Goal: Task Accomplishment & Management: Manage account settings

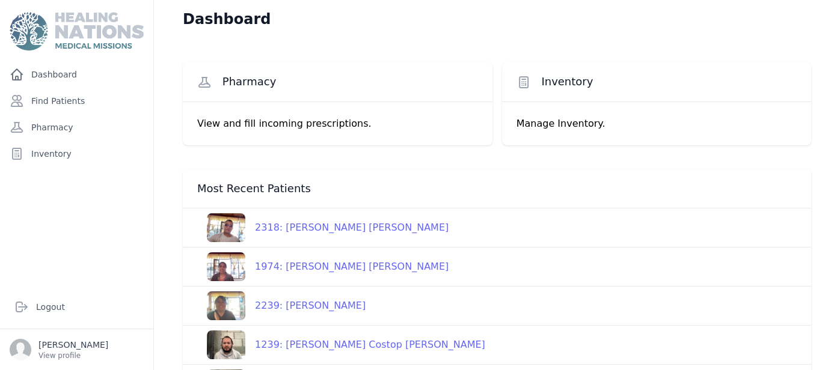
click at [348, 301] on div "2239: Maria Olivia Hernandez" at bounding box center [305, 306] width 120 height 14
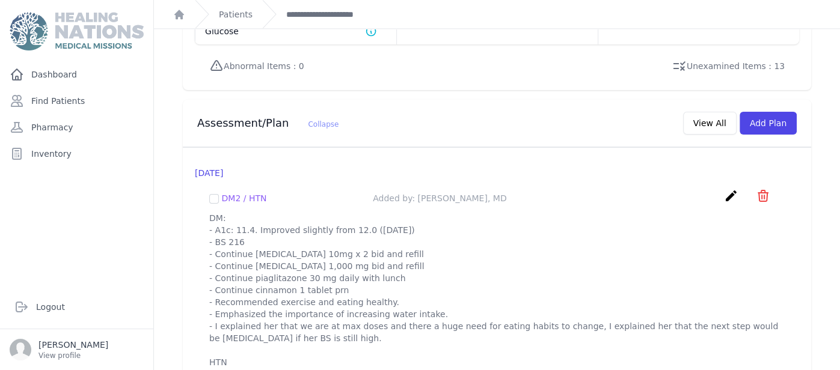
scroll to position [1118, 0]
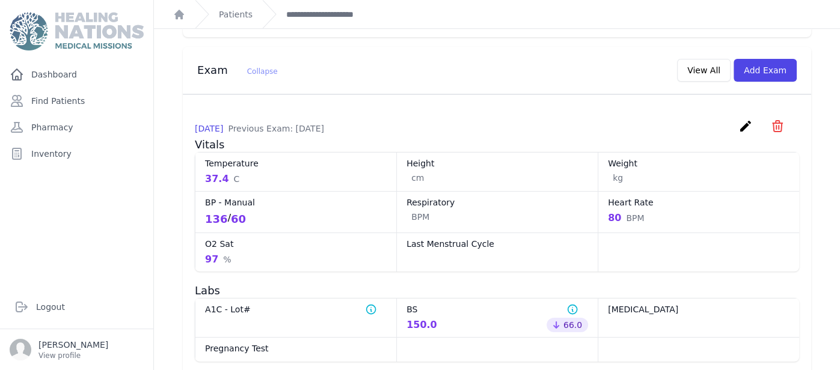
scroll to position [493, 0]
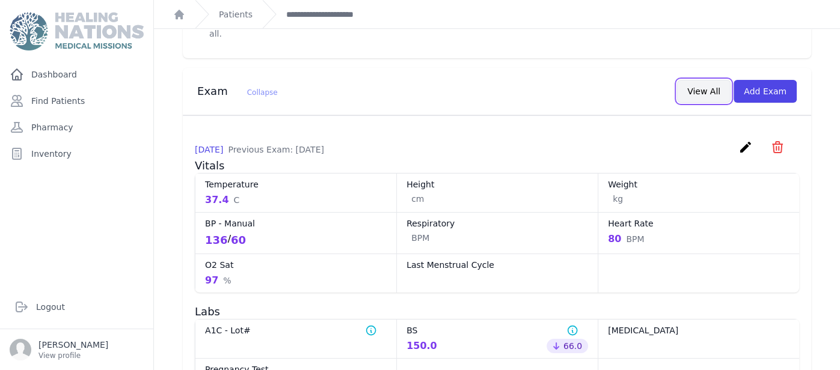
click at [691, 80] on button "View All" at bounding box center [704, 91] width 54 height 23
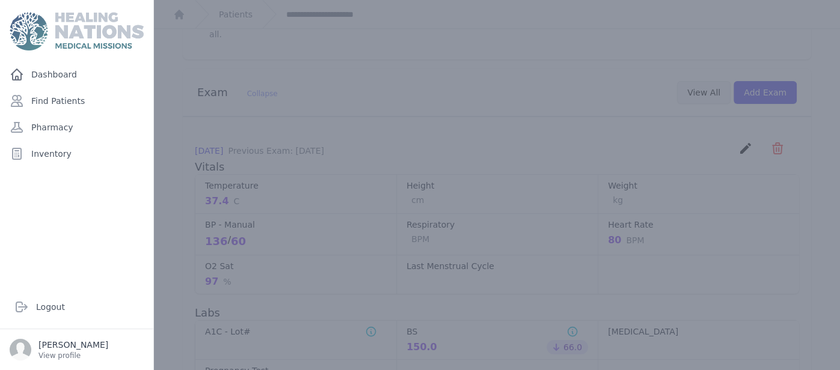
scroll to position [0, 0]
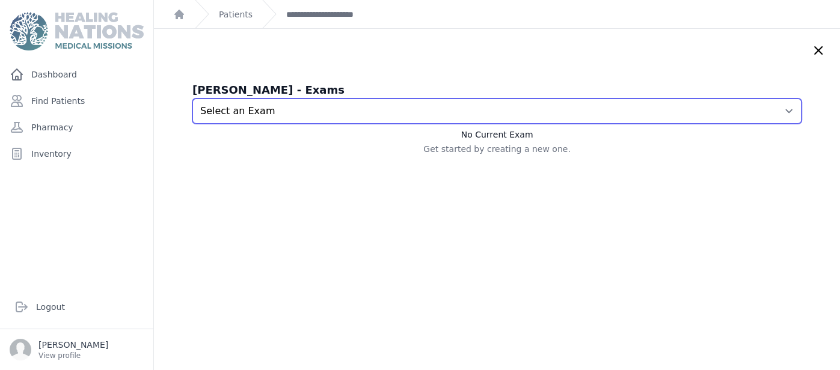
click at [536, 102] on select "Select an Exam 2025-Aug-14 8:16 AM 2025-Jul-17 8:28 AM 2025-Jul-17 8:25 AM 2025…" at bounding box center [496, 111] width 609 height 25
click at [192, 99] on select "Select an Exam 2025-Aug-14 8:16 AM 2025-Jul-17 8:28 AM 2025-Jul-17 8:25 AM 2025…" at bounding box center [496, 111] width 609 height 25
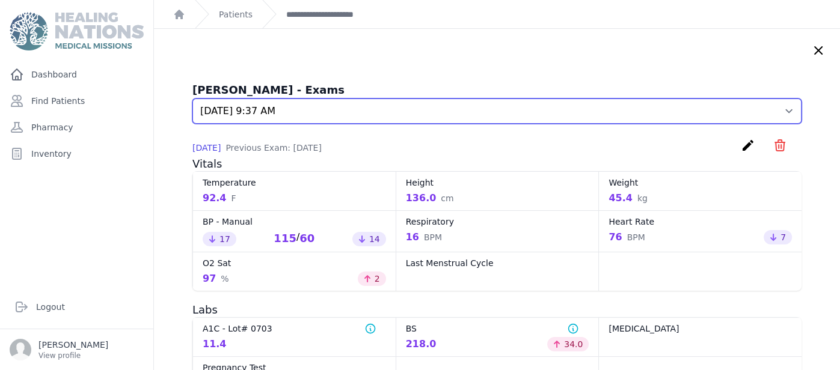
click at [782, 114] on select "Select an Exam 2025-Aug-14 8:16 AM 2025-Jul-17 8:28 AM 2025-Jul-17 8:25 AM 2025…" at bounding box center [496, 111] width 609 height 25
select select "7829"
click at [192, 99] on select "Select an Exam 2025-Aug-14 8:16 AM 2025-Jul-17 8:28 AM 2025-Jul-17 8:25 AM 2025…" at bounding box center [496, 111] width 609 height 25
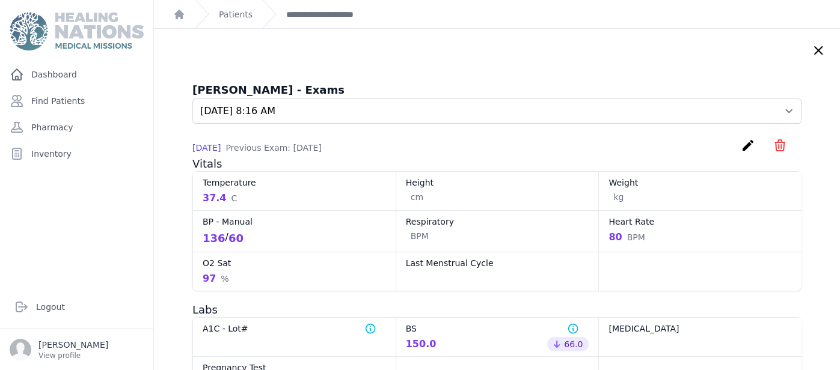
click at [391, 150] on div "2025-Aug-14 Previous Exam: 2025-Jul-17 create ​ Delete exam - 7829 Are you sure…" at bounding box center [496, 147] width 609 height 19
click at [304, 15] on link "**********" at bounding box center [330, 14] width 88 height 12
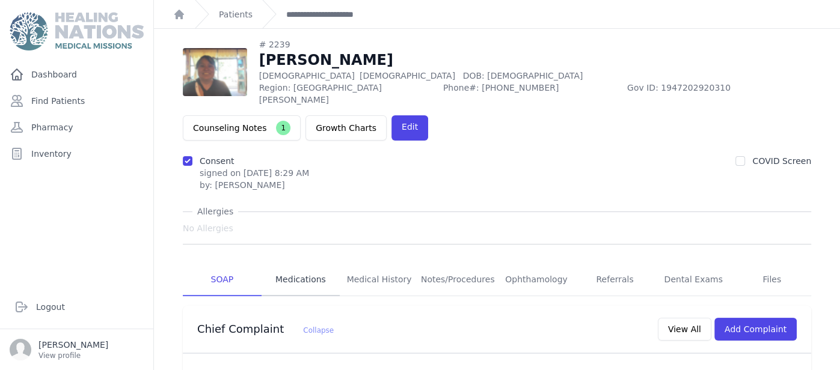
click at [321, 264] on link "Medications" at bounding box center [301, 280] width 79 height 32
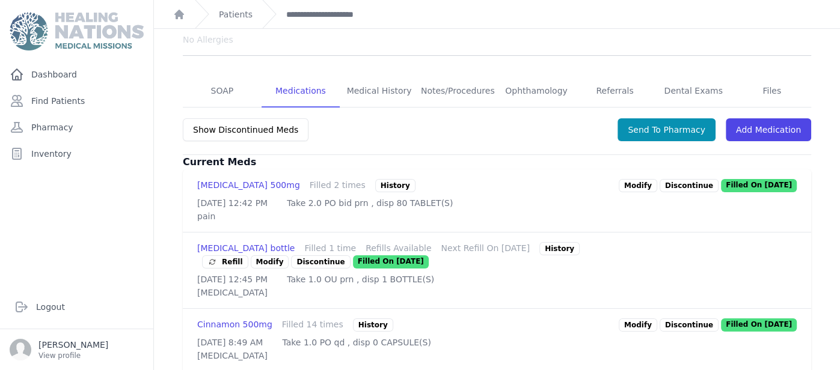
scroll to position [216, 0]
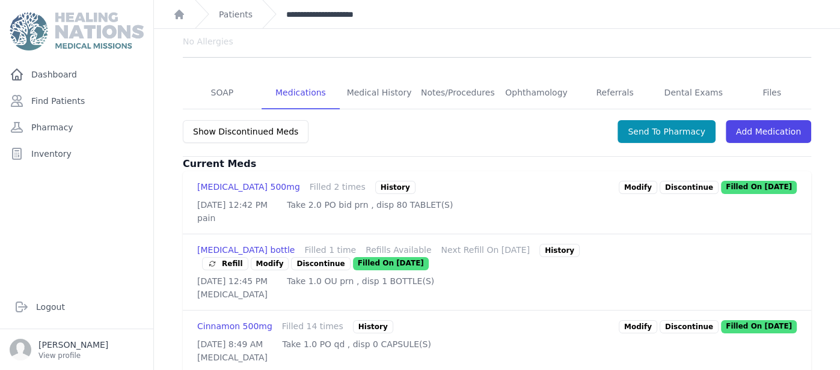
click at [364, 11] on link "**********" at bounding box center [330, 14] width 88 height 12
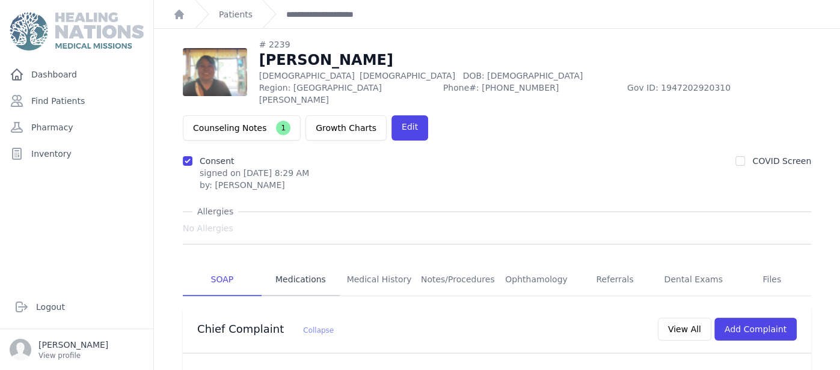
click at [304, 264] on link "Medications" at bounding box center [301, 280] width 79 height 32
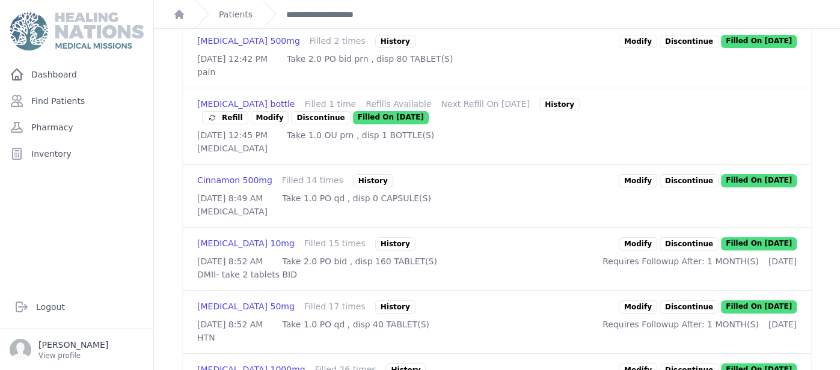
scroll to position [384, 0]
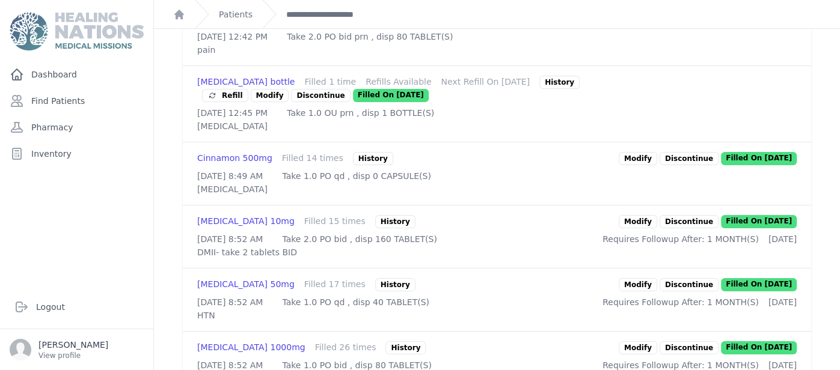
click at [649, 152] on link "Modify" at bounding box center [638, 158] width 38 height 13
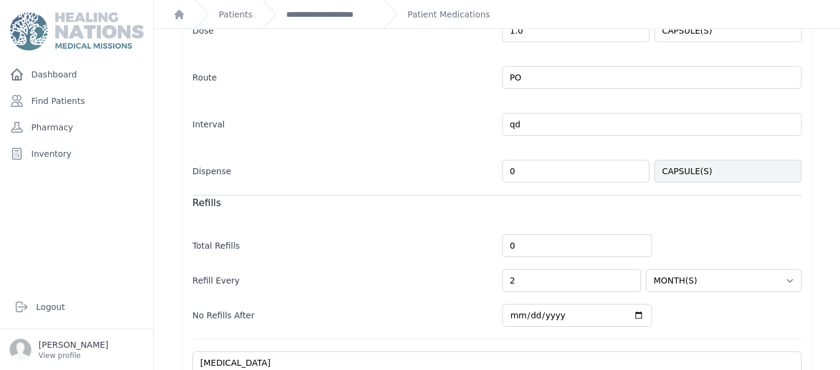
scroll to position [244, 0]
type input "40"
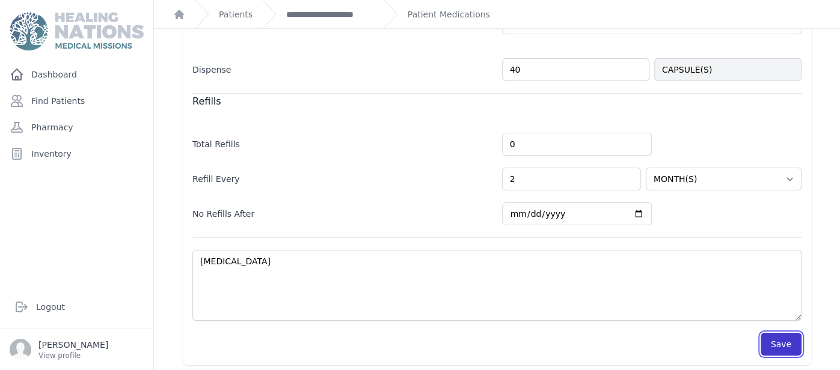
click at [792, 337] on button "Save" at bounding box center [781, 344] width 41 height 23
select select "MONTH(S)"
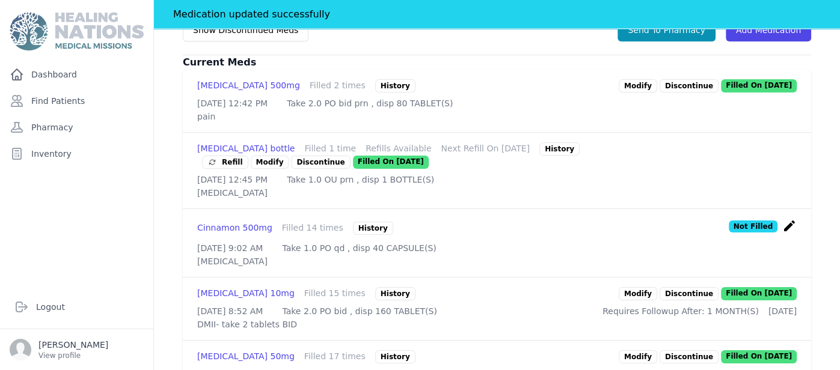
click at [647, 287] on link "Modify" at bounding box center [638, 293] width 38 height 13
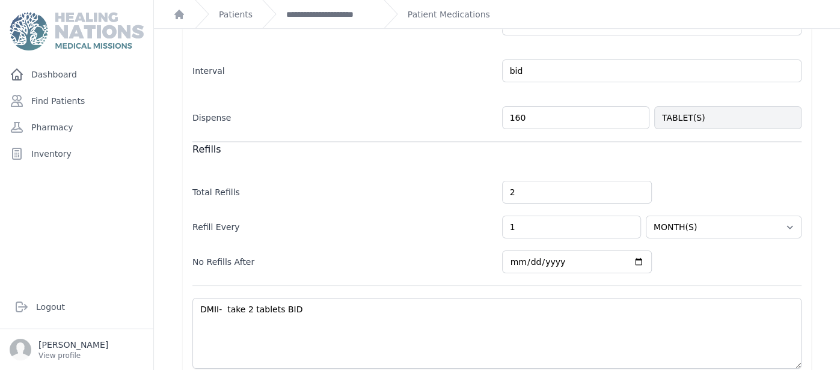
scroll to position [355, 0]
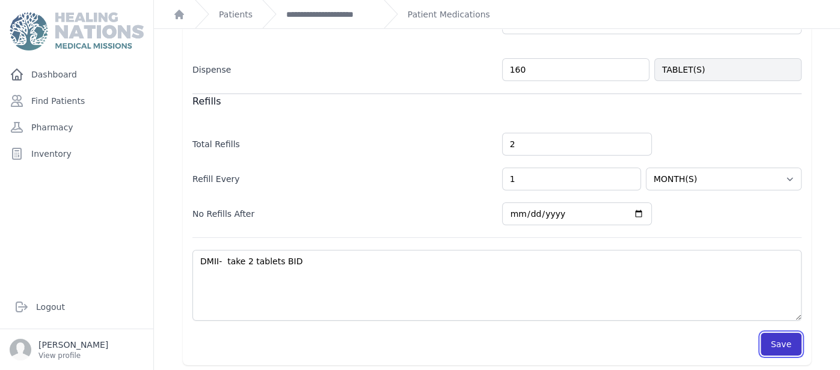
click at [774, 347] on button "Save" at bounding box center [781, 344] width 41 height 23
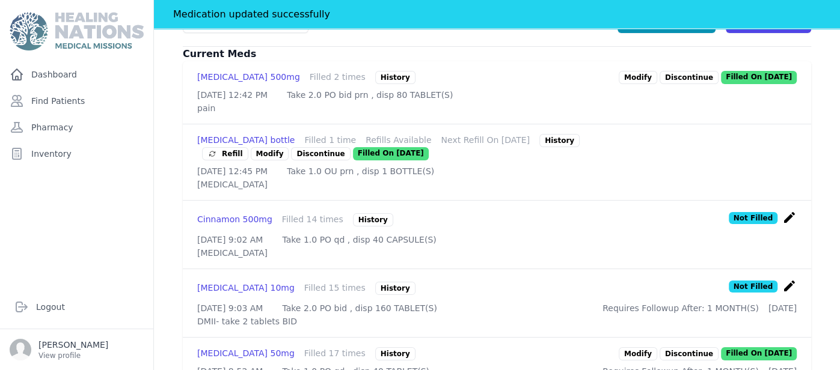
click at [217, 348] on div "Losartan 50mg" at bounding box center [245, 354] width 97 height 13
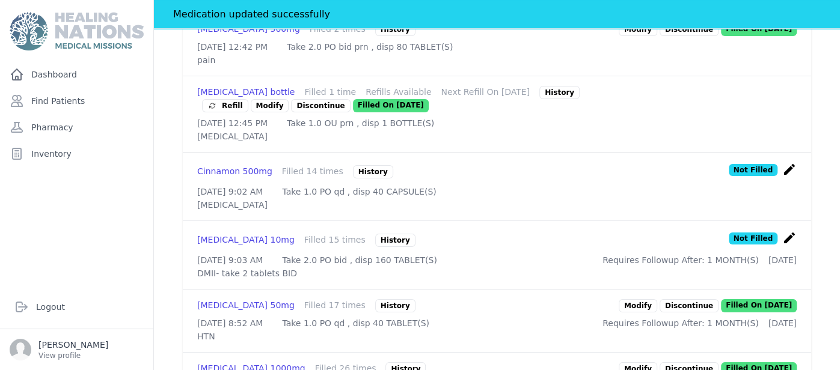
scroll to position [427, 0]
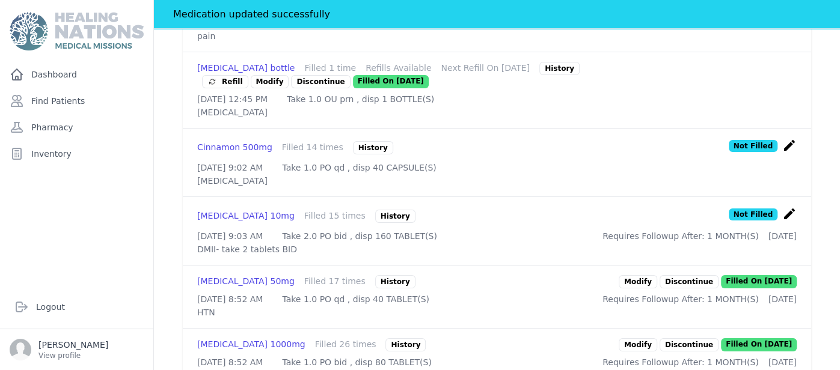
click at [645, 275] on link "Modify" at bounding box center [638, 281] width 38 height 13
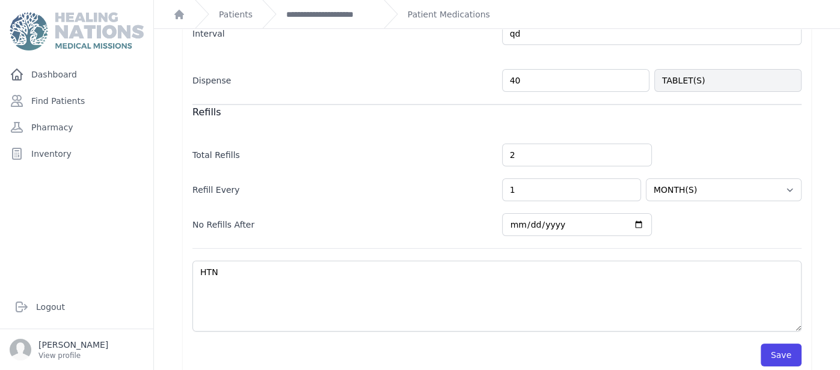
scroll to position [355, 0]
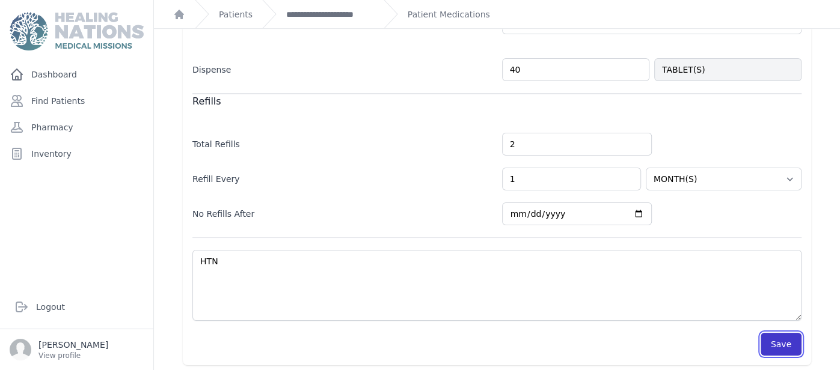
click at [774, 351] on button "Save" at bounding box center [781, 344] width 41 height 23
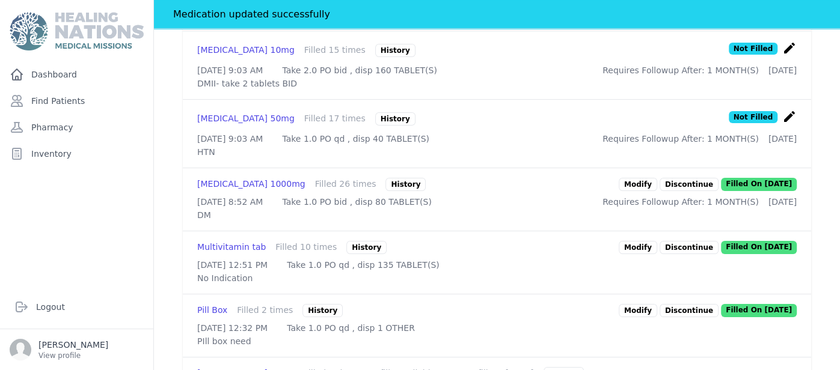
scroll to position [595, 0]
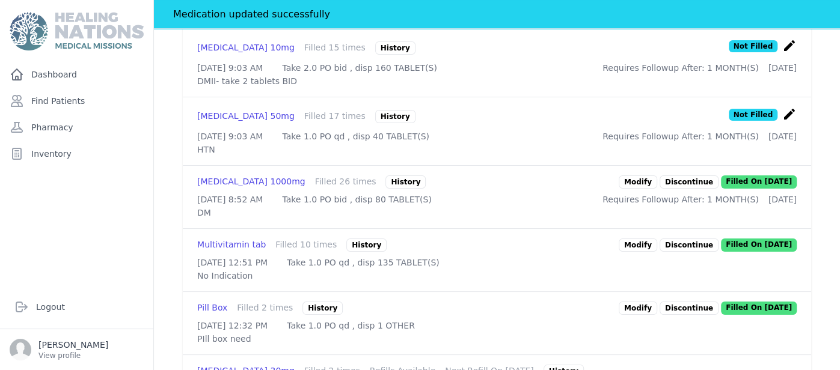
click at [645, 179] on link "Modify" at bounding box center [638, 182] width 38 height 13
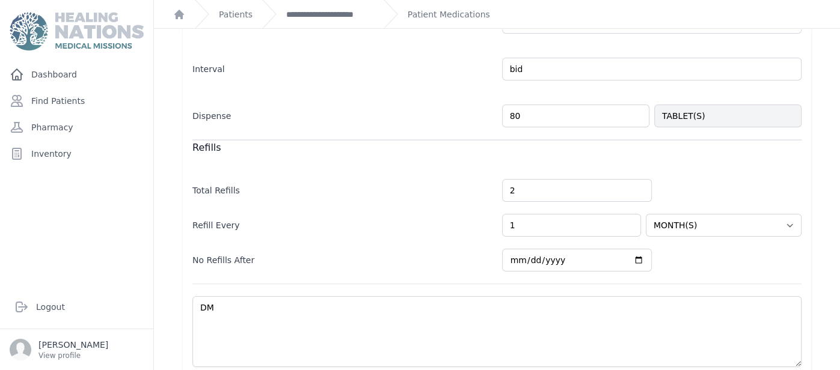
scroll to position [355, 0]
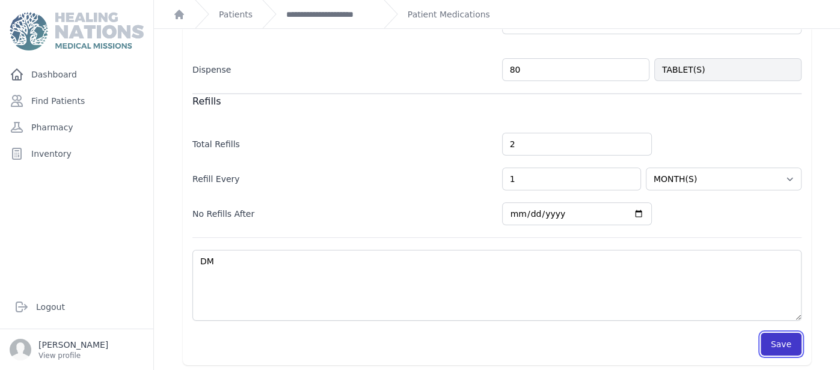
click at [774, 336] on button "Save" at bounding box center [781, 344] width 41 height 23
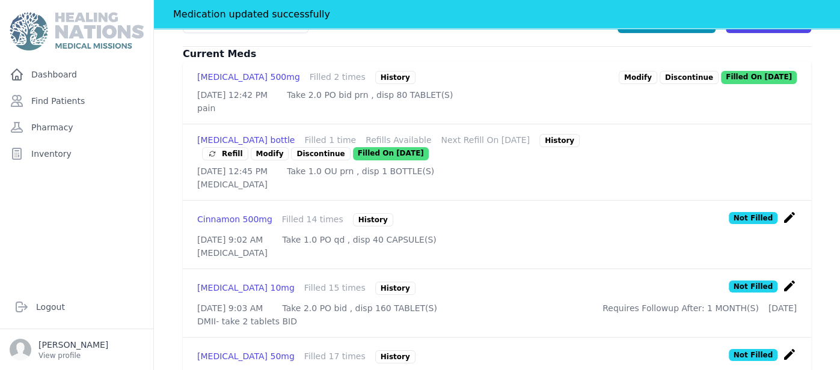
click at [832, 191] on div "Patient Medications # 2239 Maria Olivia Hernandez Female 59 Years Old DOB: 1966…" at bounding box center [497, 195] width 686 height 984
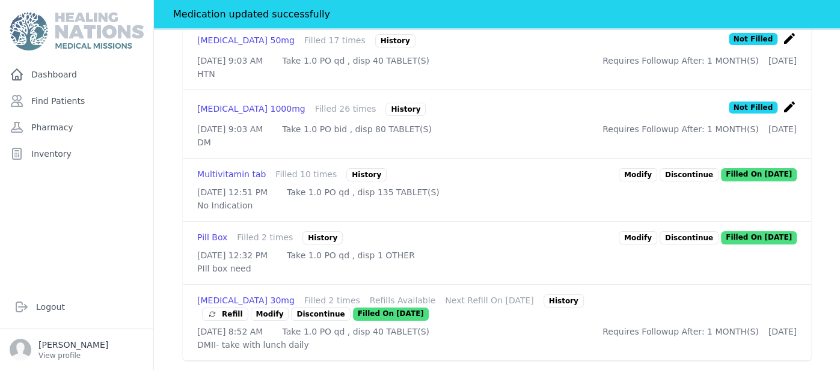
scroll to position [701, 0]
click at [334, 348] on p "DMII- take with lunch daily" at bounding box center [497, 345] width 600 height 12
click at [243, 308] on span "Refill" at bounding box center [224, 314] width 35 height 12
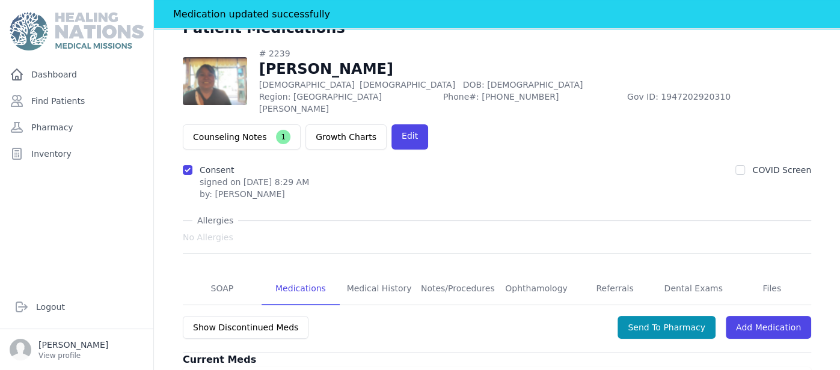
scroll to position [0, 0]
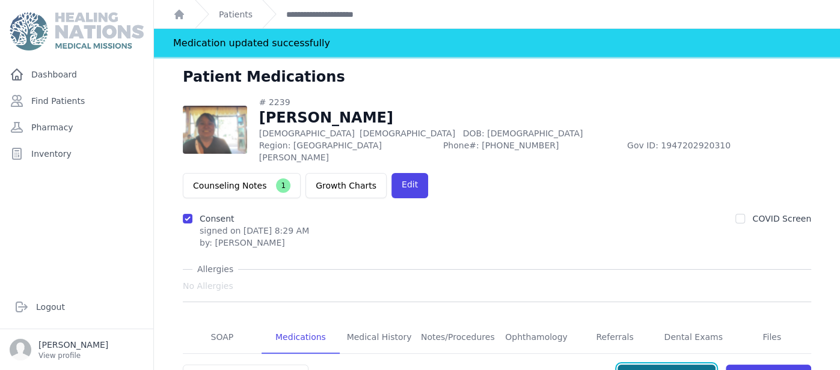
click at [669, 365] on button "Send To Pharmacy" at bounding box center [667, 376] width 98 height 23
click at [225, 322] on link "SOAP" at bounding box center [222, 338] width 79 height 32
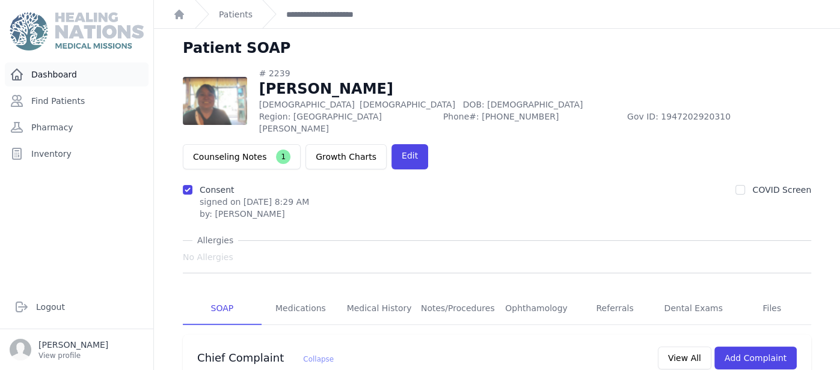
click at [59, 66] on link "Dashboard" at bounding box center [77, 75] width 144 height 24
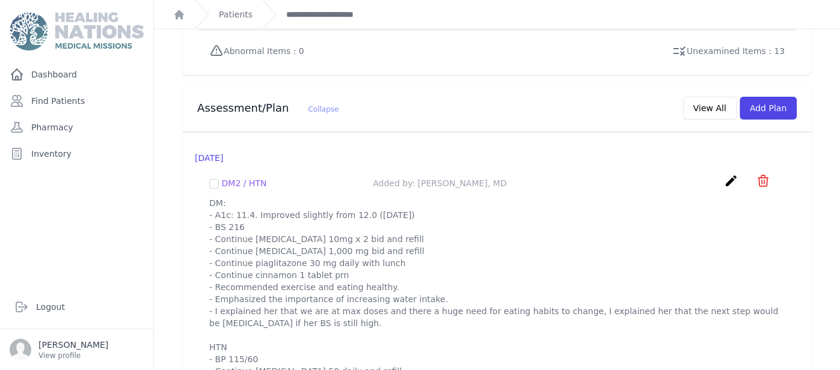
scroll to position [1118, 0]
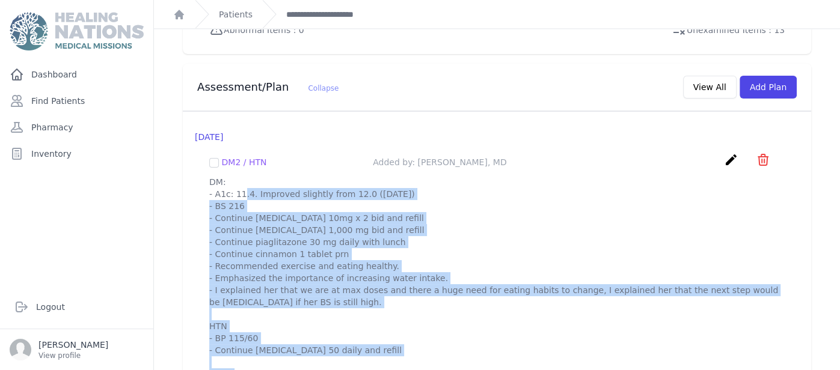
drag, startPoint x: 211, startPoint y: 148, endPoint x: 298, endPoint y: 337, distance: 207.7
click at [298, 337] on p "DM: - A1c: 11.4. Improved slightly from 12.0 (feb 2025) - BS 216 - Continue gli…" at bounding box center [496, 278] width 575 height 204
copy p "DM: - A1c: 11.4. Improved slightly from 12.0 (feb 2025) - BS 216 - Continue gli…"
click at [784, 76] on button "Add Plan" at bounding box center [768, 87] width 57 height 23
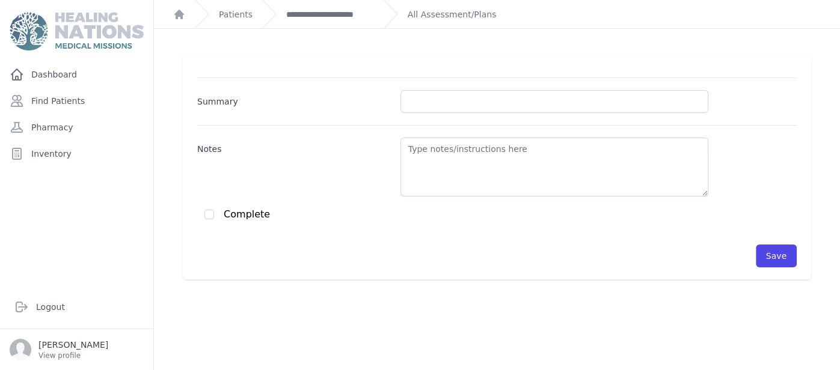
scroll to position [28, 0]
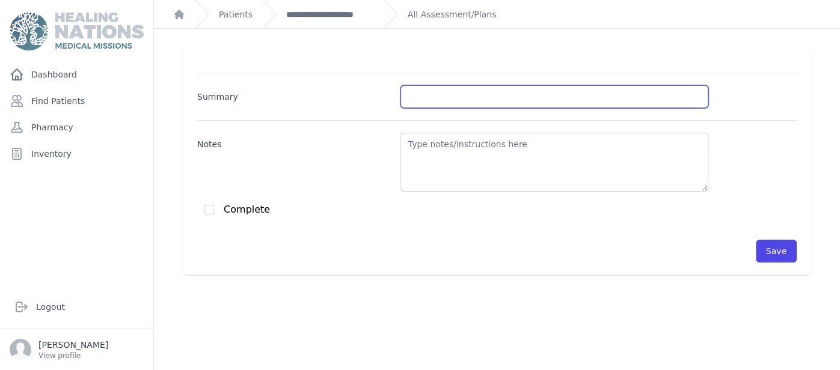
click at [523, 101] on input "Summary" at bounding box center [554, 96] width 308 height 23
type input "HTN/DM"
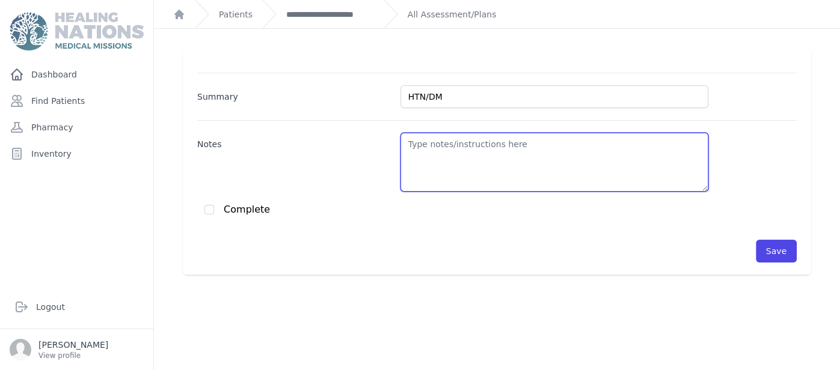
click at [550, 151] on textarea "Notes" at bounding box center [554, 162] width 308 height 59
paste textarea "DM: - A1c: 11.4. Improved slightly from 12.0 (feb 2025) - BS 216 - Continue gli…"
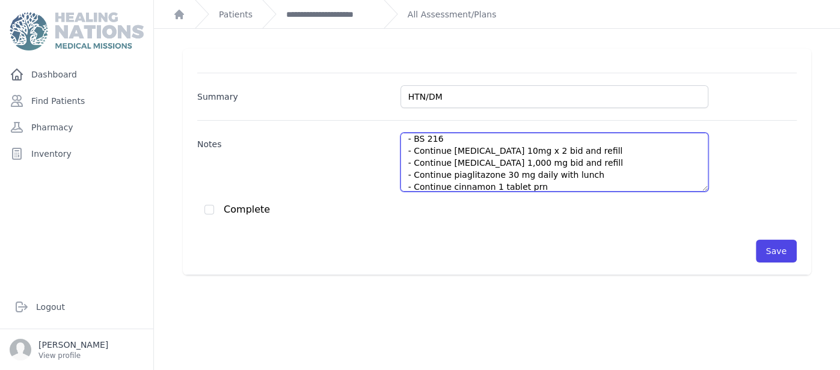
scroll to position [5, 0]
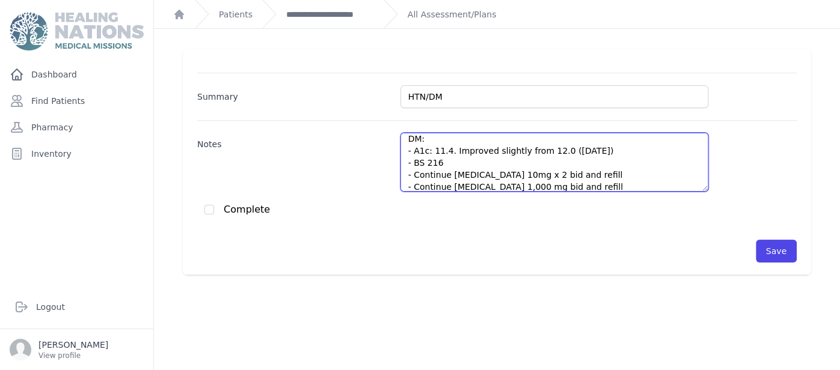
click at [441, 162] on textarea "DM: - A1c: 11.4. Improved slightly from 12.0 (feb 2025) - BS 216 - Continue gli…" at bounding box center [554, 162] width 308 height 59
drag, startPoint x: 453, startPoint y: 150, endPoint x: 554, endPoint y: 153, distance: 100.5
click at [554, 153] on textarea "DM: - A1c: 11.4. Improved slightly from 12.0 (feb 2025) - BS 150 - Continue gli…" at bounding box center [554, 162] width 308 height 59
click at [474, 151] on textarea "DM: - A1c: 11.4. I (feb 2025) - BS 150 - Continue glipizide 10mg x 2 bid and re…" at bounding box center [554, 162] width 308 height 59
click at [456, 152] on textarea "DM: - A1c: 11.4. I (jun 2025) - BS 150 - Continue glipizide 10mg x 2 bid and re…" at bounding box center [554, 162] width 308 height 59
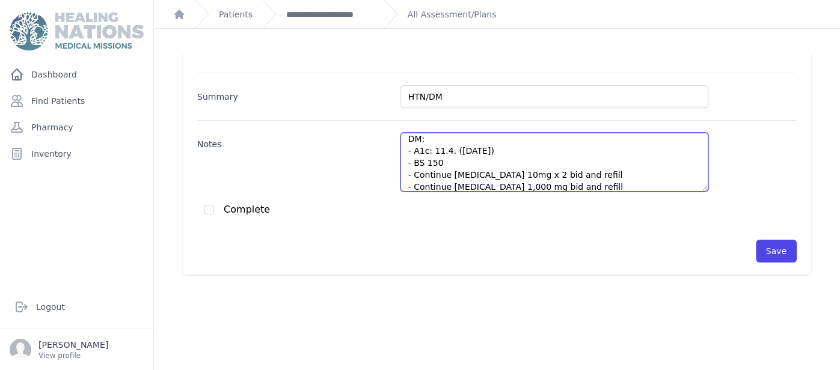
click at [439, 152] on textarea "DM: - A1c: 11.4. (jun 2025) - BS 150 - Continue glipizide 10mg x 2 bid and refi…" at bounding box center [554, 162] width 308 height 59
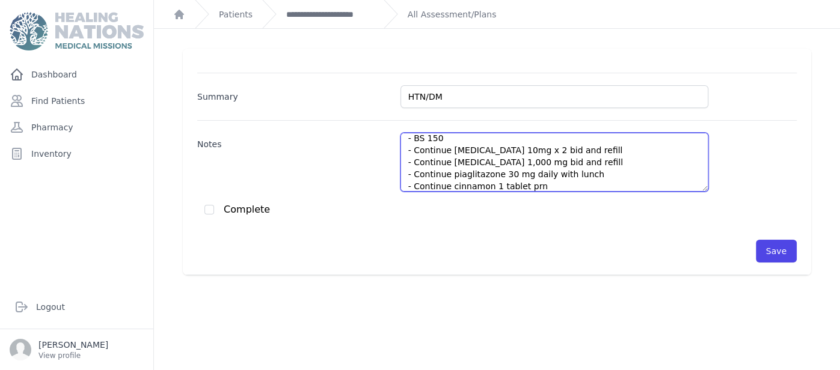
scroll to position [42, 0]
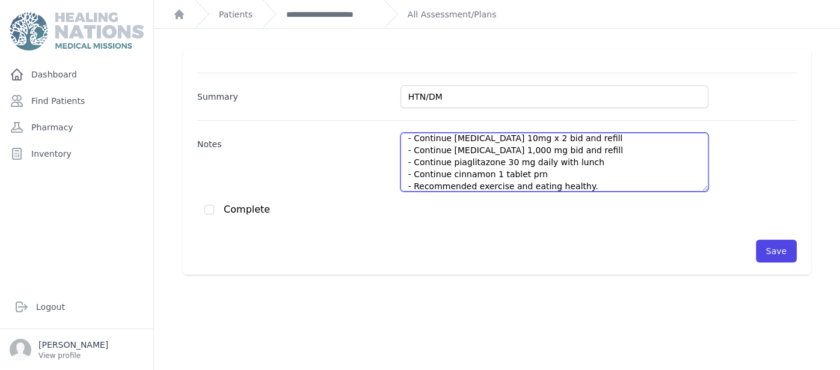
click at [595, 162] on textarea "DM: - A1c: 11.4. (jun 2025) - BS 150 - Continue glipizide 10mg x 2 bid and refi…" at bounding box center [554, 162] width 308 height 59
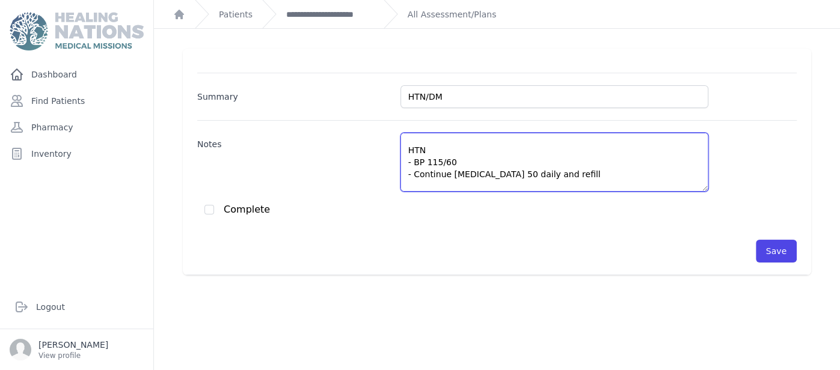
scroll to position [114, 0]
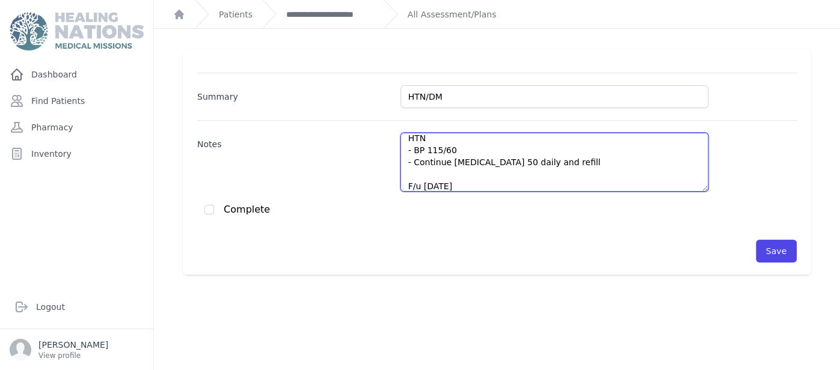
click at [441, 147] on textarea "DM: - A1c: 11.4. (jun 2025) - BS 150 - Continue glipizide 10mg x 2 bid and refi…" at bounding box center [554, 162] width 308 height 59
click at [523, 176] on textarea "DM: - A1c: 11.4. (jun 2025) - BS 150 - Continue glipizide 10mg x 2 bid and refi…" at bounding box center [554, 162] width 308 height 59
type textarea "DM: - A1c: 11.4. (jun 2025) - BS 150 - Continue glipizide 10mg x 2 bid and refi…"
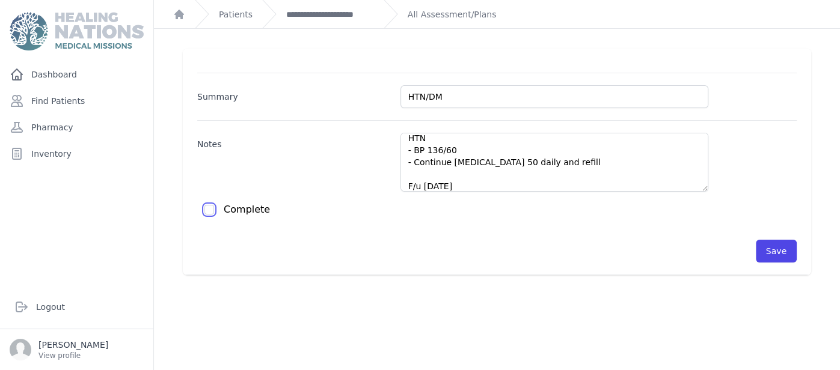
click at [207, 209] on input "checkbox" at bounding box center [209, 210] width 10 height 10
checkbox input "true"
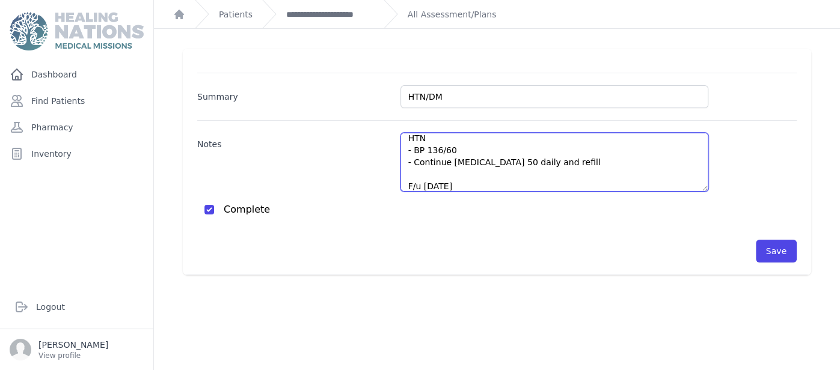
click at [625, 147] on textarea "DM: - A1c: 11.4. (jun 2025) - BS 150 - Continue glipizide 10mg x 2 bid and refi…" at bounding box center [554, 162] width 308 height 59
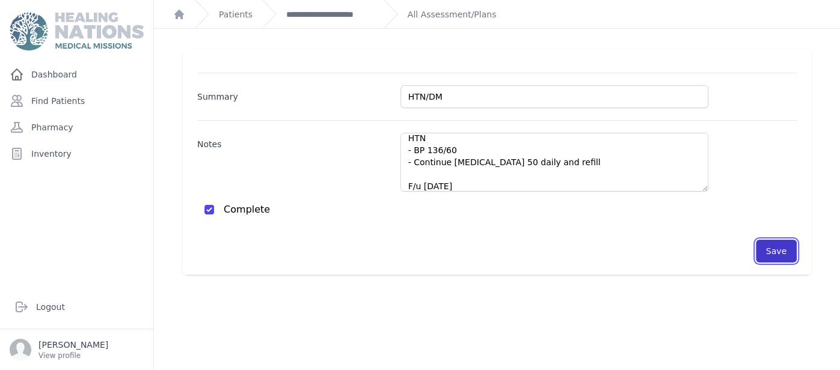
click at [788, 245] on button "Save" at bounding box center [776, 251] width 41 height 23
checkbox input "false"
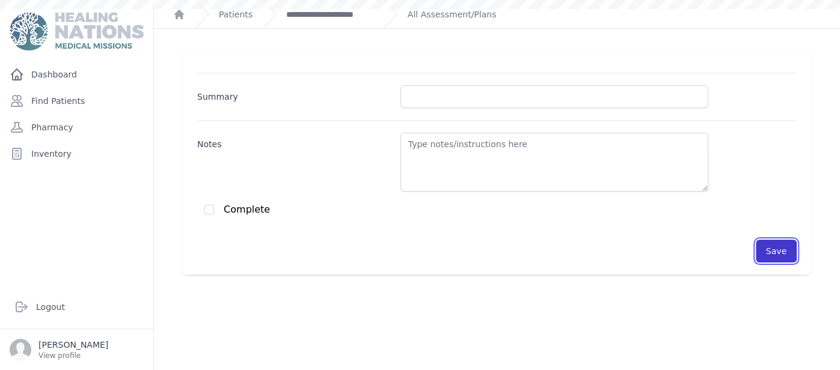
scroll to position [0, 0]
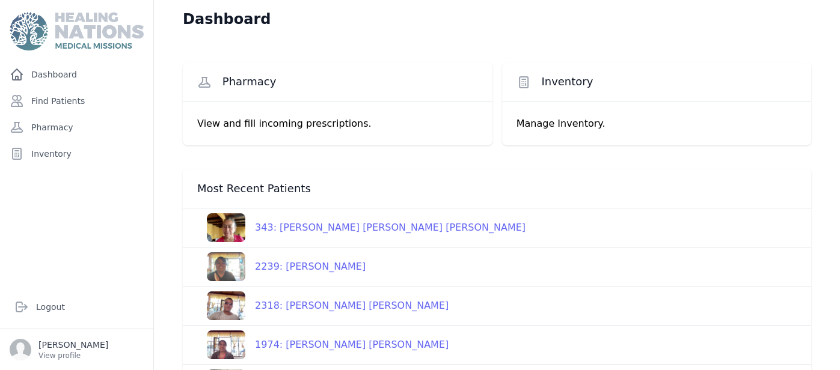
click at [330, 348] on div "1974: [PERSON_NAME] [PERSON_NAME]" at bounding box center [346, 345] width 203 height 14
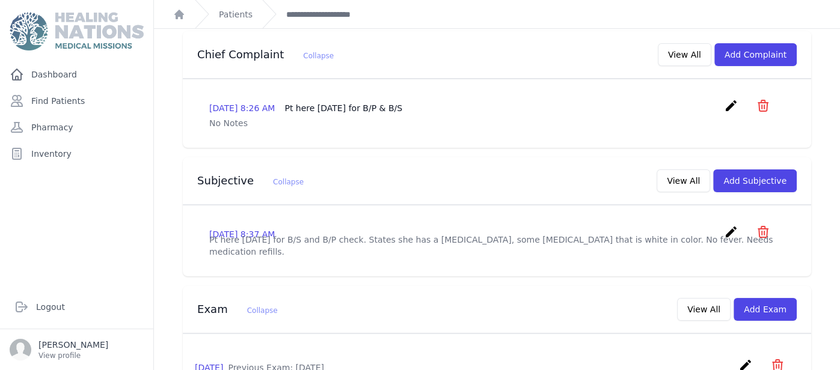
scroll to position [264, 0]
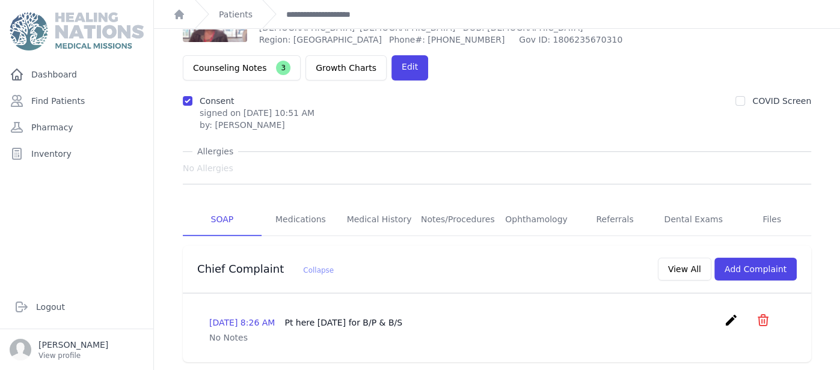
scroll to position [0, 0]
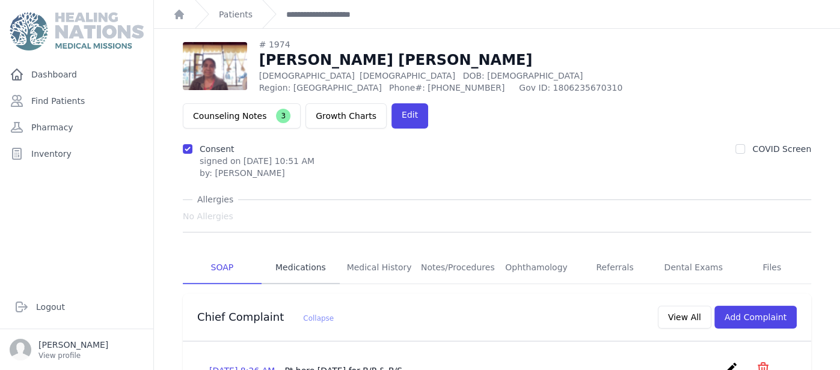
click at [309, 252] on link "Medications" at bounding box center [301, 268] width 79 height 32
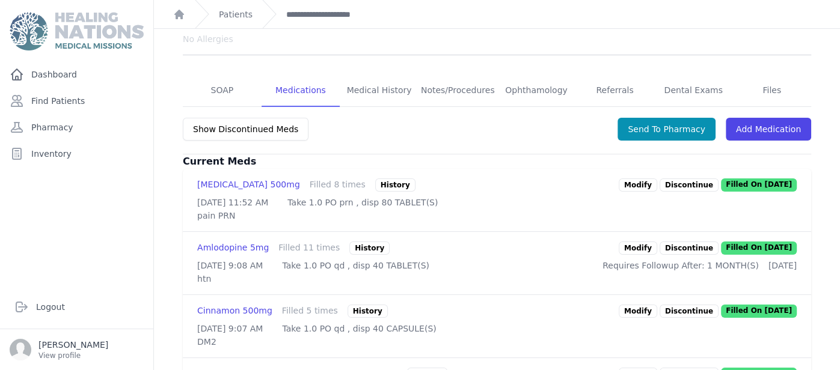
scroll to position [204, 0]
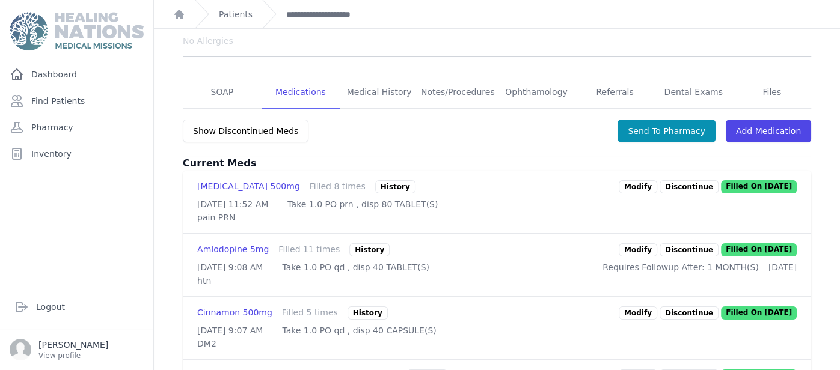
click at [657, 244] on link "Modify" at bounding box center [638, 250] width 38 height 13
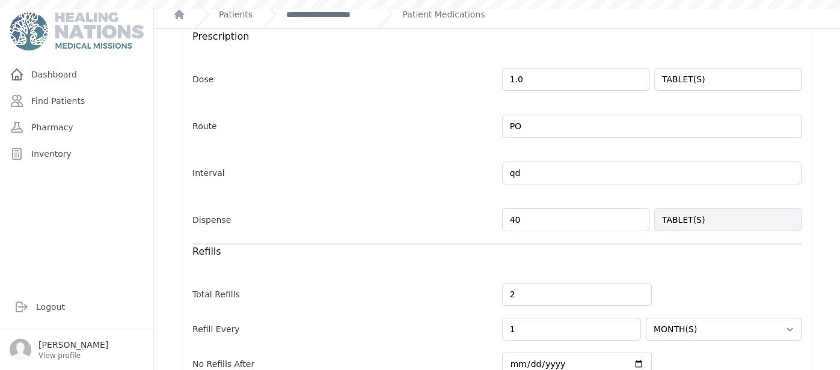
scroll to position [237, 0]
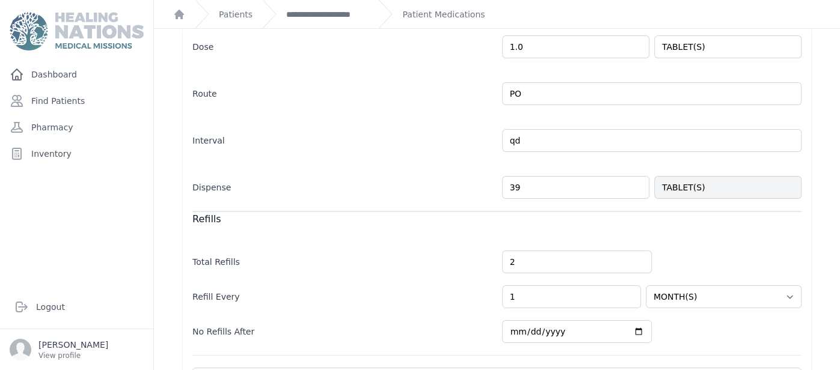
type input "40"
click at [362, 199] on form "Caregiver Instructions Must have BP monitoring by HN team Followup Yes After: 1…" at bounding box center [496, 204] width 609 height 539
select select "MONTH(S)"
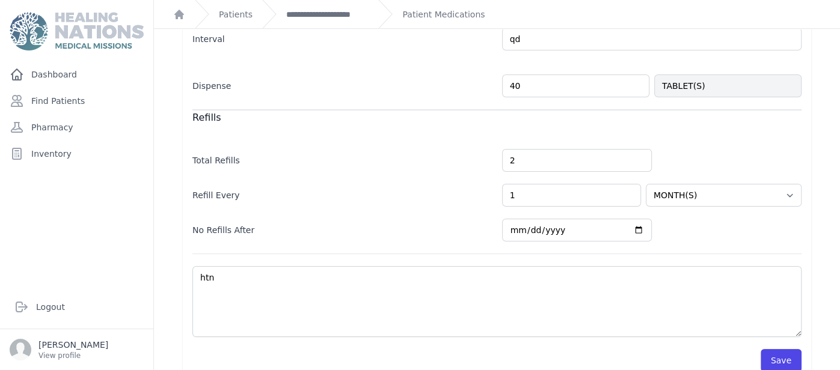
scroll to position [355, 0]
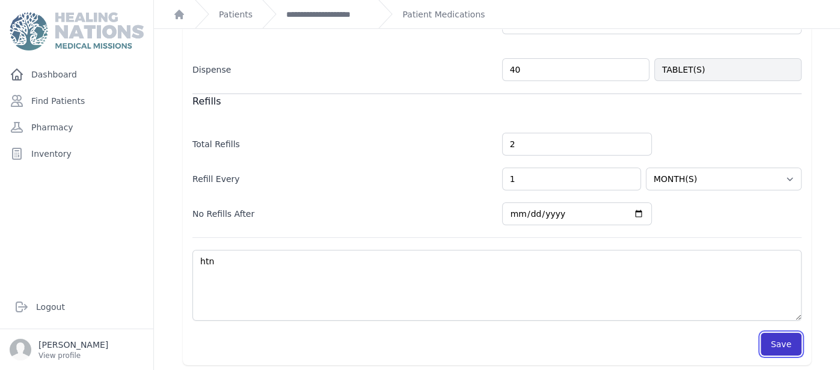
click at [791, 335] on button "Save" at bounding box center [781, 344] width 41 height 23
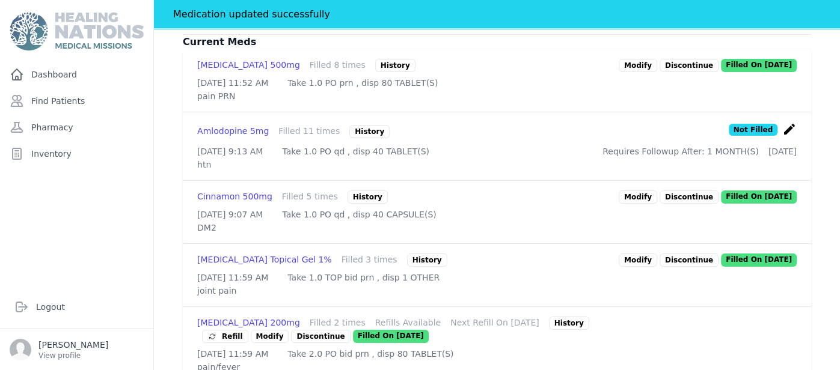
click at [642, 191] on link "Modify" at bounding box center [638, 197] width 38 height 13
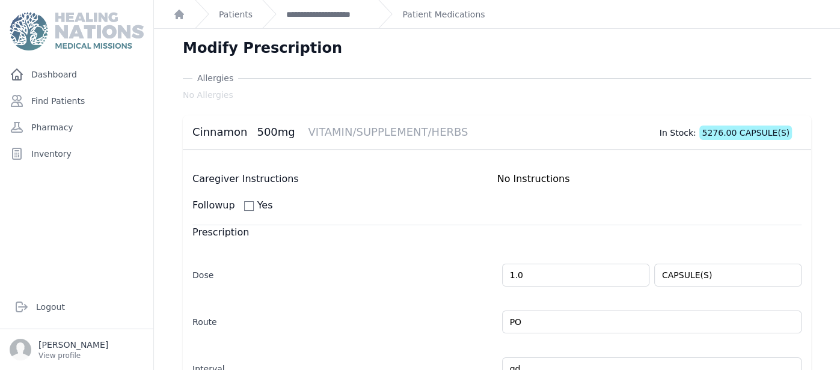
click at [649, 125] on div "Cinnamon 500mg VITAMIN/SUPPLEMENT/HERBS In Stock: 5276.00 CAPSULE(S)" at bounding box center [487, 129] width 609 height 19
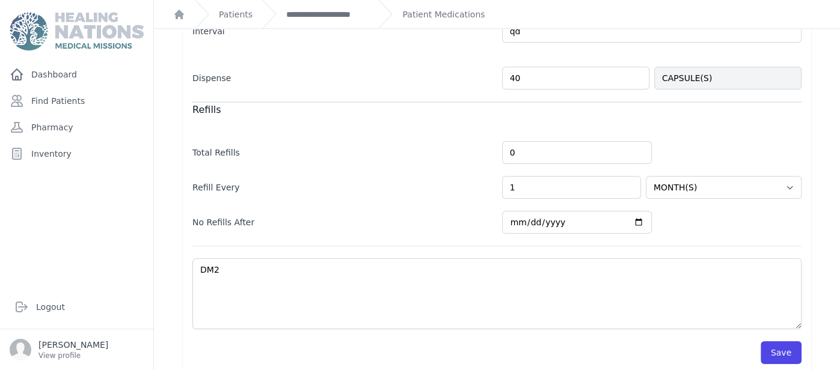
scroll to position [346, 0]
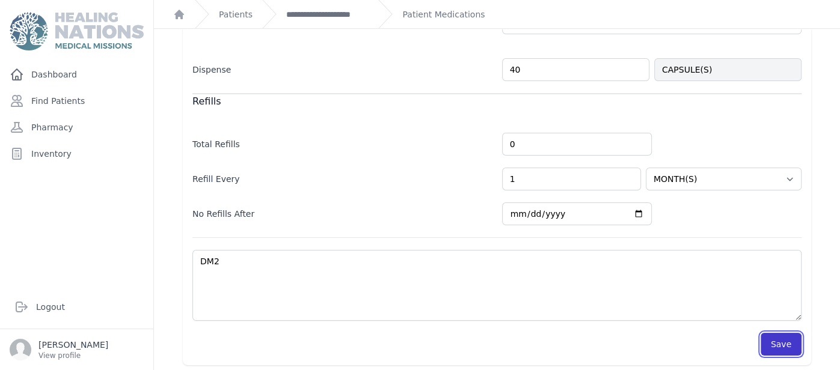
click at [786, 340] on button "Save" at bounding box center [781, 344] width 41 height 23
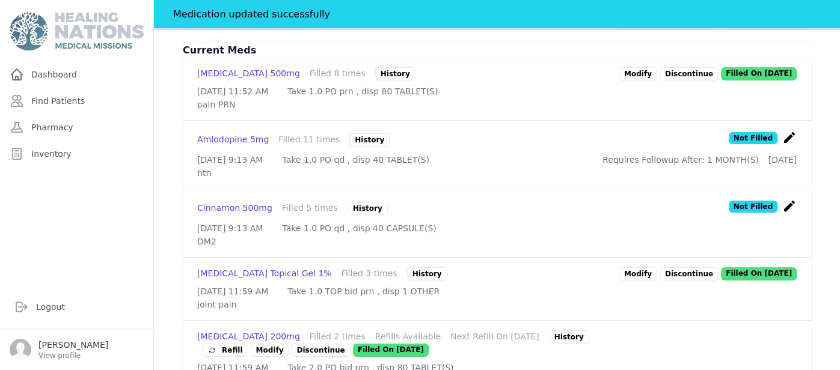
click at [829, 158] on div "# 1974 Maria Catalina Mixtun Female 61 Years Old DOB: 1963-Nov-25 Region: Magda…" at bounding box center [497, 200] width 667 height 900
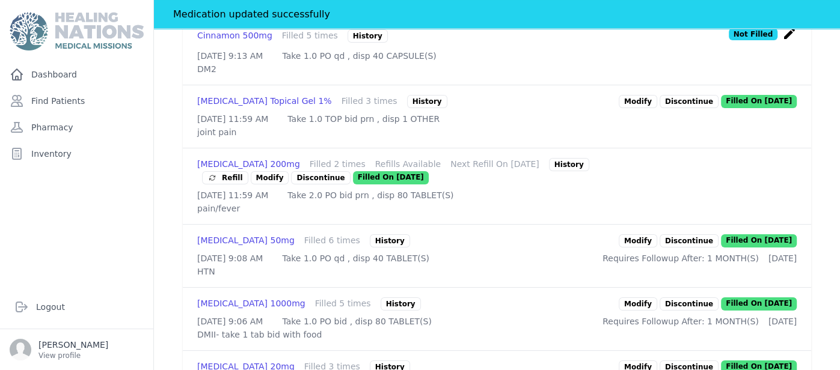
scroll to position [539, 0]
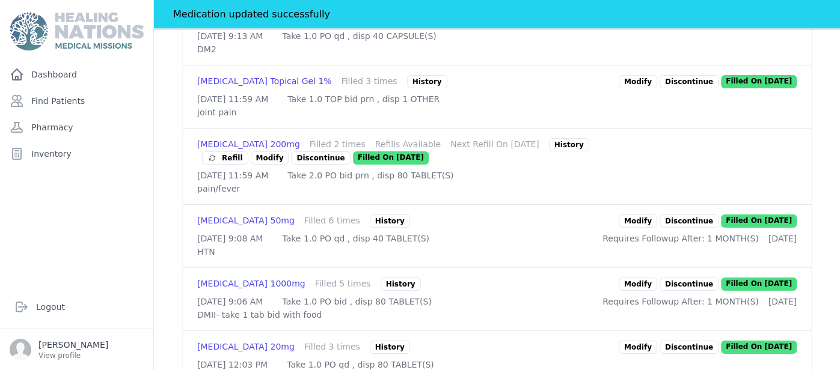
click at [657, 228] on link "Modify" at bounding box center [638, 221] width 38 height 13
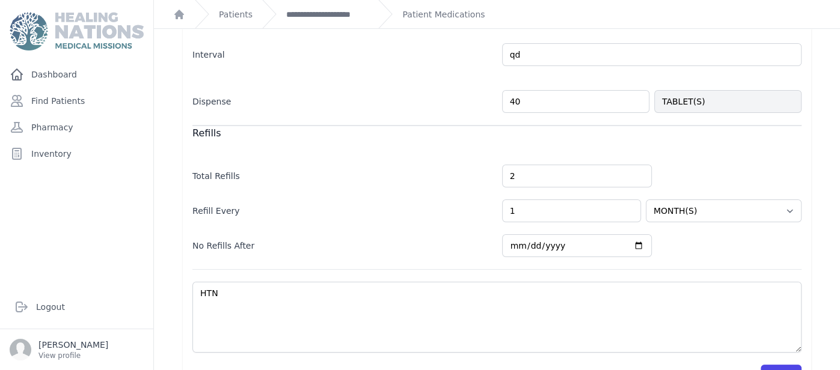
scroll to position [336, 0]
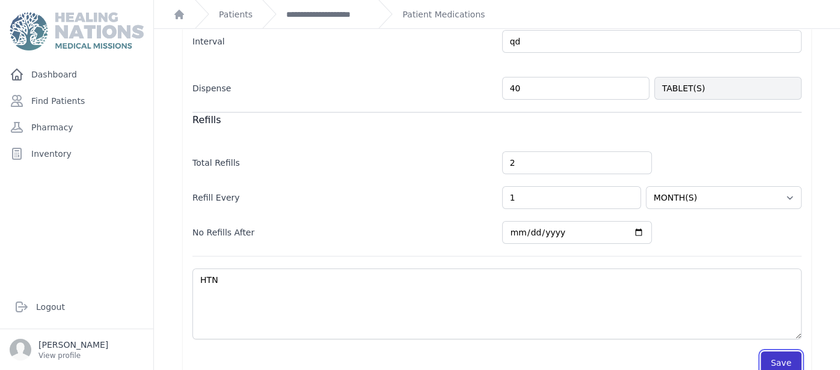
click at [793, 367] on button "Save" at bounding box center [781, 363] width 41 height 23
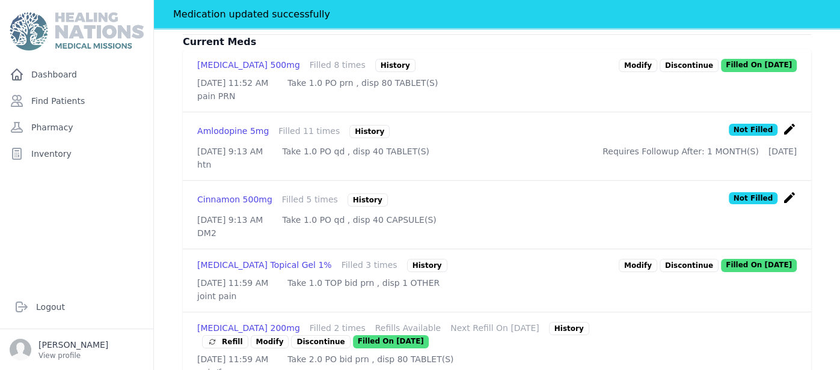
click at [808, 255] on div "Diclofenac Sodium Topical Gel 1% Filled 3 times History Modify Discontinue Fill…" at bounding box center [497, 281] width 628 height 63
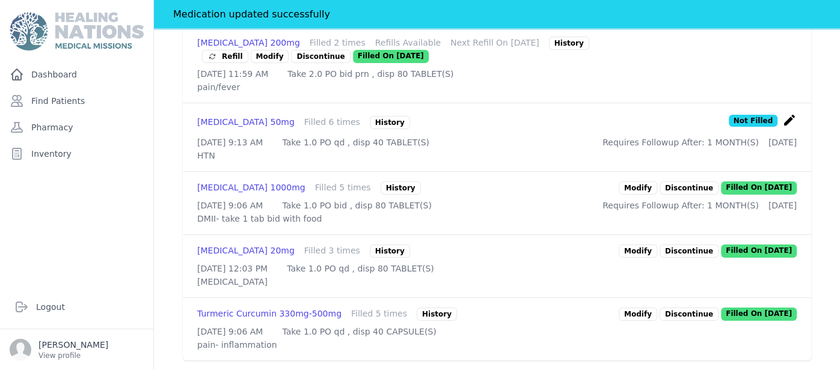
scroll to position [667, 0]
click at [637, 182] on link "Modify" at bounding box center [638, 188] width 38 height 13
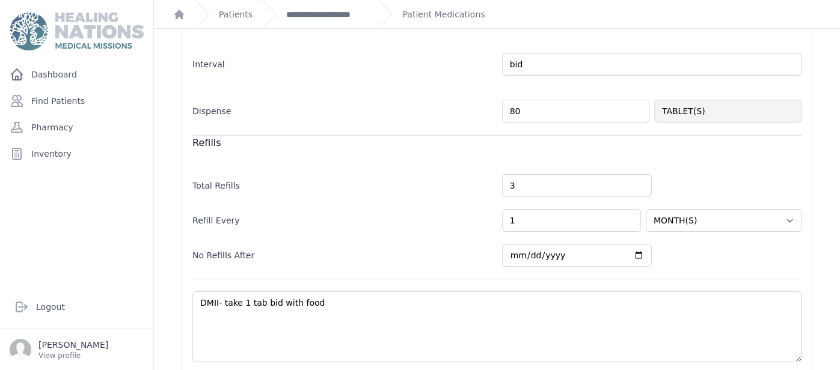
scroll to position [355, 0]
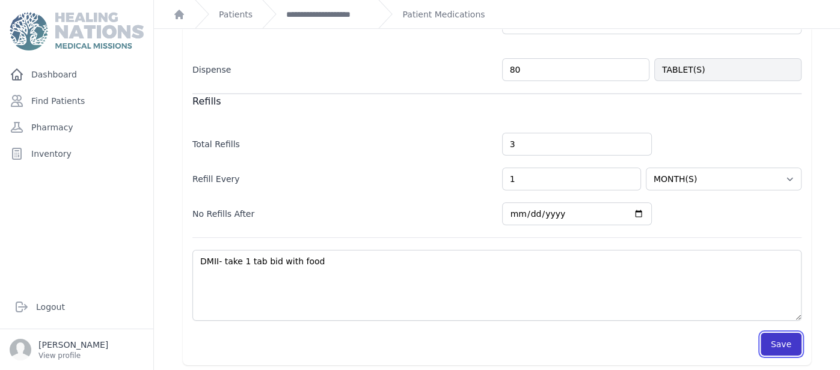
click at [767, 344] on button "Save" at bounding box center [781, 344] width 41 height 23
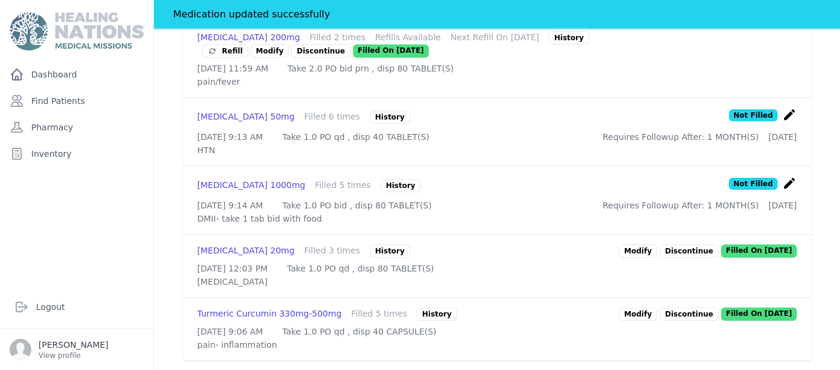
scroll to position [714, 0]
click at [639, 245] on link "Modify" at bounding box center [638, 251] width 38 height 13
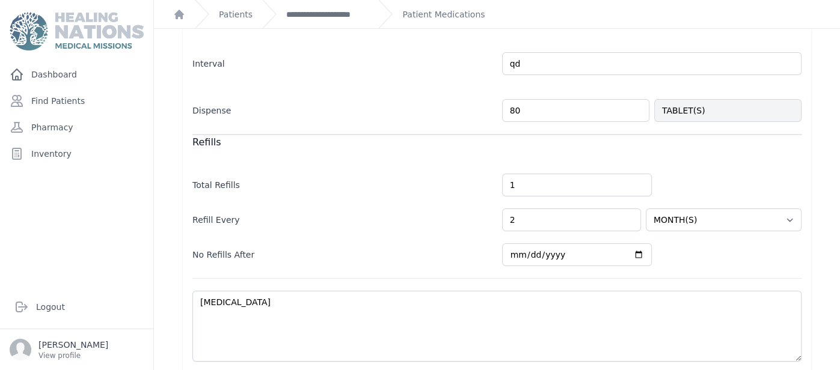
scroll to position [346, 0]
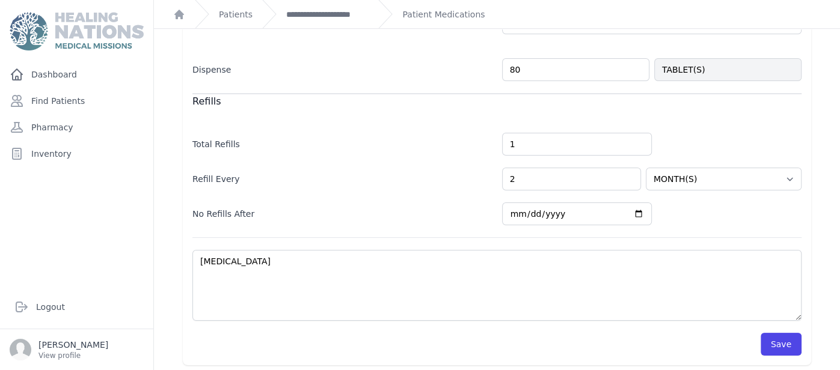
click at [788, 352] on div "Caregiver Instructions No Instructions Followup Yes Prescription Dose 1.0 TABLE…" at bounding box center [497, 84] width 628 height 562
click at [786, 351] on button "Save" at bounding box center [781, 344] width 41 height 23
select select "MONTH(S)"
click at [789, 339] on button "Save" at bounding box center [781, 344] width 41 height 23
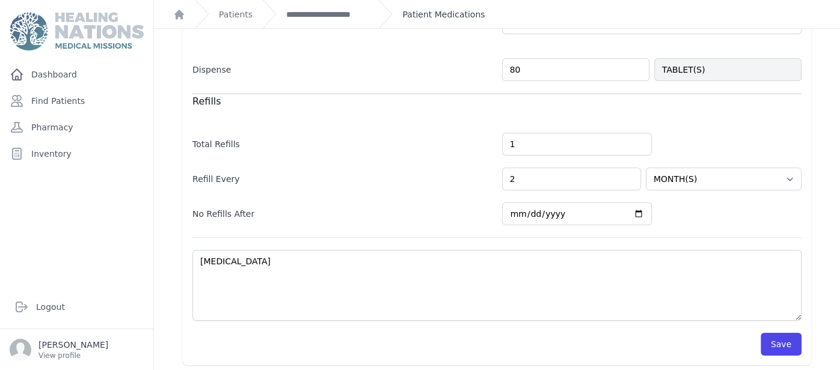
click at [428, 8] on link "Patient Medications" at bounding box center [443, 14] width 82 height 12
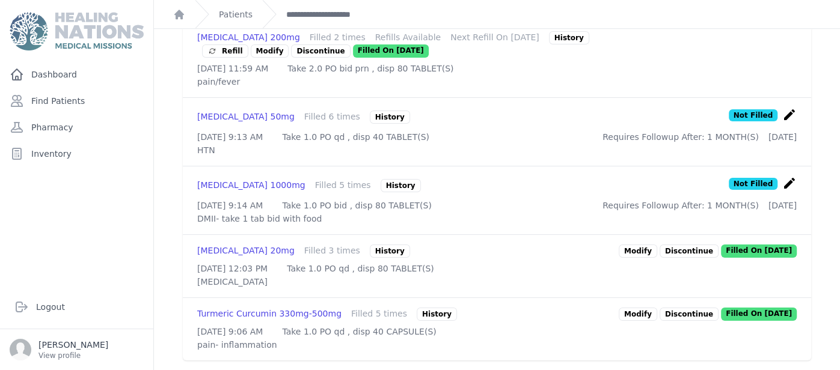
scroll to position [685, 0]
click at [643, 308] on link "Modify" at bounding box center [638, 314] width 38 height 13
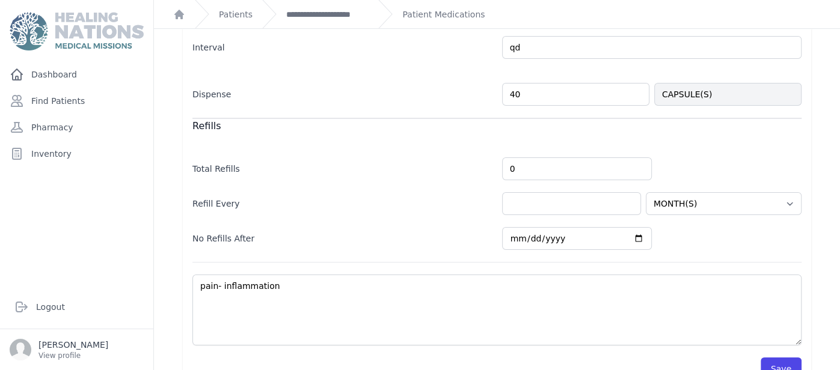
scroll to position [346, 0]
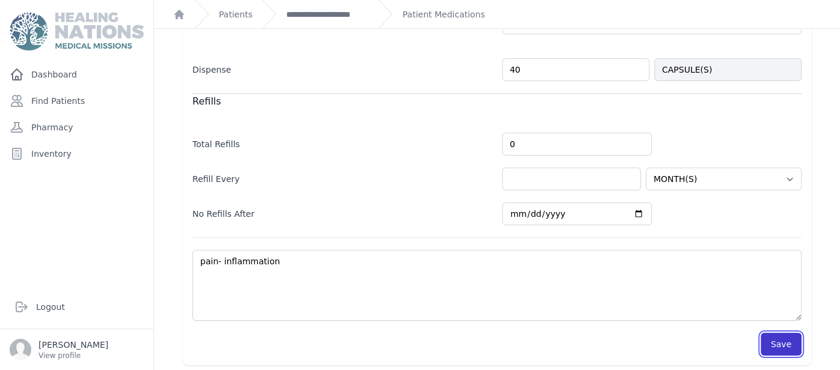
click at [784, 340] on button "Save" at bounding box center [781, 344] width 41 height 23
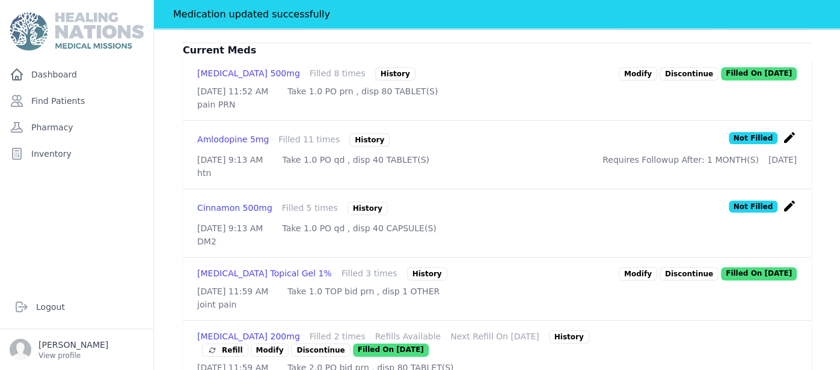
scroll to position [719, 0]
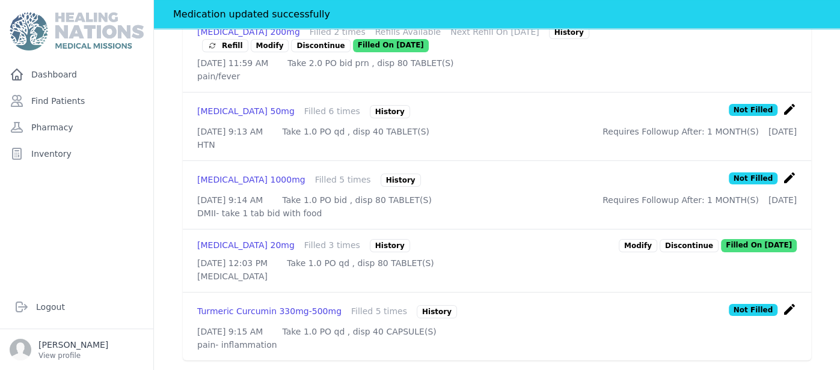
click at [657, 239] on link "Modify" at bounding box center [638, 245] width 38 height 13
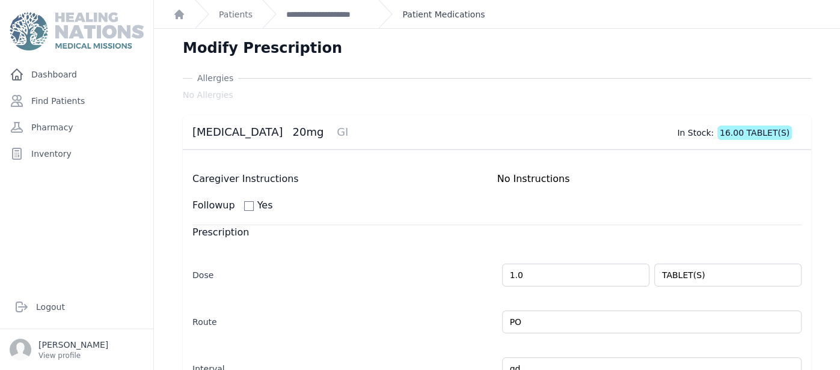
click at [422, 13] on link "Patient Medications" at bounding box center [443, 14] width 82 height 12
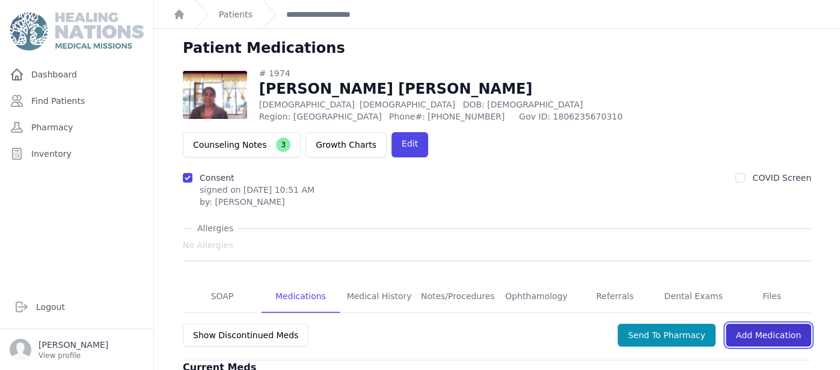
click at [774, 324] on link "Add Medication" at bounding box center [768, 335] width 85 height 23
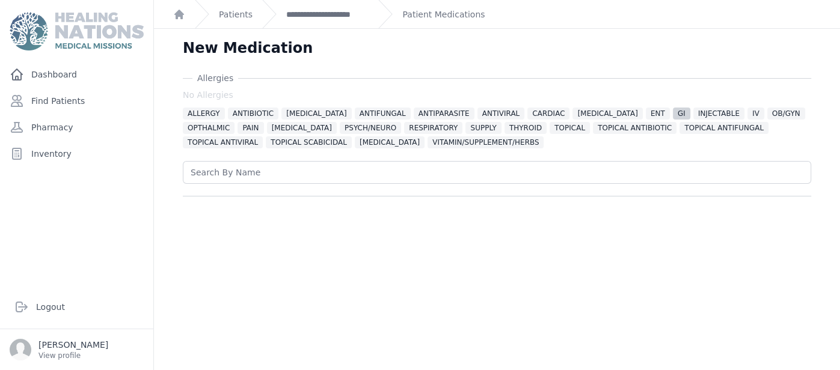
click at [673, 110] on span "GI" at bounding box center [681, 114] width 17 height 12
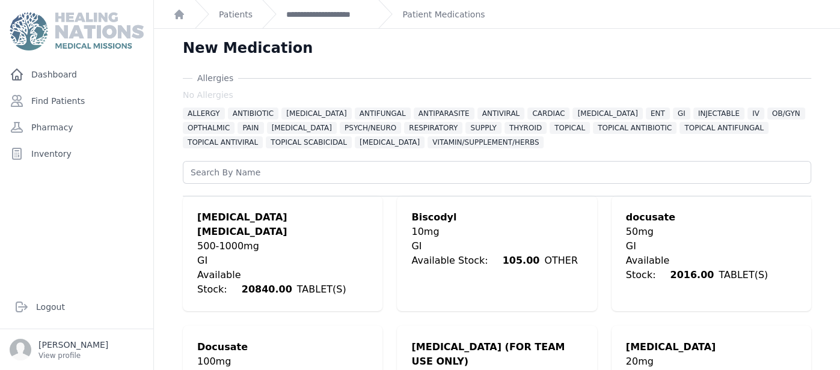
click at [404, 131] on span "RESPIRATORY" at bounding box center [433, 128] width 58 height 12
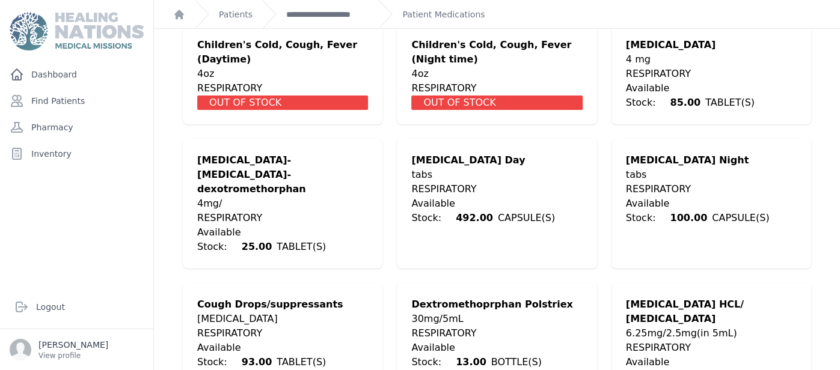
scroll to position [601, 0]
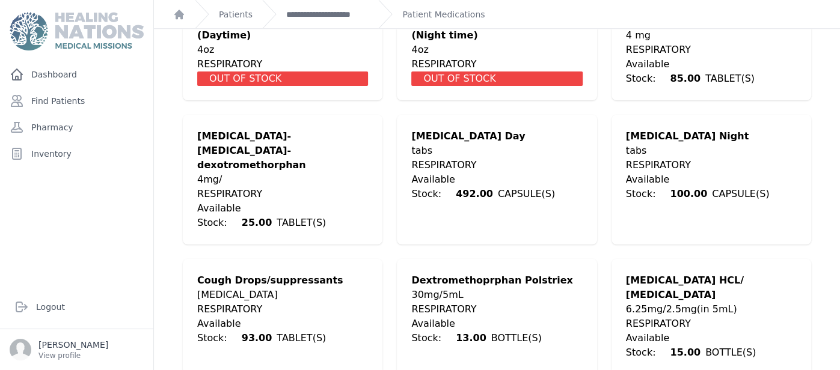
click at [517, 158] on div "RESPIRATORY" at bounding box center [496, 165] width 171 height 14
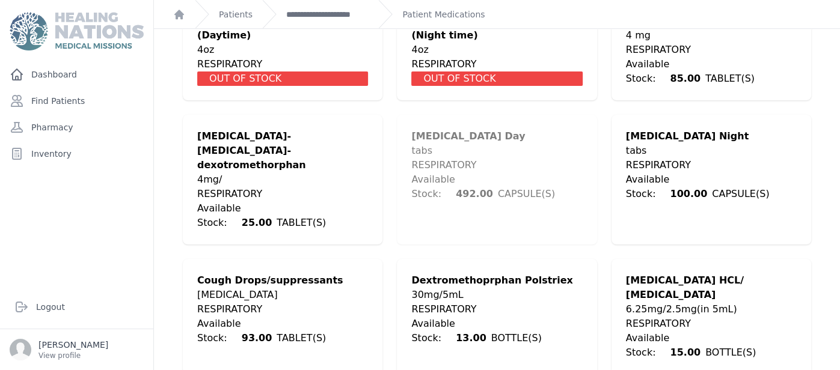
scroll to position [427, 0]
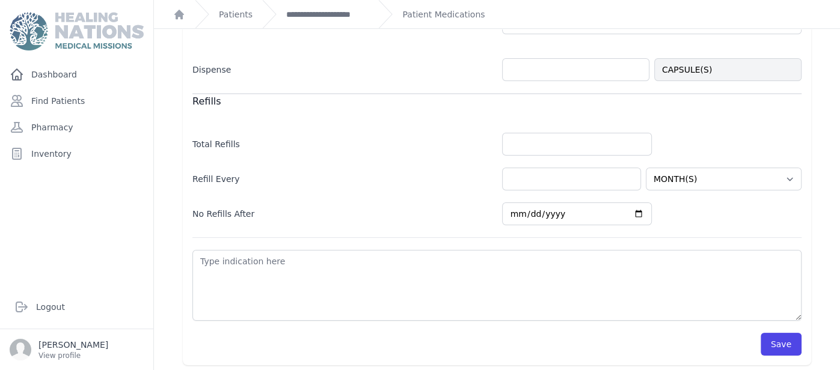
click at [447, 103] on div "Refills" at bounding box center [496, 101] width 609 height 15
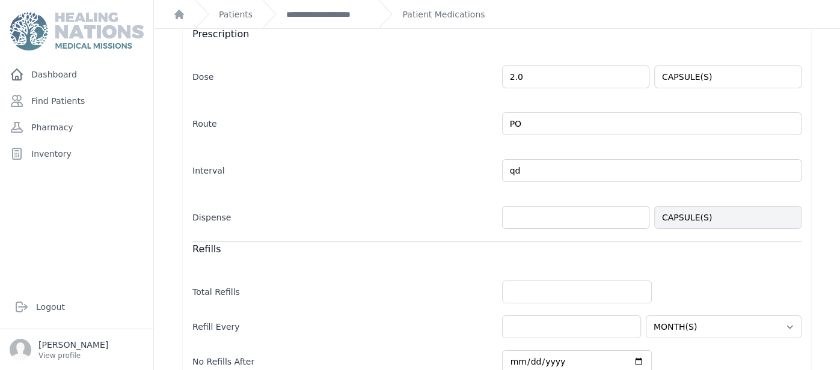
scroll to position [259, 0]
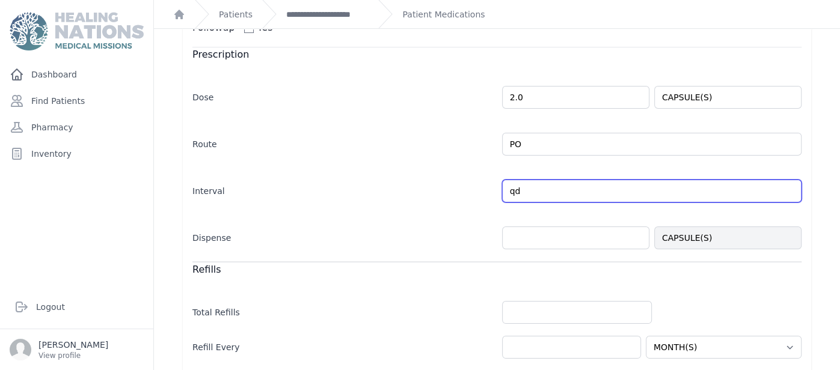
click at [529, 188] on input "qd" at bounding box center [652, 191] width 300 height 23
click at [788, 192] on input "qd" at bounding box center [652, 191] width 300 height 23
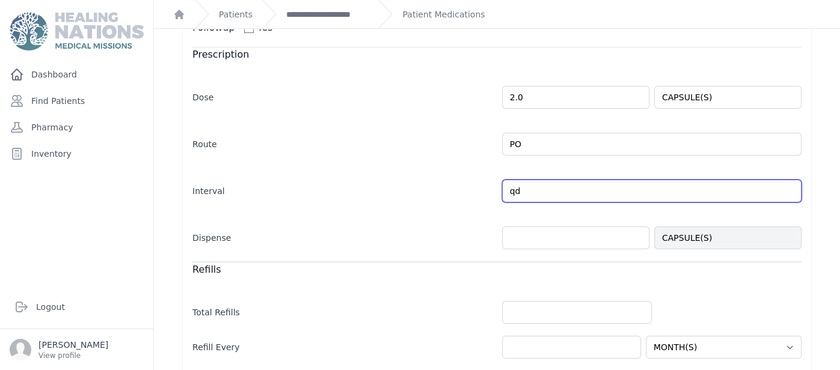
click at [789, 192] on input "qd" at bounding box center [652, 191] width 300 height 23
click at [788, 193] on input "qd" at bounding box center [652, 191] width 300 height 23
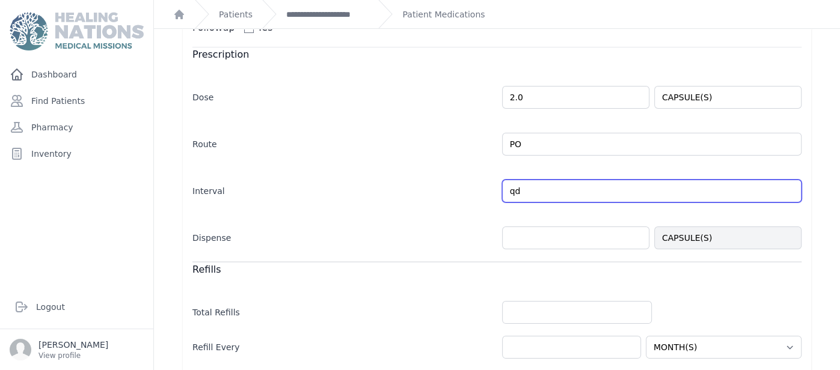
click at [788, 193] on input "qd" at bounding box center [652, 191] width 300 height 23
click at [586, 188] on input "qd" at bounding box center [652, 191] width 300 height 23
type input "q"
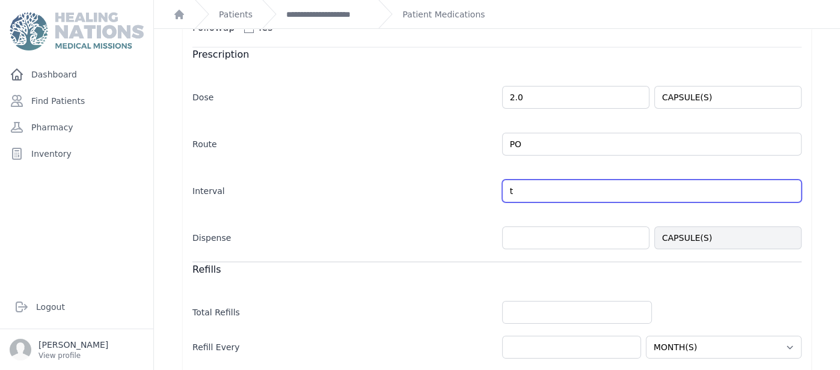
type input "bid"
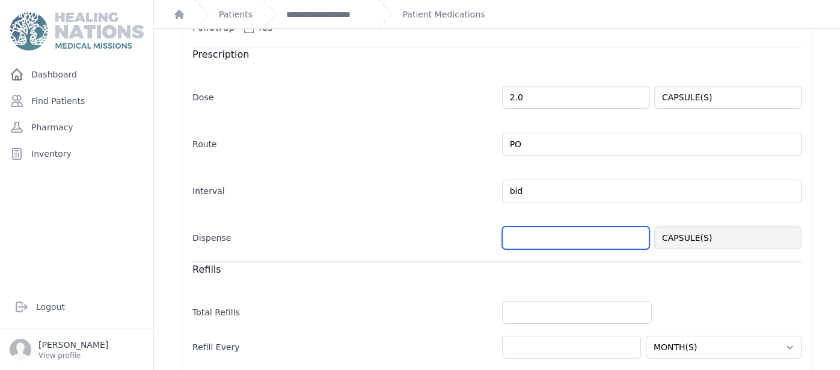
click at [544, 240] on input "number" at bounding box center [575, 238] width 147 height 23
select select "MONTH(S)"
type input "15"
click at [511, 267] on div "Refills" at bounding box center [496, 269] width 609 height 15
select select "MONTH(S)"
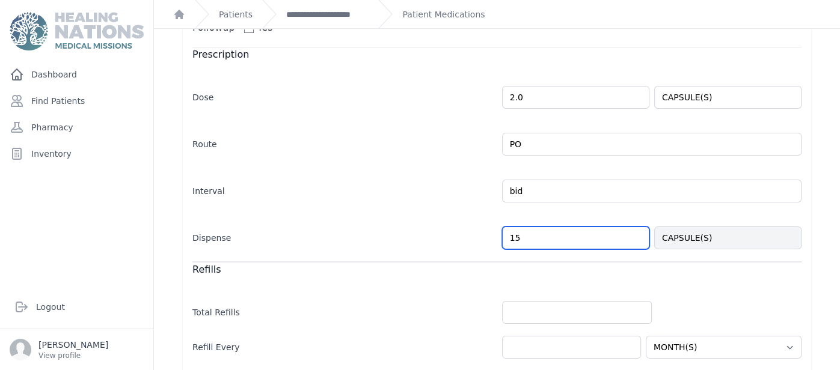
click at [526, 238] on input "15" at bounding box center [575, 238] width 147 height 23
type input "16"
click at [829, 227] on div "Allergies No Allergies ALLERGY ANTIBIOTIC ANTICONVULSANT ANTIFUNGAL ANTIPARASIT…" at bounding box center [497, 174] width 667 height 720
select select "MONTH(S)"
click at [607, 227] on input "16" at bounding box center [575, 238] width 147 height 23
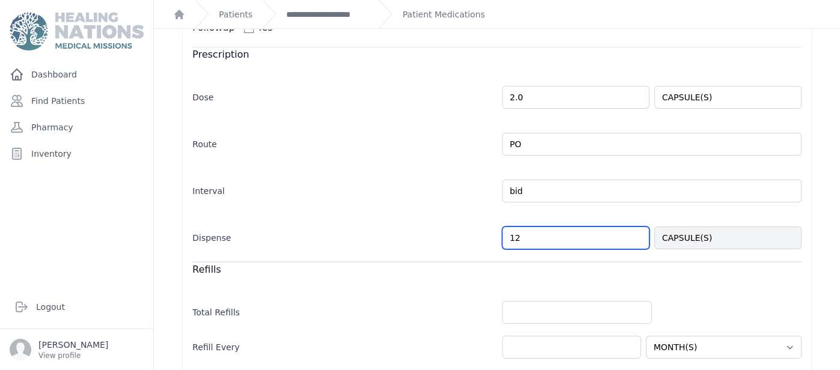
type input "12"
click at [830, 197] on div "Allergies No Allergies ALLERGY ANTIBIOTIC ANTICONVULSANT ANTIFUNGAL ANTIPARASIT…" at bounding box center [497, 174] width 667 height 720
select select "MONTH(S)"
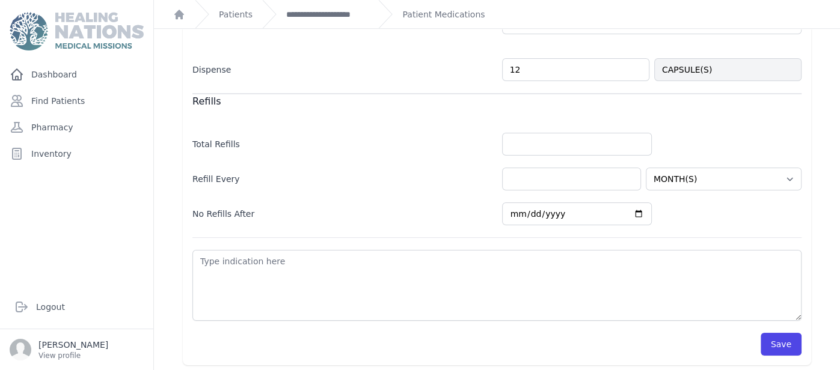
click at [803, 302] on div "Caregiver Instructions No Instructions Followup Yes Prescription Dose 2.0 CAPSU…" at bounding box center [497, 84] width 628 height 562
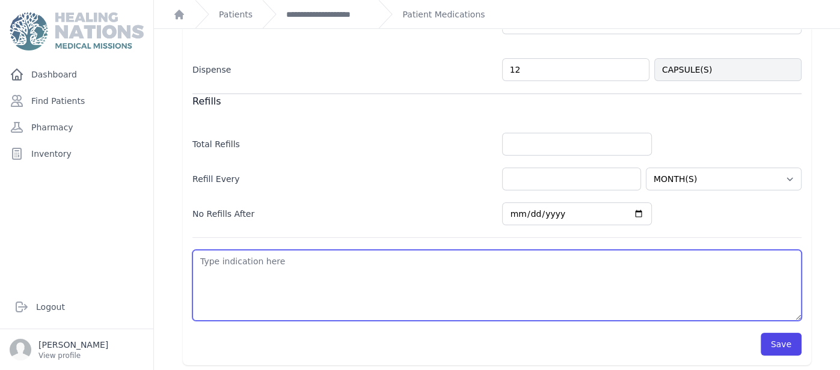
click at [676, 286] on textarea at bounding box center [496, 285] width 609 height 71
type textarea "f"
select select "MONTH(S)"
type textarea "fl"
select select "MONTH(S)"
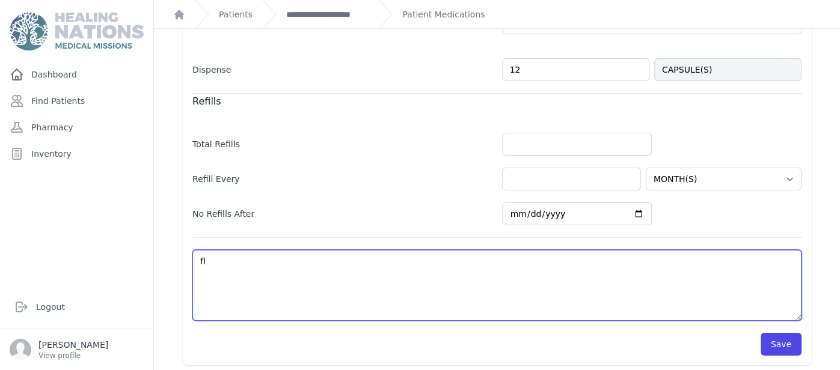
type textarea "flu"
select select "MONTH(S)"
type textarea "flu"
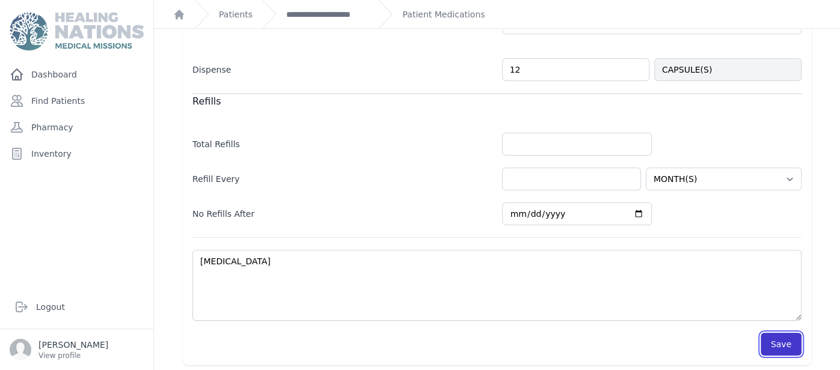
click at [783, 345] on button "Save" at bounding box center [781, 344] width 41 height 23
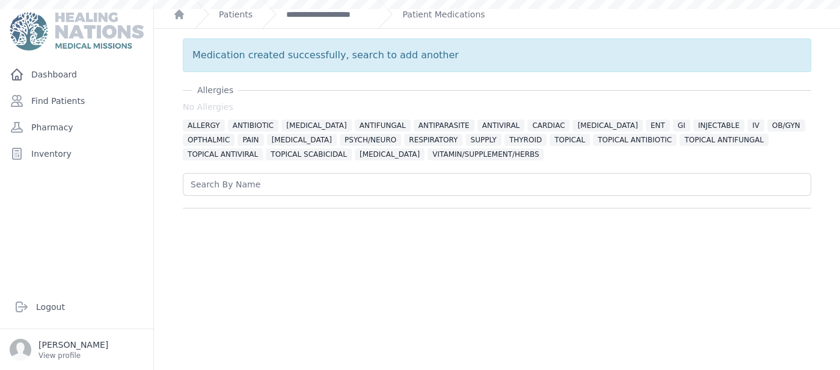
scroll to position [0, 0]
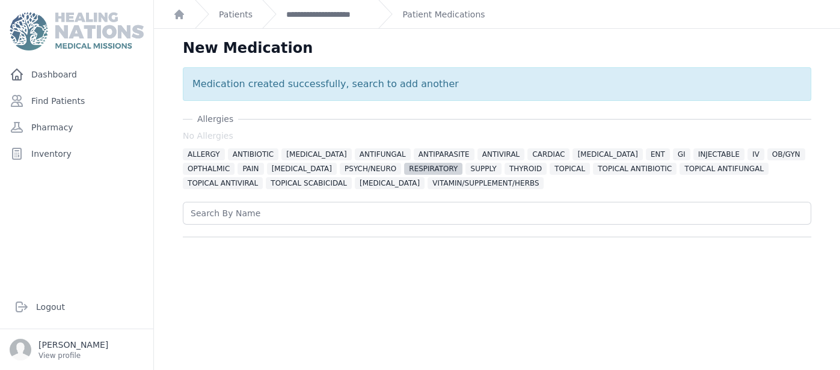
click at [404, 172] on span "RESPIRATORY" at bounding box center [433, 169] width 58 height 12
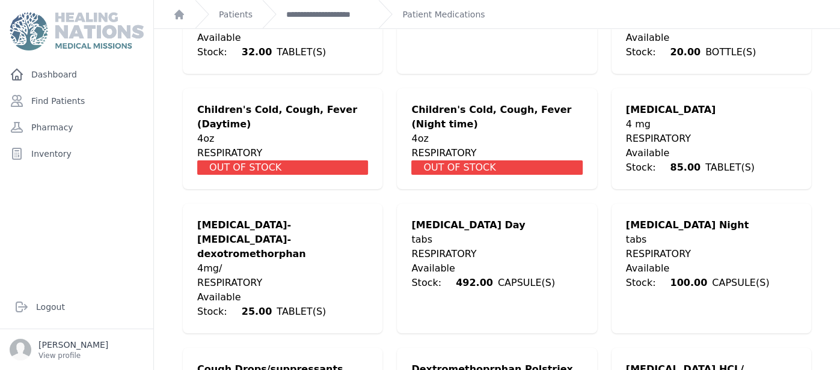
scroll to position [577, 0]
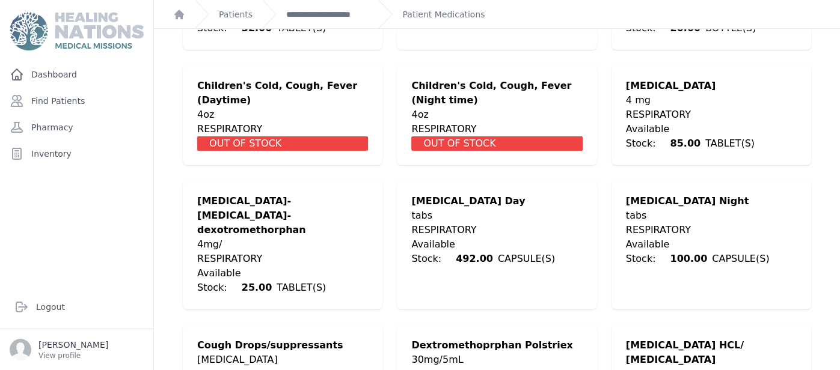
click at [692, 238] on div "Available Stock: 100.00 CAPSULE(S)" at bounding box center [711, 252] width 171 height 29
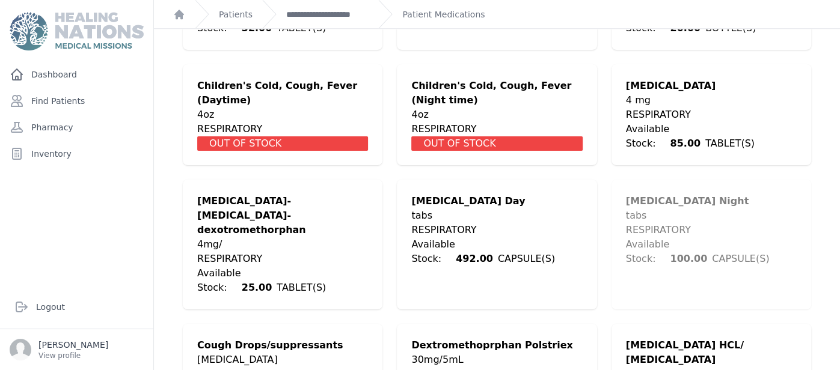
scroll to position [0, 0]
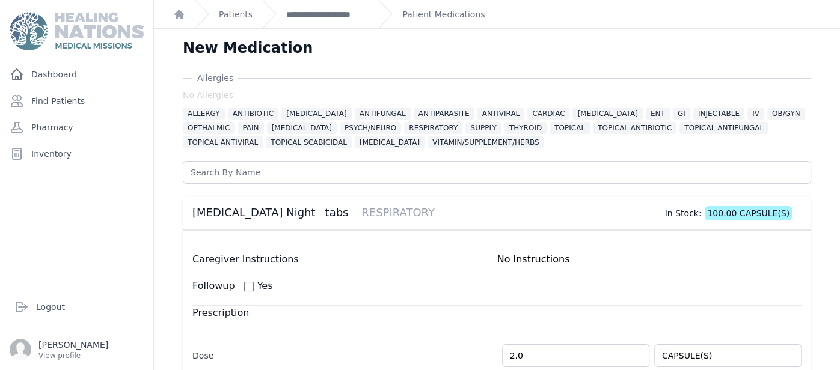
click at [649, 256] on div "No Instructions" at bounding box center [649, 260] width 305 height 14
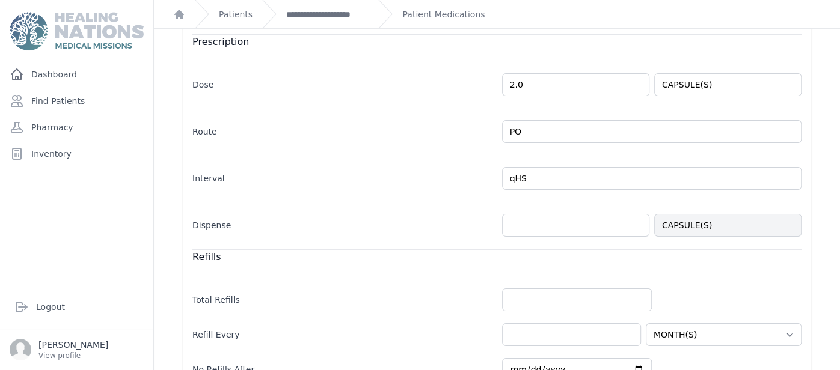
scroll to position [288, 0]
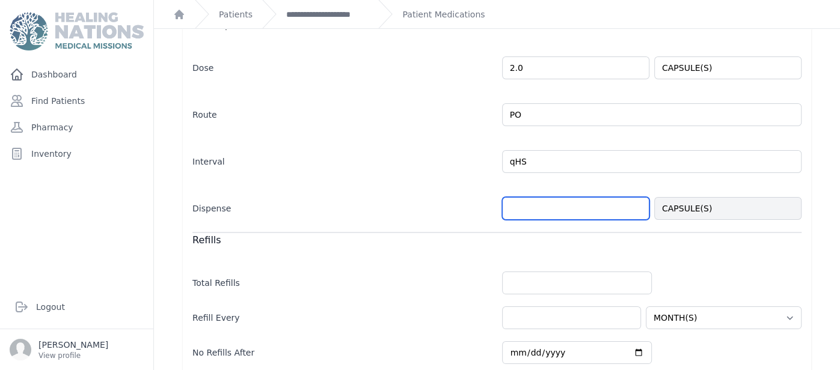
click at [538, 205] on input "number" at bounding box center [575, 208] width 147 height 23
type input "6"
click at [819, 275] on div "Allergies No Allergies ALLERGY ANTIBIOTIC ANTICONVULSANT ANTIFUNGAL ANTIPARASIT…" at bounding box center [497, 144] width 667 height 720
select select "MONTH(S)"
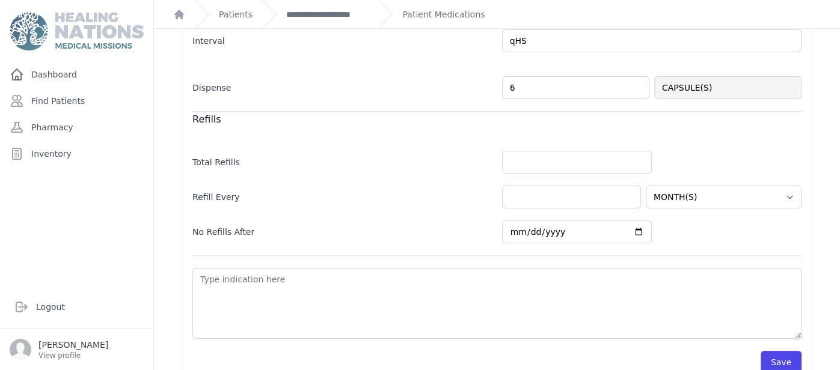
scroll to position [427, 0]
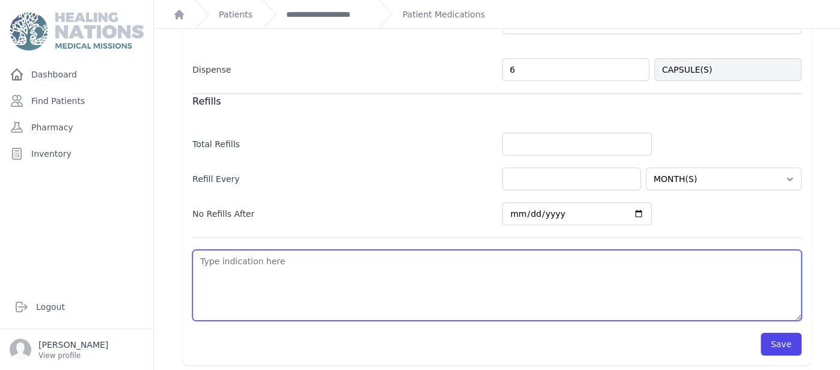
click at [711, 289] on textarea at bounding box center [496, 285] width 609 height 71
type textarea "f"
select select "MONTH(S)"
type textarea "fl"
select select "MONTH(S)"
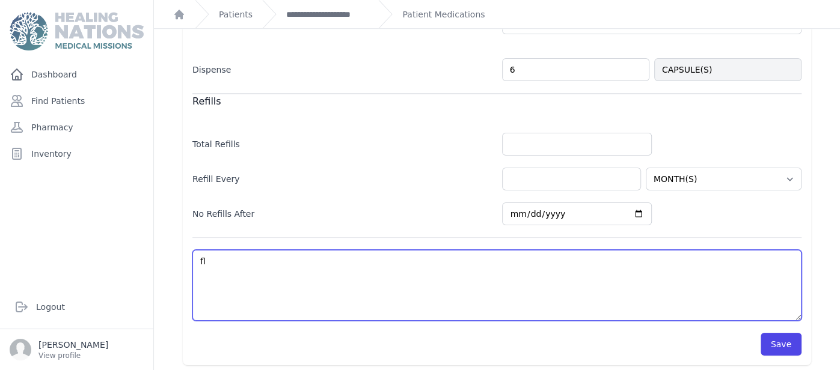
type textarea "flu"
select select "MONTH(S)"
type textarea "flu"
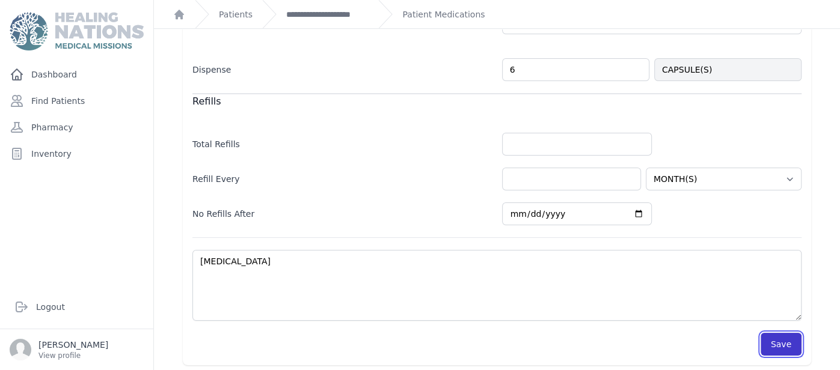
click at [782, 344] on button "Save" at bounding box center [781, 344] width 41 height 23
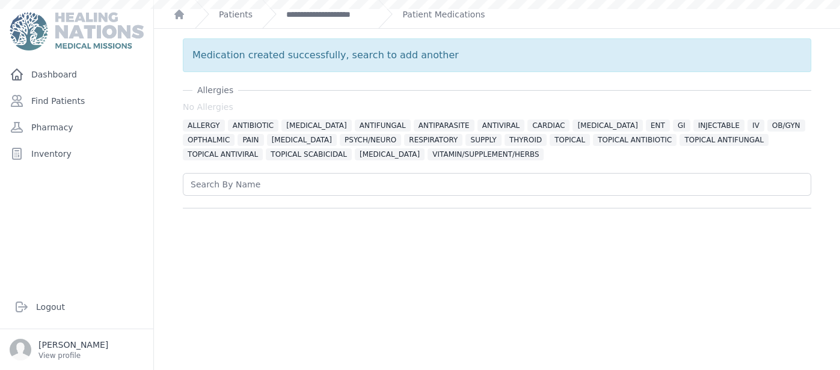
scroll to position [0, 0]
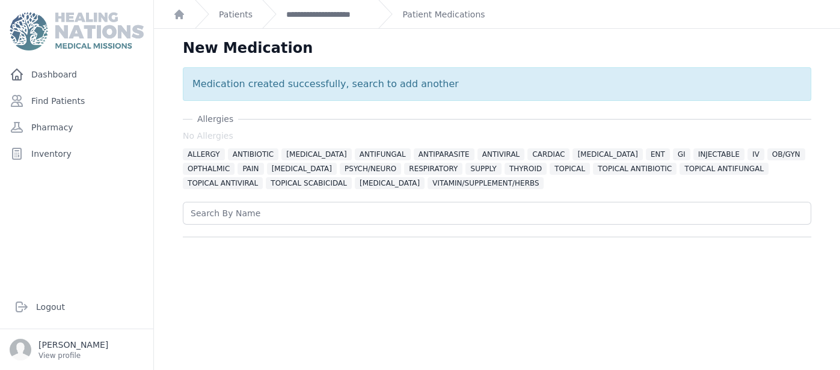
click at [613, 283] on div "New Medication Medication created successfully, search to add another Allergies…" at bounding box center [497, 214] width 686 height 370
click at [404, 170] on span "RESPIRATORY" at bounding box center [433, 169] width 58 height 12
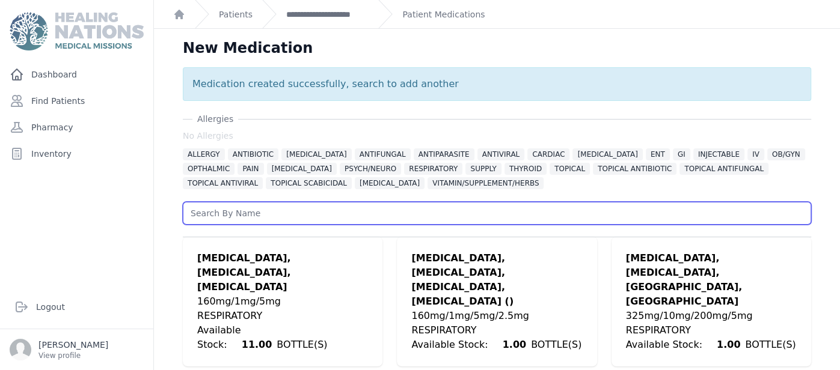
click at [803, 202] on input "text" at bounding box center [497, 213] width 628 height 23
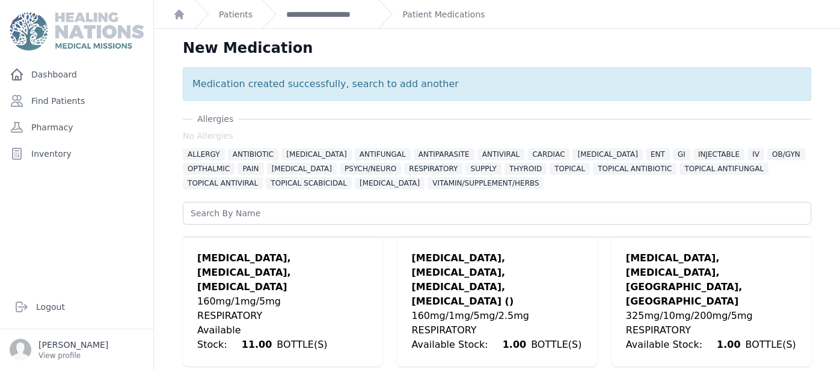
click at [152, 253] on div "Dashboard Find Patients Pharmacy Inventory" at bounding box center [76, 169] width 153 height 213
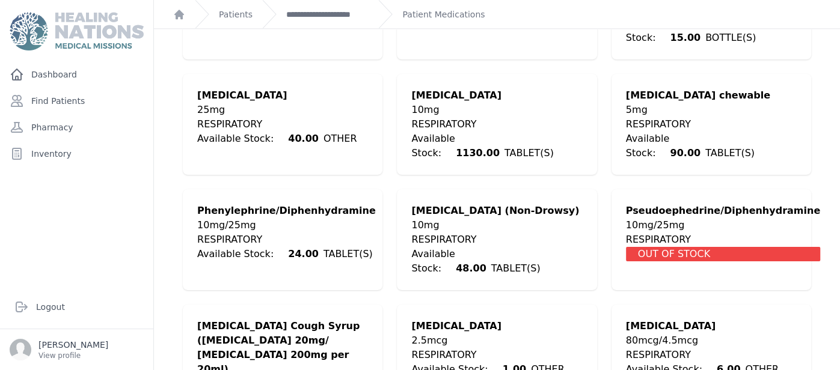
scroll to position [981, 0]
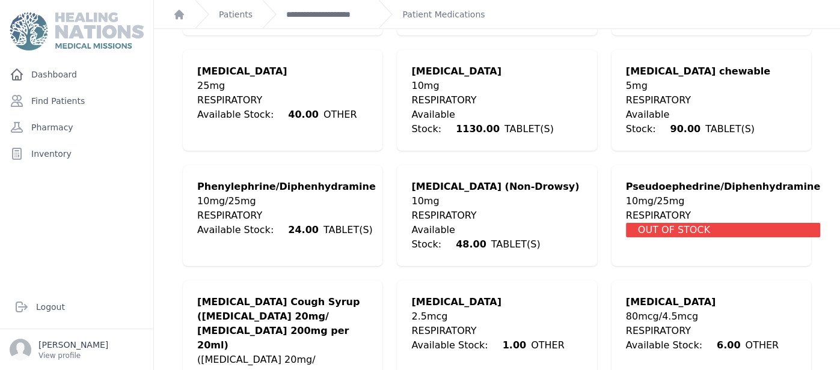
click at [250, 295] on div "Robitussin Cough Syrup (Dextromethorphan 20mg/ Guaifenesin 200mg per 20ml)" at bounding box center [282, 324] width 171 height 58
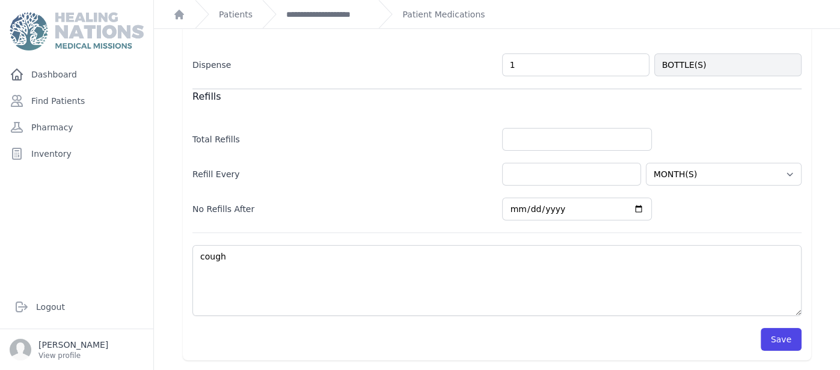
scroll to position [0, 0]
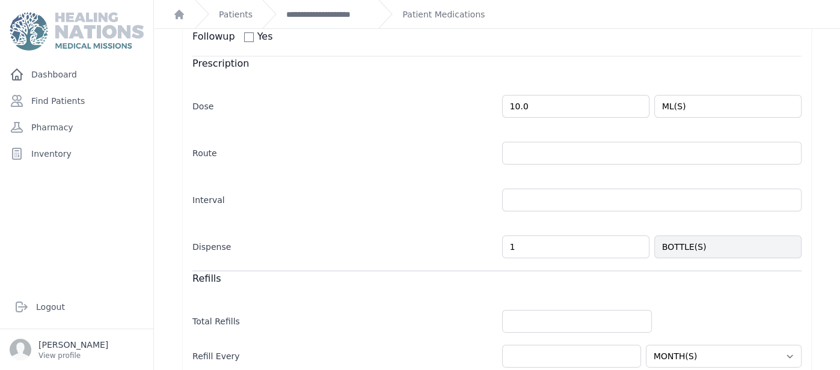
scroll to position [288, 0]
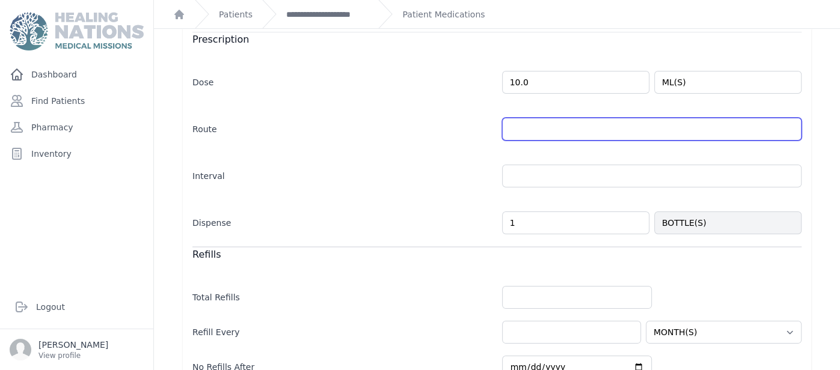
click at [511, 133] on input "text" at bounding box center [652, 129] width 300 height 23
type input "PO"
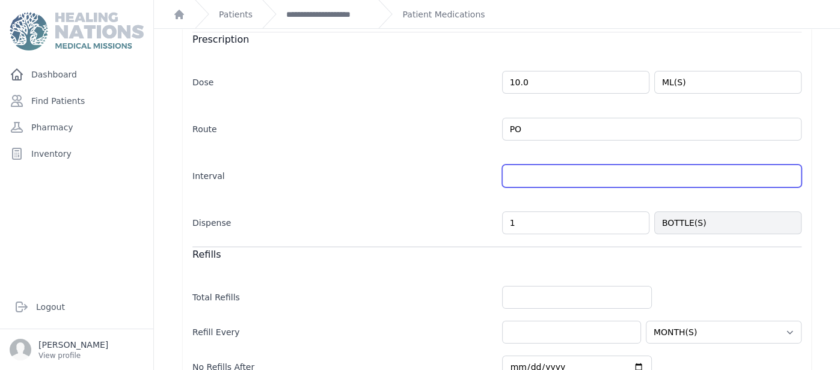
click at [617, 173] on input "text" at bounding box center [652, 176] width 300 height 23
select select "MONTH(S)"
click at [608, 176] on input "text" at bounding box center [652, 176] width 300 height 23
type input "tid"
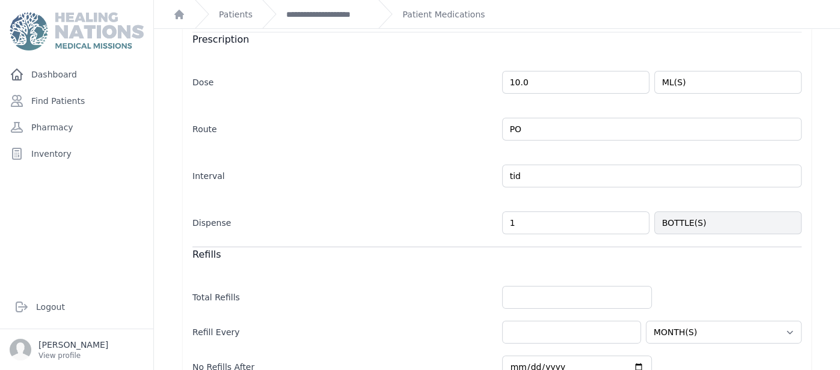
click at [628, 267] on div "Refills Total Refills Refill Every HOUR(S) DAY(S) WEEK(S) MONTH(S) YEAR(S) No R…" at bounding box center [496, 313] width 609 height 132
select select "MONTH(S)"
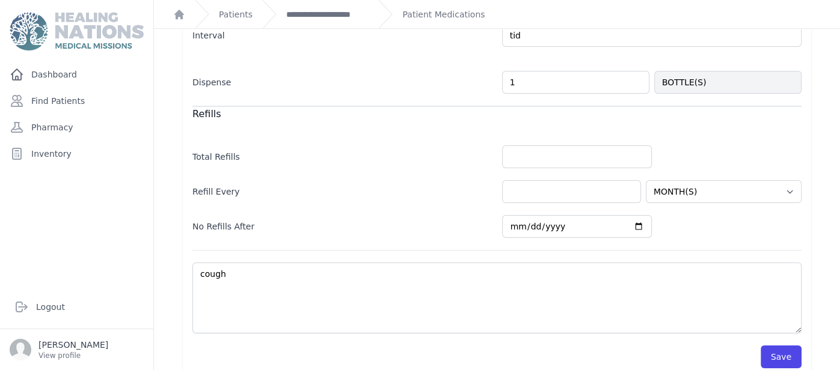
scroll to position [441, 0]
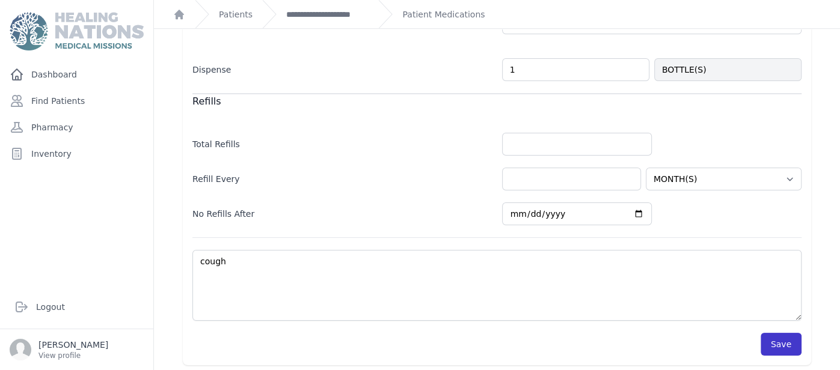
click at [796, 341] on button "Save" at bounding box center [781, 344] width 41 height 23
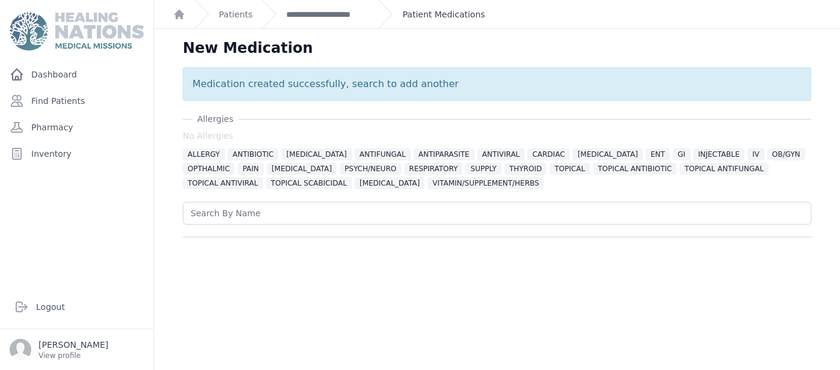
click at [442, 16] on link "Patient Medications" at bounding box center [443, 14] width 82 height 12
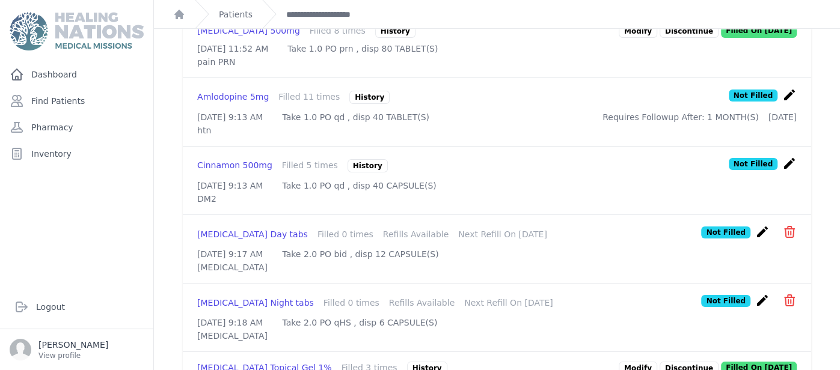
scroll to position [384, 0]
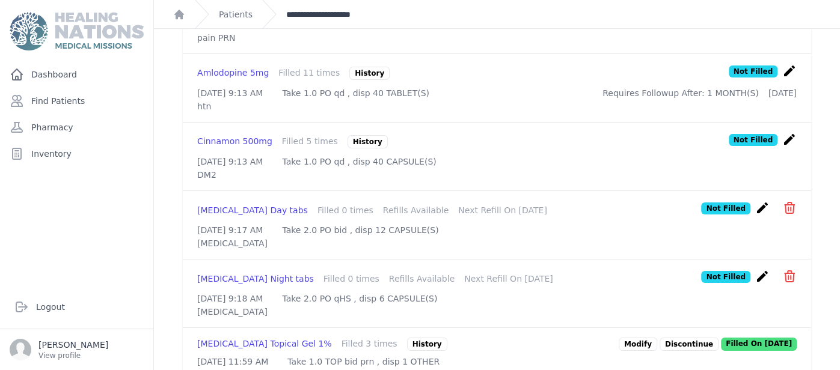
click at [308, 9] on link "**********" at bounding box center [327, 14] width 82 height 12
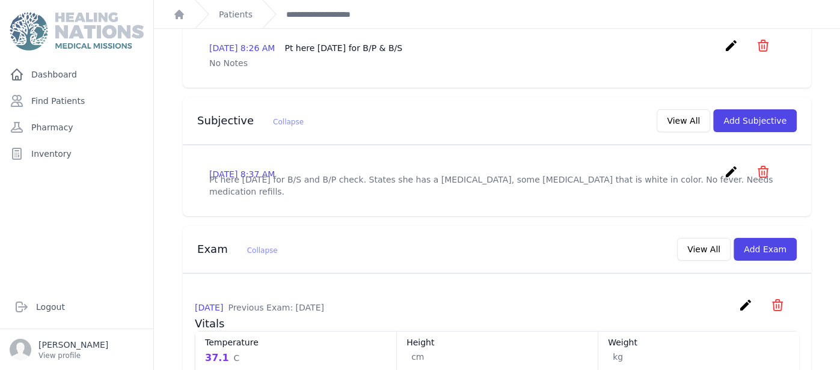
scroll to position [312, 0]
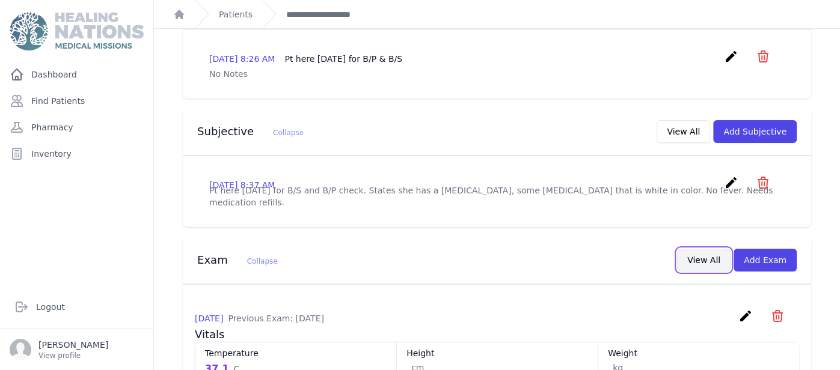
click at [728, 249] on button "View All" at bounding box center [704, 260] width 54 height 23
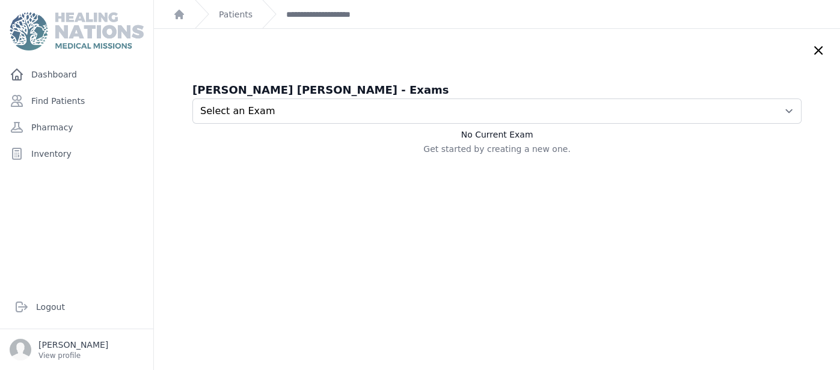
click at [483, 124] on div "Maria Catalina Mixtun - Exams Select an Exam 2025-Aug-14 8:38 AM 2025-Jul-17 8:…" at bounding box center [496, 118] width 609 height 73
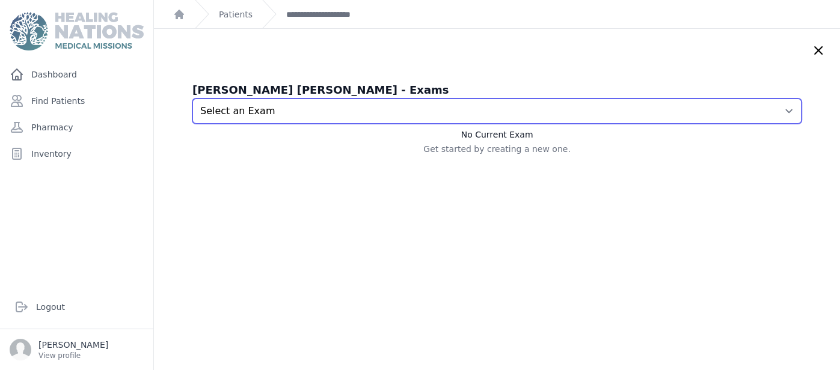
click at [547, 100] on select "Select an Exam 2025-Aug-14 8:38 AM 2025-Jul-17 8:38 AM 2025-Jun-20 9:40 AM 2025…" at bounding box center [496, 111] width 609 height 25
click at [192, 99] on select "Select an Exam 2025-Aug-14 8:38 AM 2025-Jul-17 8:38 AM 2025-Jun-20 9:40 AM 2025…" at bounding box center [496, 111] width 609 height 25
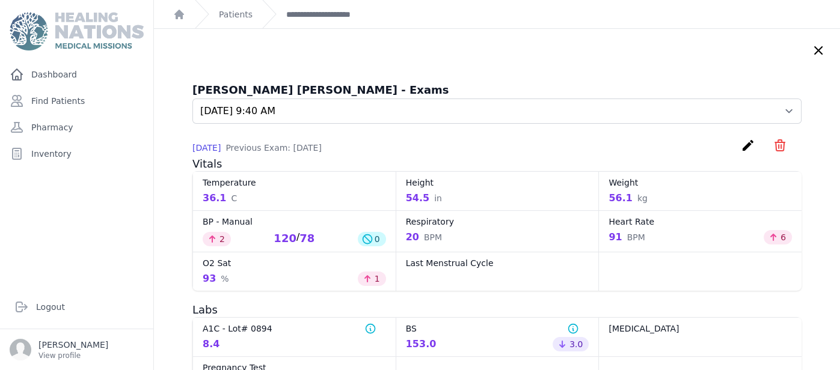
click at [144, 247] on div "Dashboard Find Patients Pharmacy Inventory" at bounding box center [76, 169] width 153 height 213
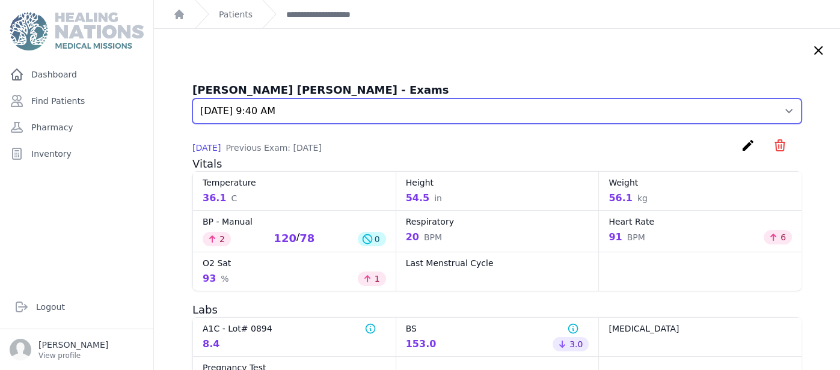
click at [757, 115] on select "Select an Exam 2025-Aug-14 8:38 AM 2025-Jul-17 8:38 AM 2025-Jun-20 9:40 AM 2025…" at bounding box center [496, 111] width 609 height 25
click at [192, 99] on select "Select an Exam 2025-Aug-14 8:38 AM 2025-Jul-17 8:38 AM 2025-Jun-20 9:40 AM 2025…" at bounding box center [496, 111] width 609 height 25
select select "7830"
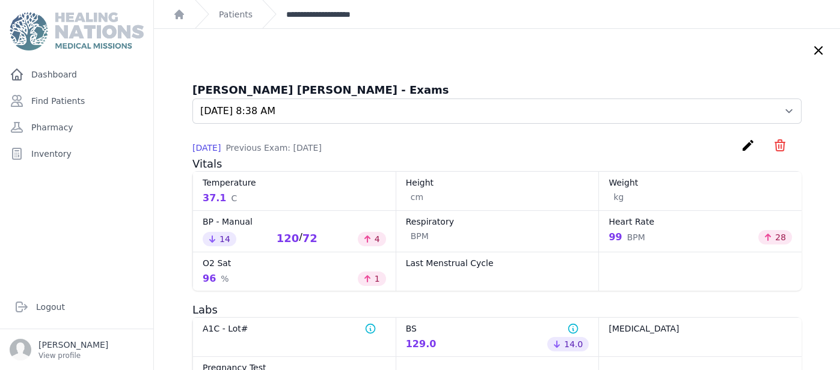
click at [310, 13] on link "**********" at bounding box center [327, 14] width 82 height 12
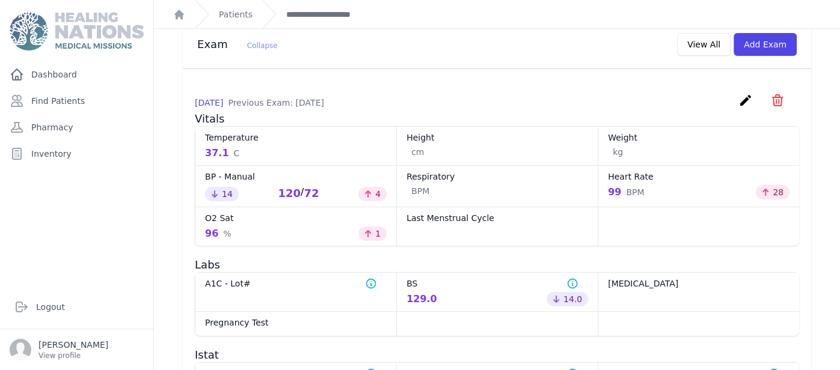
scroll to position [529, 0]
click at [305, 16] on link "**********" at bounding box center [327, 14] width 82 height 12
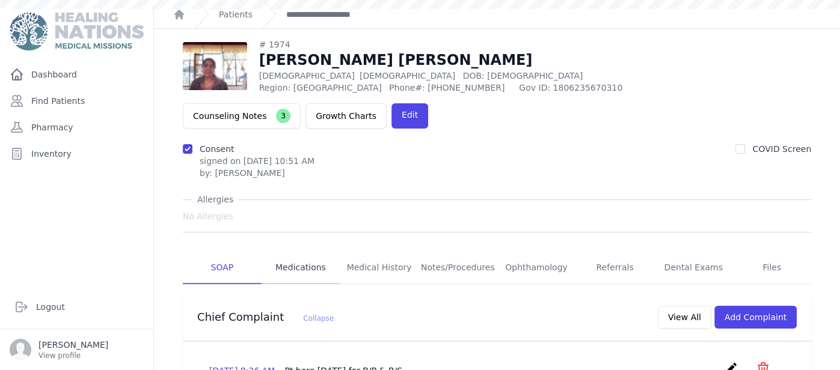
click at [311, 252] on link "Medications" at bounding box center [301, 268] width 79 height 32
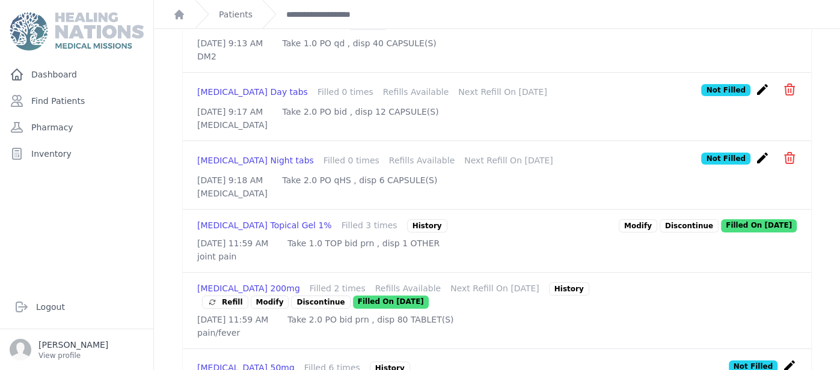
scroll to position [505, 0]
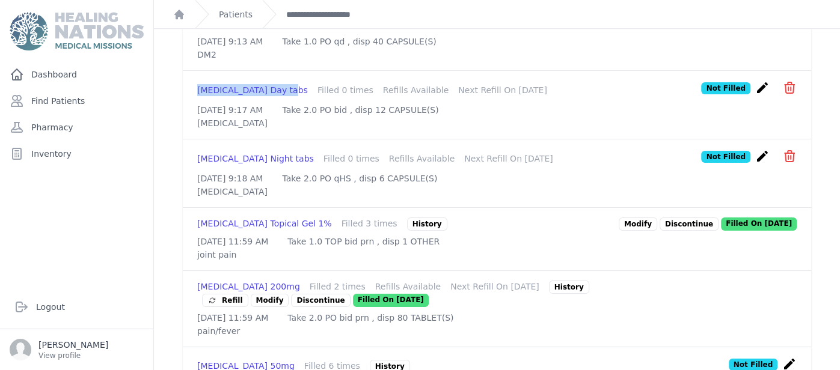
drag, startPoint x: 197, startPoint y: 92, endPoint x: 281, endPoint y: 94, distance: 84.2
click at [281, 94] on div "Cold And Flu Day tabs Filled 0 times Refills Available Next Refill On 2025-Aug-…" at bounding box center [377, 90] width 360 height 12
copy div "Cold And Flu Day tabs"
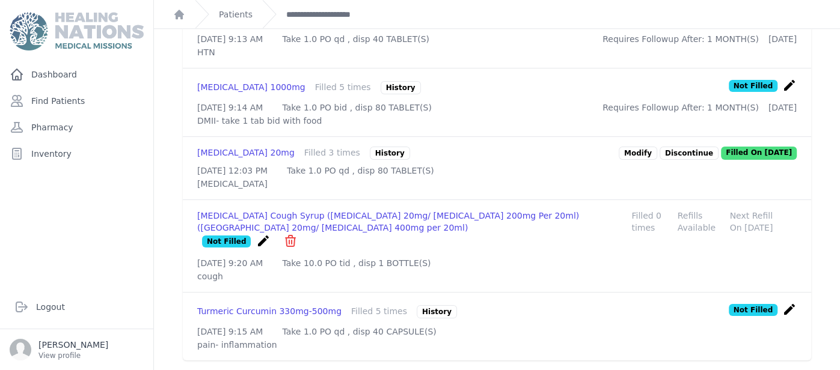
scroll to position [956, 0]
drag, startPoint x: 197, startPoint y: 191, endPoint x: 287, endPoint y: 192, distance: 90.2
click at [287, 210] on div "Robitussin Cough Syrup (dextromethorphan 20mg/ Guaifenesin 200mg Per 20ml) (Dex…" at bounding box center [409, 222] width 425 height 24
copy div "Robitussin Cough Syrup"
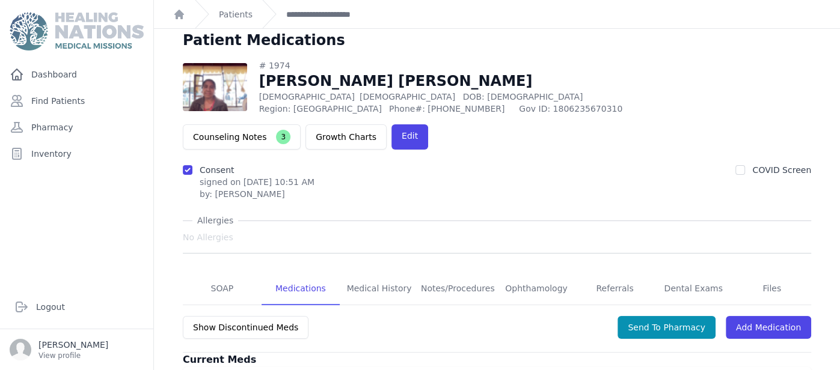
scroll to position [0, 0]
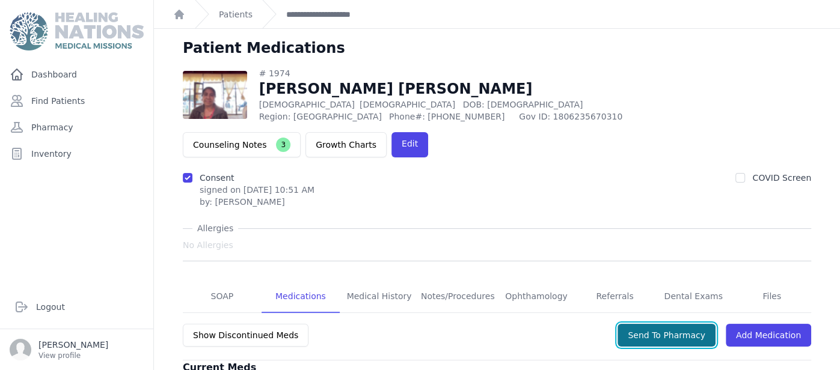
click at [690, 324] on button "Send To Pharmacy" at bounding box center [667, 335] width 98 height 23
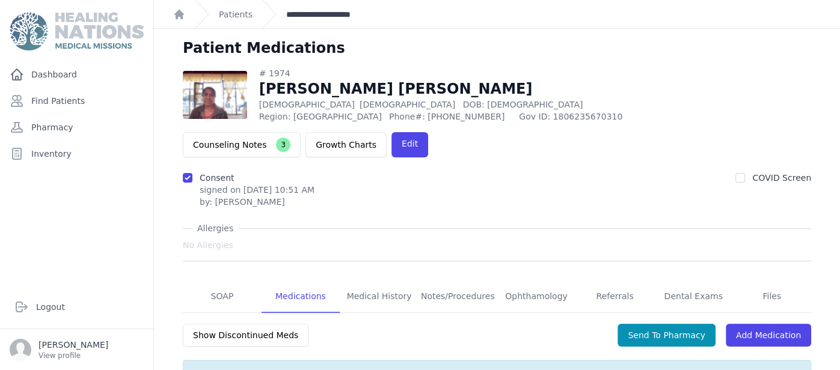
click at [316, 12] on link "**********" at bounding box center [327, 14] width 82 height 12
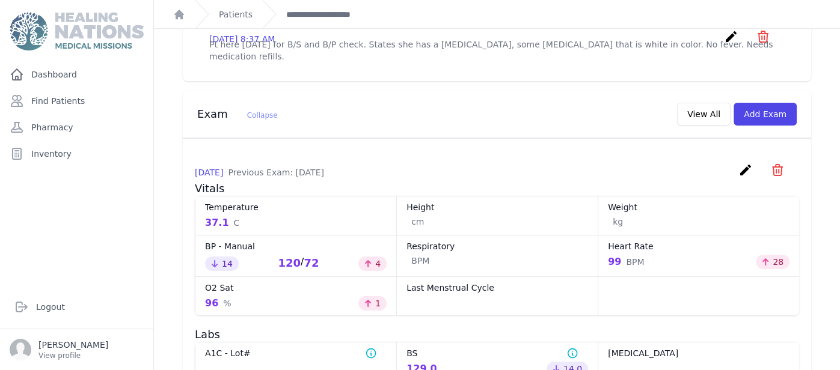
scroll to position [432, 0]
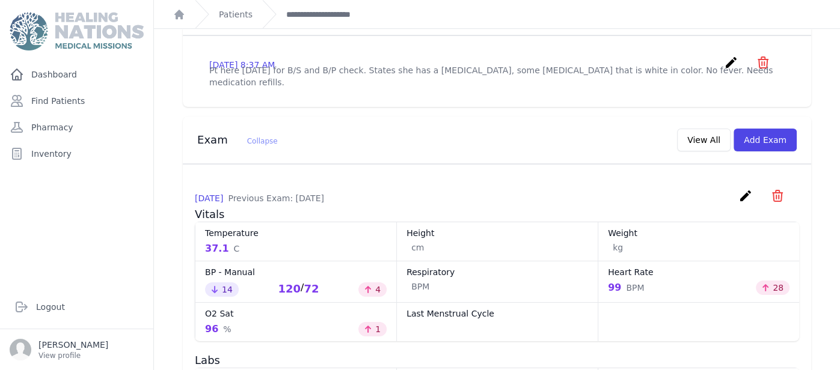
click at [743, 189] on icon "create" at bounding box center [745, 196] width 14 height 14
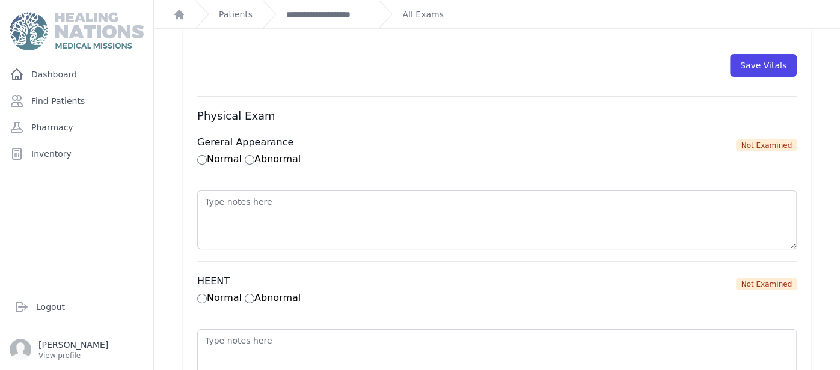
scroll to position [745, 0]
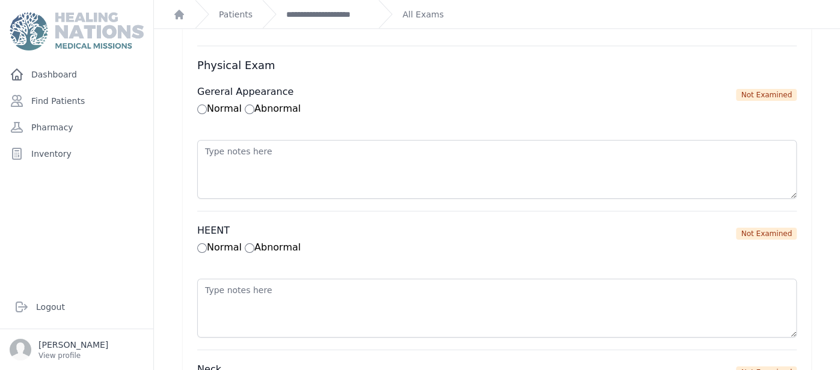
click at [206, 103] on label "Normal" at bounding box center [219, 108] width 44 height 11
click at [206, 105] on input "Normal" at bounding box center [202, 110] width 10 height 10
radio input "true"
click at [201, 244] on input "Normal" at bounding box center [202, 249] width 10 height 10
radio input "true"
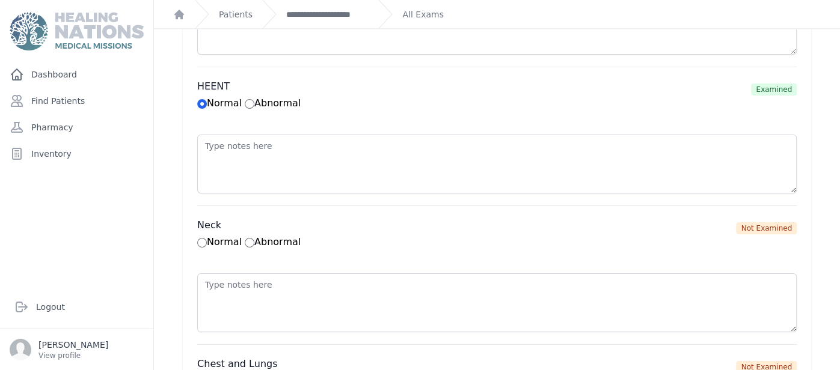
scroll to position [913, 0]
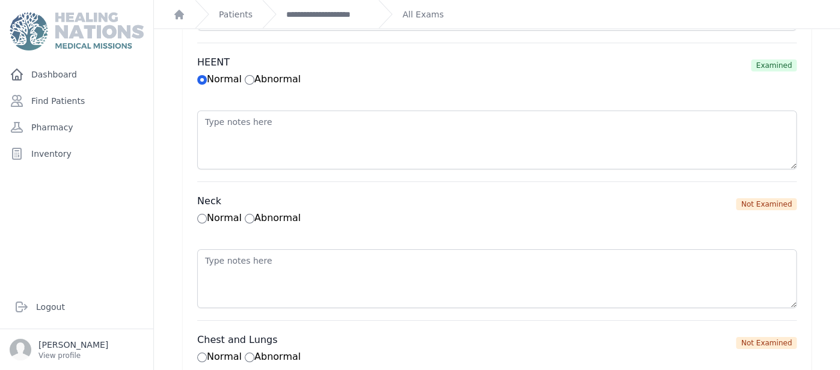
click at [206, 214] on label "Normal" at bounding box center [219, 217] width 44 height 11
click at [206, 214] on input "Normal" at bounding box center [202, 219] width 10 height 10
radio input "true"
click at [251, 75] on input "Abnormal" at bounding box center [250, 80] width 10 height 10
radio input "true"
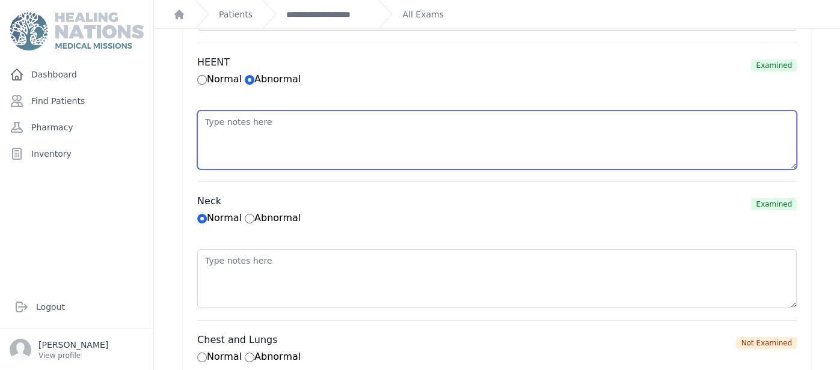
click at [266, 147] on textarea at bounding box center [497, 140] width 600 height 59
click at [235, 114] on textarea at bounding box center [497, 140] width 600 height 59
paste textarea "erythematous oropharynx"
paste textarea "hyaline secretion"
type textarea "erythematous oropharynx, hyaline secretion"
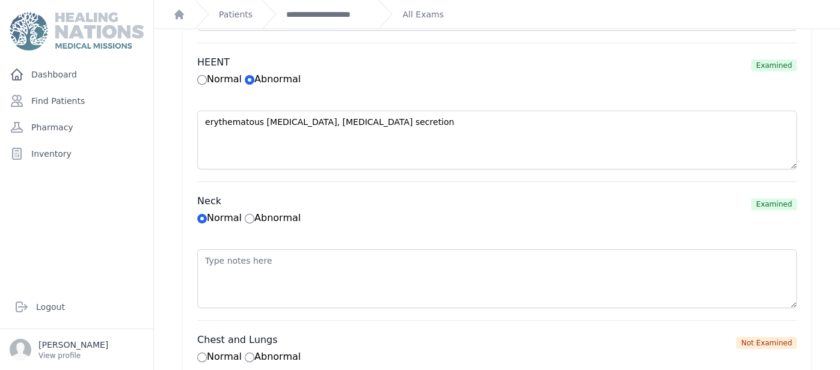
click at [336, 199] on h3 "Neck" at bounding box center [469, 201] width 544 height 14
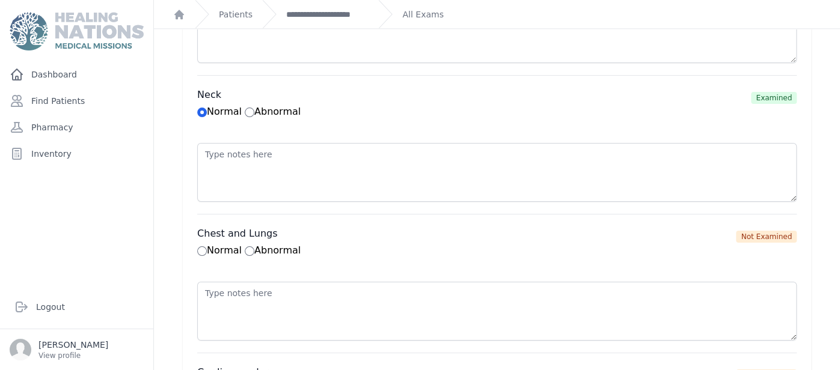
scroll to position [1106, 0]
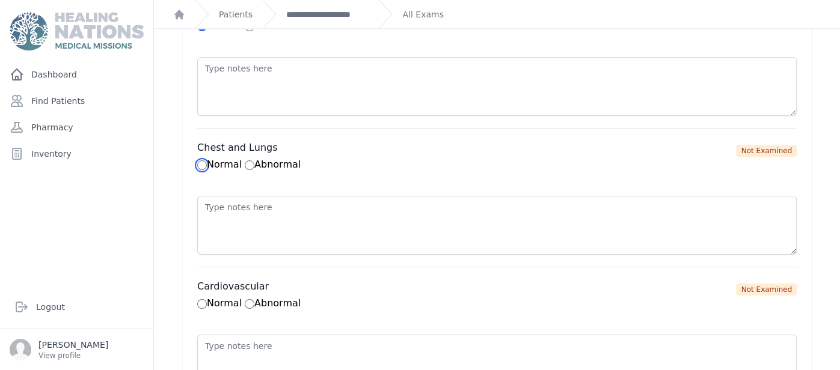
click at [201, 161] on input "Normal" at bounding box center [202, 166] width 10 height 10
radio input "true"
click at [201, 299] on input "Normal" at bounding box center [202, 304] width 10 height 10
radio input "true"
click at [195, 297] on div "Vitals 2025-Aug-14 8:38 AM Blood Pressure 120 / 72 Automatic Manual Temperature…" at bounding box center [497, 250] width 628 height 2559
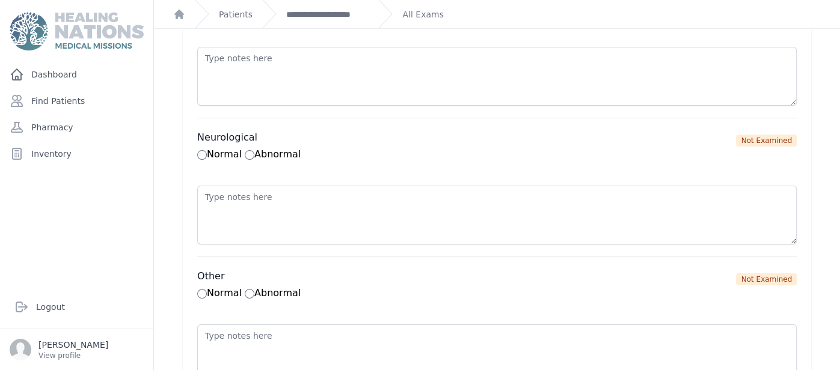
scroll to position [2262, 0]
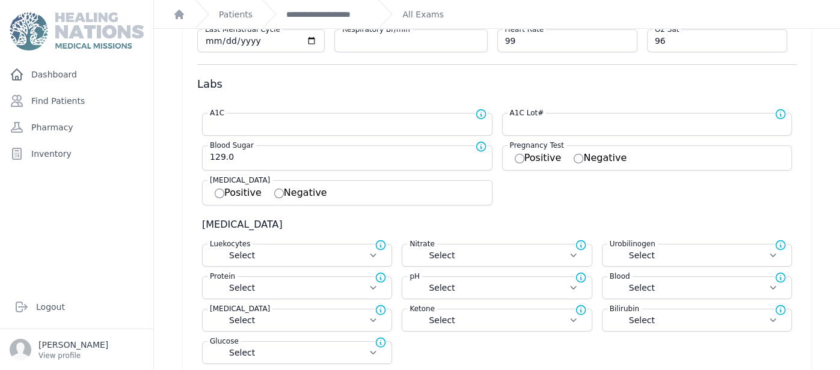
scroll to position [0, 0]
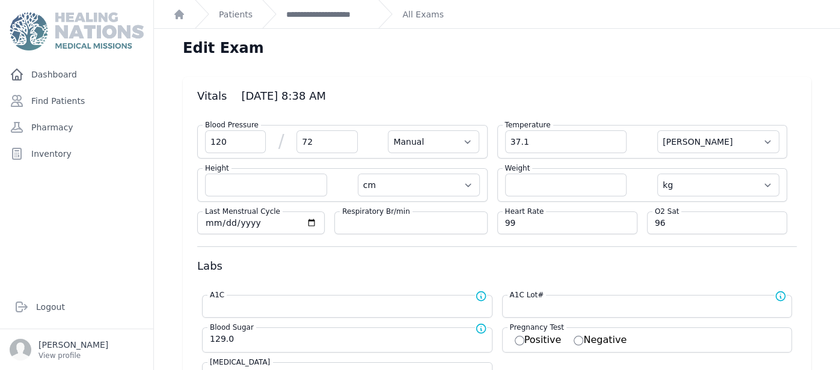
click at [343, 22] on div "**********" at bounding box center [315, 14] width 106 height 28
click at [349, 16] on link "**********" at bounding box center [327, 14] width 82 height 12
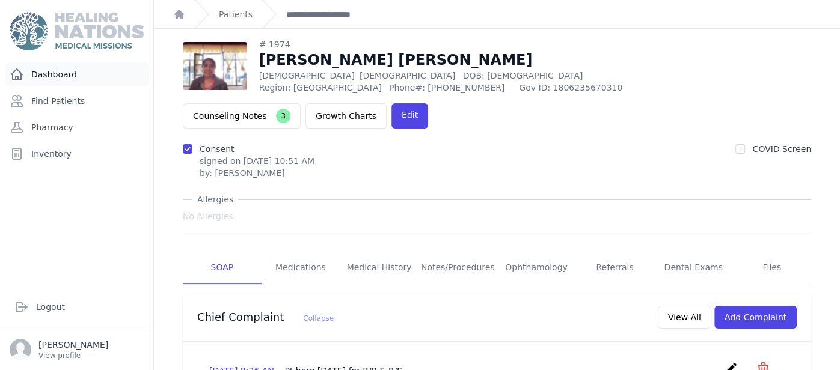
click at [62, 75] on link "Dashboard" at bounding box center [77, 75] width 144 height 24
click at [390, 206] on div "No Allergies" at bounding box center [497, 217] width 628 height 22
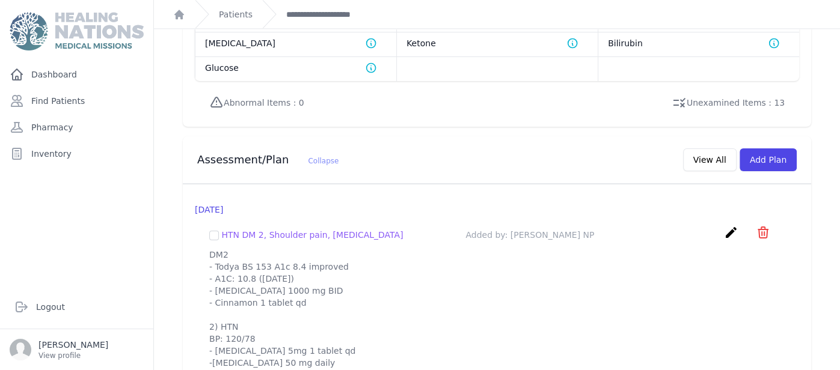
scroll to position [1130, 0]
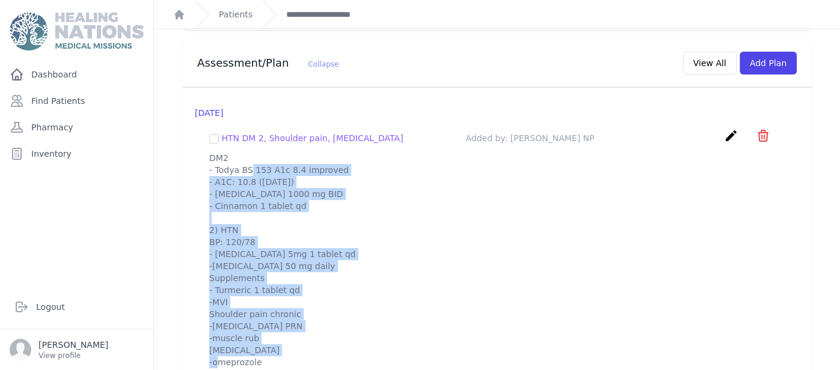
drag, startPoint x: 209, startPoint y: 132, endPoint x: 288, endPoint y: 339, distance: 221.6
click at [288, 339] on p "DM2 - Todya BS 153 A1c 8.4 improved - A1C: 10.8 ([DATE]) - [MEDICAL_DATA] 1000 …" at bounding box center [496, 260] width 575 height 216
copy p "DM2 - Todya BS 153 A1c 8.4 improved - A1C: 10.8 ([DATE]) - [MEDICAL_DATA] 1000 …"
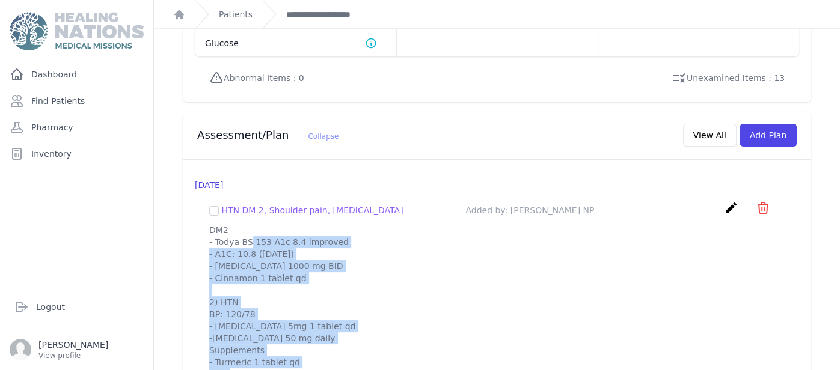
scroll to position [1034, 0]
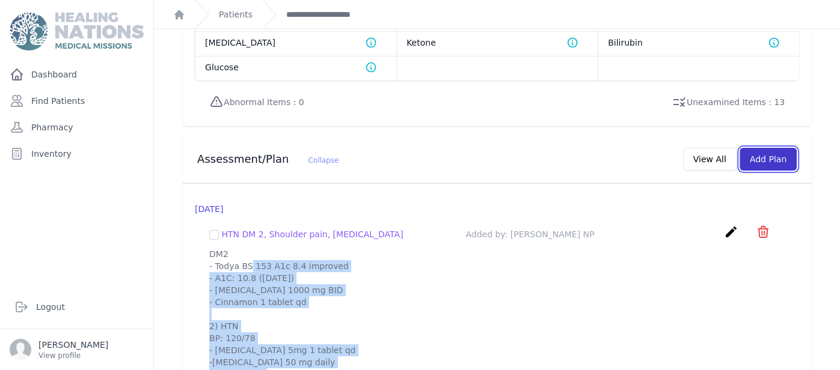
click at [767, 148] on button "Add Plan" at bounding box center [768, 159] width 57 height 23
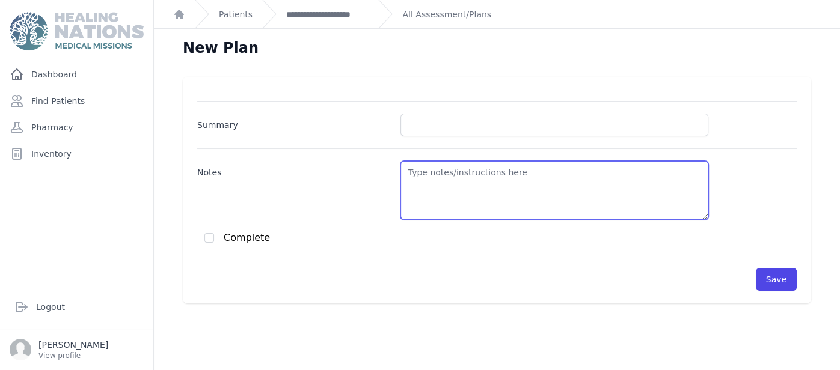
click at [427, 174] on textarea "Notes" at bounding box center [554, 190] width 308 height 59
paste textarea "DM2 - Todya BS 153 A1c 8.4 improved - A1C: 10.8 ([DATE]) - [MEDICAL_DATA] 1000 …"
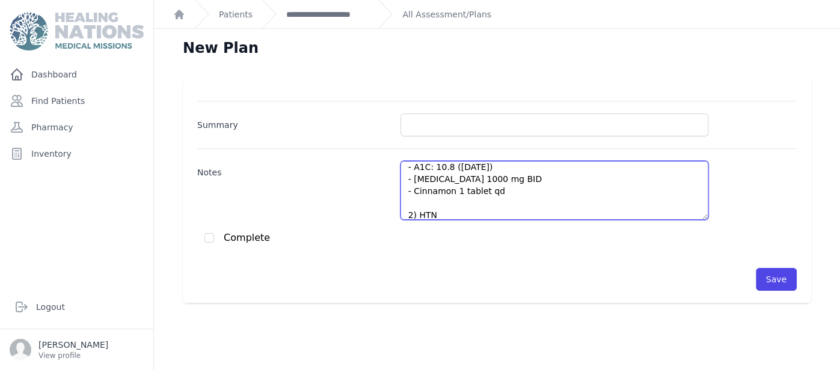
scroll to position [5, 0]
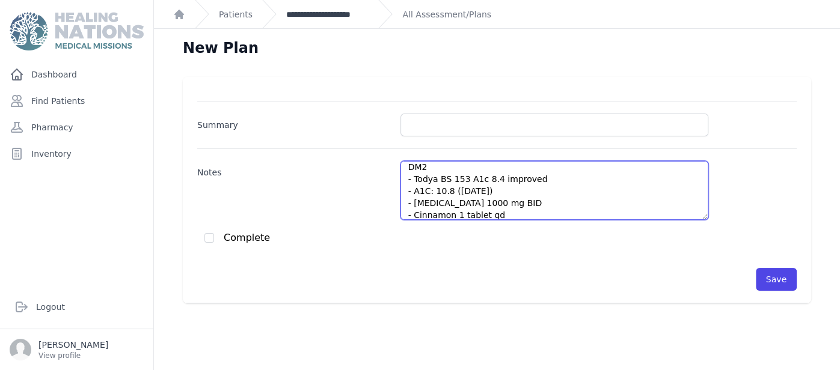
type textarea "DM2 - Todya BS 153 A1c 8.4 improved - A1C: 10.8 (Feb 2025) - Metformin 1000 mg …"
click at [444, 166] on textarea "DM2 - Todya BS 153 A1c 8.4 improved - A1C: 10.8 (Feb 2025) - Metformin 1000 mg …" at bounding box center [554, 190] width 308 height 59
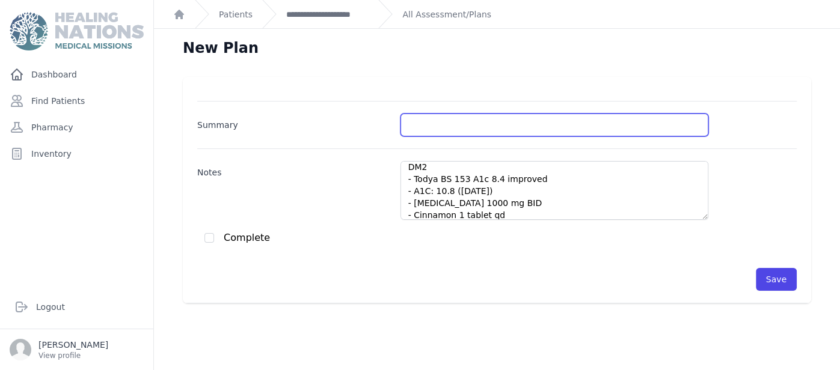
click at [504, 130] on input "Summary" at bounding box center [554, 125] width 308 height 23
type input "DM/HTN/Flu"
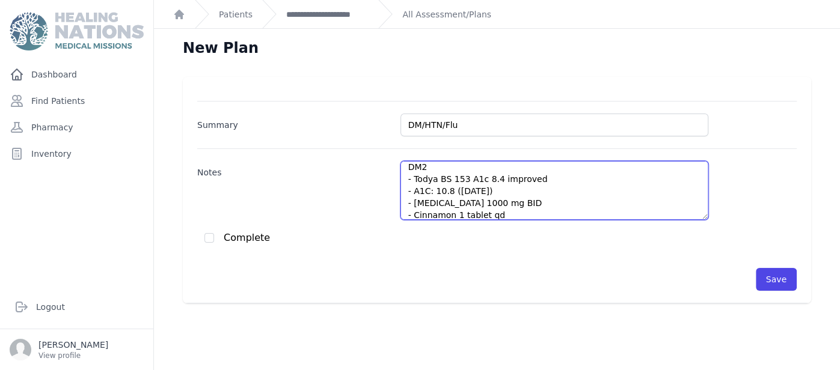
click at [465, 178] on textarea "DM2 - Todya BS 153 A1c 8.4 improved - A1C: 10.8 (Feb 2025) - Metformin 1000 mg …" at bounding box center [554, 190] width 308 height 59
click at [462, 178] on textarea "DM2 - Todya BS 153 A1c 8.4 improved - A1C: 10.8 (Feb 2025) - Metformin 1000 mg …" at bounding box center [554, 190] width 308 height 59
click at [462, 180] on textarea "DM2 - Todya BS 153 A1c 8.4 improved - A1C: 10.8 (Feb 2025) - Metformin 1000 mg …" at bounding box center [554, 190] width 308 height 59
click at [437, 177] on textarea "DM2 - Todya BS 127 A1c 8.4 improved - A1C: 10.8 (Feb 2025) - Metformin 1000 mg …" at bounding box center [554, 190] width 308 height 59
click at [444, 177] on textarea "DM2 - BS 127 A1c 8.4 improved - A1C: 10.8 (Feb 2025) - Metformin 1000 mg BID - …" at bounding box center [554, 190] width 308 height 59
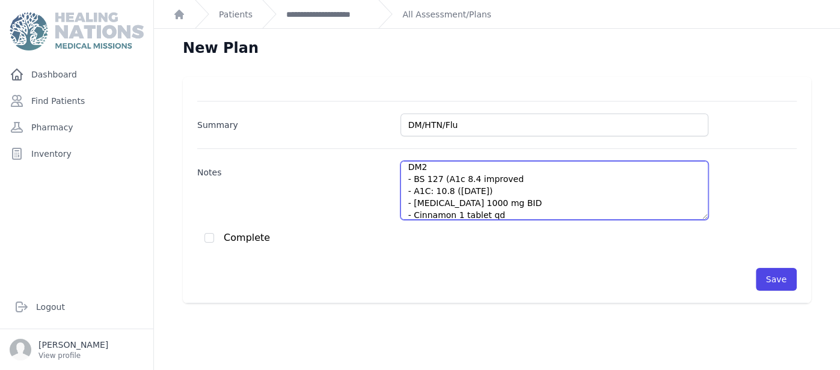
click at [516, 178] on textarea "DM2 - BS 127 (A1c 8.4 improved - A1C: 10.8 (Feb 2025) - Metformin 1000 mg BID -…" at bounding box center [554, 190] width 308 height 59
click at [541, 194] on textarea "DM2 - BS 127 (A1c 8.4 June 2025) - A1C: 10.8 (Feb 2025) - Metformin 1000 mg BID…" at bounding box center [554, 190] width 308 height 59
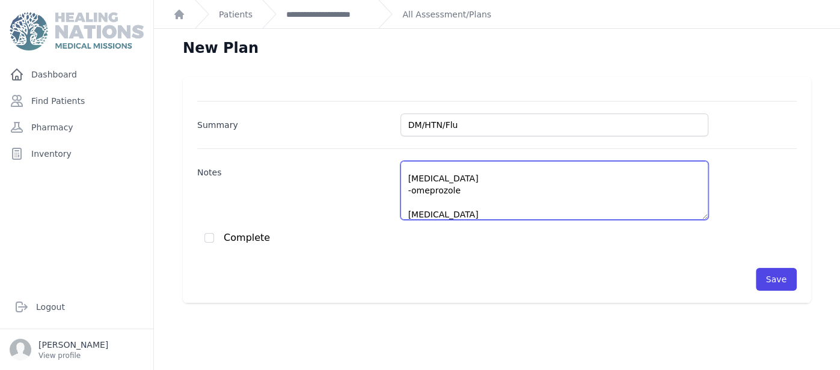
scroll to position [235, 0]
paste textarea "Cold And Flu Day tabs"
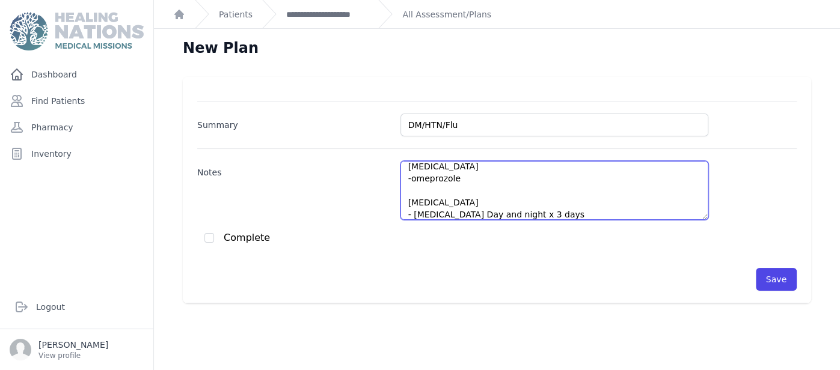
scroll to position [247, 0]
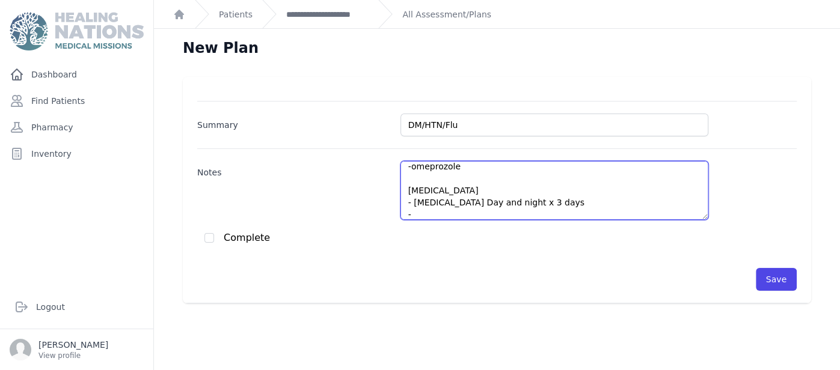
paste textarea "Robitussin Cough Syrup"
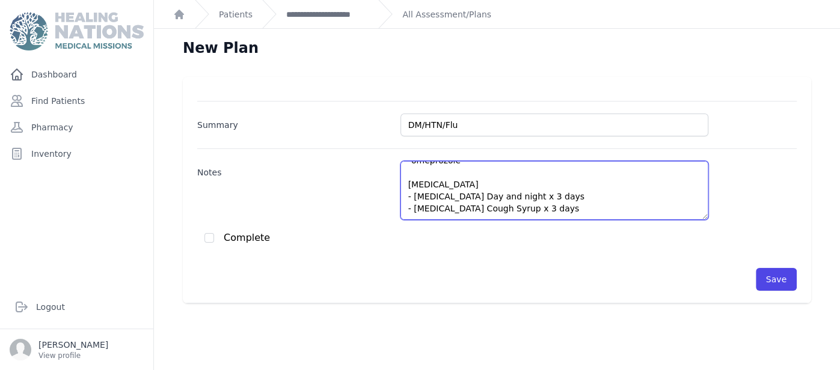
scroll to position [271, 0]
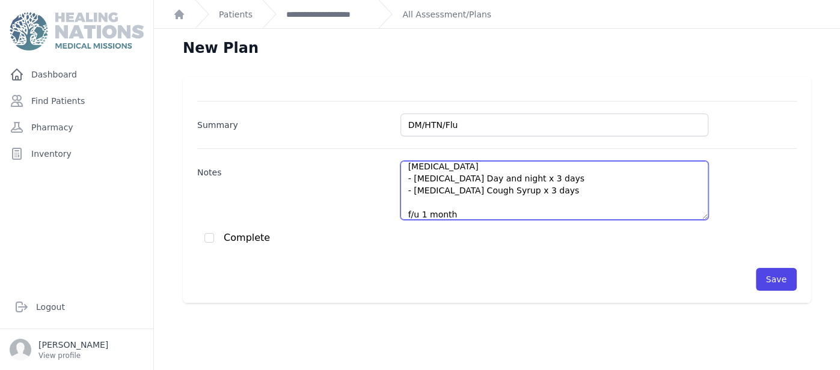
type textarea "DM2 - BS 127 (A1c 8.4 June 2025) - A1C: 10.8 (Feb 2025) - Metformin 1000 mg BID…"
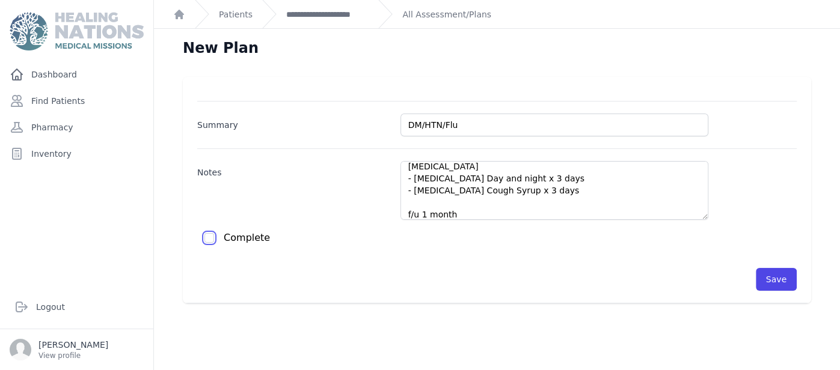
click at [210, 233] on input "checkbox" at bounding box center [209, 238] width 10 height 10
checkbox input "true"
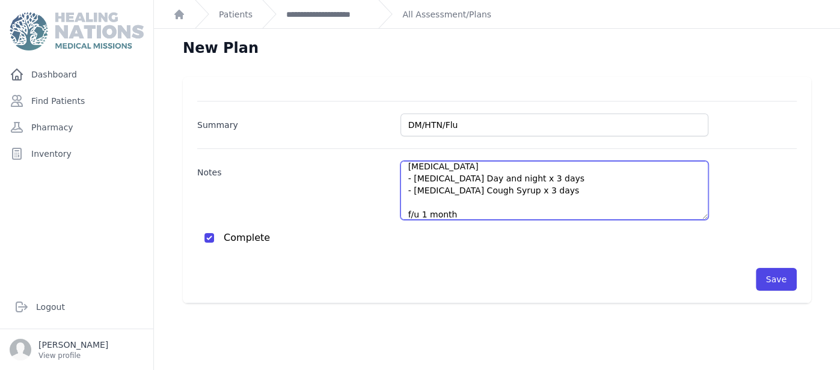
click at [514, 200] on textarea "DM2 - BS 127 (A1c 8.4 June 2025) - A1C: 10.8 (Feb 2025) - Metformin 1000 mg BID…" at bounding box center [554, 190] width 308 height 59
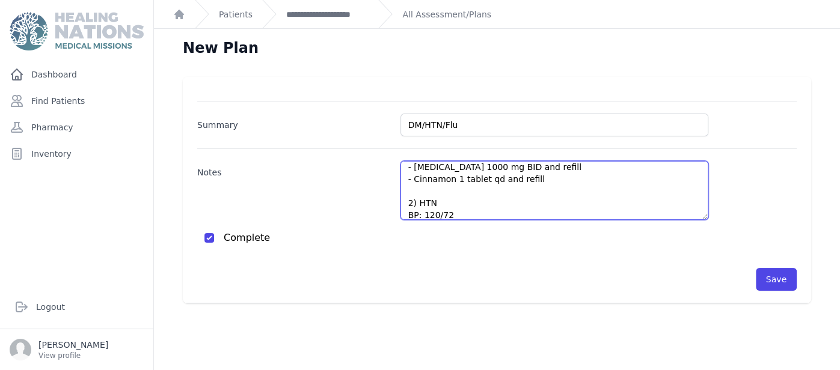
scroll to position [5, 0]
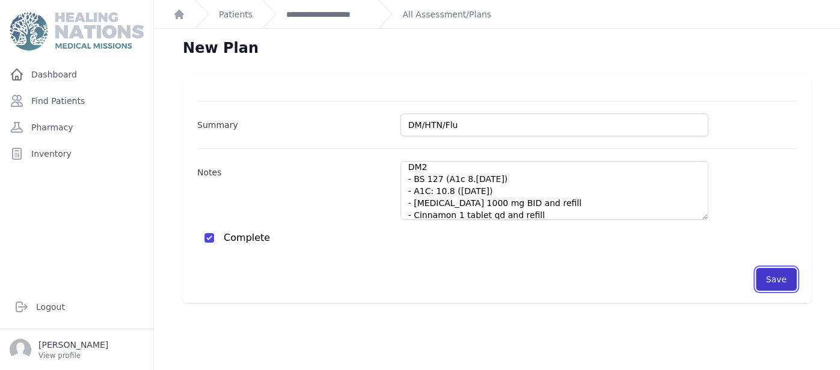
click at [773, 280] on button "Save" at bounding box center [776, 279] width 41 height 23
checkbox input "false"
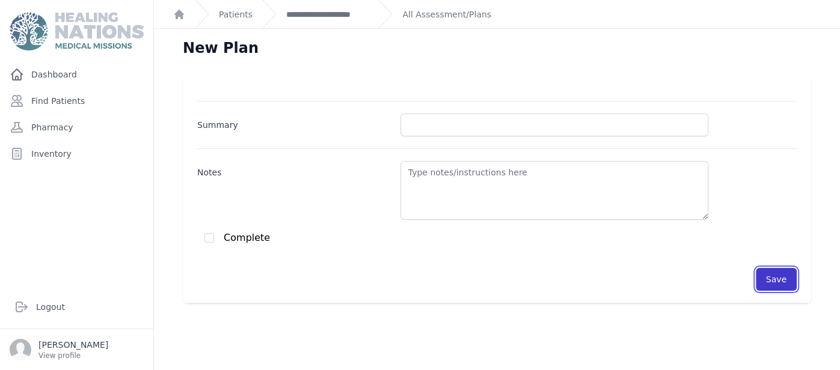
scroll to position [0, 0]
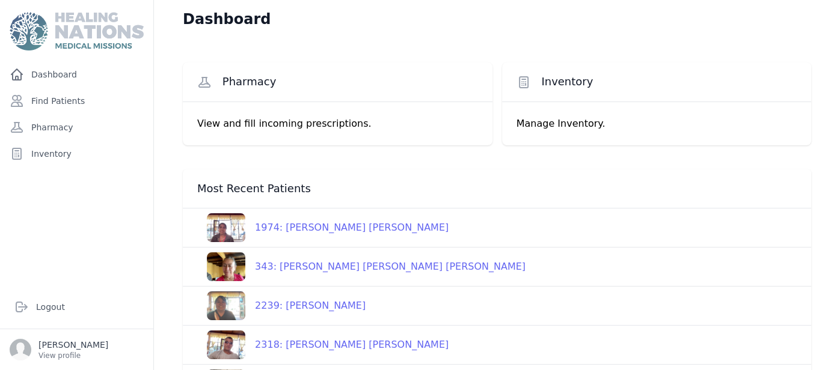
click at [338, 344] on div "2318: [PERSON_NAME] [PERSON_NAME]" at bounding box center [346, 345] width 203 height 14
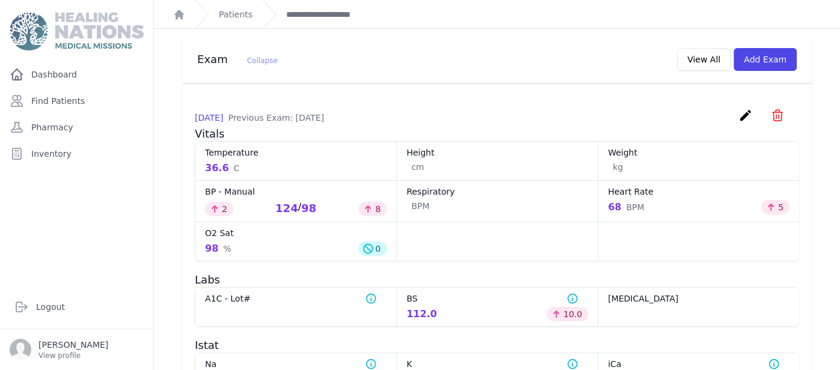
scroll to position [522, 0]
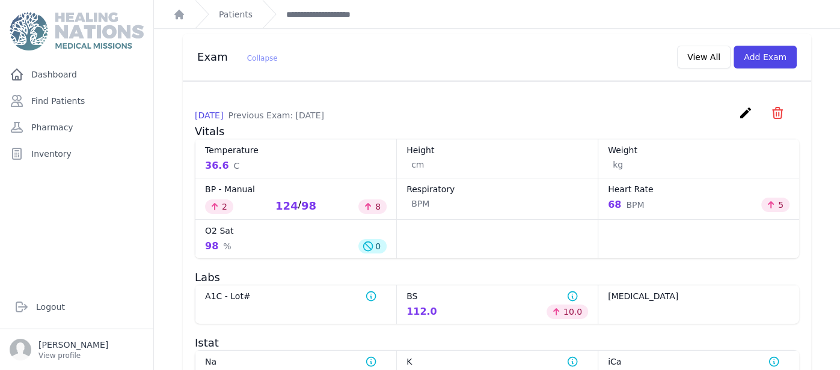
click at [343, 82] on div "[DATE] Previous Exam: [DATE] create ​ Delete exam - 7831 Are you sure? This act…" at bounding box center [497, 352] width 628 height 541
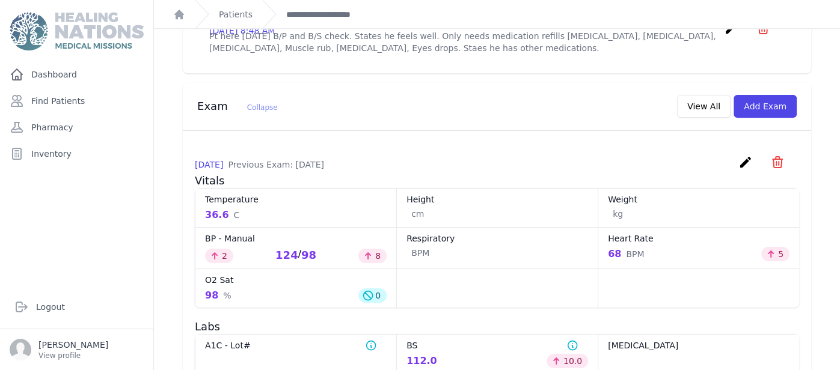
scroll to position [450, 0]
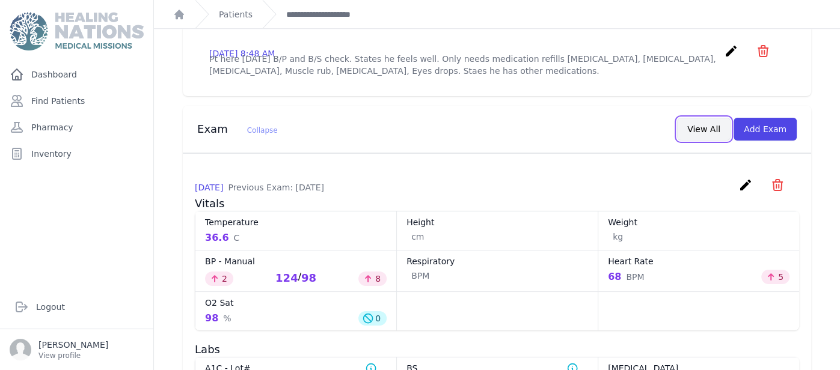
click at [717, 118] on button "View All" at bounding box center [704, 129] width 54 height 23
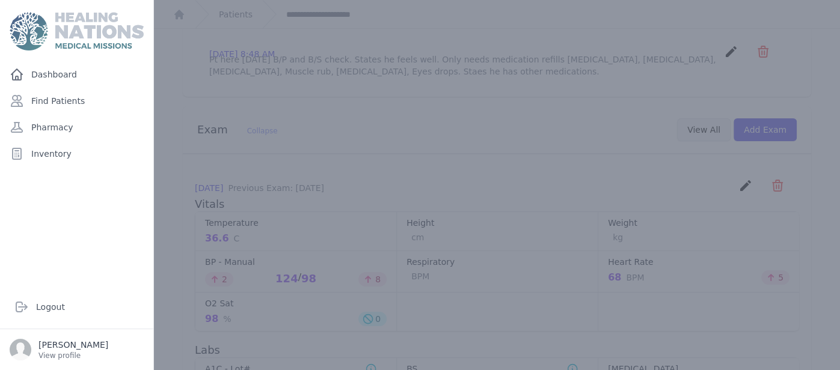
scroll to position [0, 0]
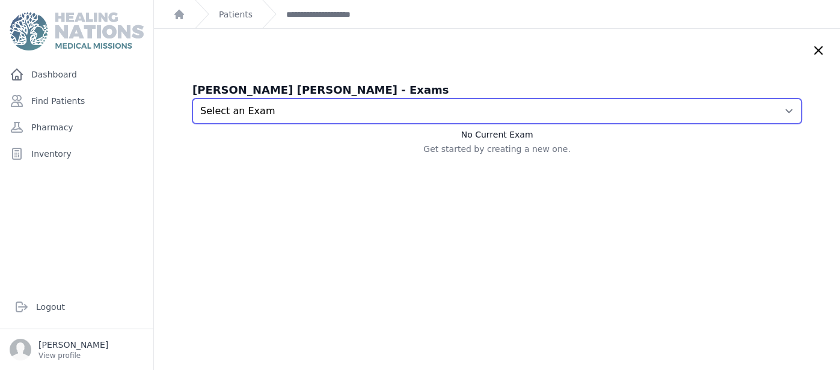
click at [569, 114] on select "Select an Exam [DATE] 8:55 AM [DATE] 10:50 AM [DATE] 8:52 AM [DATE] 9:11 AM [DA…" at bounding box center [496, 111] width 609 height 25
click at [192, 99] on select "Select an Exam [DATE] 8:55 AM [DATE] 10:50 AM [DATE] 8:52 AM [DATE] 9:11 AM [DA…" at bounding box center [496, 111] width 609 height 25
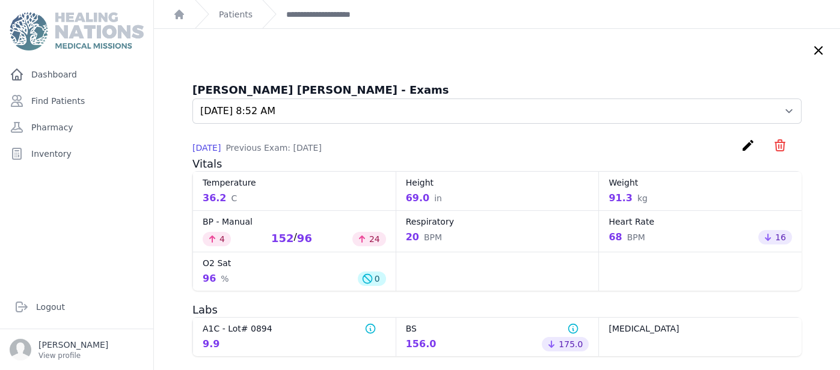
click at [176, 278] on div "[PERSON_NAME] [PERSON_NAME] - Exams Select an Exam [DATE] 8:55 AM [DATE] 10:50 …" at bounding box center [496, 363] width 657 height 563
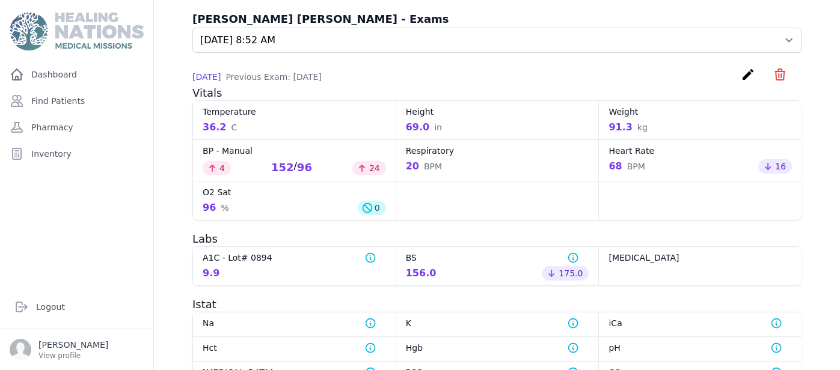
scroll to position [72, 0]
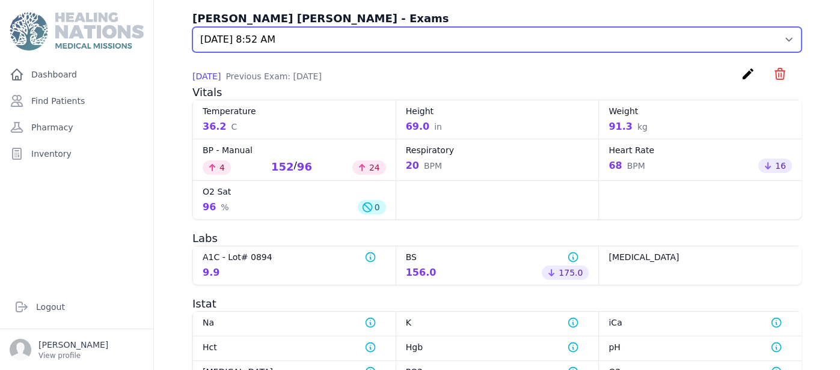
click at [245, 34] on select "Select an Exam [DATE] 8:55 AM [DATE] 10:50 AM [DATE] 8:52 AM [DATE] 9:11 AM [DA…" at bounding box center [496, 39] width 609 height 25
select select "7831"
click at [192, 27] on select "Select an Exam [DATE] 8:55 AM [DATE] 10:50 AM [DATE] 8:52 AM [DATE] 9:11 AM [DA…" at bounding box center [496, 39] width 609 height 25
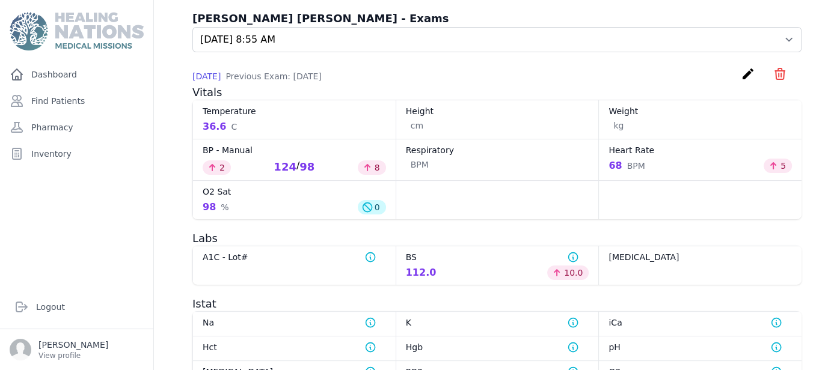
click at [182, 56] on div "[PERSON_NAME] [PERSON_NAME] - Exams Select an Exam [DATE] 8:55 AM [DATE] 10:50 …" at bounding box center [496, 291] width 657 height 563
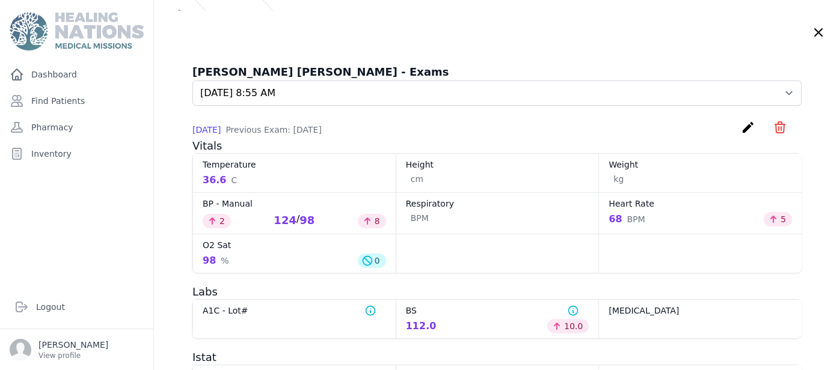
scroll to position [0, 0]
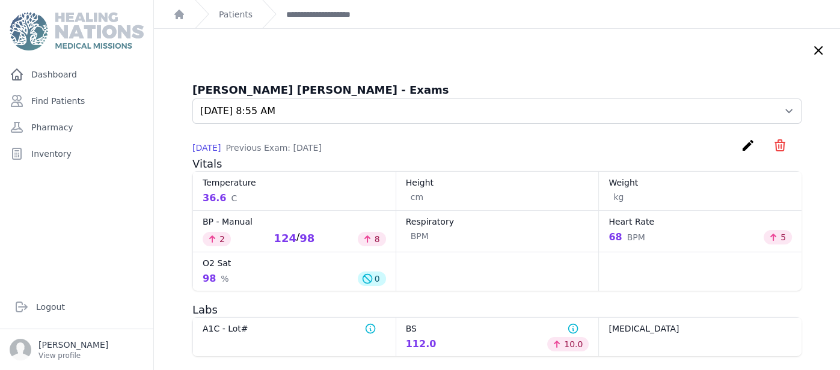
click at [333, 20] on div "**********" at bounding box center [315, 14] width 106 height 28
click at [334, 20] on link "**********" at bounding box center [327, 14] width 82 height 12
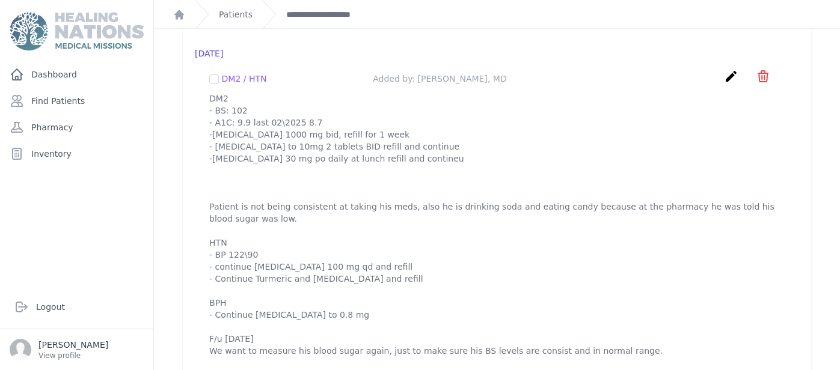
scroll to position [1147, 0]
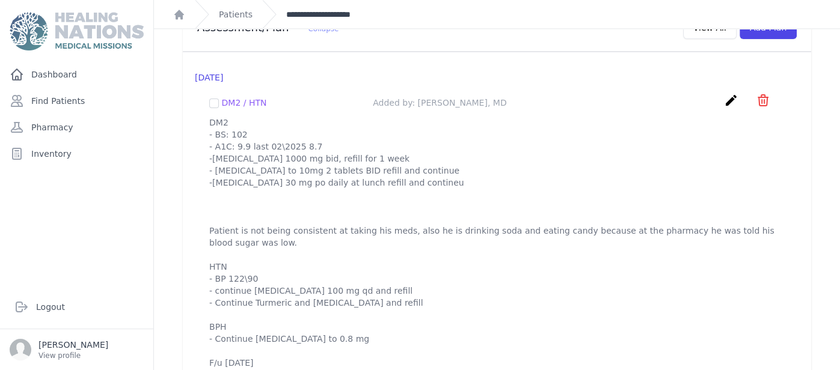
click at [338, 14] on link "**********" at bounding box center [327, 14] width 82 height 12
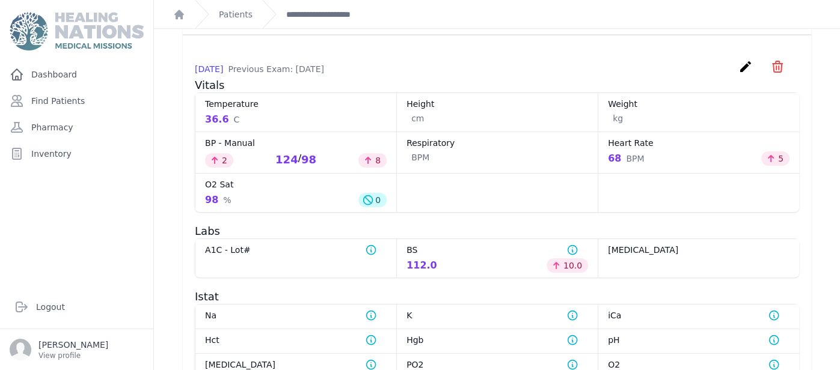
scroll to position [558, 0]
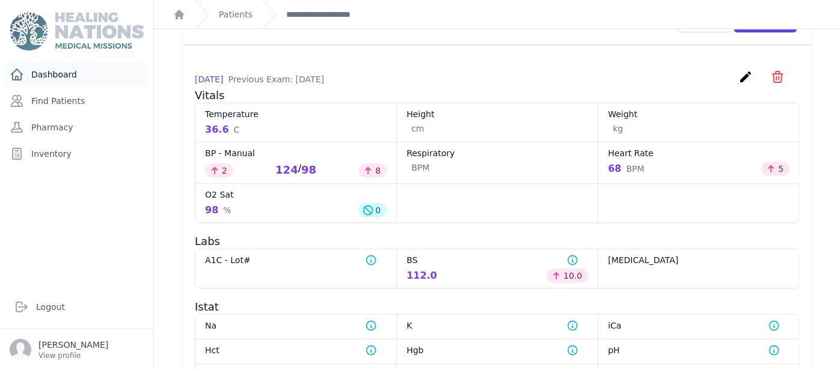
click at [73, 76] on link "Dashboard" at bounding box center [77, 75] width 144 height 24
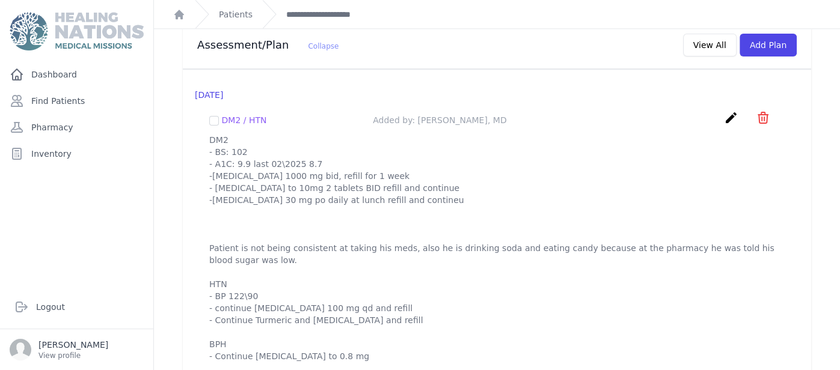
scroll to position [1154, 0]
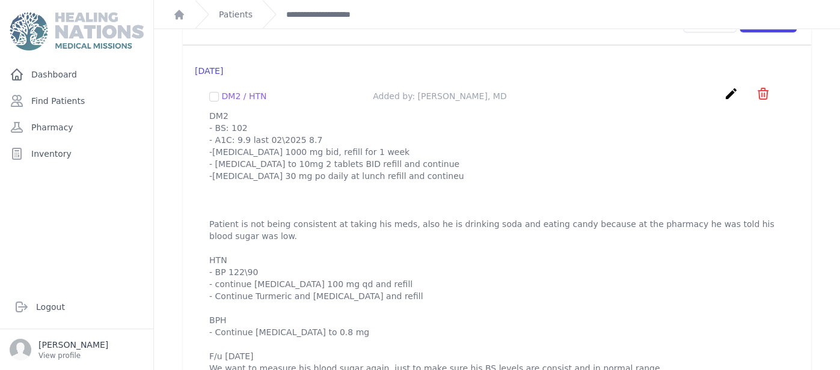
click at [210, 110] on p "DM2 - BS: 102 - A1C: 9.9 last 02\2025 8.7 -[MEDICAL_DATA] 1000 mg bid, refill f…" at bounding box center [496, 242] width 575 height 265
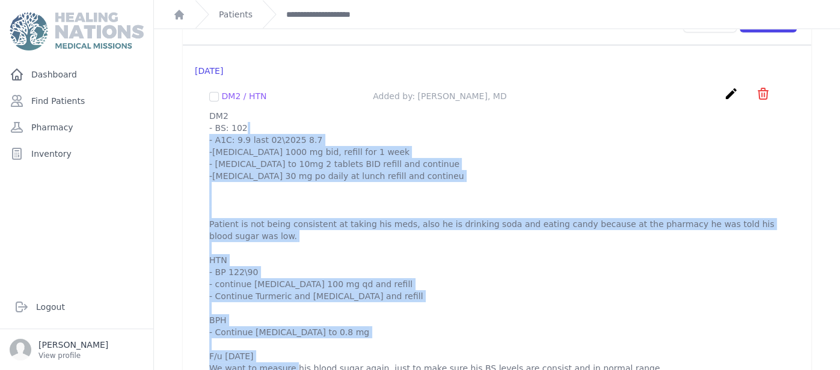
scroll to position [1171, 0]
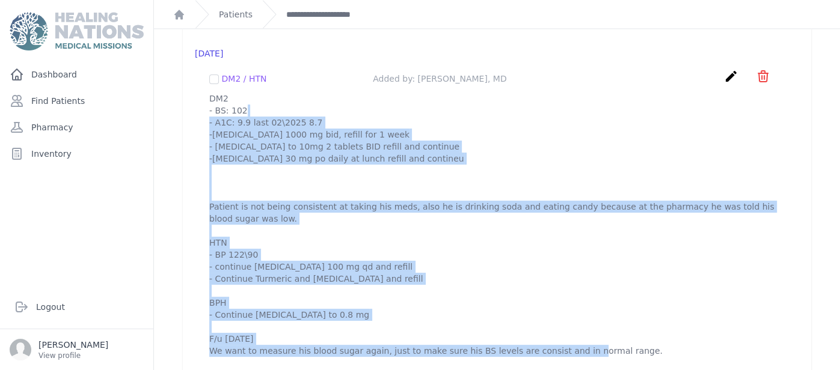
drag, startPoint x: 210, startPoint y: 99, endPoint x: 686, endPoint y: 360, distance: 542.0
click at [686, 360] on div "[DATE] DM2 / HTN Added by: [PERSON_NAME], MD create ​ Delete plan - DM2 / HTN A…" at bounding box center [497, 202] width 628 height 348
copy p "DM2 - BS: 102 - A1C: 9.9 last 02\2025 8.7 -[MEDICAL_DATA] 1000 mg bid, refill f…"
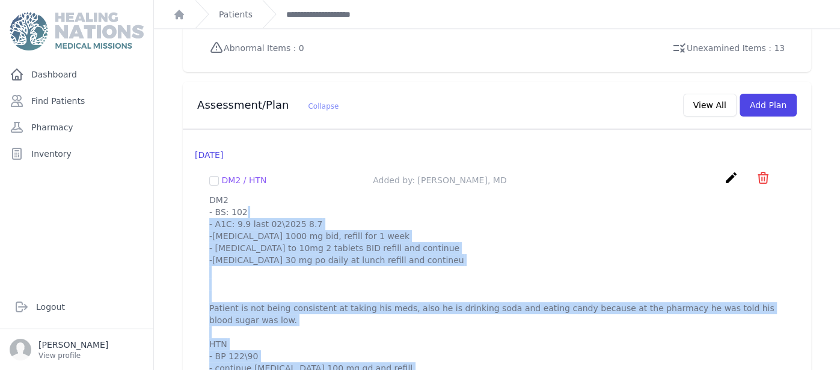
scroll to position [1051, 0]
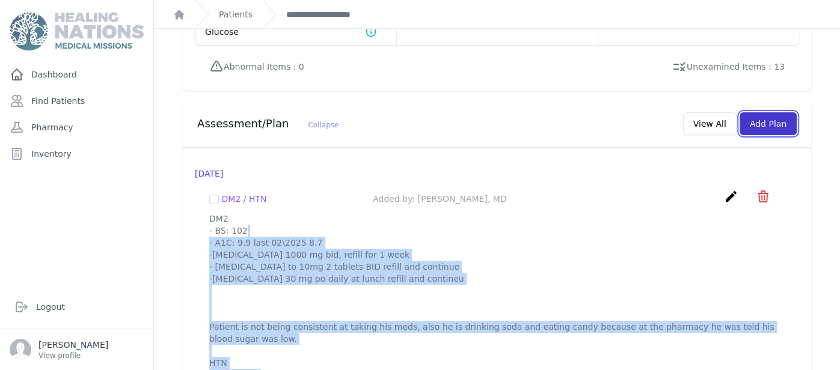
click at [770, 112] on button "Add Plan" at bounding box center [768, 123] width 57 height 23
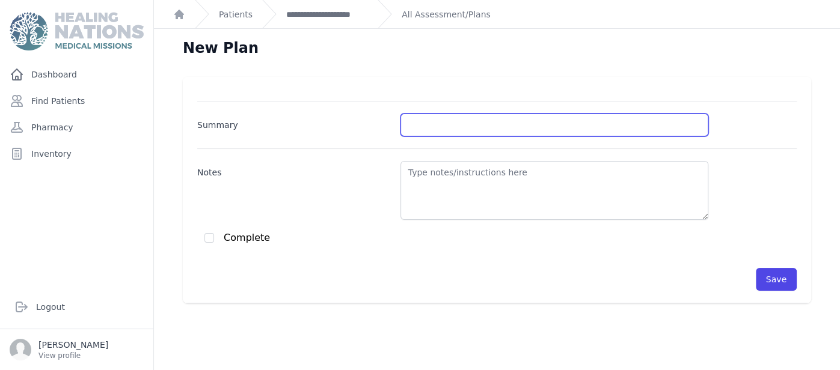
click at [479, 126] on input "Summary" at bounding box center [554, 125] width 308 height 23
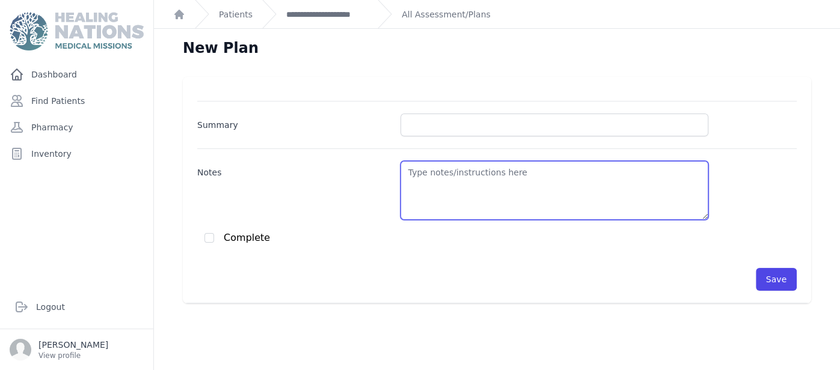
click at [504, 184] on textarea "Notes" at bounding box center [554, 190] width 308 height 59
paste textarea "DM2 - BS: 102 - A1C: 9.9 last 02\2025 8.7 -[MEDICAL_DATA] 1000 mg bid, refill f…"
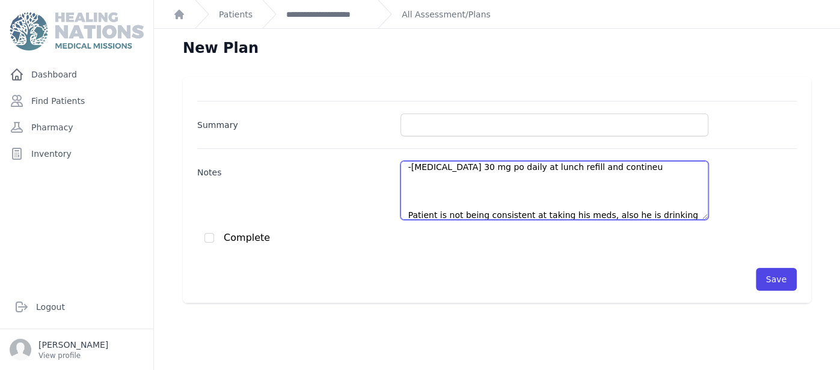
scroll to position [5, 0]
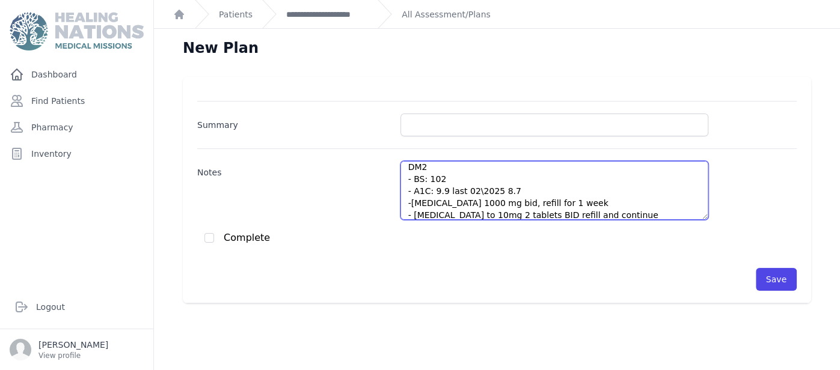
type textarea "DM2 - BS: 102 - A1C: 9.9 last 02\2025 8.7 -[MEDICAL_DATA] 1000 mg bid, refill f…"
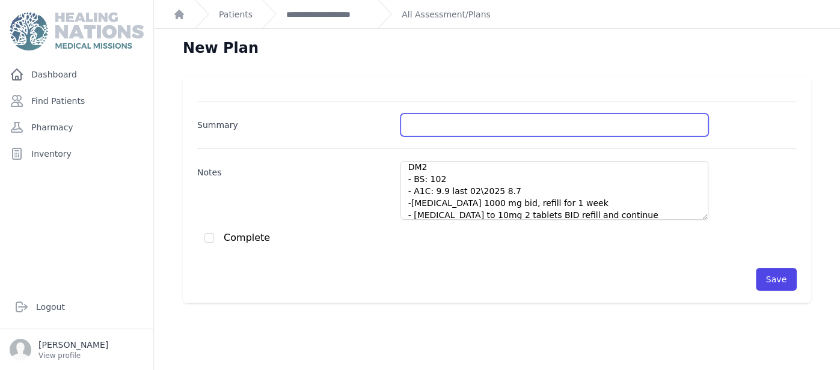
click at [505, 116] on input "Summary" at bounding box center [554, 125] width 308 height 23
type input "DM2/HTN/"
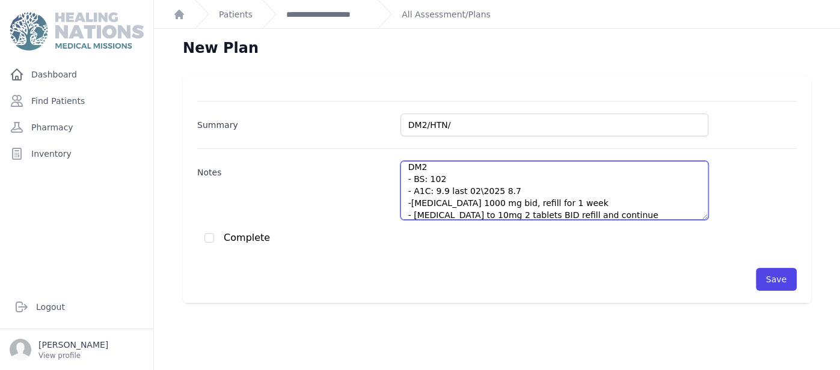
click at [543, 193] on textarea "DM2 - BS: 102 - A1C: 9.9 last 02\2025 8.7 -[MEDICAL_DATA] 1000 mg bid, refill f…" at bounding box center [554, 190] width 308 height 59
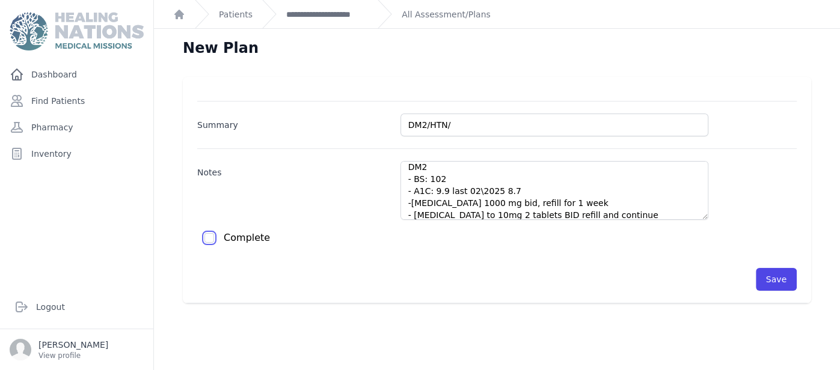
click at [205, 236] on input "checkbox" at bounding box center [209, 238] width 10 height 10
checkbox input "true"
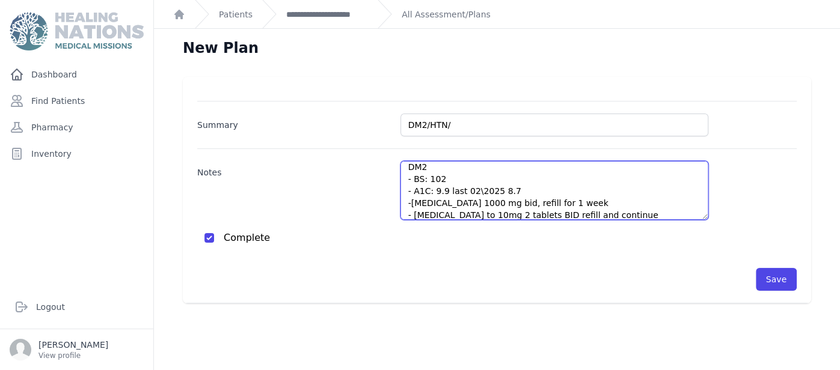
click at [483, 170] on textarea "DM2 - BS: 102 - A1C: 9.9 last 02\2025 8.7 -[MEDICAL_DATA] 1000 mg bid, refill f…" at bounding box center [554, 190] width 308 height 59
click at [441, 179] on textarea "DM2 - BS: 102 - A1C: 9.9 last 02\2025 8.7 -[MEDICAL_DATA] 1000 mg bid, refill f…" at bounding box center [554, 190] width 308 height 59
click at [513, 188] on textarea "DM2 - BS: 112 - A1C: 9.9 last 02\2025 8.7 -[MEDICAL_DATA] 1000 mg bid, refill f…" at bounding box center [554, 190] width 308 height 59
click at [523, 198] on textarea "DM2 - BS: 112 - A1C: 9.9 ([DATE]) -[MEDICAL_DATA] 1000 mg bid, refill for 1 wee…" at bounding box center [554, 190] width 308 height 59
click at [571, 200] on textarea "DM2 - BS: 112 - A1C: 9.9 ([DATE]) -[MEDICAL_DATA] 1000 mg bid, refill for 1 wee…" at bounding box center [554, 190] width 308 height 59
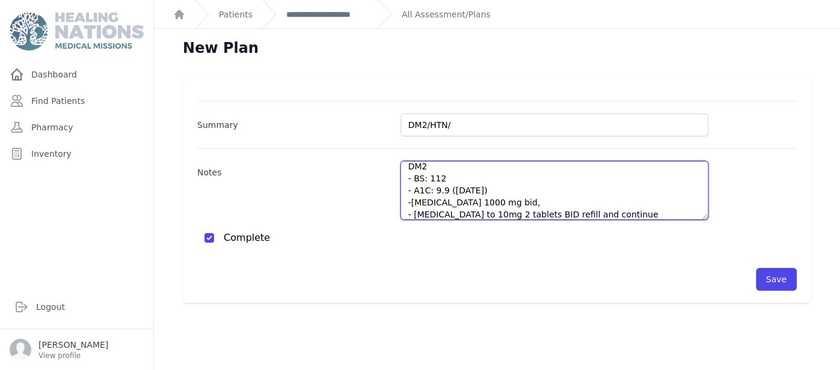
scroll to position [18, 0]
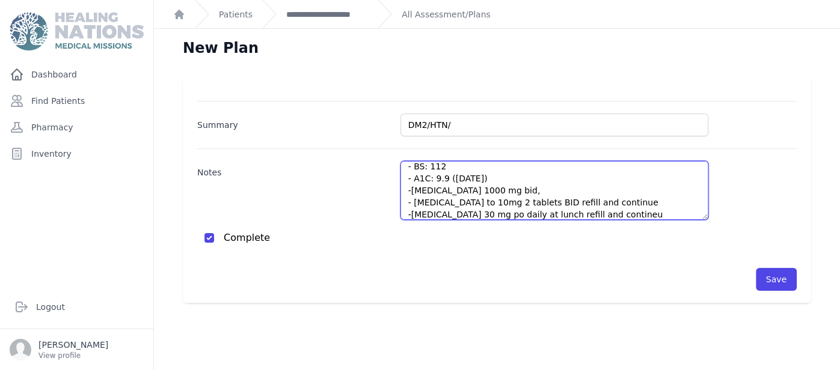
click at [604, 202] on textarea "DM2 - BS: 112 - A1C: 9.9 ([DATE]) -[MEDICAL_DATA] 1000 mg bid, - [MEDICAL_DATA]…" at bounding box center [554, 190] width 308 height 59
click at [411, 192] on textarea "DM2 - BS: 112 - A1C: 9.9 ([DATE]) -[MEDICAL_DATA] 1000 mg bid, - [MEDICAL_DATA]…" at bounding box center [554, 190] width 308 height 59
click at [417, 188] on textarea "DM2 - BS: 112 - A1C: 9.9 ([DATE]) - cont. [MEDICAL_DATA] 1000 mg bid, - Cont. […" at bounding box center [554, 190] width 308 height 59
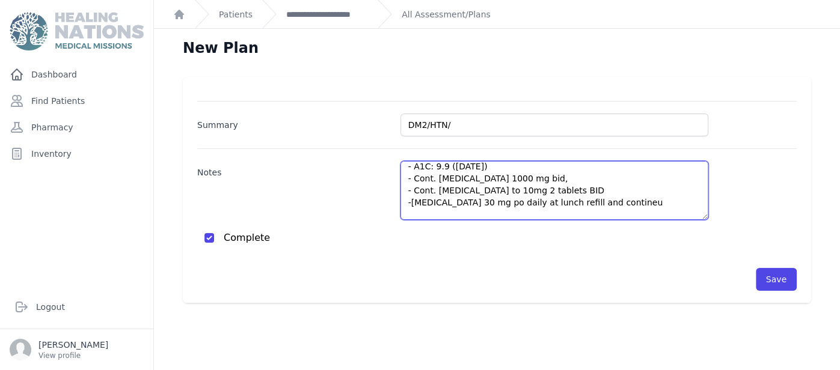
scroll to position [42, 0]
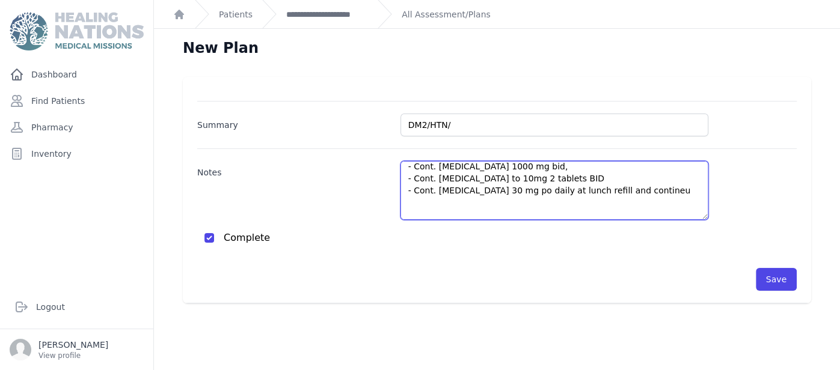
click at [652, 195] on textarea "DM2 - BS: 112 - A1C: 9.9 ([DATE]) - Cont. [MEDICAL_DATA] 1000 mg bid, - Cont. […" at bounding box center [554, 190] width 308 height 59
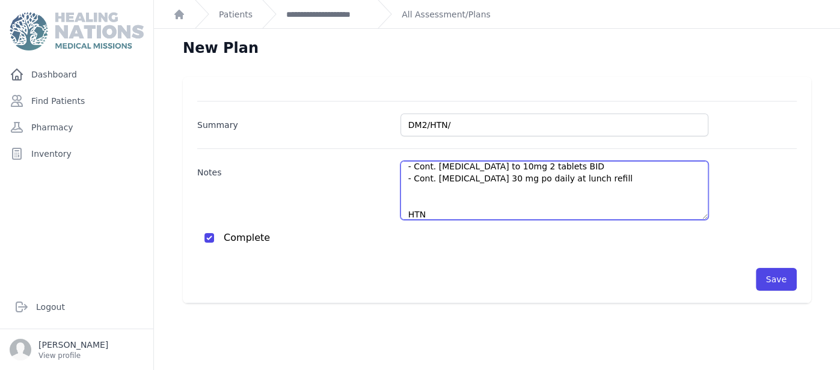
scroll to position [66, 0]
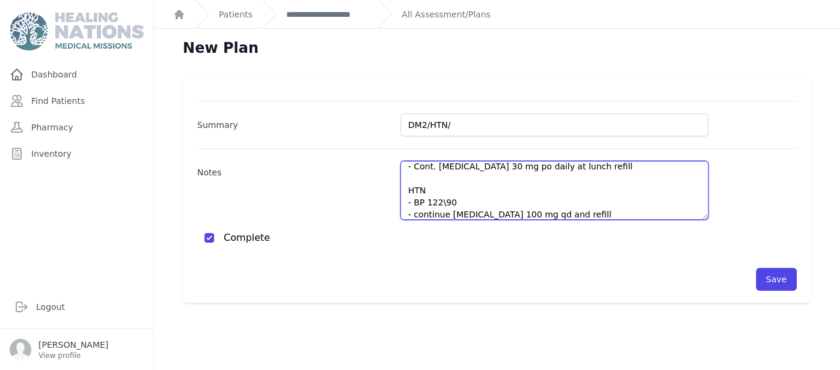
click at [456, 198] on textarea "DM2 - BS: 112 - A1C: 9.9 ([DATE]) - Cont. [MEDICAL_DATA] 1000 mg bid, - Cont. […" at bounding box center [554, 190] width 308 height 59
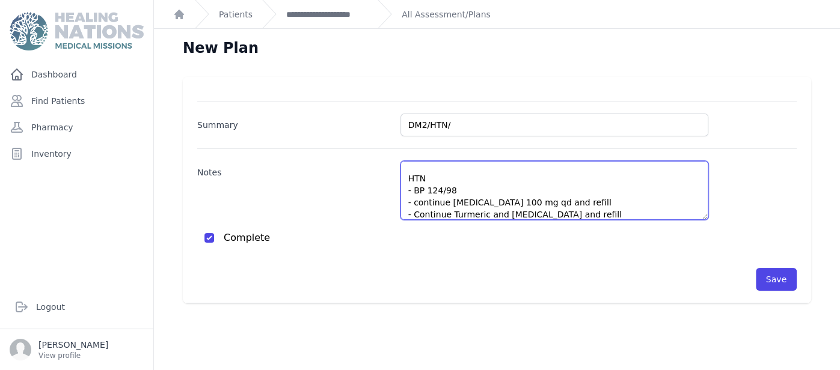
click at [593, 197] on textarea "DM2 - BS: 112 - A1C: 9.9 ([DATE]) - Cont. [MEDICAL_DATA] 1000 mg bid, - Cont. […" at bounding box center [554, 190] width 308 height 59
click at [618, 213] on textarea "DM2 - BS: 112 - A1C: 9.9 ([DATE]) - Cont. [MEDICAL_DATA] 1000 mg bid, - Cont. […" at bounding box center [554, 190] width 308 height 59
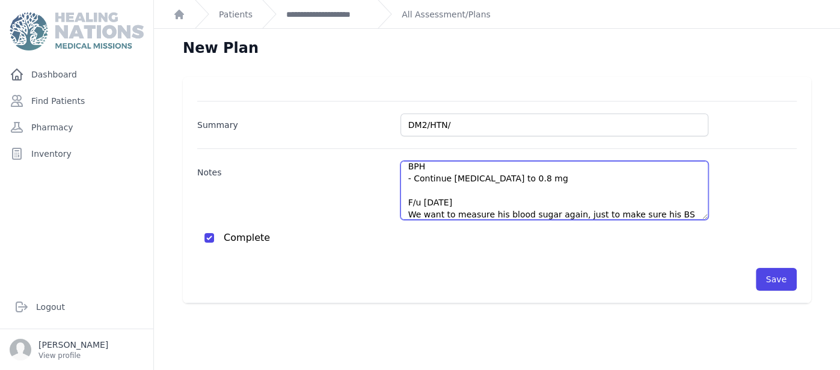
scroll to position [162, 0]
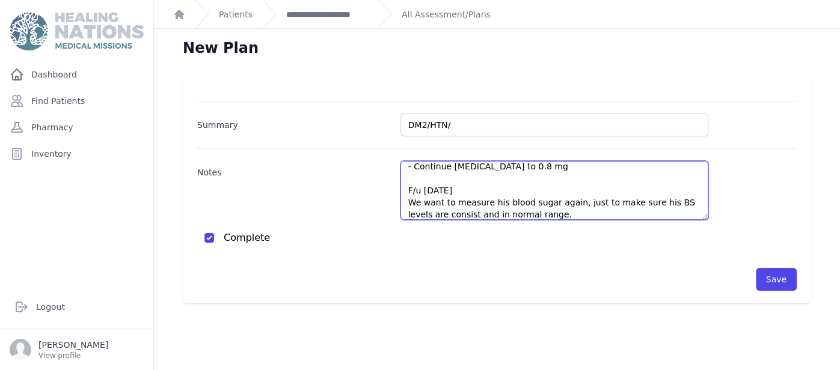
click at [509, 191] on textarea "DM2 - BS: 112 - A1C: 9.9 ([DATE]) - Cont. [MEDICAL_DATA] 1000 mg bid, - Cont. […" at bounding box center [554, 190] width 308 height 59
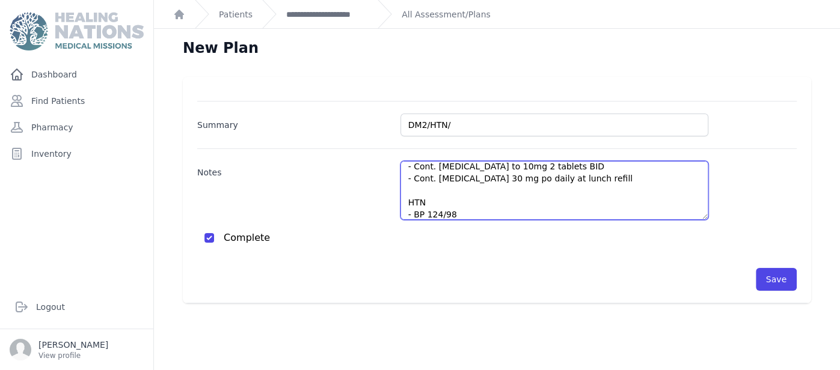
scroll to position [66, 0]
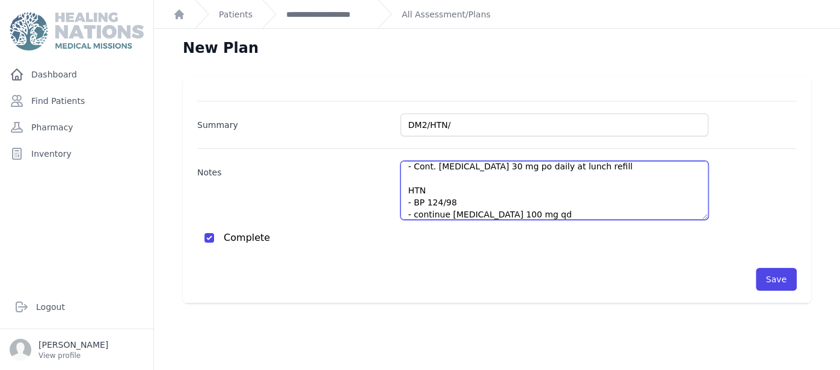
type textarea "DM2 - BS: 112 - A1C: 9.9 ([DATE]) - Cont. [MEDICAL_DATA] 1000 mg bid, - Cont. […"
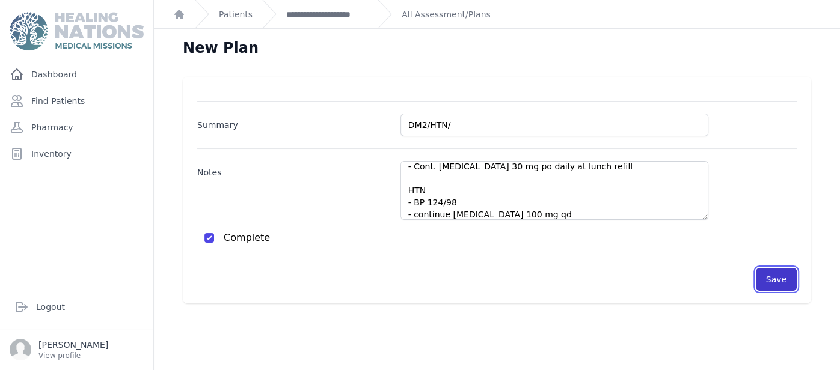
click at [790, 272] on button "Save" at bounding box center [776, 279] width 41 height 23
checkbox input "false"
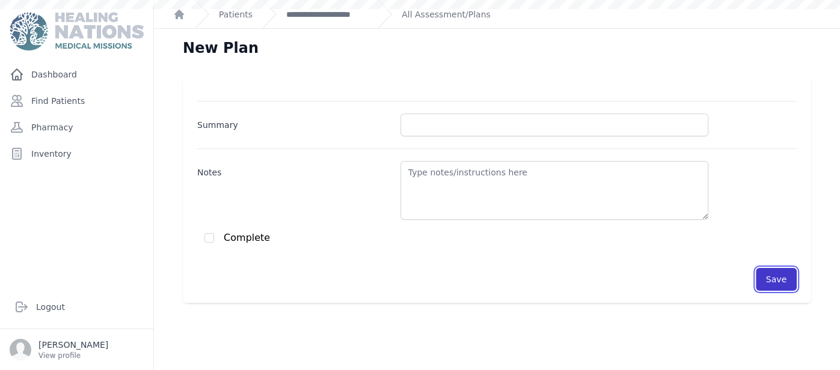
scroll to position [0, 0]
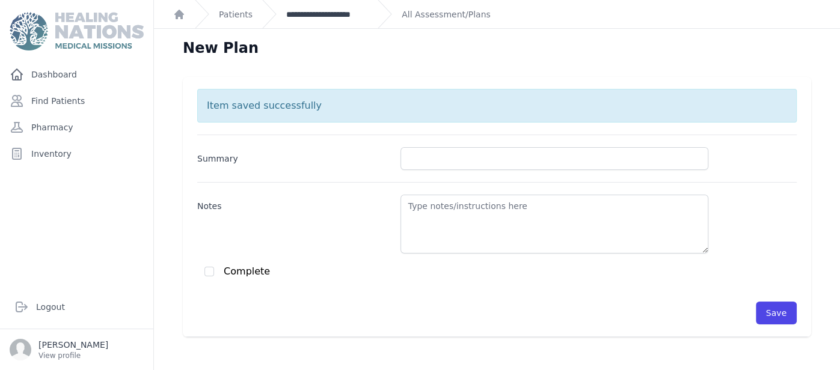
click at [328, 11] on link "**********" at bounding box center [327, 14] width 82 height 12
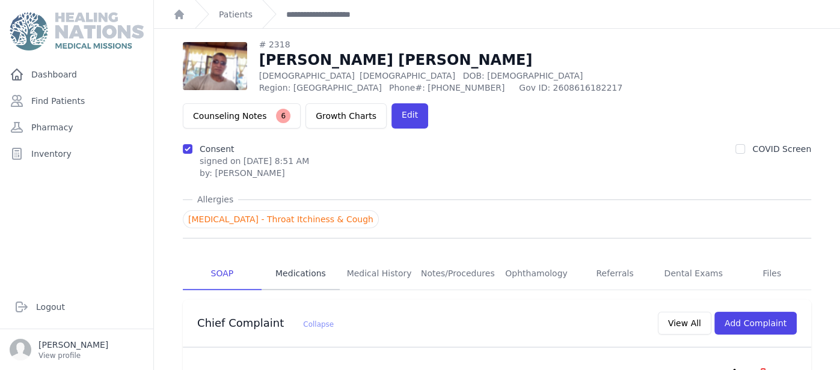
click at [312, 258] on link "Medications" at bounding box center [301, 274] width 79 height 32
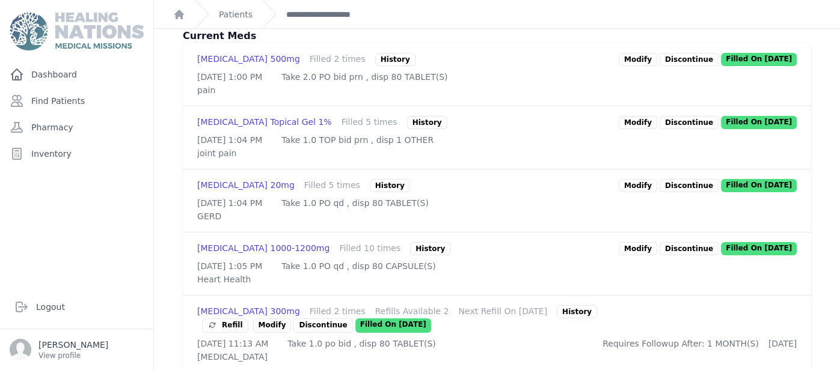
scroll to position [360, 0]
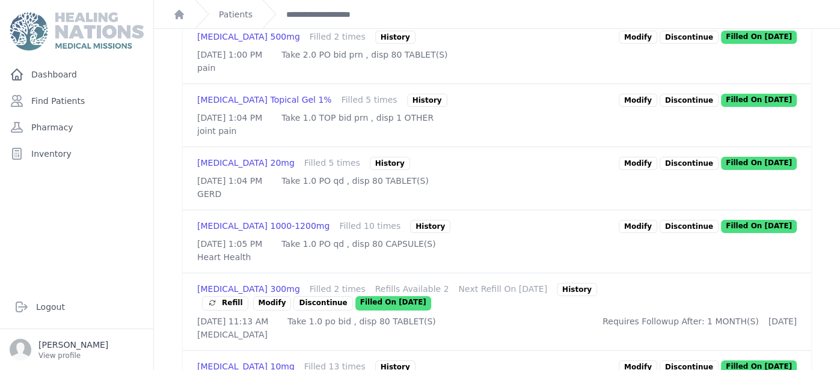
click at [634, 157] on link "Modify" at bounding box center [638, 163] width 38 height 13
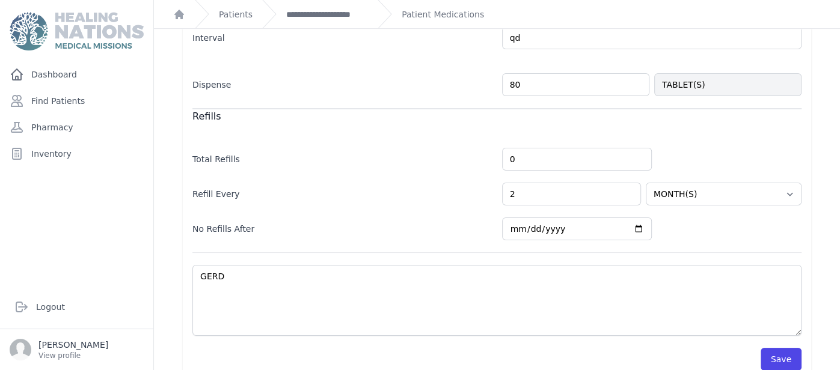
scroll to position [352, 0]
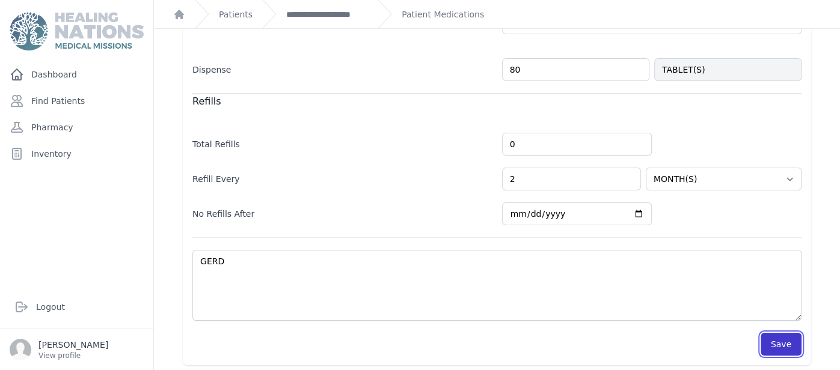
click at [786, 342] on button "Save" at bounding box center [781, 344] width 41 height 23
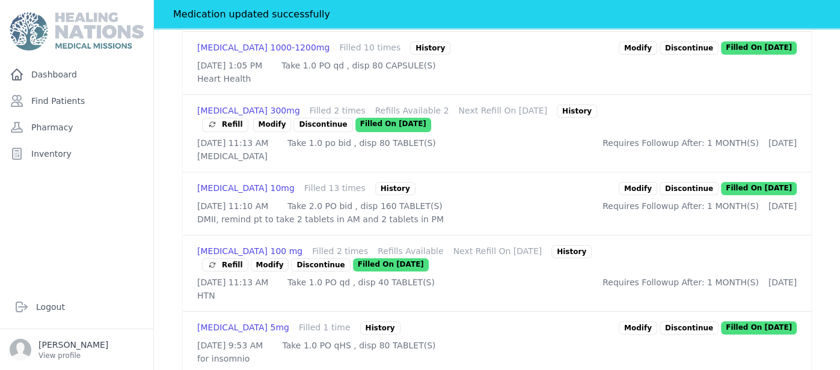
scroll to position [586, 0]
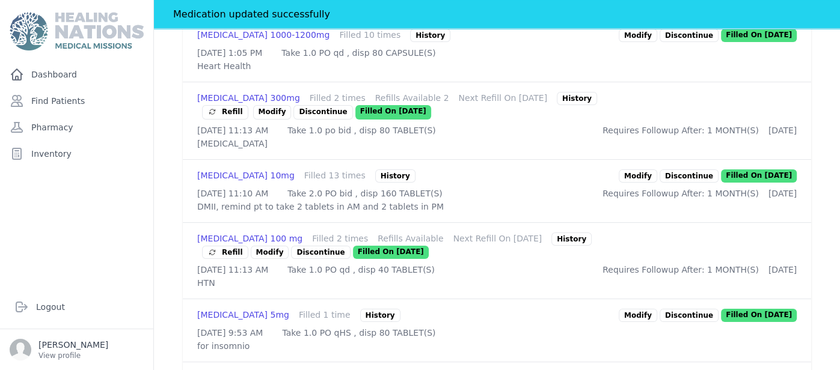
click at [177, 312] on div "# 2318 Julio Garcia Gonzalez Male 61 Years Old DOB: 1964-Mar-08 Region: Magdale…" at bounding box center [497, 171] width 667 height 1321
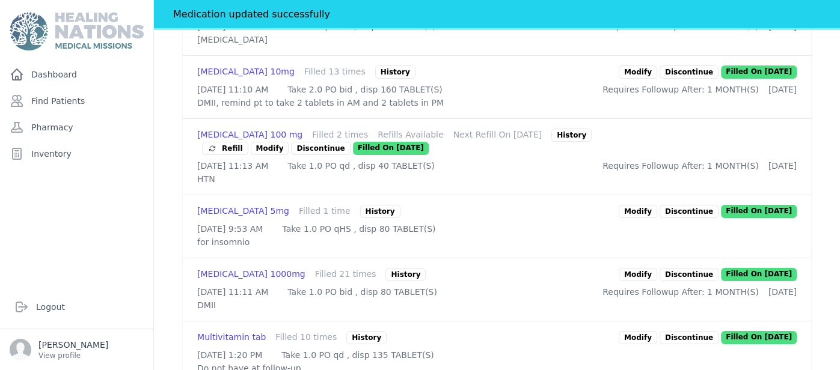
scroll to position [730, 0]
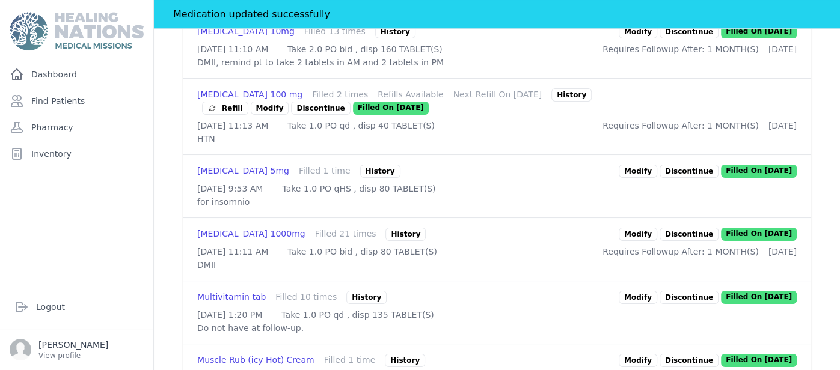
click at [650, 178] on link "Modify" at bounding box center [638, 171] width 38 height 13
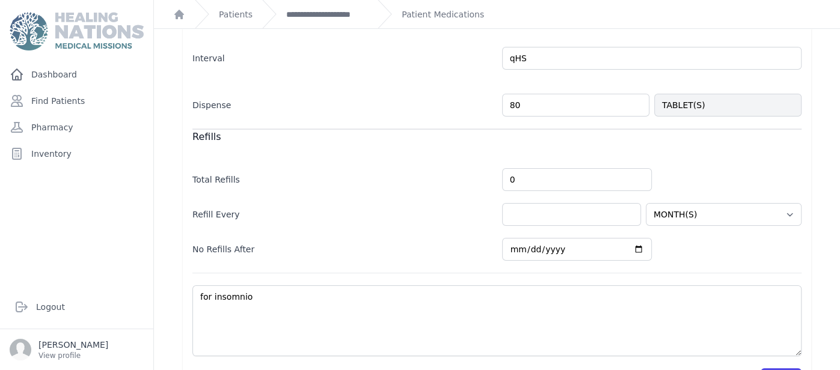
scroll to position [352, 0]
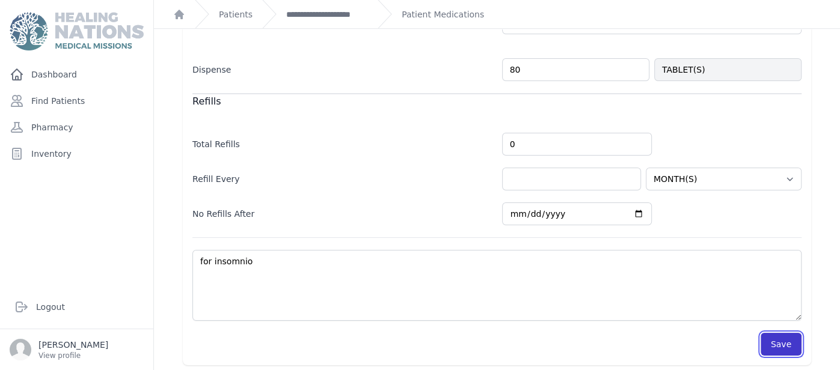
click at [787, 340] on button "Save" at bounding box center [781, 344] width 41 height 23
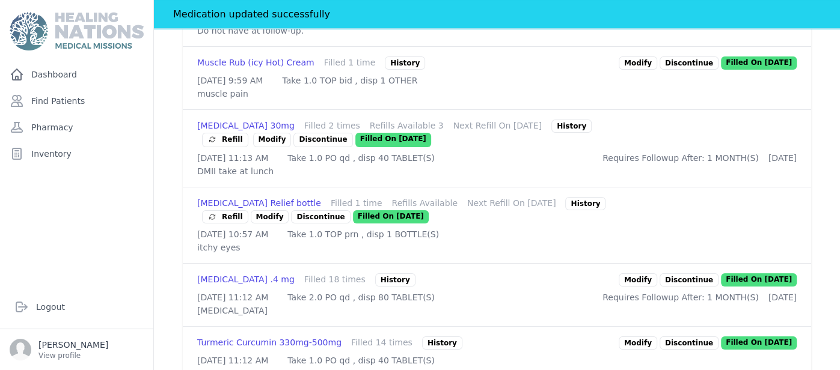
scroll to position [1049, 0]
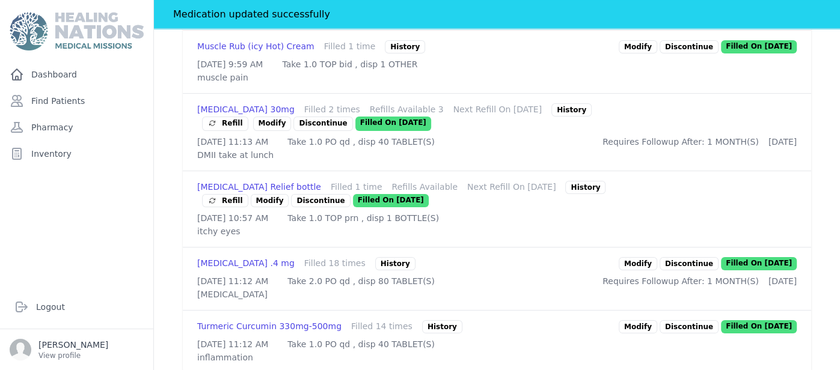
click at [241, 54] on div "Muscle Rub (icy Hot) Cream" at bounding box center [255, 46] width 117 height 13
click at [646, 54] on link "Modify" at bounding box center [638, 46] width 38 height 13
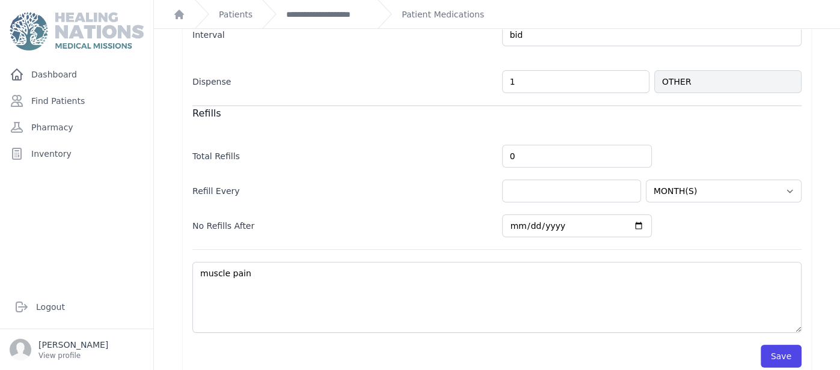
scroll to position [352, 0]
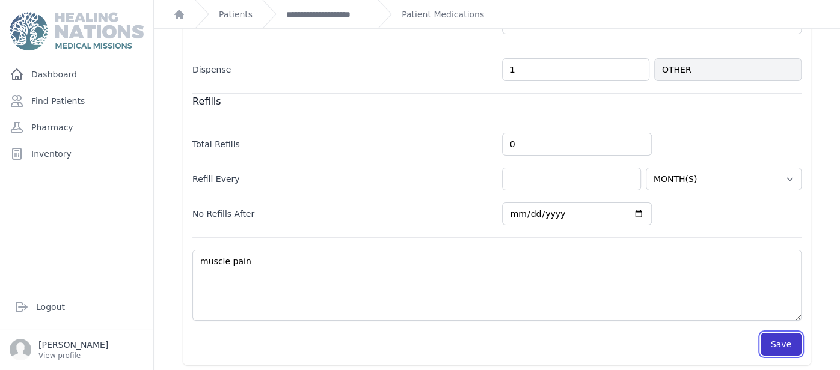
click at [774, 345] on button "Save" at bounding box center [781, 344] width 41 height 23
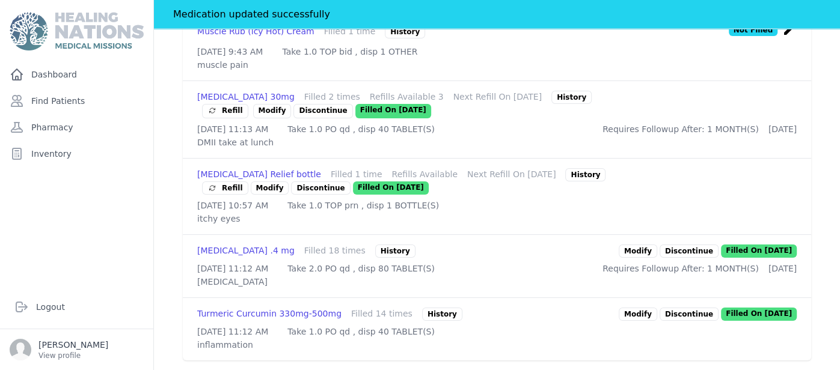
scroll to position [1166, 0]
click at [243, 182] on span "Refill" at bounding box center [224, 188] width 35 height 12
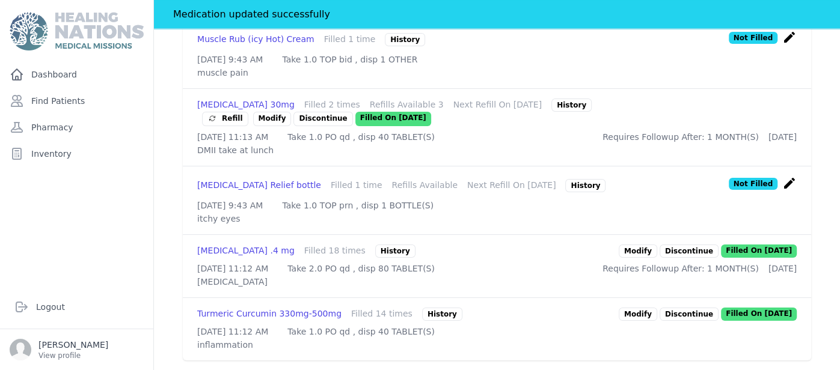
scroll to position [1431, 0]
click at [610, 114] on div "Pioglitazone 30mg Filled 2 times Refills Available 3 Next Refill On 2025-Aug-29…" at bounding box center [497, 127] width 628 height 77
click at [243, 118] on div "Refill" at bounding box center [224, 118] width 35 height 12
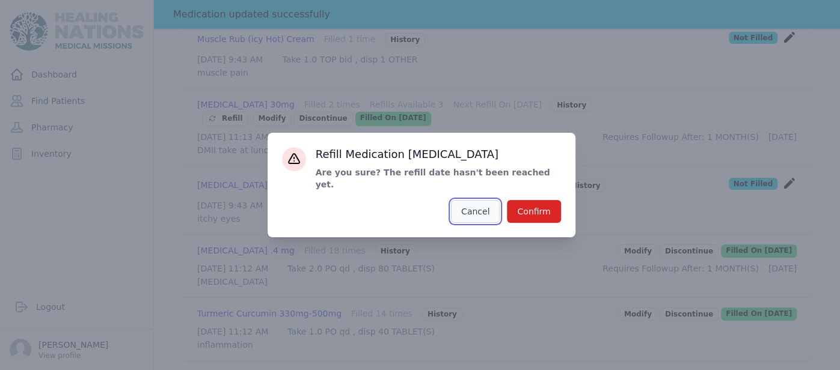
click at [498, 206] on button "Cancel" at bounding box center [475, 211] width 49 height 23
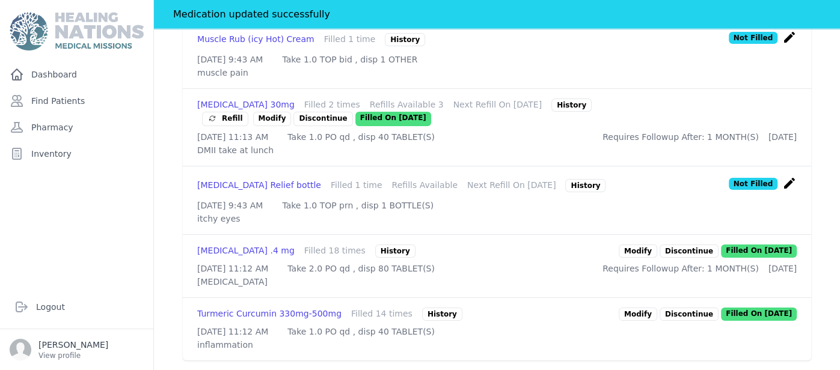
click at [243, 124] on div "Refill" at bounding box center [224, 118] width 35 height 12
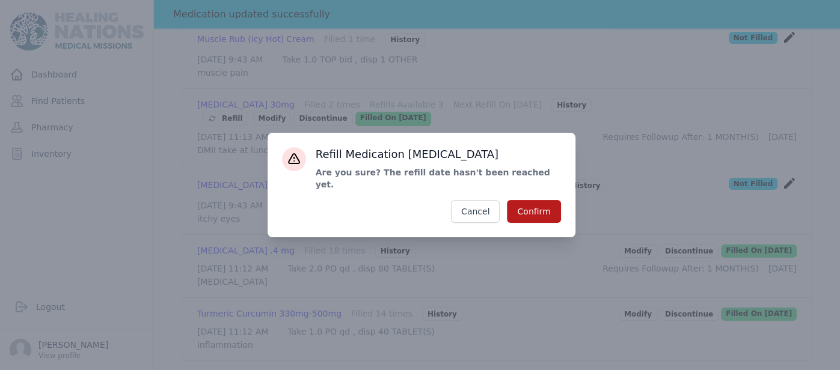
click at [530, 205] on button "Confirm" at bounding box center [534, 211] width 54 height 23
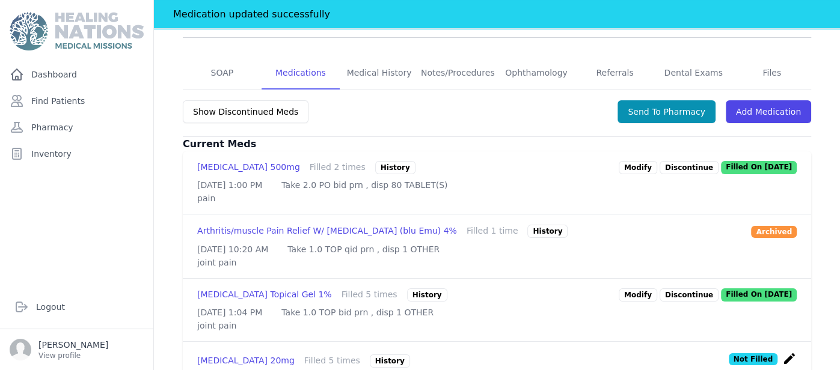
scroll to position [235, 0]
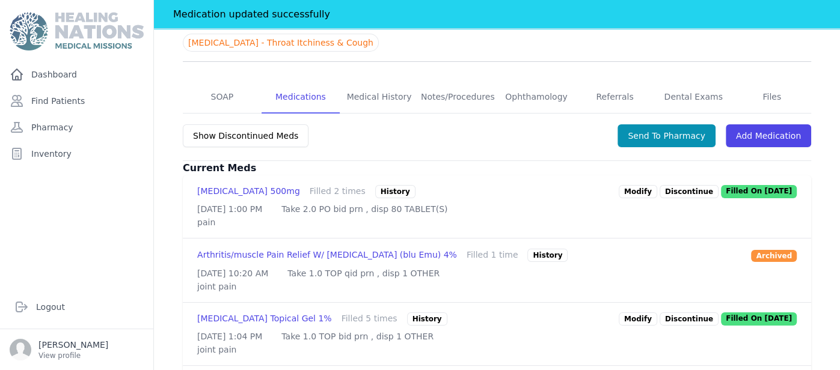
click at [395, 123] on div "Show Discontinued Meds Send To Pharmacy Add Medication" at bounding box center [497, 142] width 628 height 38
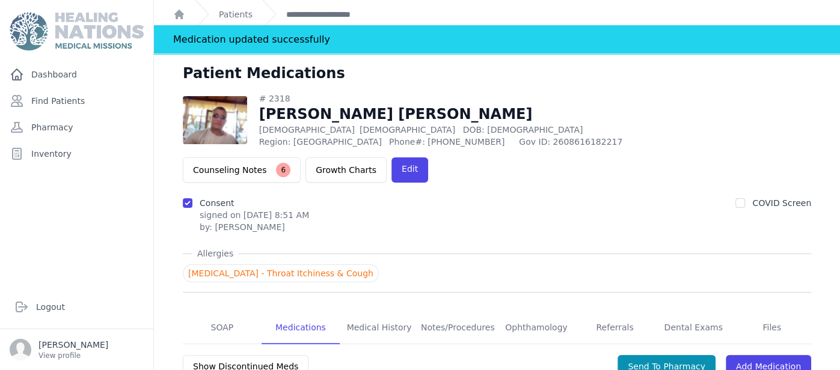
scroll to position [0, 0]
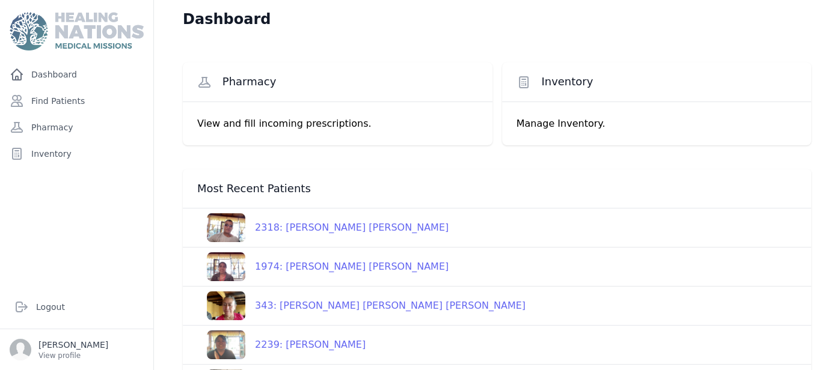
click at [159, 199] on div "Dashboard Pharmacy View and fill incoming prescriptions. Inventory Manage Inven…" at bounding box center [497, 304] width 686 height 609
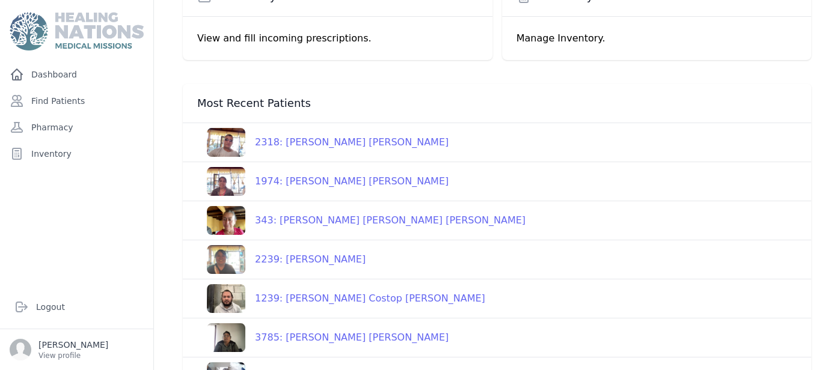
scroll to position [120, 0]
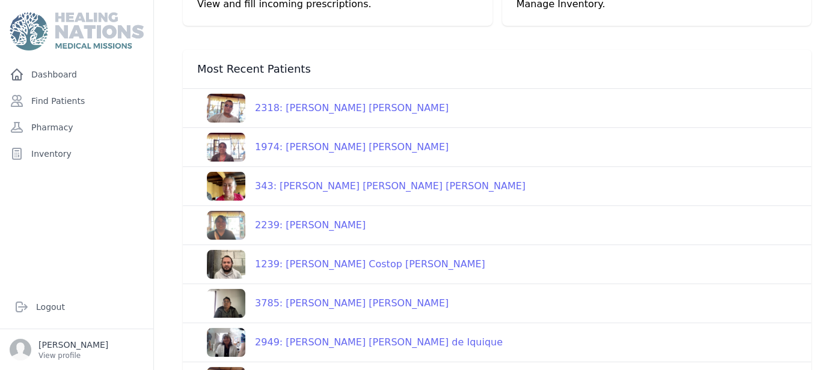
click at [458, 179] on div "343: [PERSON_NAME] [PERSON_NAME] [PERSON_NAME]" at bounding box center [385, 186] width 280 height 14
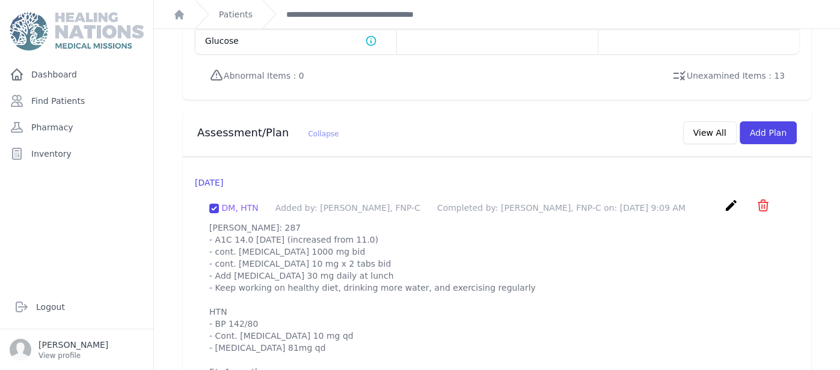
scroll to position [1111, 0]
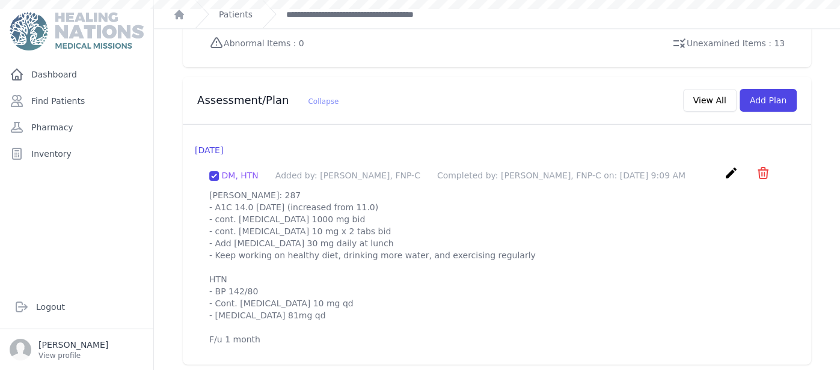
click at [547, 244] on p "[PERSON_NAME]: 287 - A1C 14.0 [DATE] (increased from 11.0) - cont. [MEDICAL_DAT…" at bounding box center [496, 267] width 575 height 156
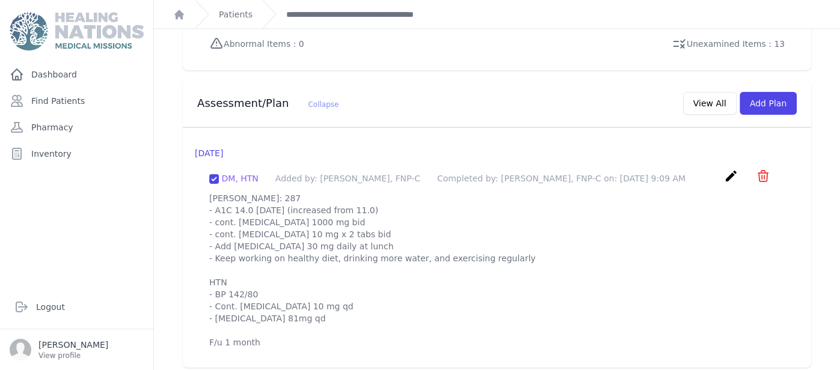
click at [431, 284] on p "[PERSON_NAME]: 287 - A1C 14.0 [DATE] (increased from 11.0) - cont. [MEDICAL_DAT…" at bounding box center [496, 270] width 575 height 156
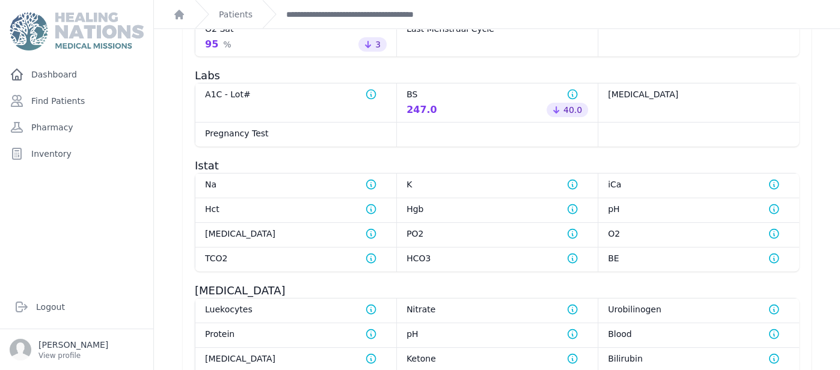
scroll to position [753, 0]
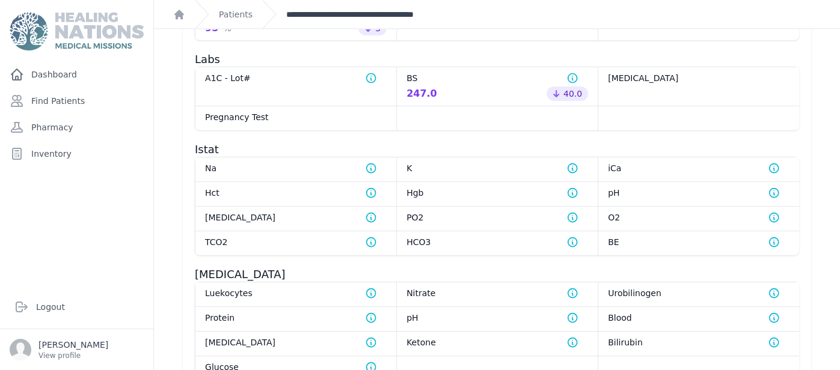
click at [371, 13] on link "**********" at bounding box center [371, 14] width 171 height 12
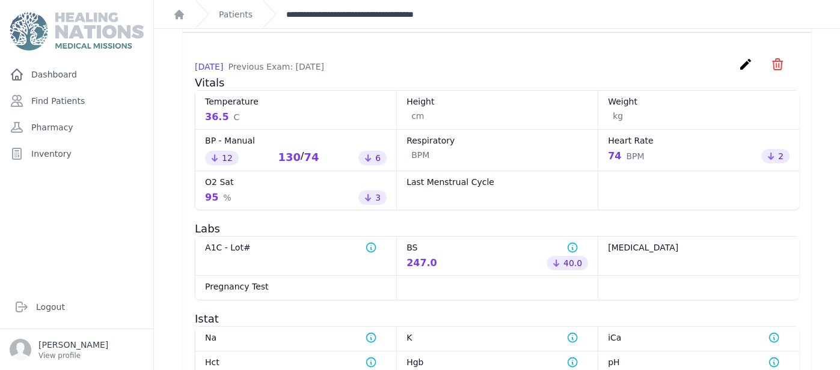
scroll to position [559, 0]
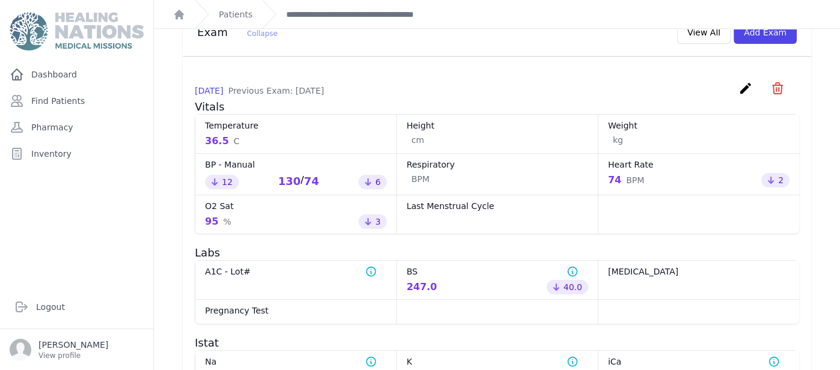
click at [184, 169] on div "[DATE] Previous Exam: [DATE] create ​ Delete exam - 7832 Are you sure? This act…" at bounding box center [497, 339] width 628 height 565
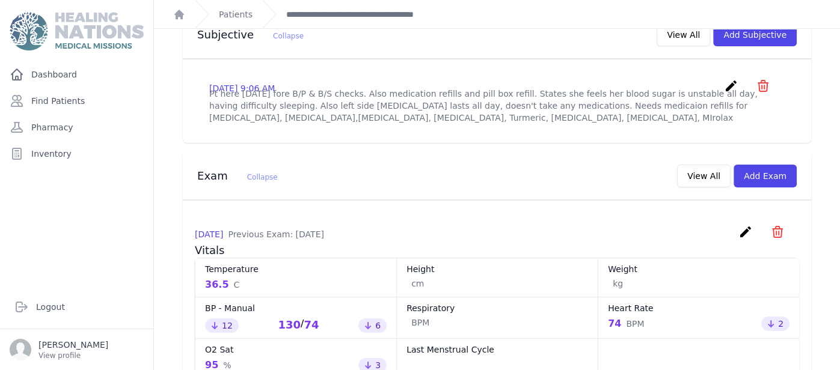
scroll to position [414, 0]
click at [743, 225] on icon "create" at bounding box center [745, 232] width 14 height 14
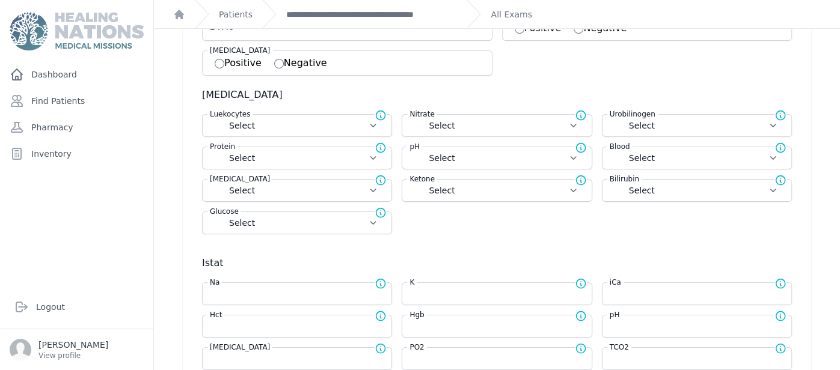
scroll to position [336, 0]
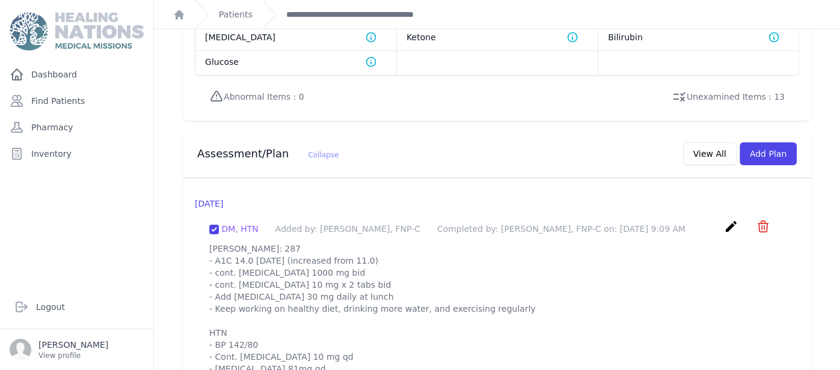
scroll to position [1034, 0]
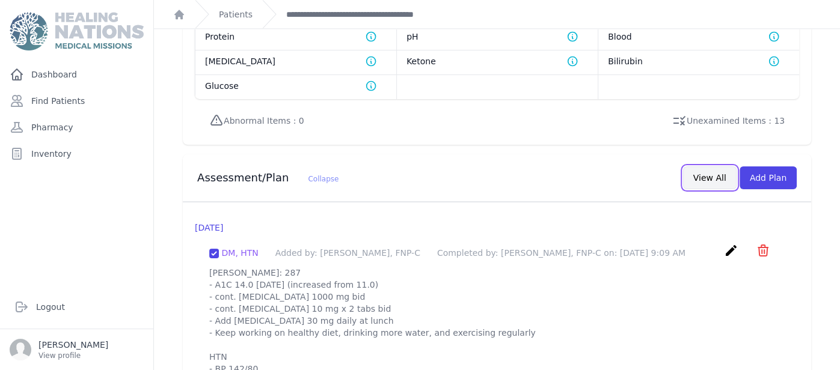
click at [702, 167] on button "View All" at bounding box center [710, 178] width 54 height 23
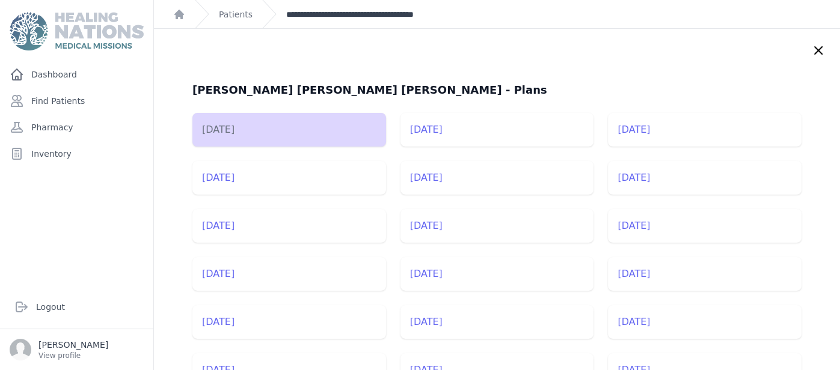
click at [359, 11] on link "**********" at bounding box center [371, 14] width 171 height 12
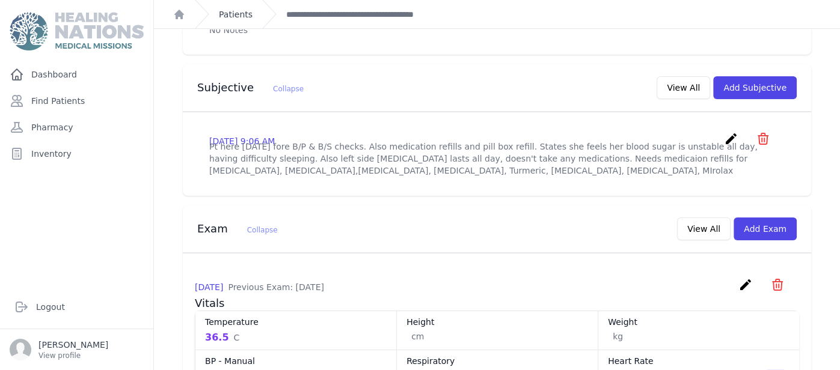
scroll to position [384, 0]
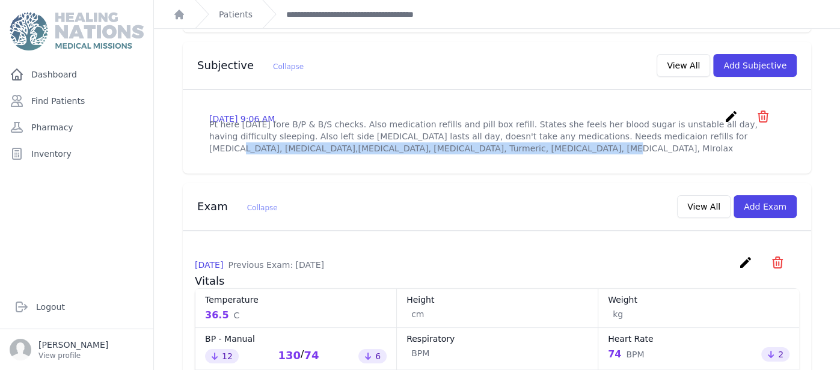
drag, startPoint x: 562, startPoint y: 112, endPoint x: 564, endPoint y: 126, distance: 13.4
click at [564, 126] on p "Pt here [DATE] fore B/P & B/S checks. Also medication refills and pill box refi…" at bounding box center [496, 136] width 575 height 36
copy p "[MEDICAL_DATA], [MEDICAL_DATA],[MEDICAL_DATA], [MEDICAL_DATA], Turmeric, [MEDIC…"
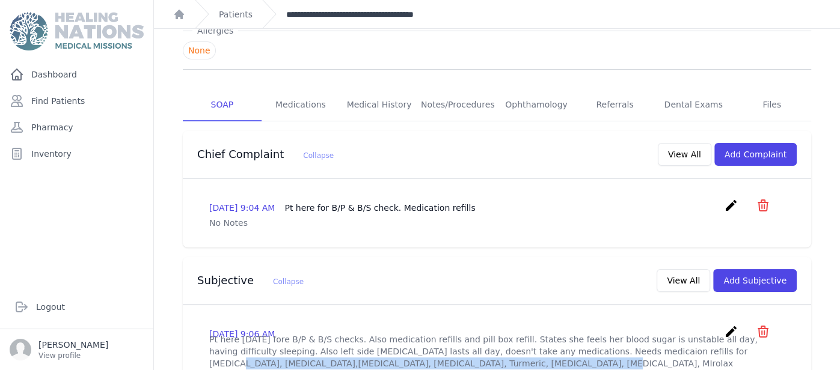
scroll to position [120, 0]
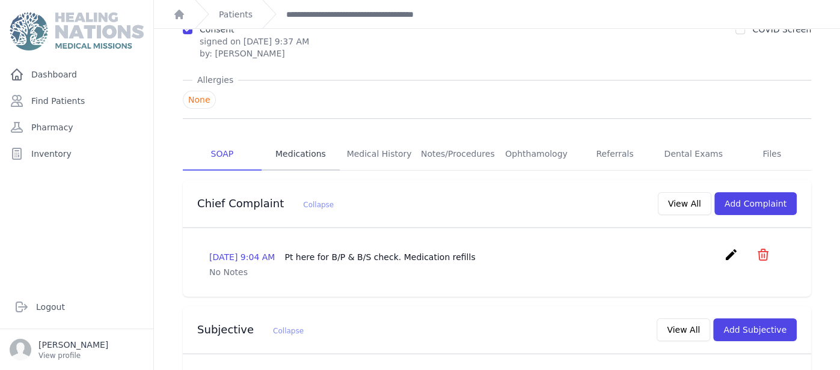
click at [306, 138] on link "Medications" at bounding box center [301, 154] width 79 height 32
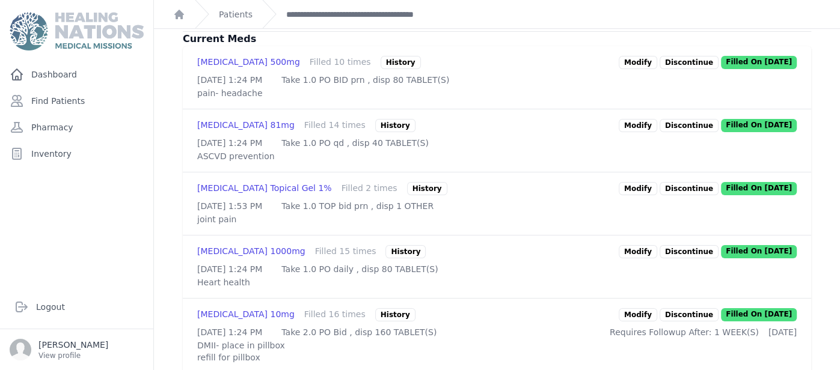
scroll to position [336, 0]
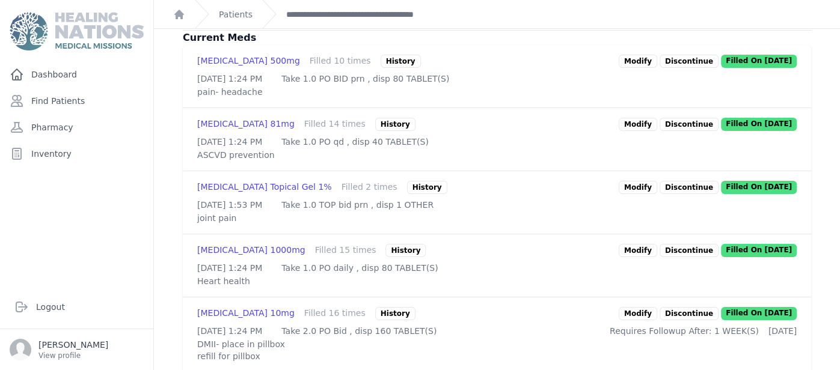
click at [643, 118] on link "Modify" at bounding box center [638, 124] width 38 height 13
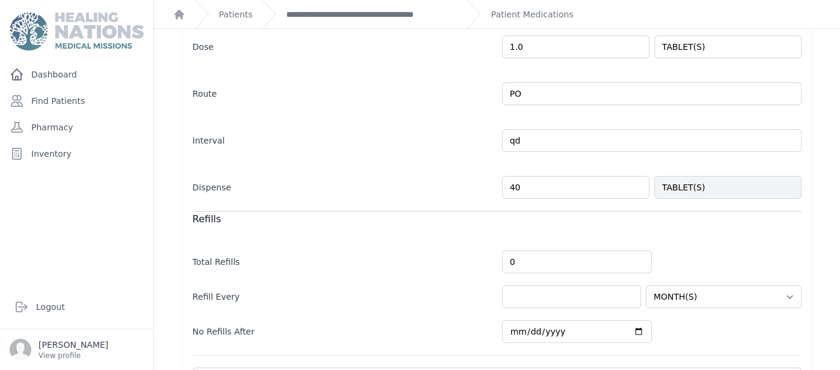
scroll to position [352, 0]
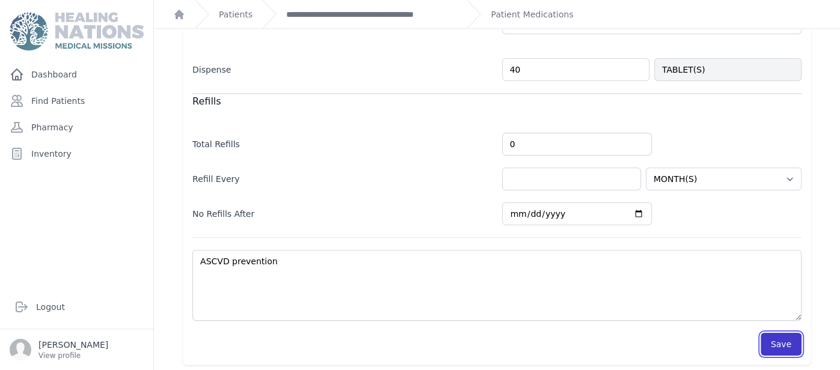
click at [783, 343] on button "Save" at bounding box center [781, 344] width 41 height 23
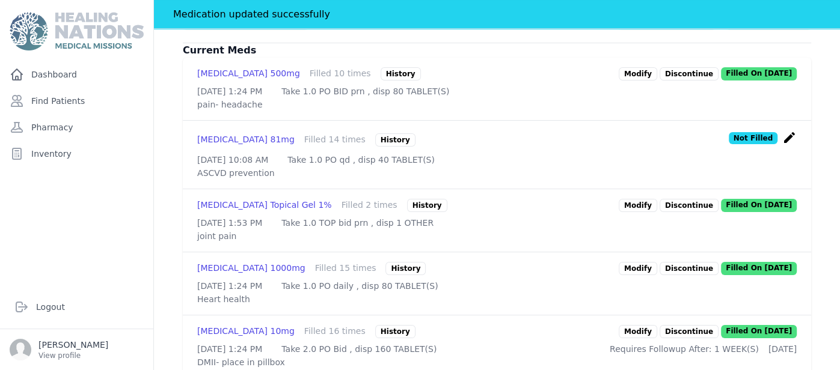
click at [657, 199] on link "Modify" at bounding box center [638, 205] width 38 height 13
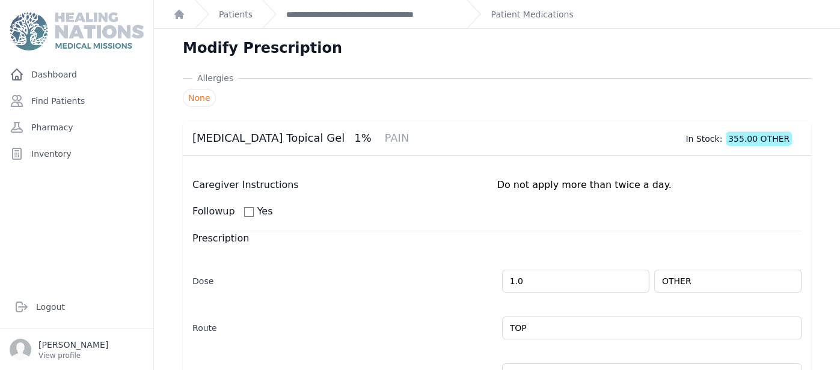
scroll to position [352, 0]
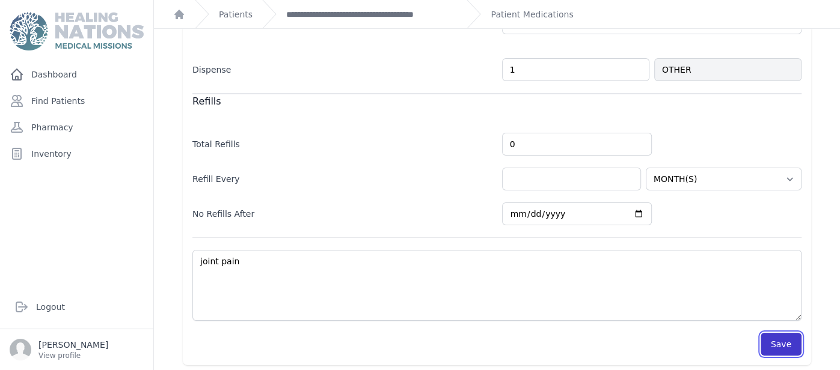
click at [776, 337] on button "Save" at bounding box center [781, 344] width 41 height 23
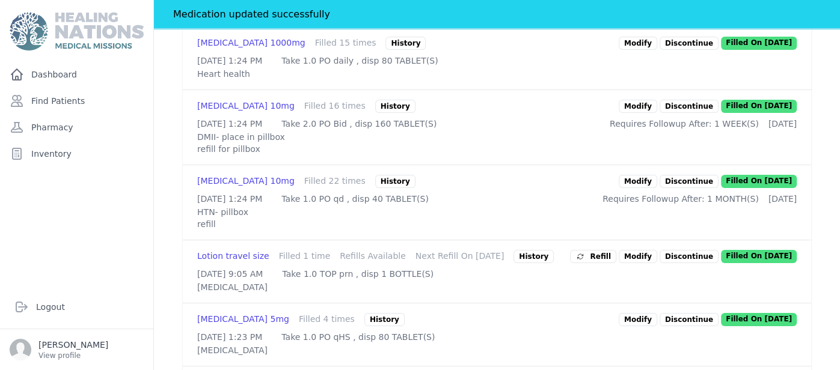
scroll to position [589, 0]
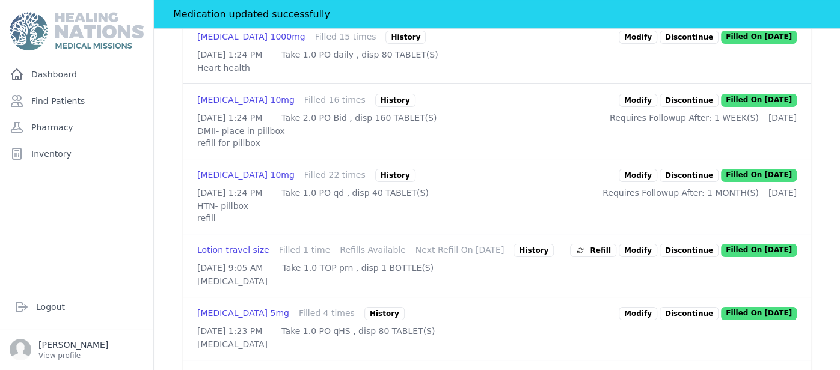
click at [647, 107] on link "Modify" at bounding box center [638, 100] width 38 height 13
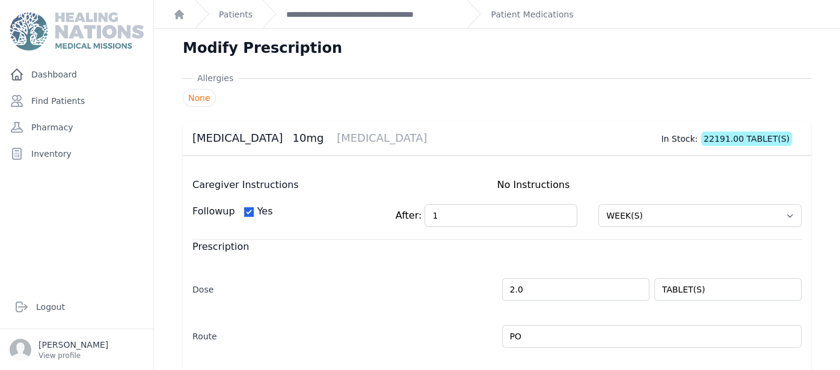
scroll to position [360, 0]
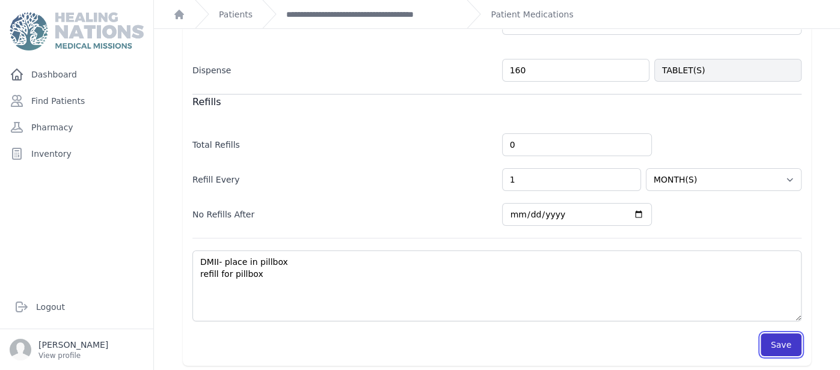
click at [784, 349] on button "Save" at bounding box center [781, 345] width 41 height 23
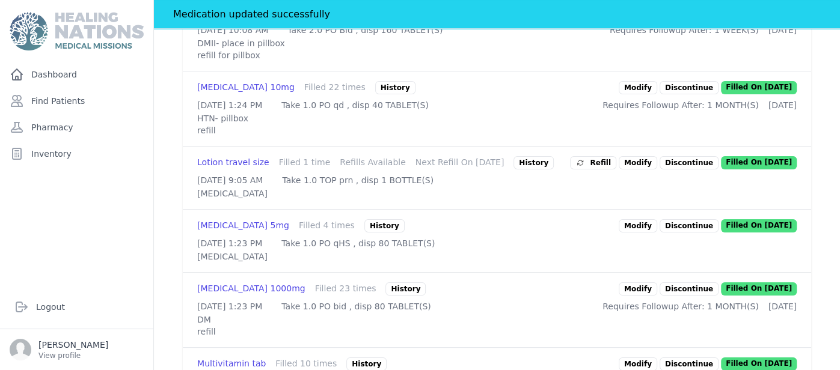
scroll to position [685, 0]
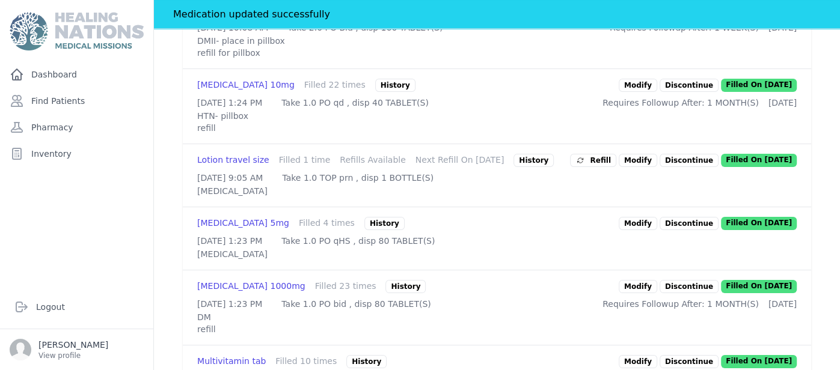
click at [643, 92] on link "Modify" at bounding box center [638, 85] width 38 height 13
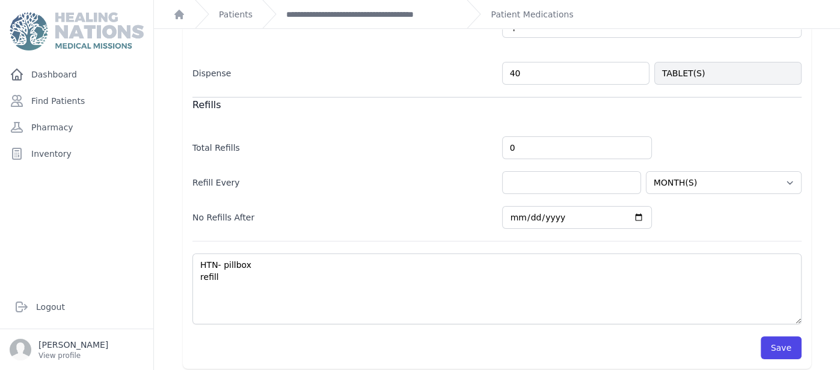
scroll to position [360, 0]
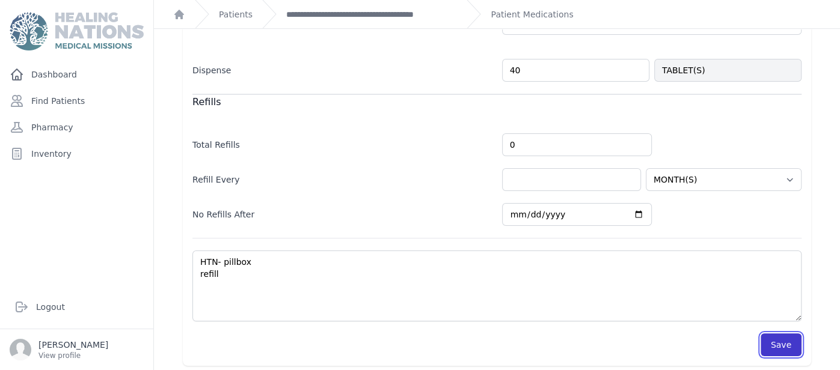
click at [771, 340] on button "Save" at bounding box center [781, 345] width 41 height 23
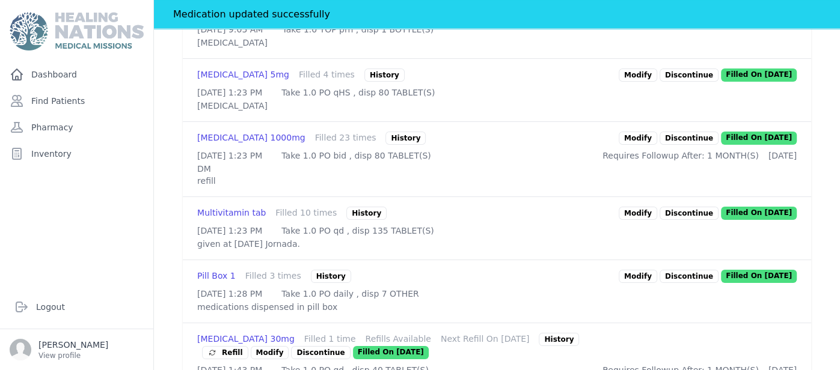
scroll to position [841, 0]
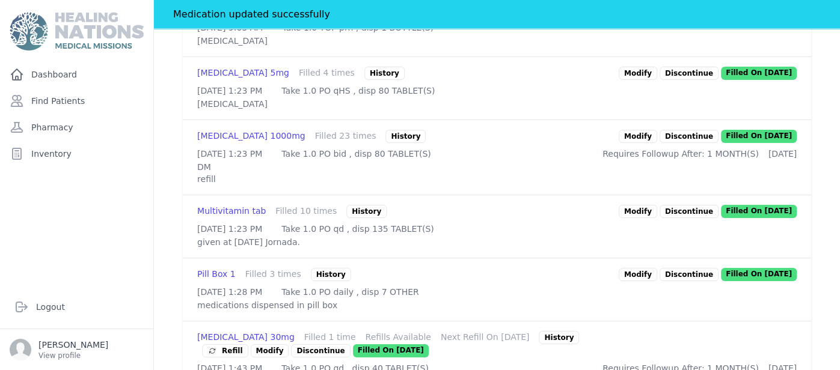
click at [649, 143] on link "Modify" at bounding box center [638, 136] width 38 height 13
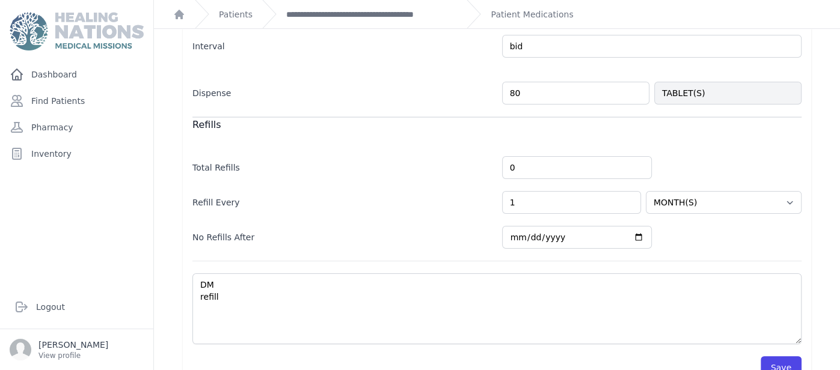
scroll to position [360, 0]
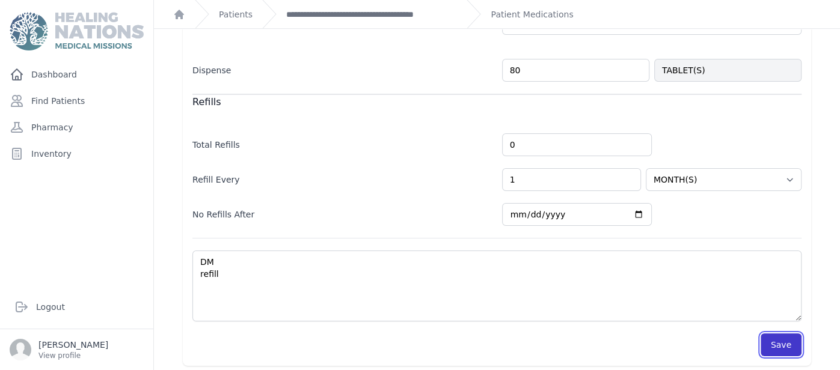
click at [784, 334] on button "Save" at bounding box center [781, 345] width 41 height 23
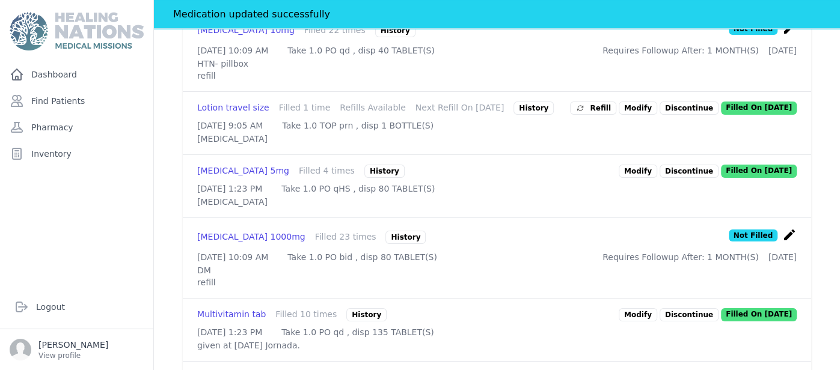
scroll to position [745, 0]
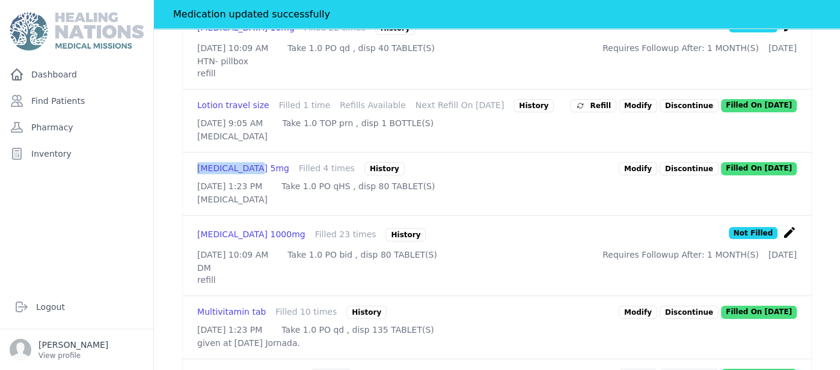
drag, startPoint x: 195, startPoint y: 215, endPoint x: 255, endPoint y: 220, distance: 60.4
click at [255, 215] on div "Melatonin 5mg Filled 4 times History Modify Discontinue Filled On 2025-Jun-20 2…" at bounding box center [497, 184] width 628 height 63
copy div "[MEDICAL_DATA] 5mg"
click at [645, 176] on link "Modify" at bounding box center [638, 168] width 38 height 13
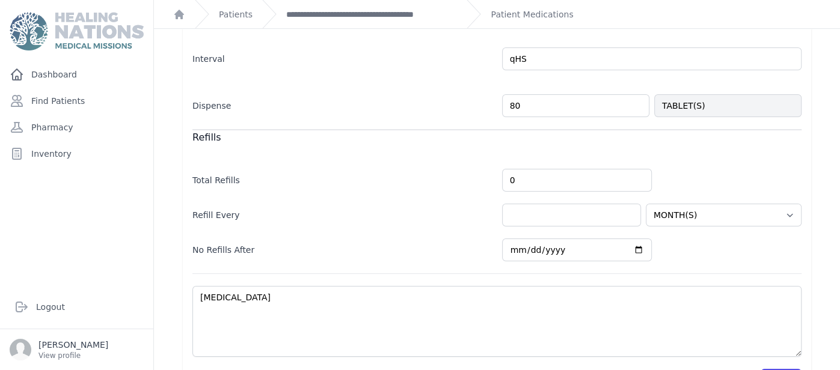
scroll to position [352, 0]
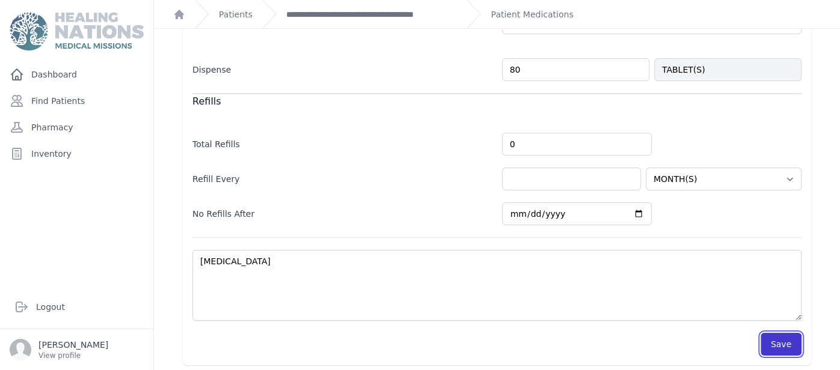
click at [787, 347] on button "Save" at bounding box center [781, 344] width 41 height 23
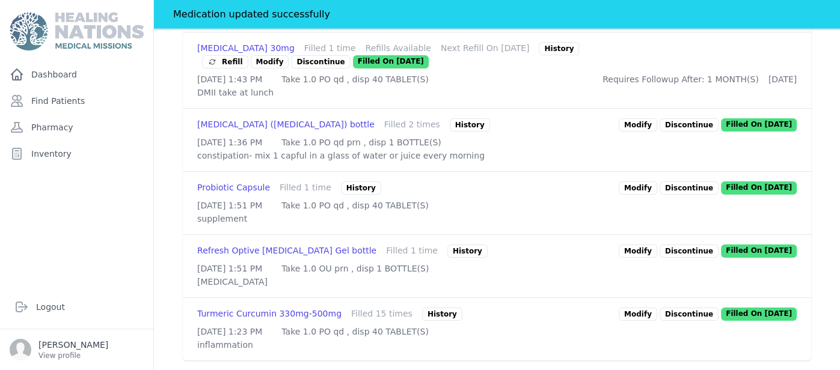
scroll to position [1170, 0]
click at [215, 64] on icon at bounding box center [211, 62] width 5 height 5
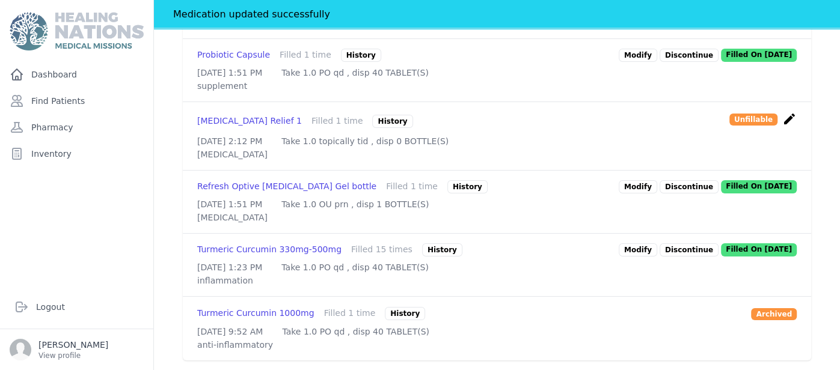
scroll to position [1578, 0]
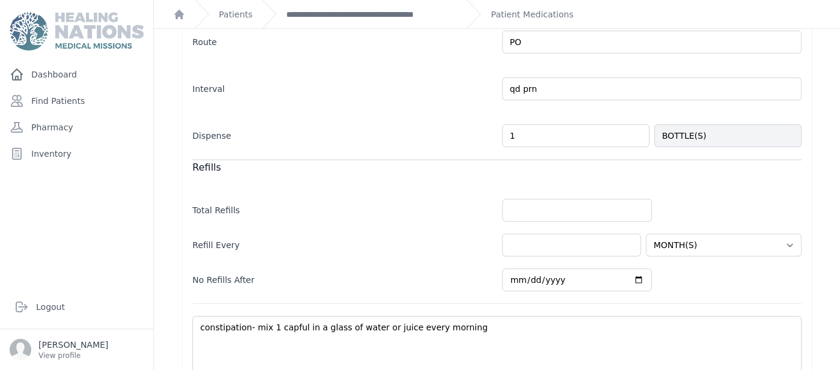
scroll to position [352, 0]
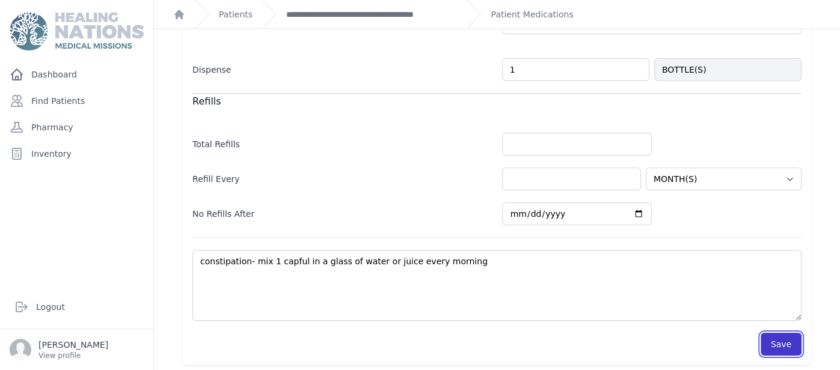
click at [788, 336] on button "Save" at bounding box center [781, 344] width 41 height 23
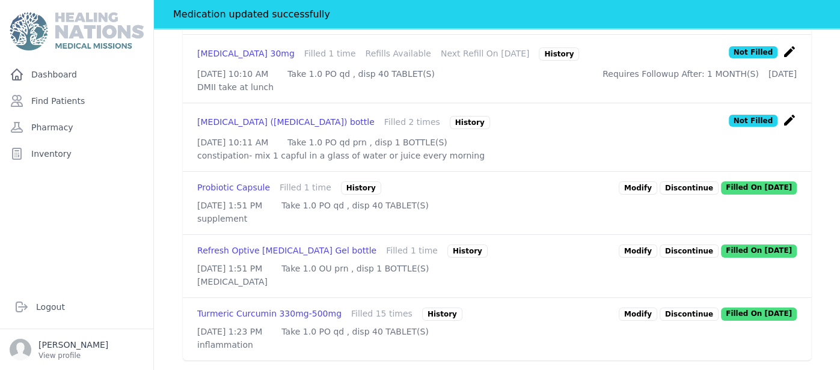
scroll to position [1289, 0]
click at [643, 308] on link "Modify" at bounding box center [638, 314] width 38 height 13
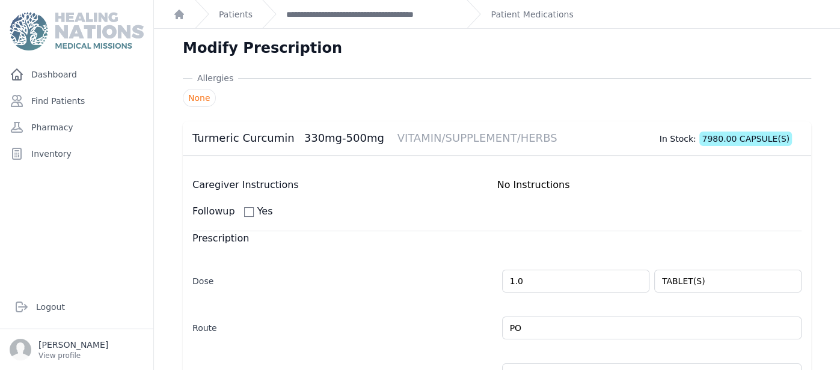
scroll to position [352, 0]
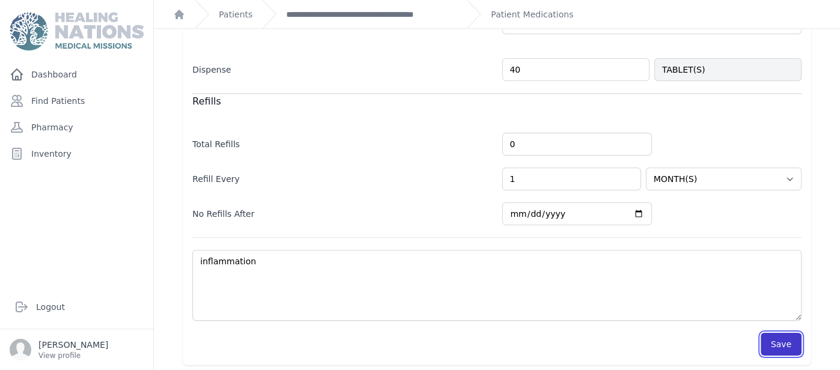
click at [775, 339] on button "Save" at bounding box center [781, 344] width 41 height 23
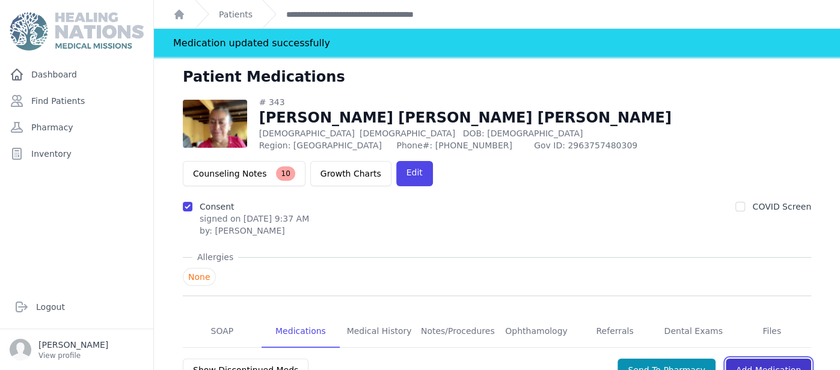
click at [779, 359] on link "Add Medication" at bounding box center [768, 370] width 85 height 23
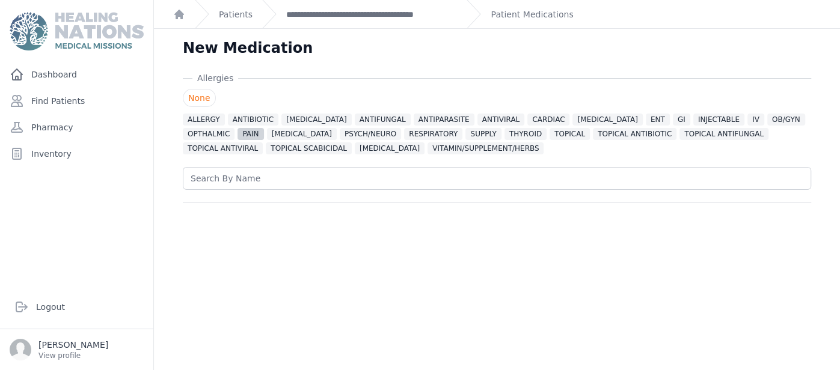
click at [238, 130] on span "PAIN" at bounding box center [251, 134] width 26 height 12
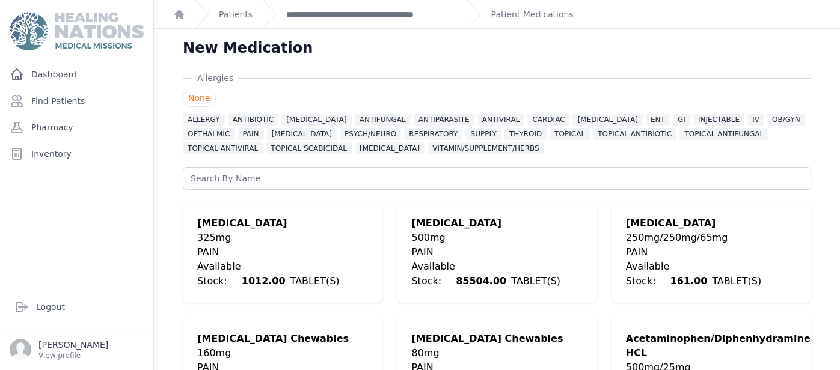
click at [143, 256] on div "Dashboard Find Patients Pharmacy Inventory" at bounding box center [76, 169] width 153 height 213
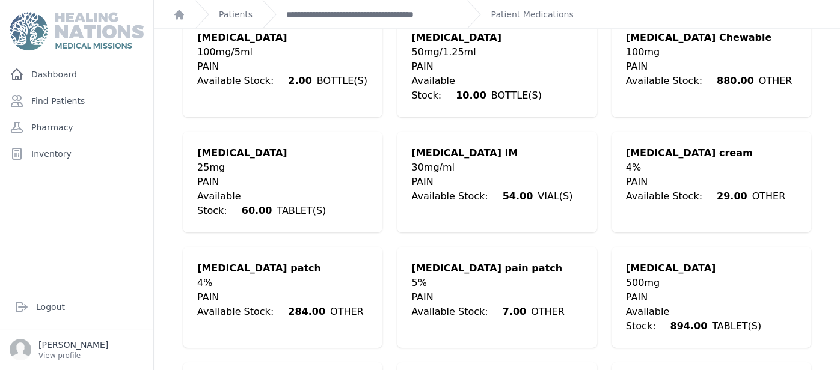
scroll to position [1225, 0]
click at [673, 275] on div "500mg" at bounding box center [711, 282] width 171 height 14
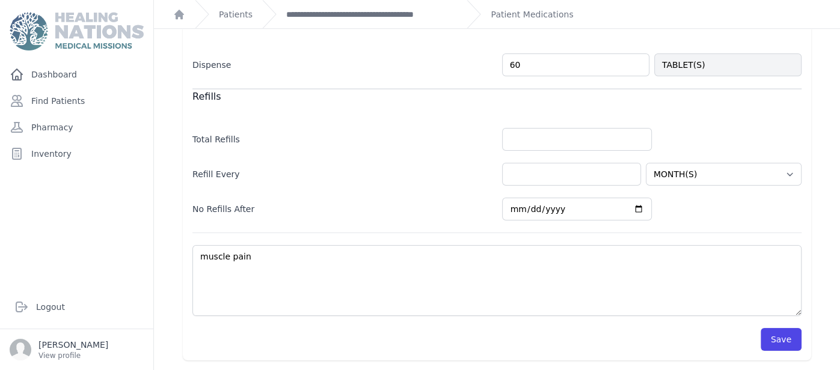
scroll to position [432, 0]
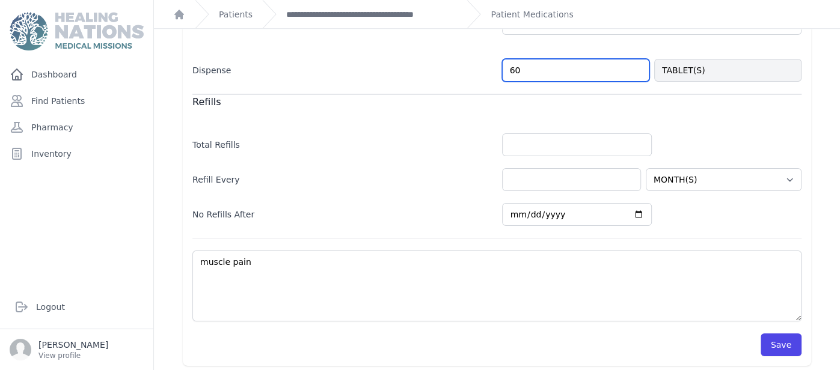
click at [545, 66] on input "60" at bounding box center [575, 70] width 147 height 23
type input "6"
type input "10"
click at [419, 100] on div "Refills" at bounding box center [496, 101] width 609 height 15
select select "MONTH(S)"
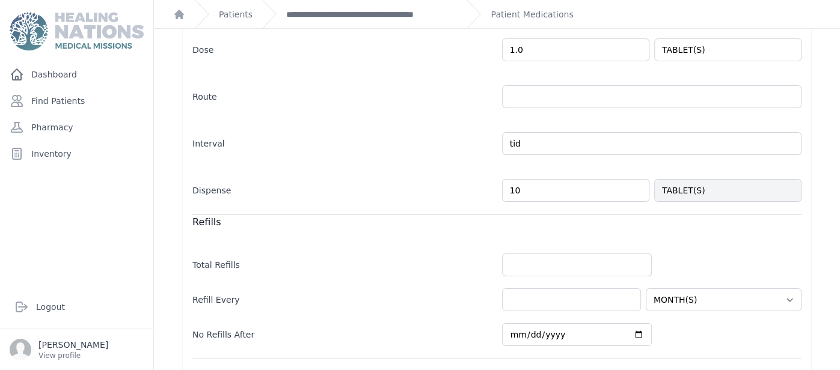
scroll to position [288, 0]
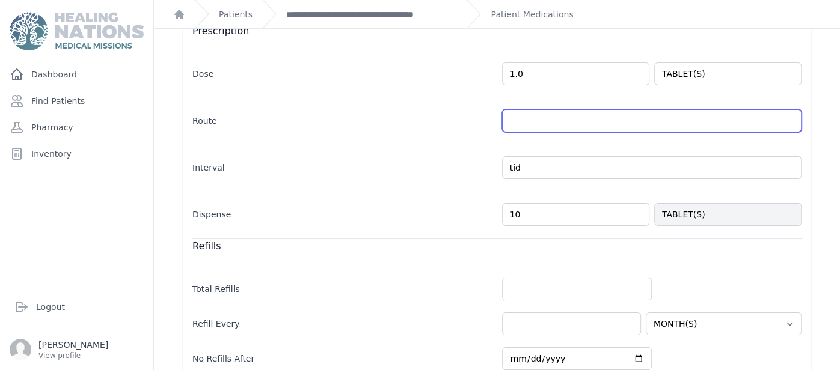
click at [552, 112] on input "text" at bounding box center [652, 120] width 300 height 23
type input "po"
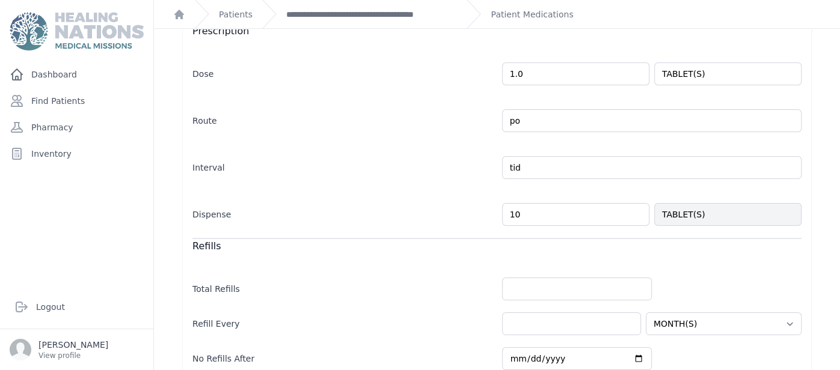
click at [826, 101] on div "Allergies None ALLERGY ANTIBIOTIC ANTICONVULSANT ANTIFUNGAL ANTIPARASITE ANTIVI…" at bounding box center [497, 147] width 667 height 726
select select "MONTH(S)"
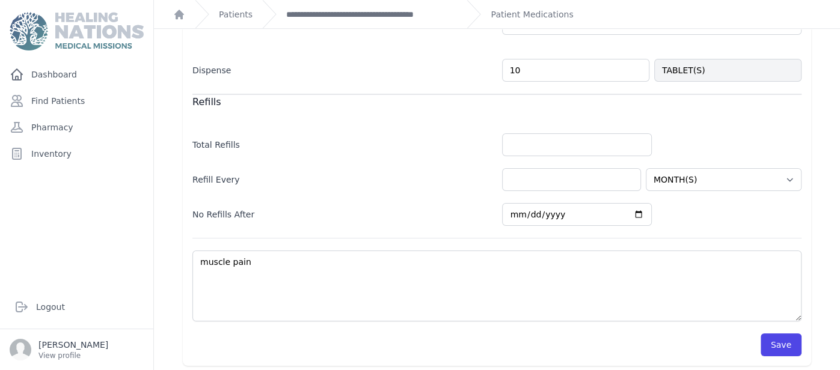
scroll to position [432, 0]
click at [796, 336] on button "Save" at bounding box center [781, 345] width 41 height 23
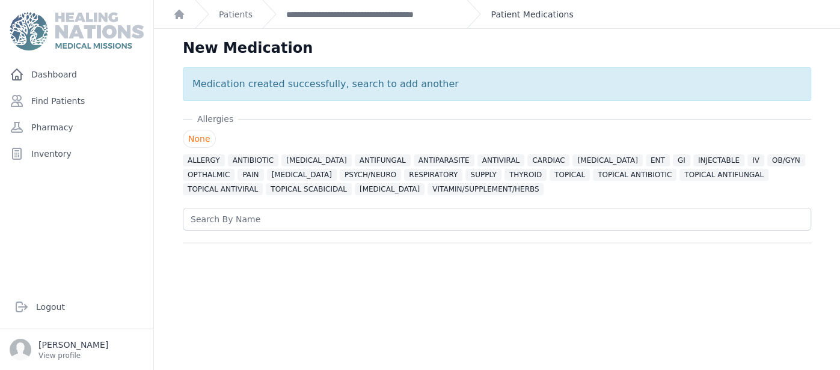
click at [547, 13] on link "Patient Medications" at bounding box center [532, 14] width 82 height 12
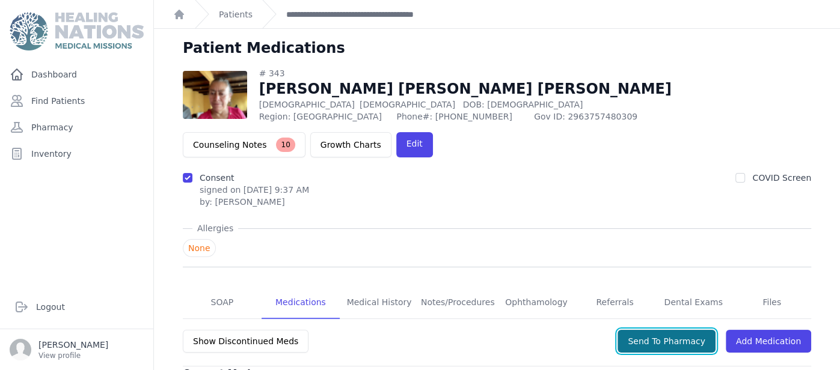
click at [699, 330] on button "Send To Pharmacy" at bounding box center [667, 341] width 98 height 23
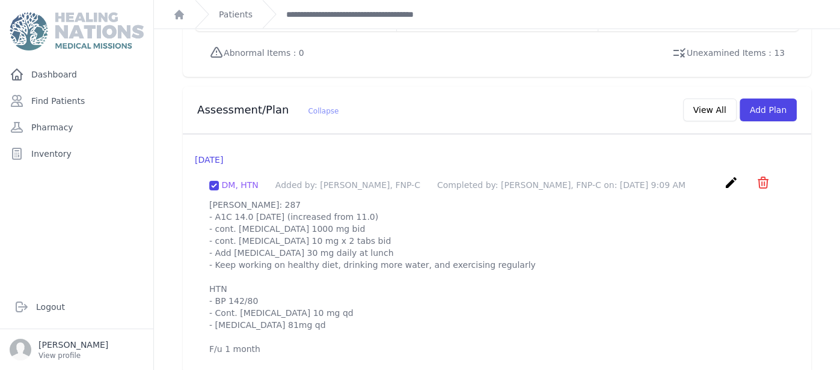
scroll to position [1111, 0]
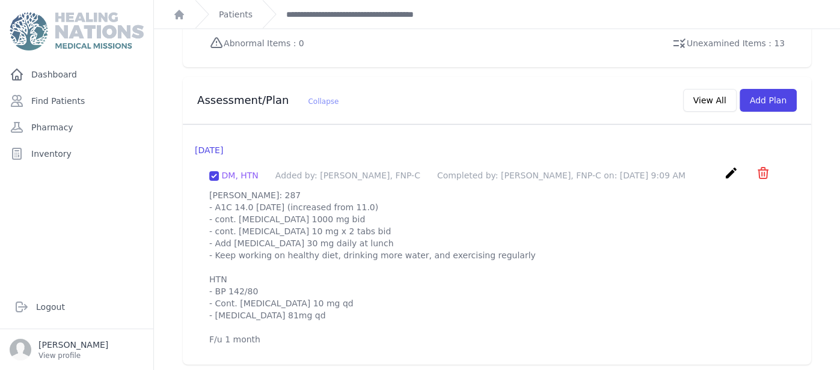
click at [215, 193] on p "[PERSON_NAME]: 287 - A1C 14.0 [DATE] (increased from 11.0) - cont. [MEDICAL_DAT…" at bounding box center [496, 267] width 575 height 156
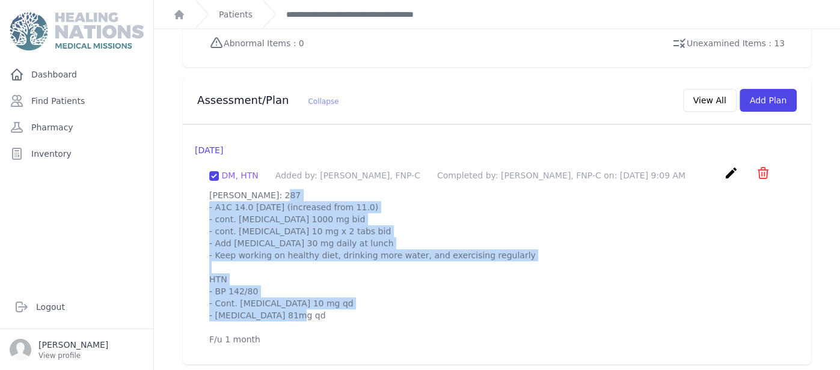
drag, startPoint x: 209, startPoint y: 194, endPoint x: 322, endPoint y: 336, distance: 181.9
click at [322, 336] on p "[PERSON_NAME]: 287 - A1C 14.0 [DATE] (increased from 11.0) - cont. [MEDICAL_DAT…" at bounding box center [496, 267] width 575 height 156
copy p "- BS: 287 - A1C 14.0 [DATE] (increased from 11.0) - cont. [MEDICAL_DATA] 1000 m…"
click at [779, 89] on button "Add Plan" at bounding box center [768, 100] width 57 height 23
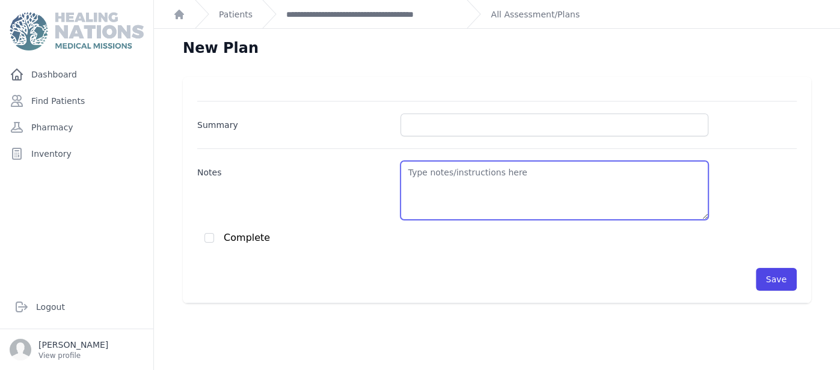
click at [494, 180] on textarea "Notes" at bounding box center [554, 190] width 308 height 59
paste textarea "- BS: 287 - A1C 14.0 [DATE] (increased from 11.0) - cont. [MEDICAL_DATA] 1000 m…"
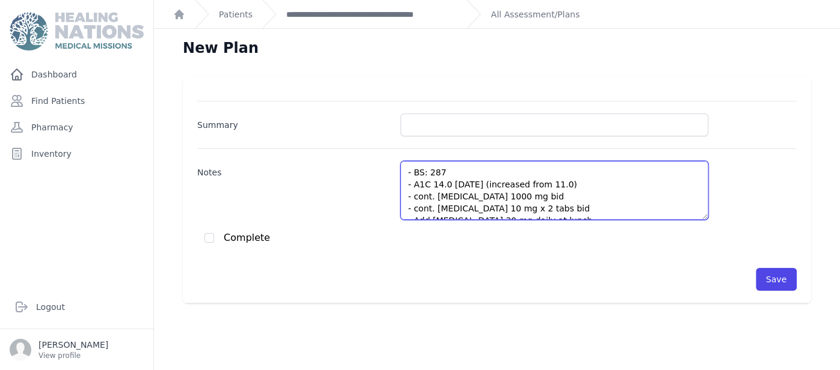
scroll to position [102, 0]
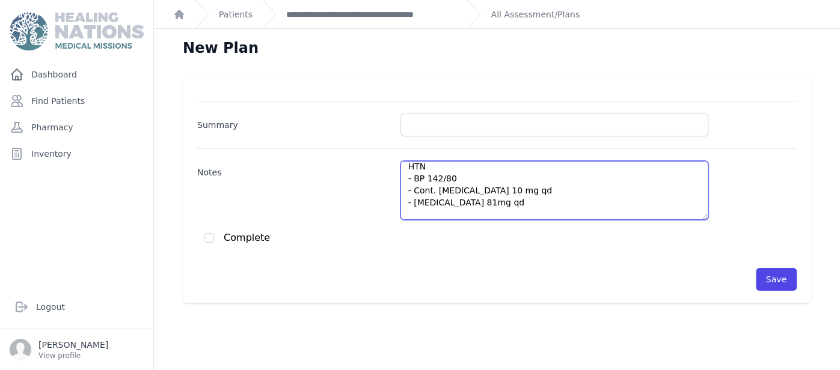
type textarea "- BS: 287 - A1C 14.0 [DATE] (increased from 11.0) - cont. [MEDICAL_DATA] 1000 m…"
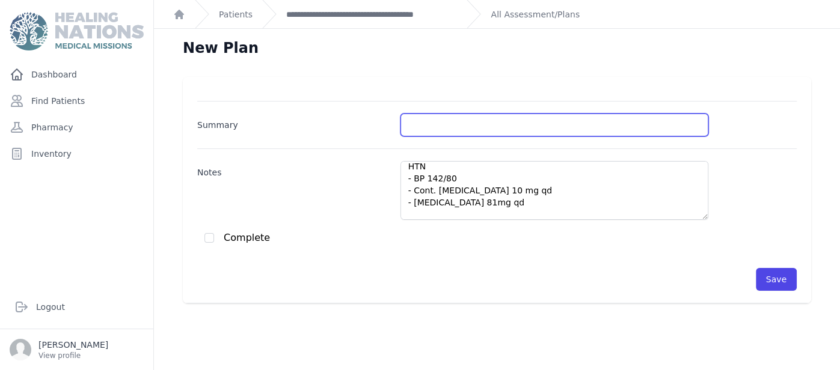
click at [440, 119] on input "Summary" at bounding box center [554, 125] width 308 height 23
type input "DM/HTN"
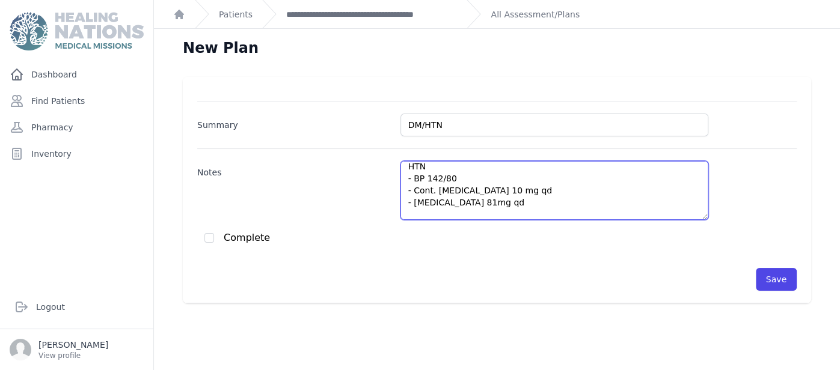
click at [468, 184] on textarea "- BS: 287 - A1C 14.0 [DATE] (increased from 11.0) - cont. [MEDICAL_DATA] 1000 m…" at bounding box center [554, 190] width 308 height 59
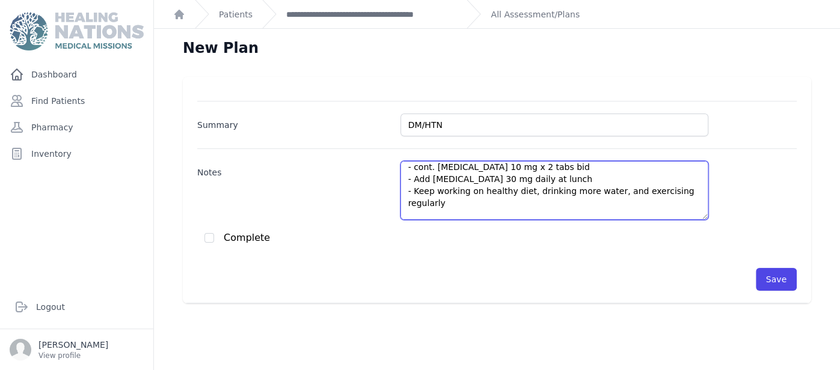
scroll to position [5, 0]
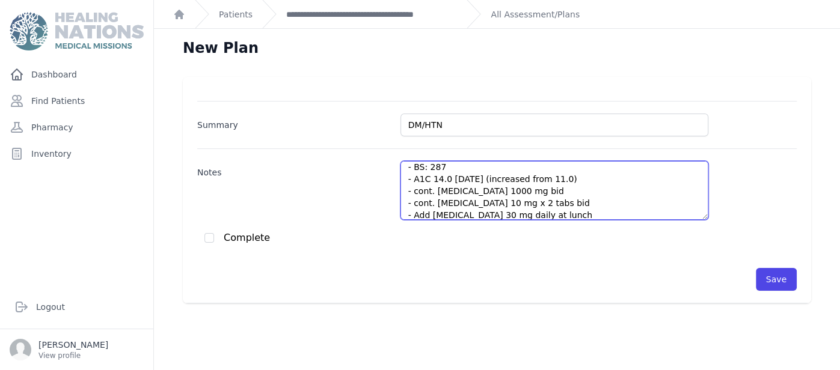
click at [435, 167] on textarea "- BS: 287 - A1C 14.0 [DATE] (increased from 11.0) - cont. [MEDICAL_DATA] 1000 m…" at bounding box center [554, 190] width 308 height 59
click at [474, 177] on textarea "- BS: 247 - A1C 14.0 [DATE] (increased from 11.0) - cont. [MEDICAL_DATA] 1000 m…" at bounding box center [554, 190] width 308 height 59
click at [585, 177] on textarea "- BS: 247 - A1C 14.0 ([DATE]) increased from 11.0) - cont. [MEDICAL_DATA] 1000 …" at bounding box center [554, 190] width 308 height 59
click at [557, 188] on textarea "- BS: 247 - A1C 14.0 ([DATE]) increased from 11.0 - cont. [MEDICAL_DATA] 1000 m…" at bounding box center [554, 190] width 308 height 59
click at [568, 204] on textarea "- BS: 247 - A1C 14.0 ([DATE]) increased from 11.0 - cont. [MEDICAL_DATA] 1000 m…" at bounding box center [554, 190] width 308 height 59
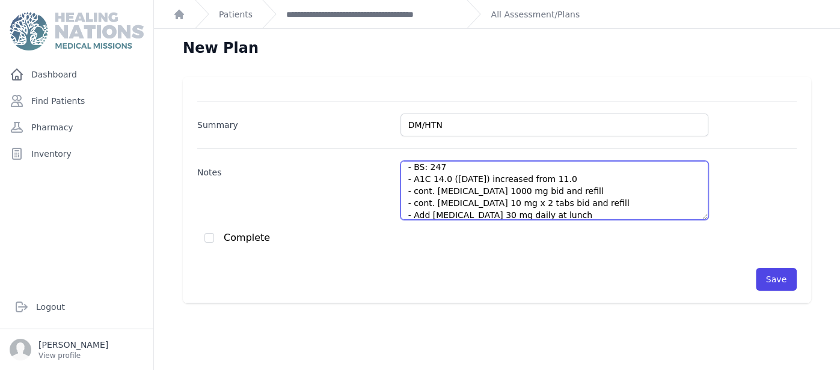
scroll to position [6, 0]
click at [429, 213] on textarea "- BS: 247 - A1C 14.0 ([DATE]) increased from 11.0 - cont. [MEDICAL_DATA] 1000 m…" at bounding box center [554, 190] width 308 height 59
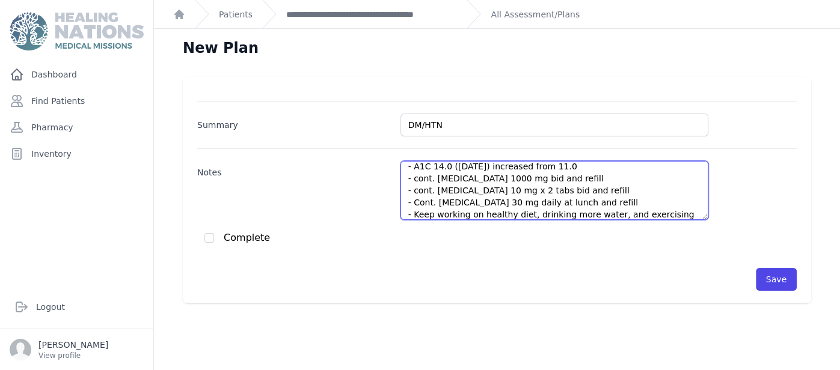
scroll to position [30, 0]
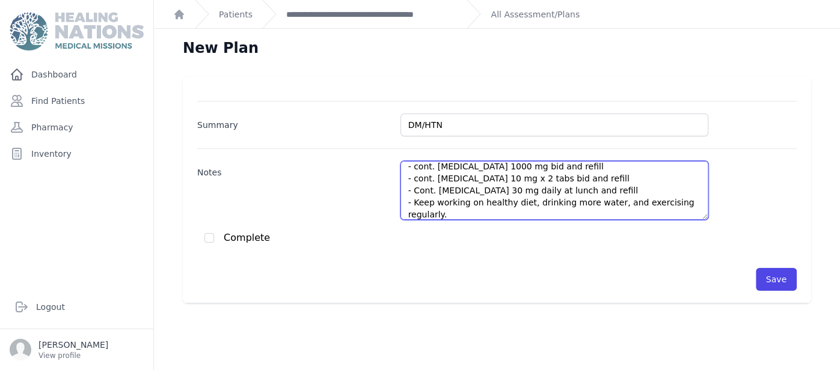
paste textarea "The patient was explained the importance of continuing to take the medication a…"
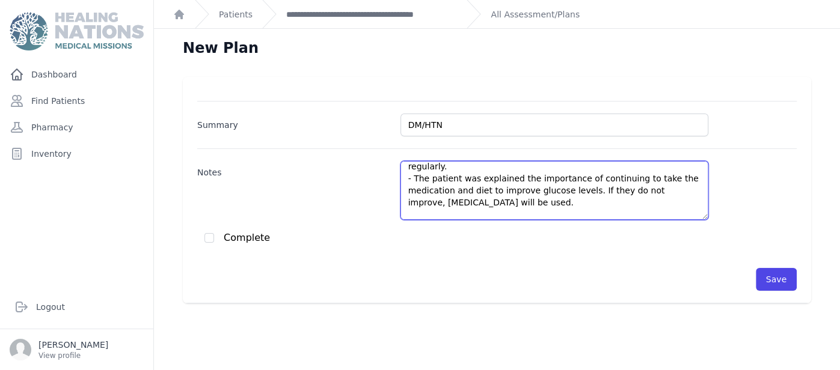
scroll to position [90, 0]
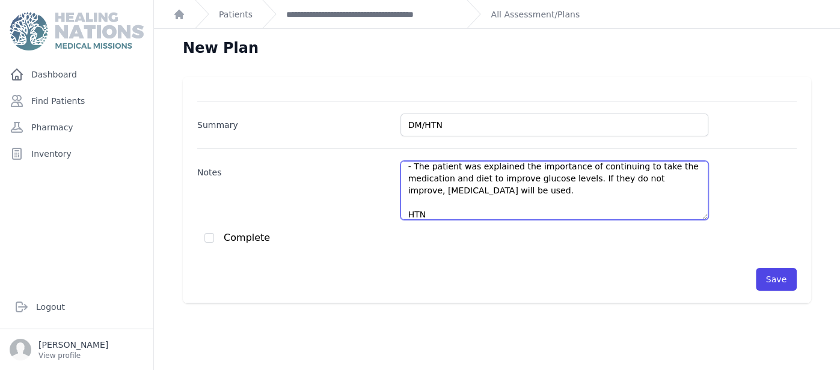
click at [436, 216] on textarea "- BS: 247 - A1C 14.0 ([DATE]) increased from 11.0 - cont. [MEDICAL_DATA] 1000 m…" at bounding box center [554, 190] width 308 height 59
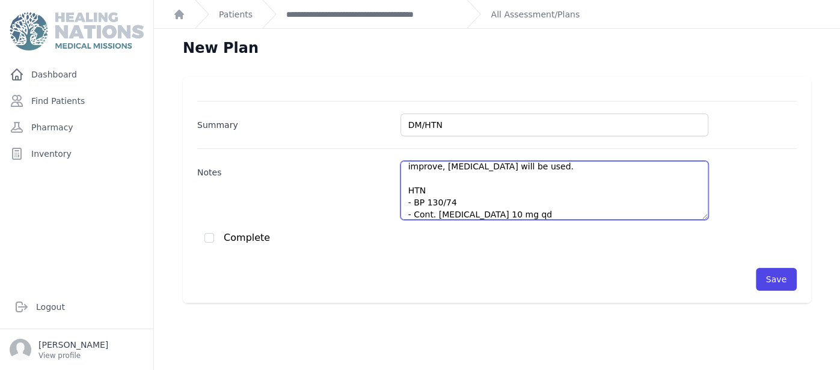
scroll to position [126, 0]
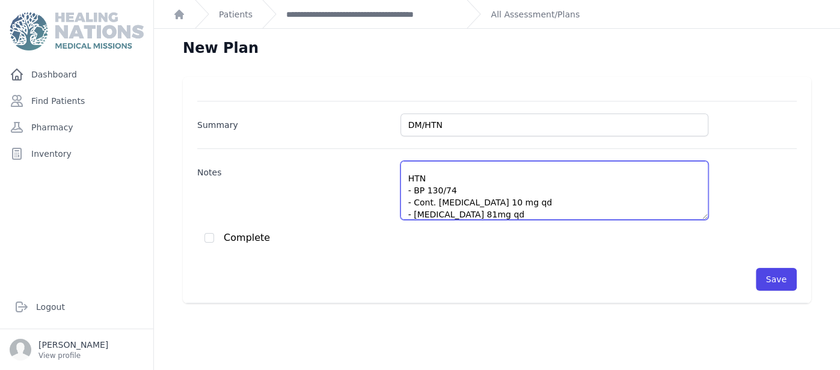
click at [512, 186] on textarea "- BS: 247 - A1C 14.0 ([DATE]) increased from 11.0 - cont. [MEDICAL_DATA] 1000 m…" at bounding box center [554, 190] width 308 height 59
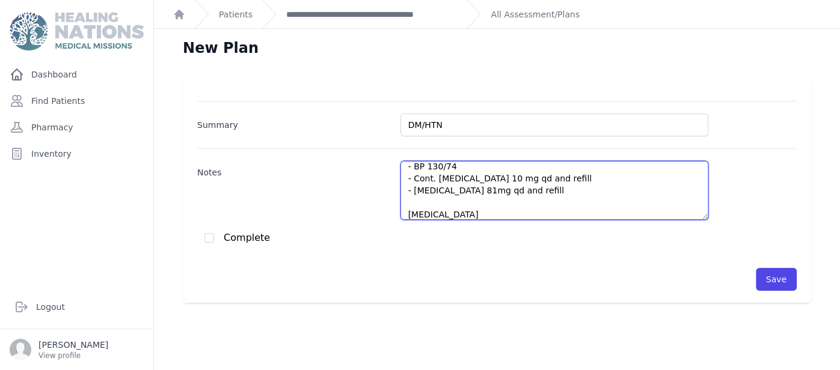
paste textarea "muscle spasm"
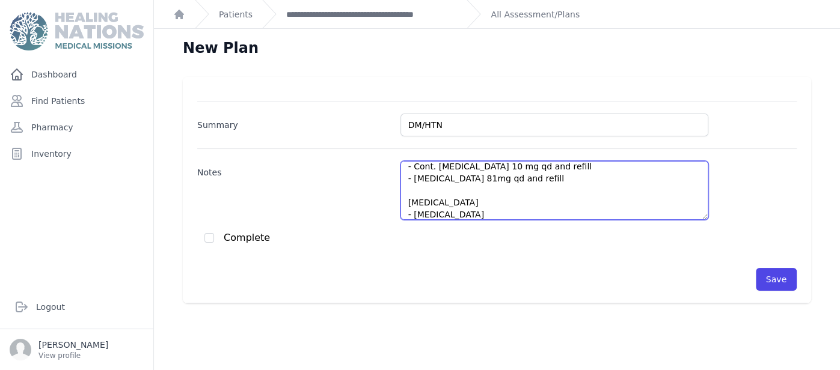
paste textarea "methocarbamol and acetaminophen"
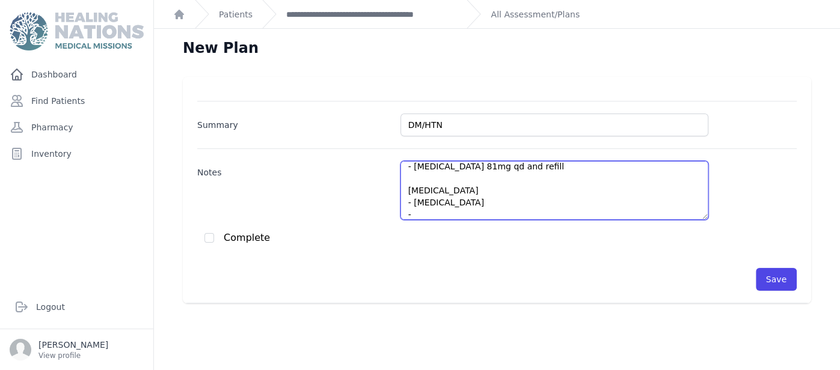
scroll to position [186, 0]
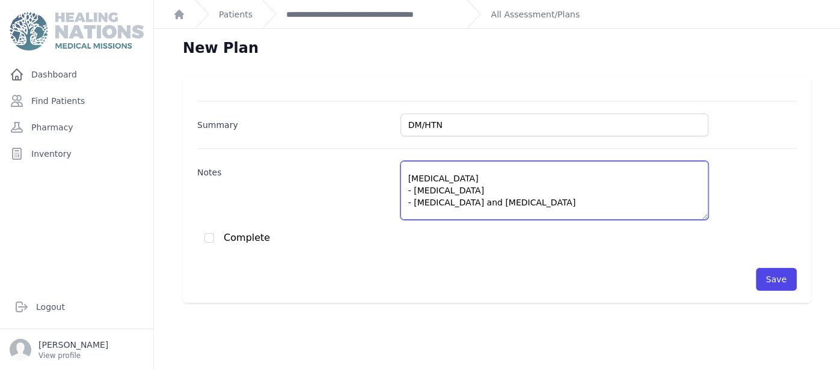
click at [577, 195] on textarea "- BS: 247 - A1C 14.0 (July 2025) increased from 11.0 - cont. metformin 1000 mg …" at bounding box center [554, 190] width 308 height 59
click at [541, 212] on textarea "- BS: 247 - A1C 14.0 (July 2025) increased from 11.0 - cont. metformin 1000 mg …" at bounding box center [554, 190] width 308 height 59
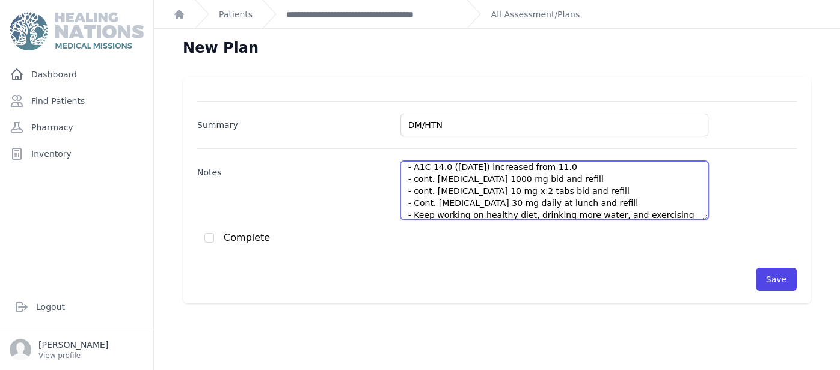
scroll to position [5, 0]
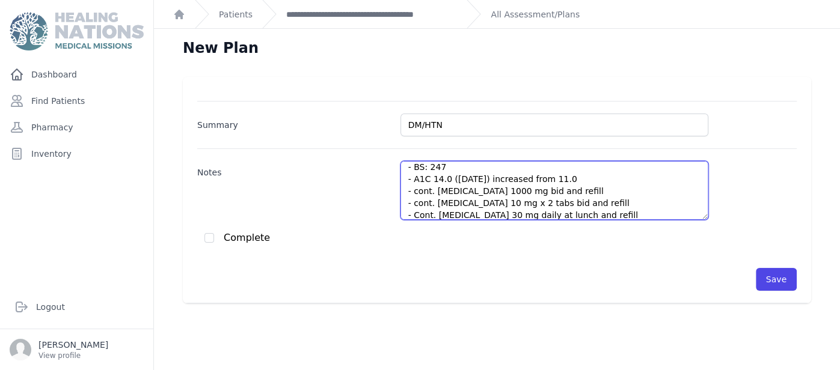
click at [649, 186] on textarea "- BS: 247 - A1C 14.0 (July 2025) increased from 11.0 - cont. metformin 1000 mg …" at bounding box center [554, 190] width 308 height 59
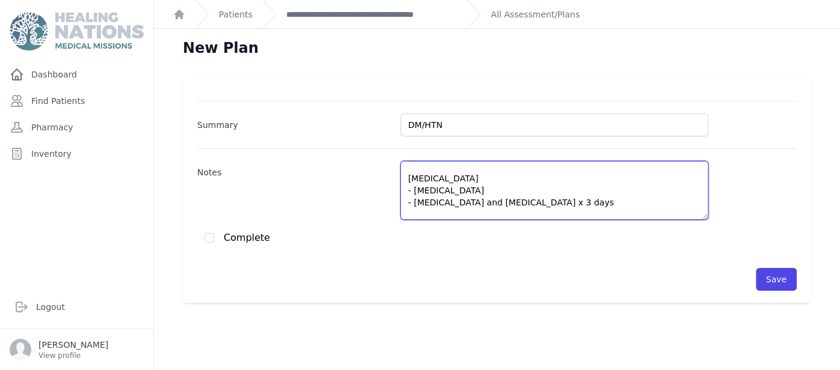
scroll to position [198, 0]
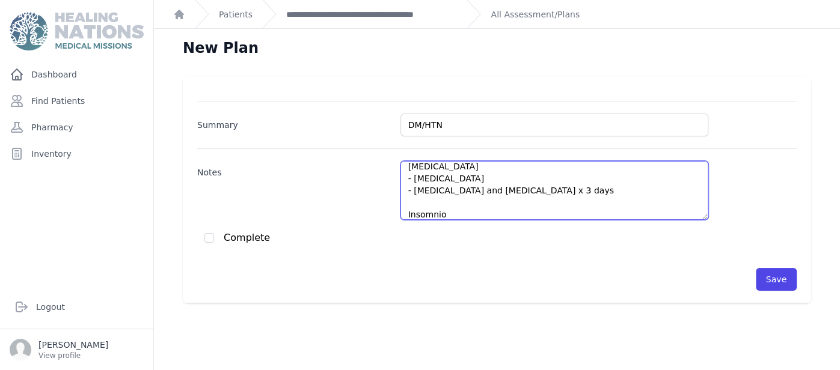
paste textarea "Melatonin 5mg"
type textarea "- BS: 247 - A1C 14.0 (July 2025) increased from 11.0 - cont. metformin 1000 mg …"
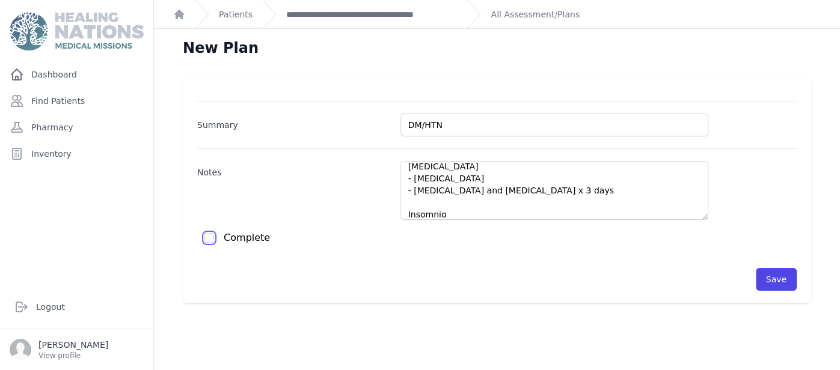
click at [211, 236] on input "checkbox" at bounding box center [209, 238] width 10 height 10
checkbox input "true"
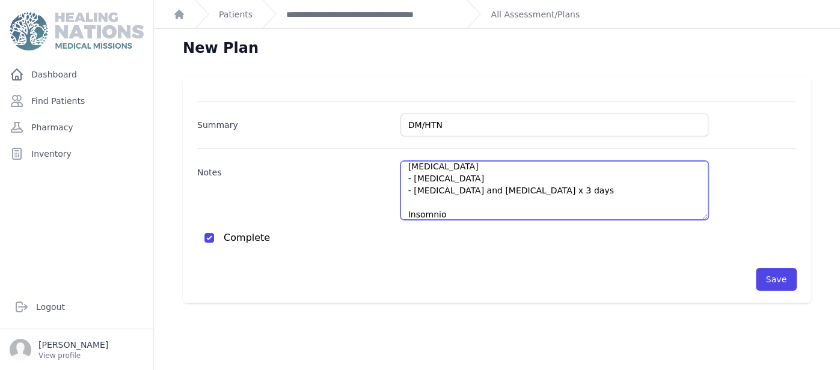
click at [501, 216] on textarea "- BS: 247 - A1C 14.0 (July 2025) increased from 11.0 - cont. metformin 1000 mg …" at bounding box center [554, 190] width 308 height 59
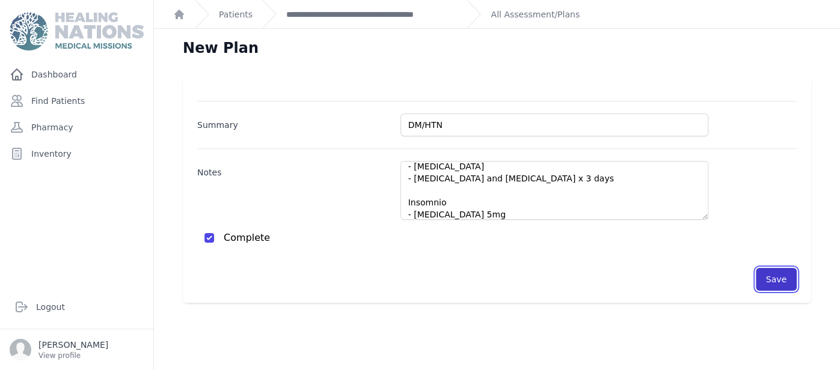
click at [784, 283] on button "Save" at bounding box center [776, 279] width 41 height 23
checkbox input "false"
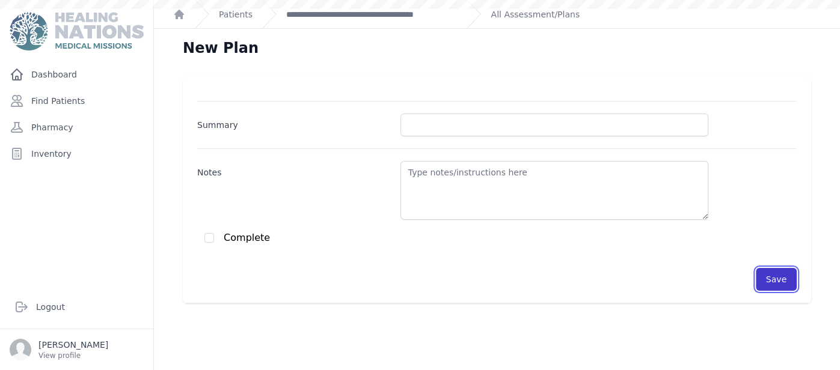
scroll to position [0, 0]
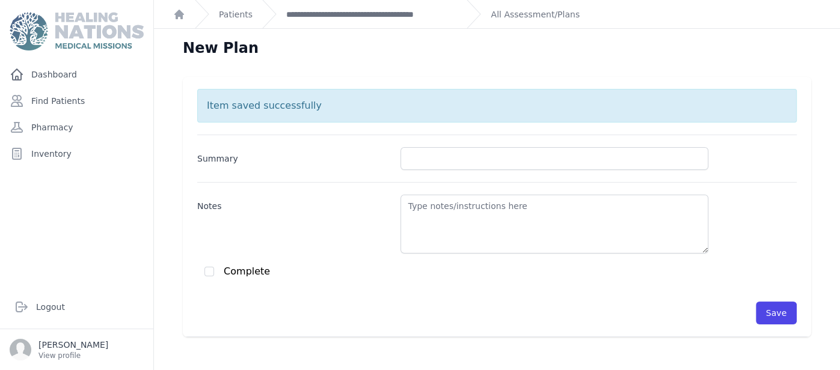
click at [393, 20] on div "**********" at bounding box center [359, 14] width 195 height 28
click at [411, 15] on link "**********" at bounding box center [371, 14] width 171 height 12
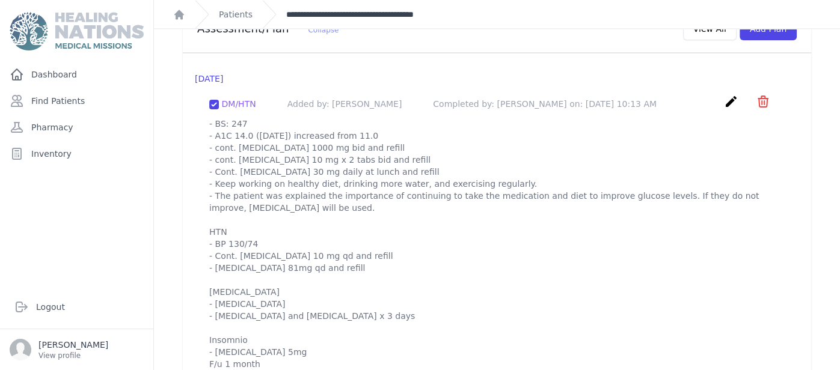
scroll to position [1196, 0]
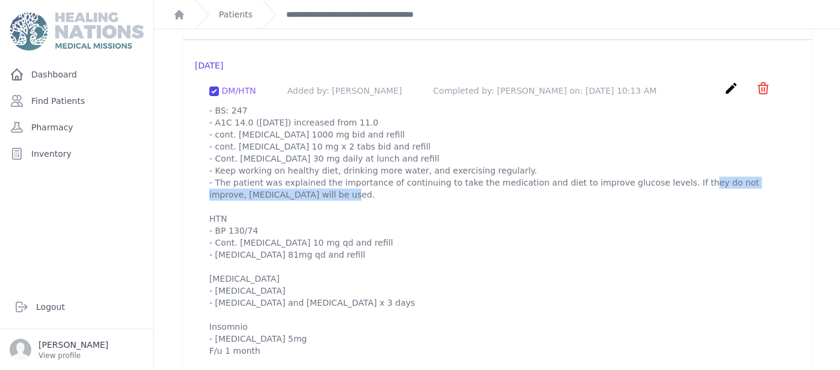
drag, startPoint x: 641, startPoint y: 167, endPoint x: 491, endPoint y: 179, distance: 150.8
click at [491, 179] on p "- BS: 247 - A1C 14.0 (July 2025) increased from 11.0 - cont. metformin 1000 mg …" at bounding box center [496, 231] width 575 height 253
copy p "f they do not improve, insulin will be used."
click at [735, 81] on icon "create" at bounding box center [731, 88] width 14 height 14
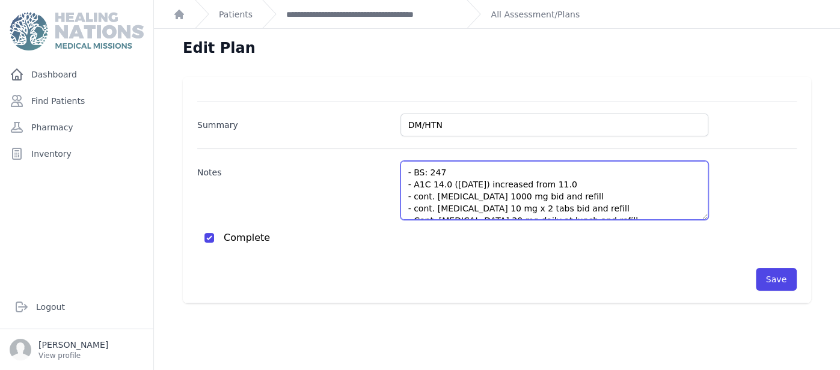
click at [595, 204] on textarea "- BS: 247 - A1C 14.0 (July 2025) increased from 11.0 - cont. metformin 1000 mg …" at bounding box center [554, 190] width 308 height 59
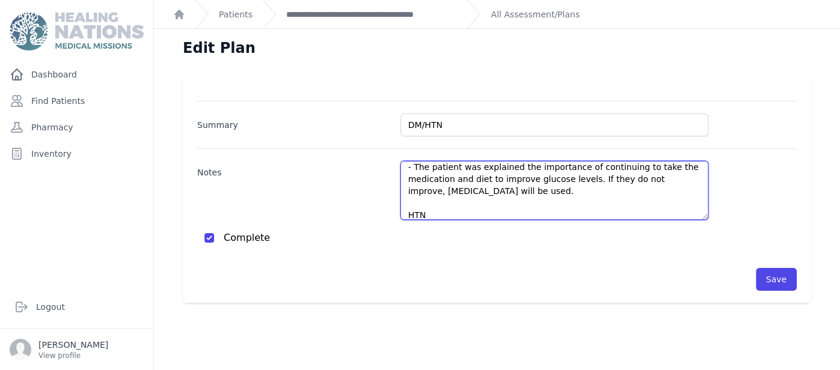
scroll to position [78, 0]
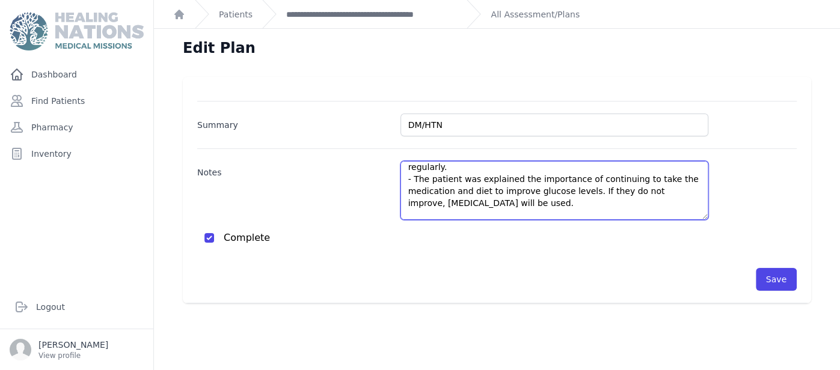
drag, startPoint x: 583, startPoint y: 177, endPoint x: 598, endPoint y: 187, distance: 17.8
click at [598, 187] on textarea "- BS: 247 - A1C 14.0 (July 2025) increased from 11.0 - cont. metformin 1000 mg …" at bounding box center [554, 190] width 308 height 59
paste textarea "could be used as treatment"
type textarea "- BS: 247 - A1C 14.0 (July 2025) increased from 11.0 - cont. metformin 1000 mg …"
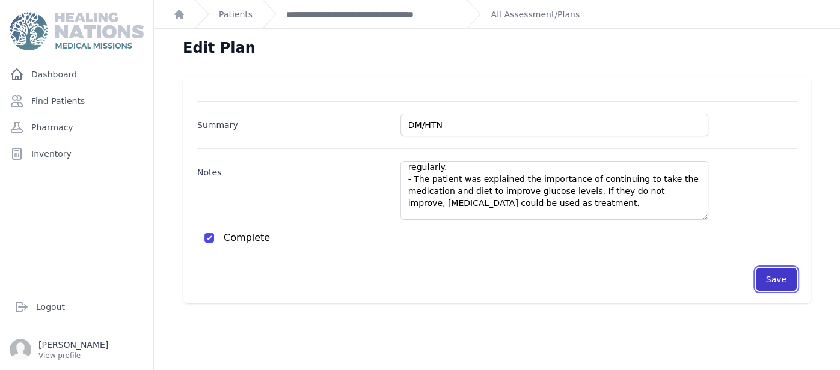
click at [788, 271] on button "Save" at bounding box center [776, 279] width 41 height 23
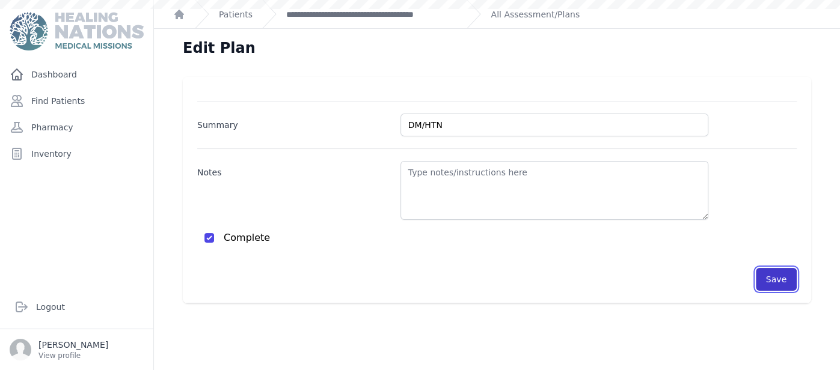
scroll to position [0, 0]
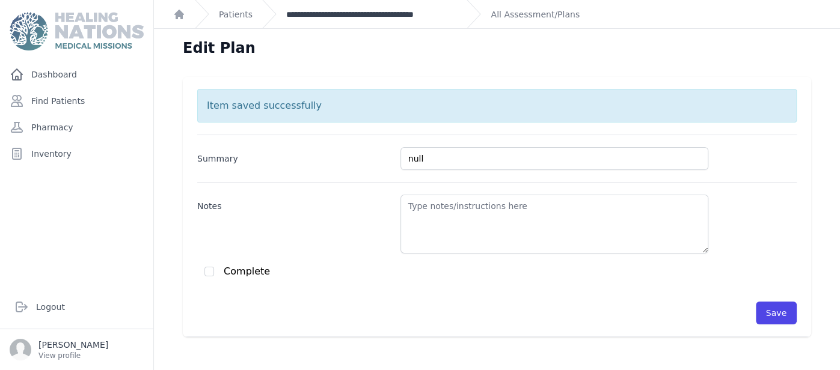
click at [397, 16] on link "**********" at bounding box center [371, 14] width 171 height 12
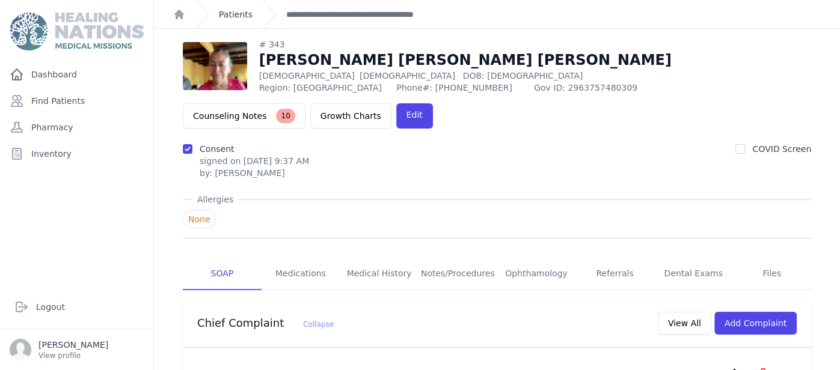
click at [233, 10] on link "Patients" at bounding box center [236, 14] width 34 height 12
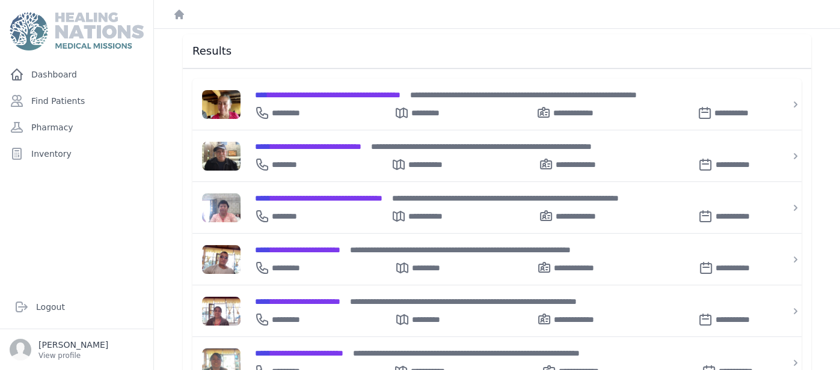
scroll to position [192, 0]
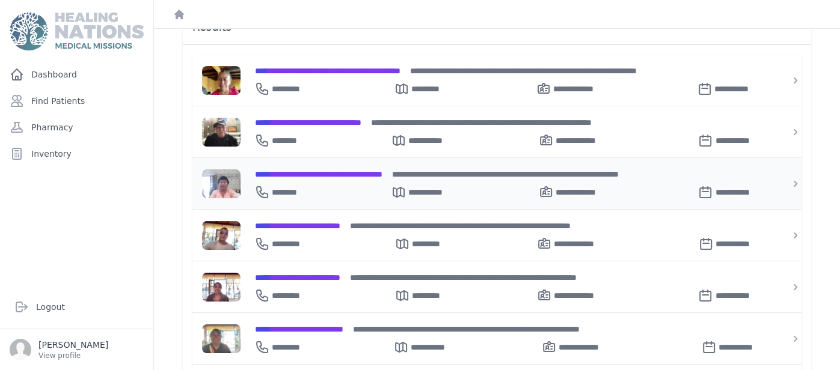
click at [381, 170] on span "**********" at bounding box center [318, 174] width 127 height 8
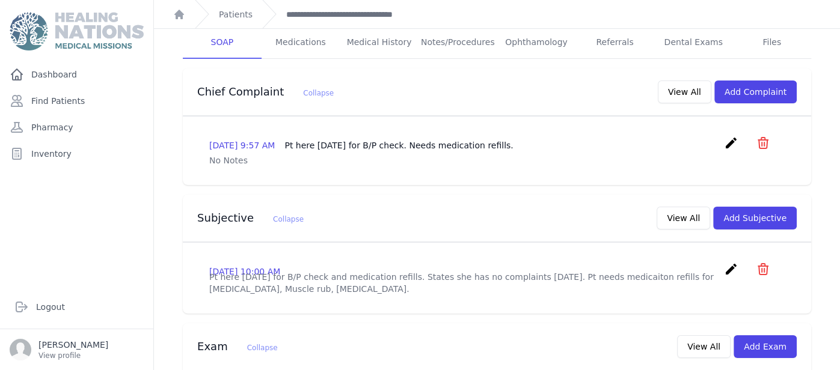
scroll to position [268, 0]
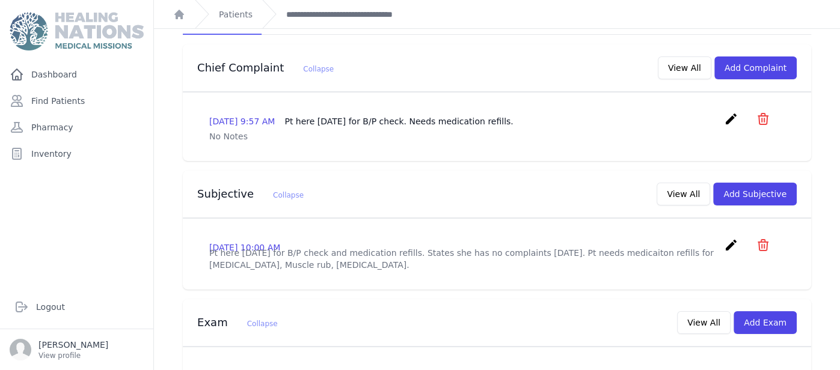
click at [147, 114] on div "Dashboard Find Patients Pharmacy Inventory" at bounding box center [76, 169] width 153 height 213
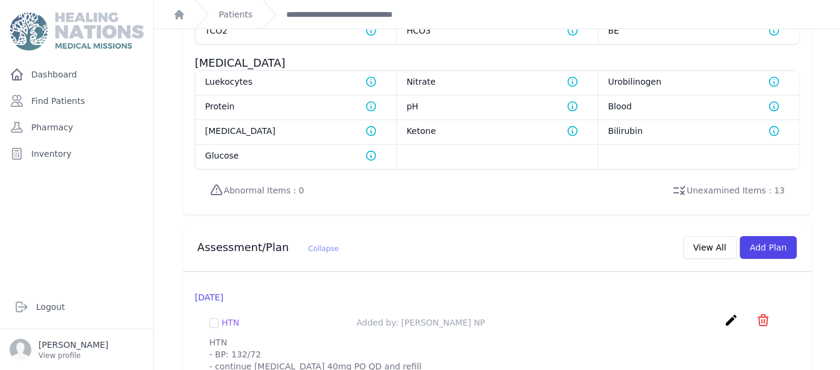
scroll to position [965, 0]
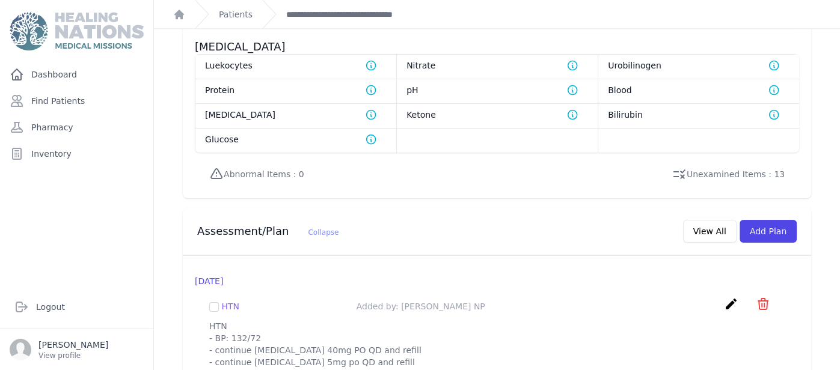
drag, startPoint x: 209, startPoint y: 289, endPoint x: 423, endPoint y: 347, distance: 222.5
click at [423, 347] on div "HTN Added by: Arleen Barrell NP create ​ Delete plan - HTN Are you sure? This a…" at bounding box center [497, 332] width 604 height 91
copy p "HTN - BP: 132/72 - continue lisinopril 40mg PO QD and refill - continue amlodip…"
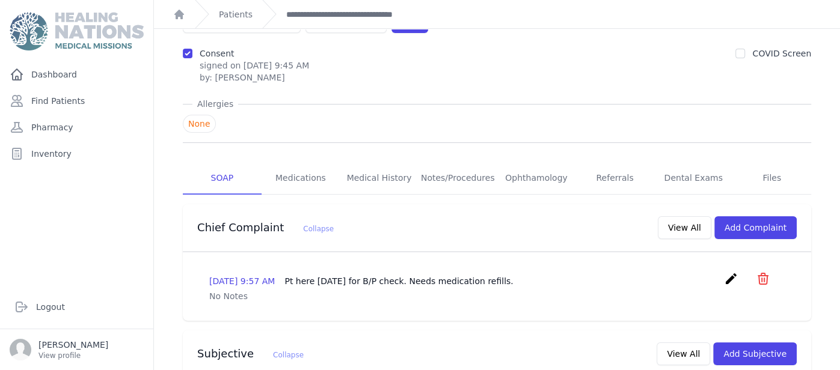
scroll to position [75, 0]
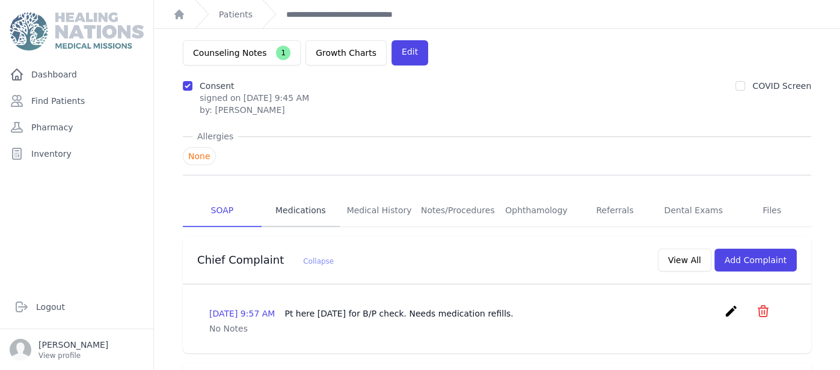
click at [301, 195] on link "Medications" at bounding box center [301, 211] width 79 height 32
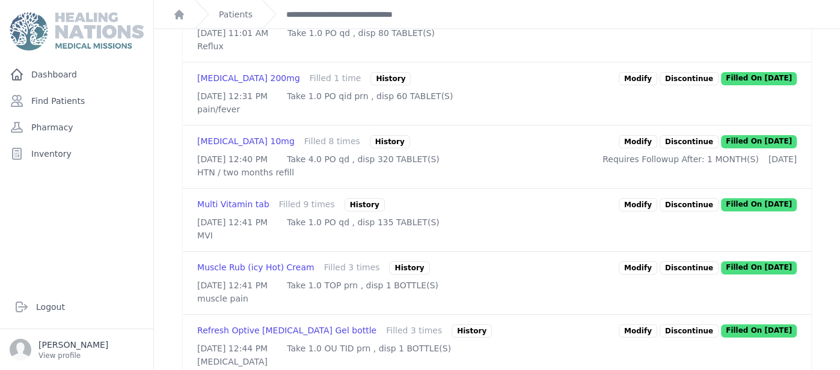
scroll to position [797, 0]
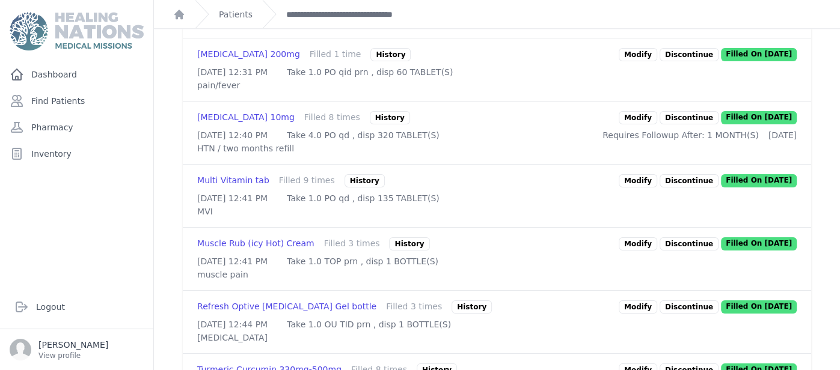
click at [645, 124] on link "Modify" at bounding box center [638, 117] width 38 height 13
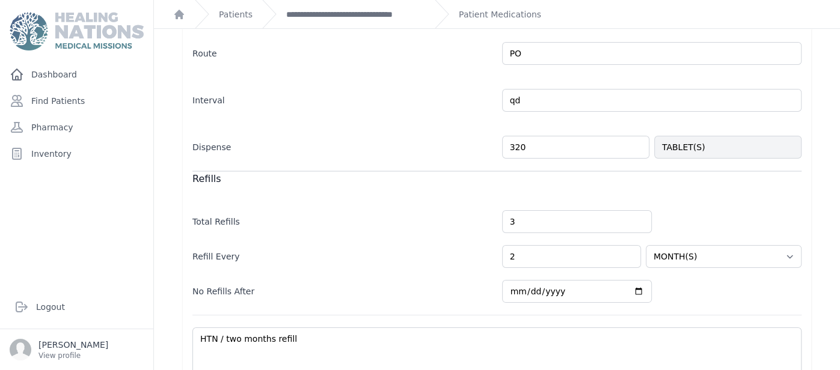
scroll to position [360, 0]
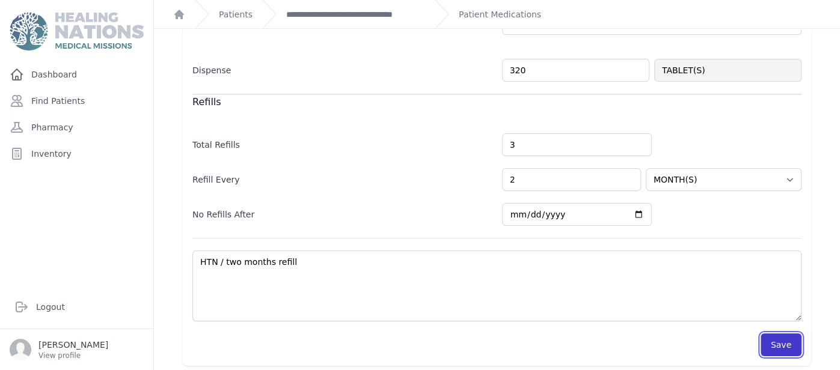
click at [784, 342] on button "Save" at bounding box center [781, 345] width 41 height 23
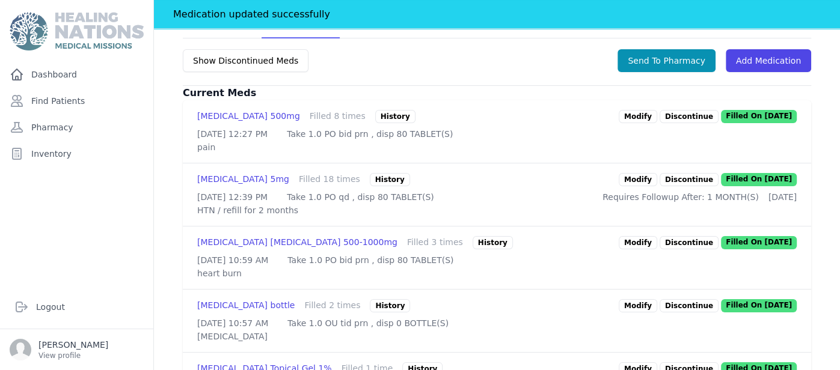
scroll to position [315, 0]
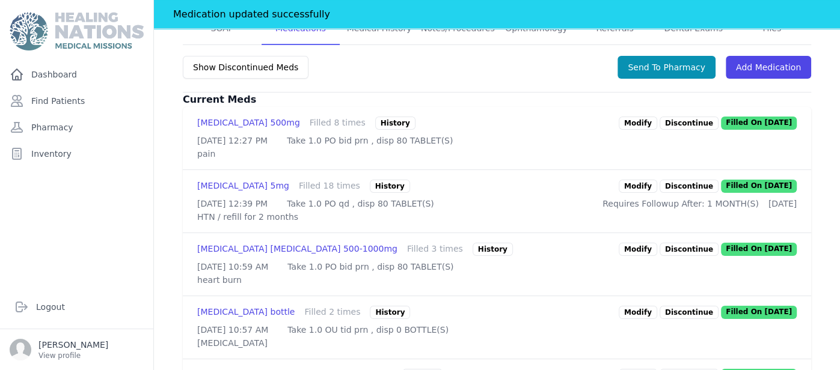
click at [637, 180] on link "Modify" at bounding box center [638, 186] width 38 height 13
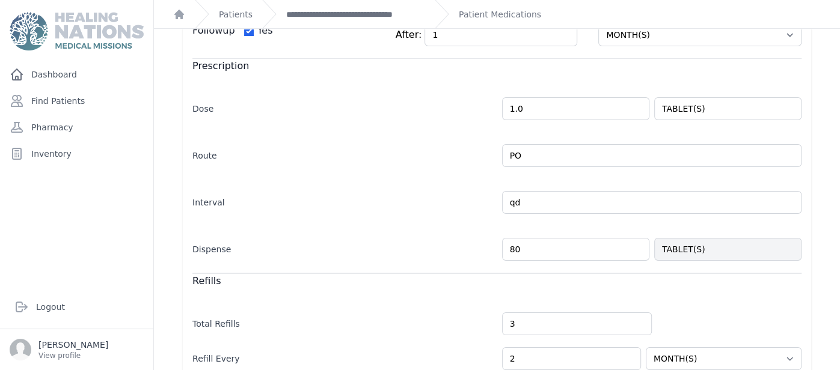
scroll to position [360, 0]
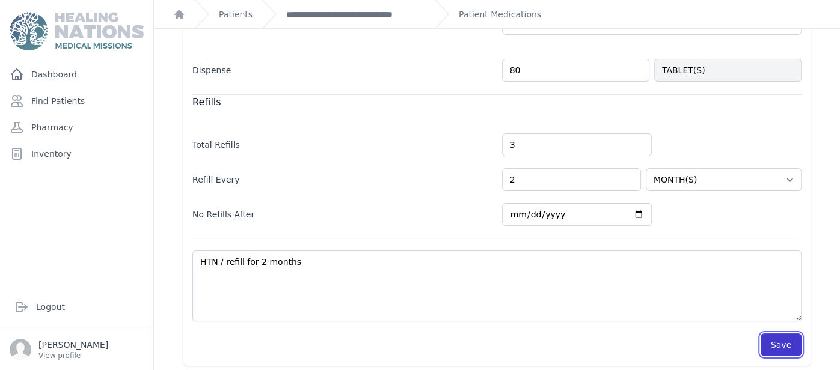
click at [785, 337] on button "Save" at bounding box center [781, 345] width 41 height 23
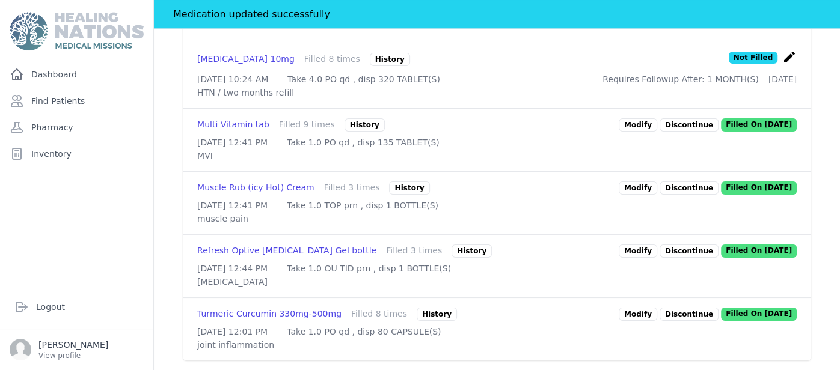
scroll to position [994, 0]
click at [643, 182] on link "Modify" at bounding box center [638, 188] width 38 height 13
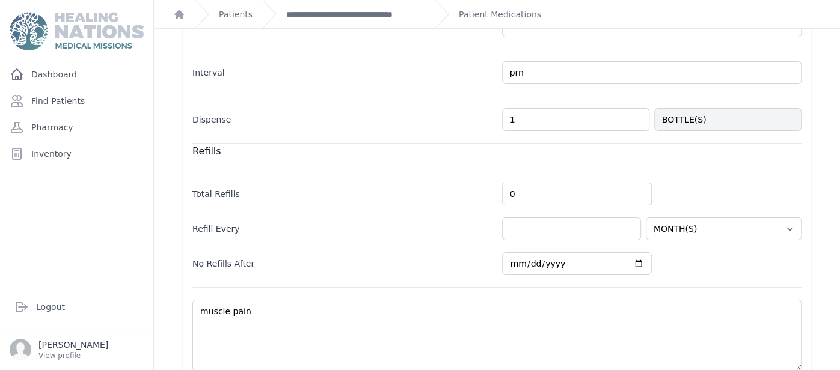
scroll to position [352, 0]
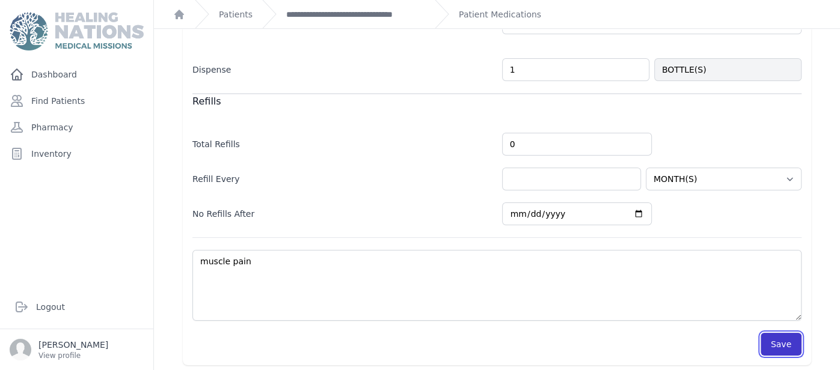
click at [785, 347] on button "Save" at bounding box center [781, 344] width 41 height 23
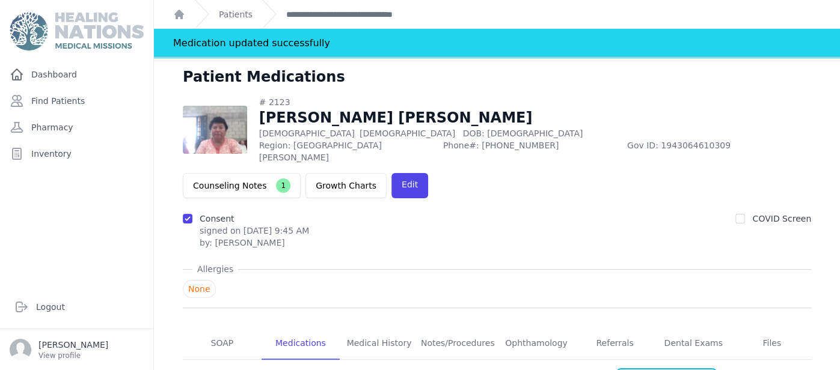
click at [215, 328] on link "SOAP" at bounding box center [222, 344] width 79 height 32
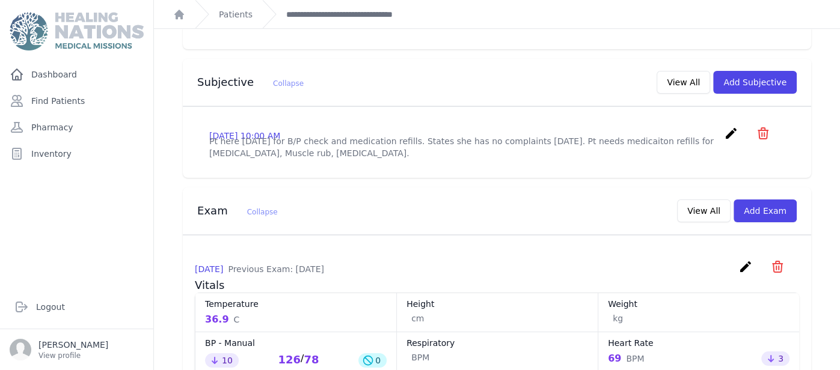
scroll to position [432, 0]
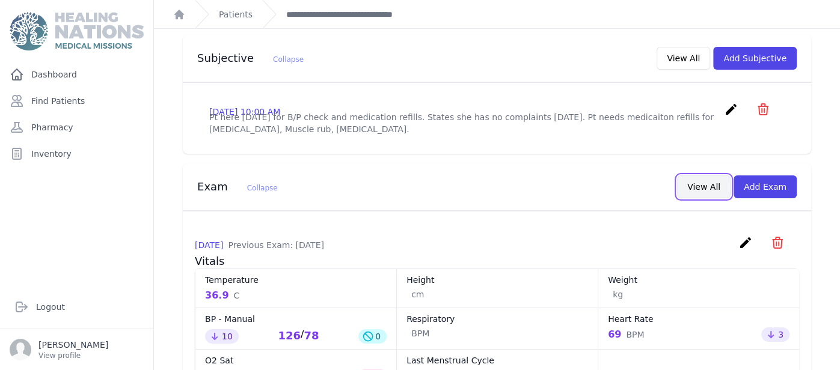
click at [710, 176] on button "View All" at bounding box center [704, 187] width 54 height 23
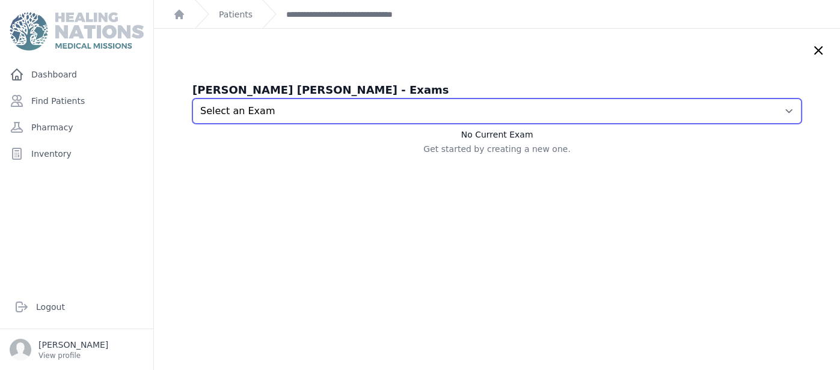
click at [704, 123] on select "Select an Exam 2025-Aug-14 10:01 AM 2025-Jul-17 10:05 AM 2025-Jun-20 11:13 AM 2…" at bounding box center [496, 111] width 609 height 25
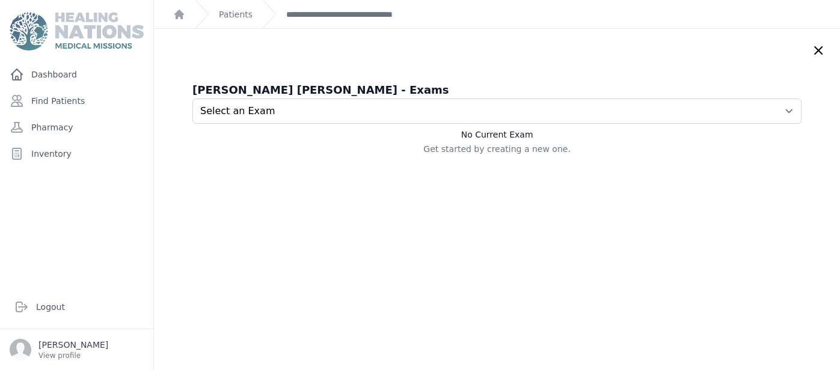
click at [278, 72] on div "Maria Estela Lopez Garcia de Aragon - Exams Select an Exam 2025-Aug-14 10:01 AM…" at bounding box center [497, 214] width 686 height 370
click at [333, 11] on link "**********" at bounding box center [355, 14] width 139 height 12
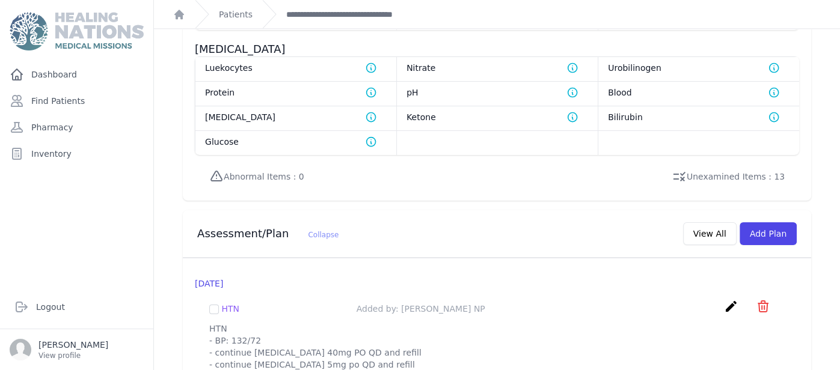
scroll to position [965, 0]
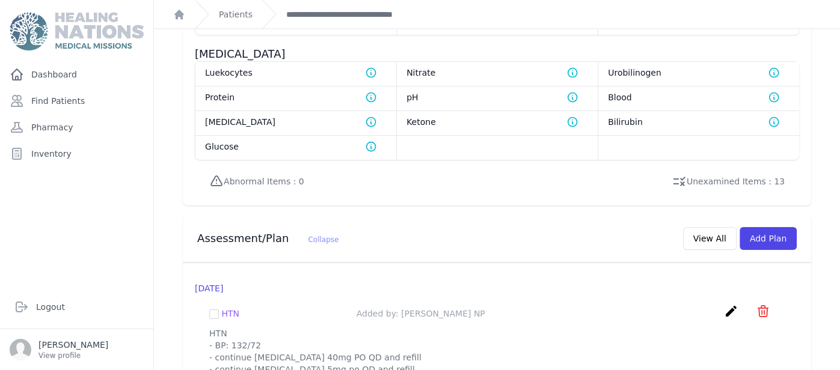
scroll to position [965, 0]
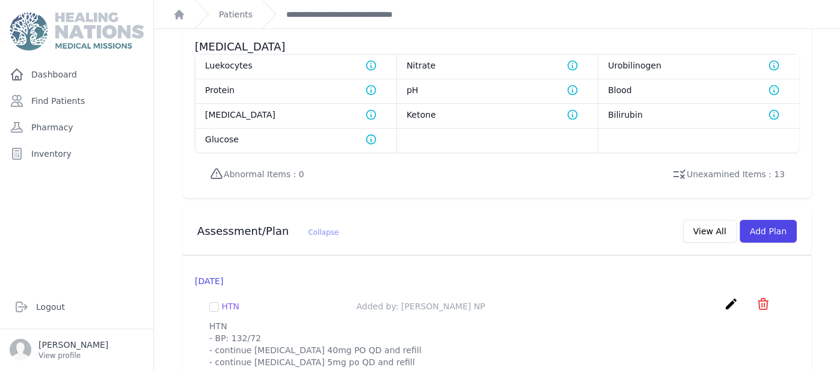
drag, startPoint x: 209, startPoint y: 283, endPoint x: 398, endPoint y: 341, distance: 197.6
click at [398, 341] on p "HTN - BP: 132/72 - continue [MEDICAL_DATA] 40mg PO QD and refill - continue [ME…" at bounding box center [496, 345] width 575 height 48
copy p "HTN - BP: 132/72 - continue [MEDICAL_DATA] 40mg PO QD and refill - continue [ME…"
click at [781, 220] on button "Add Plan" at bounding box center [768, 231] width 57 height 23
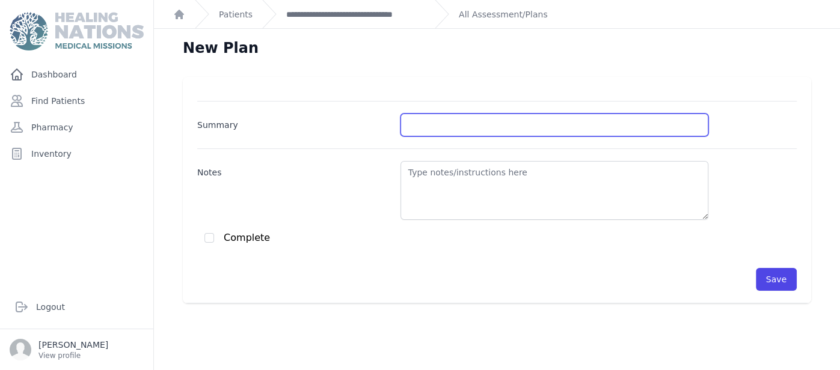
click at [492, 117] on input "Summary" at bounding box center [554, 125] width 308 height 23
type input "HTN"
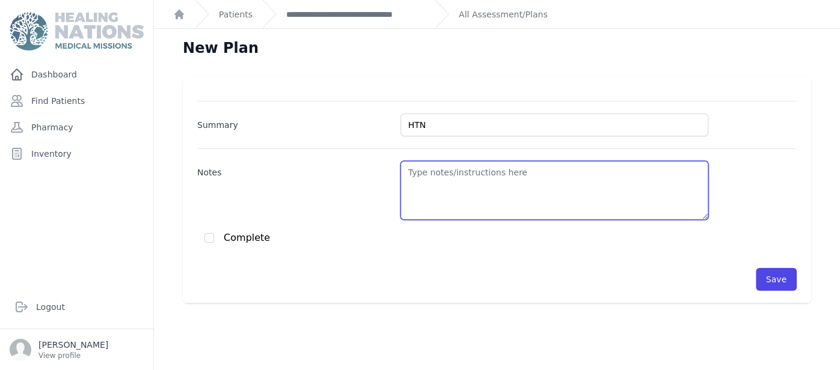
click at [503, 175] on textarea "Notes" at bounding box center [554, 190] width 308 height 59
paste textarea "HTN - BP: 132/72 - continue [MEDICAL_DATA] 40mg PO QD and refill - continue [ME…"
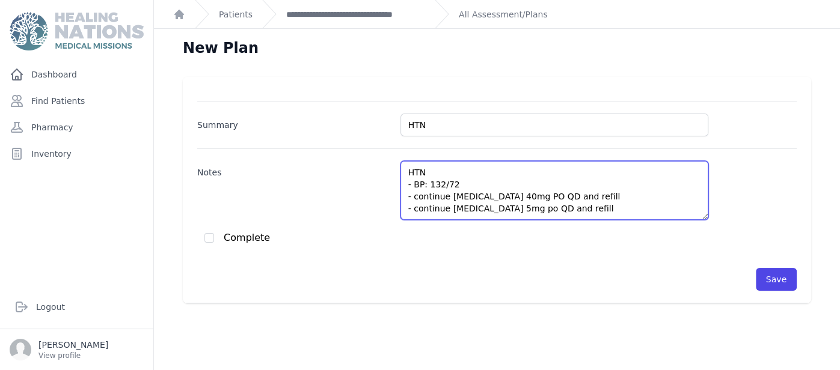
scroll to position [6, 0]
click at [453, 176] on textarea "HTN - BP: 132/72 - continue [MEDICAL_DATA] 40mg PO QD and refill - continue [ME…" at bounding box center [554, 190] width 308 height 59
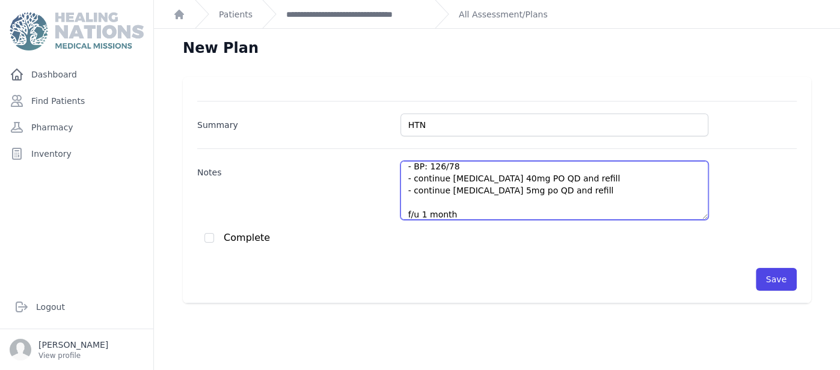
type textarea "HTN - BP: 126/78 - continue [MEDICAL_DATA] 40mg PO QD and refill - continue [ME…"
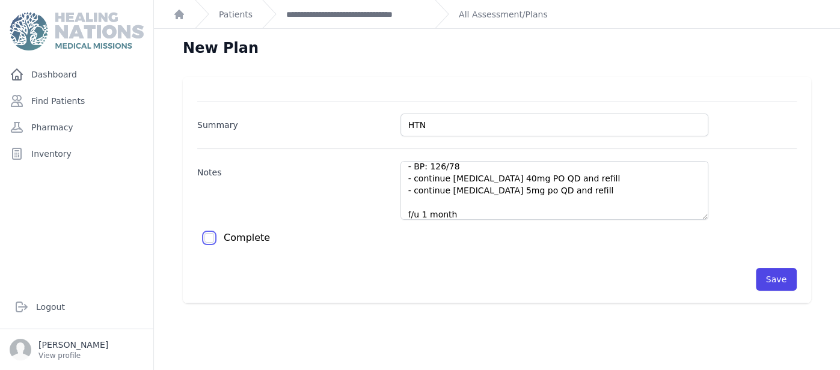
click at [213, 233] on input "checkbox" at bounding box center [209, 238] width 10 height 10
checkbox input "true"
click at [751, 273] on div "Save" at bounding box center [497, 279] width 600 height 23
click at [768, 278] on button "Save" at bounding box center [776, 279] width 41 height 23
checkbox input "false"
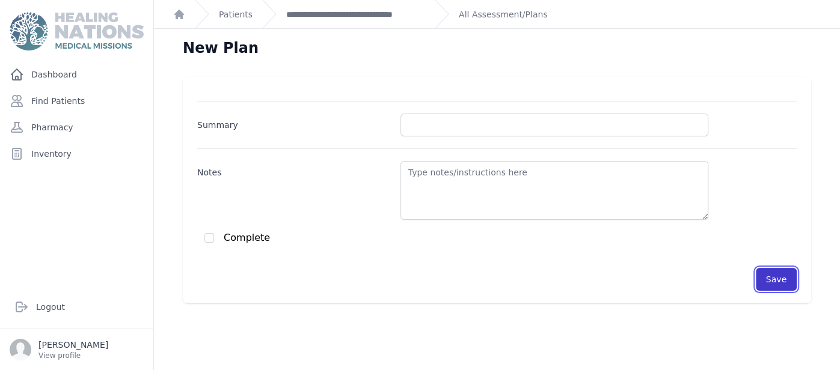
scroll to position [0, 0]
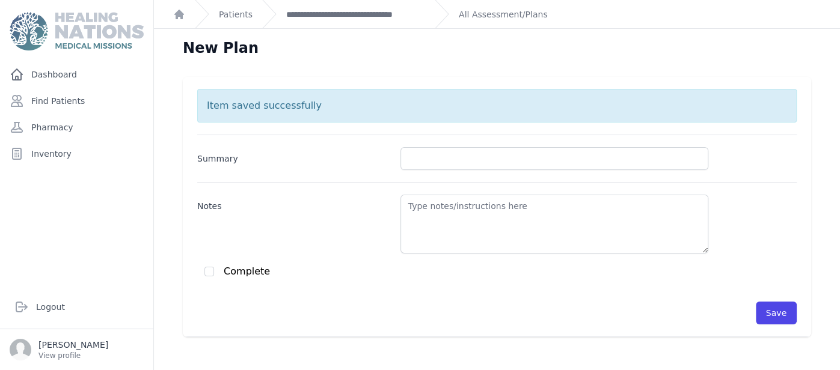
click at [381, 4] on div "**********" at bounding box center [343, 14] width 163 height 28
click at [384, 6] on div "**********" at bounding box center [343, 14] width 163 height 28
click at [387, 10] on link "**********" at bounding box center [355, 14] width 139 height 12
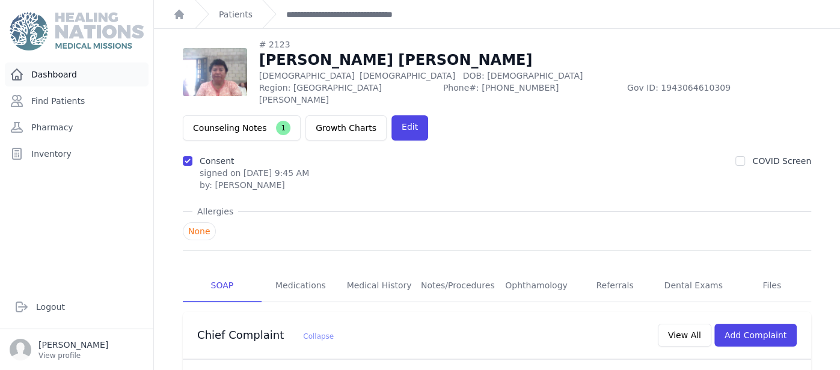
click at [87, 68] on link "Dashboard" at bounding box center [77, 75] width 144 height 24
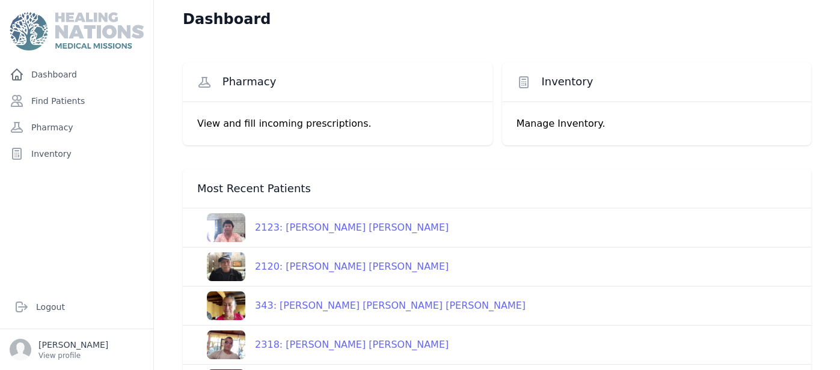
click at [376, 271] on div "2120: [PERSON_NAME] [PERSON_NAME]" at bounding box center [346, 267] width 203 height 14
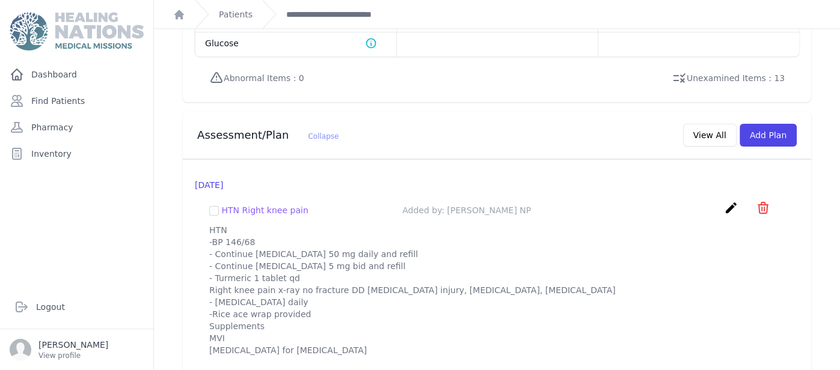
scroll to position [1049, 0]
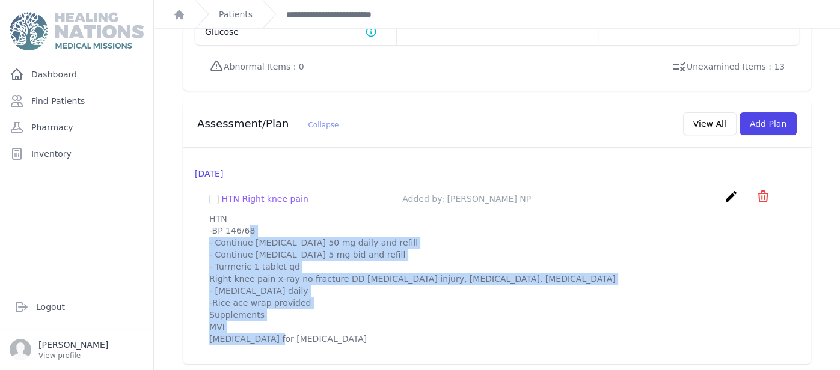
drag, startPoint x: 209, startPoint y: 188, endPoint x: 333, endPoint y: 321, distance: 181.7
click at [333, 321] on div "HTN Right knee pain Added by: [PERSON_NAME] NP create ​ Delete plan - HTN Right…" at bounding box center [497, 267] width 604 height 175
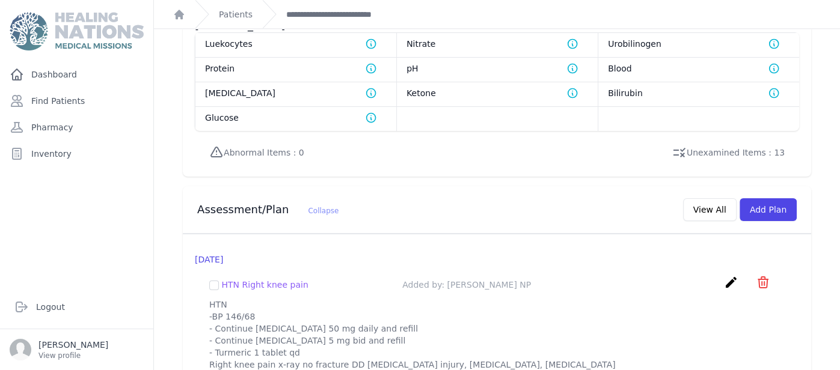
scroll to position [1001, 0]
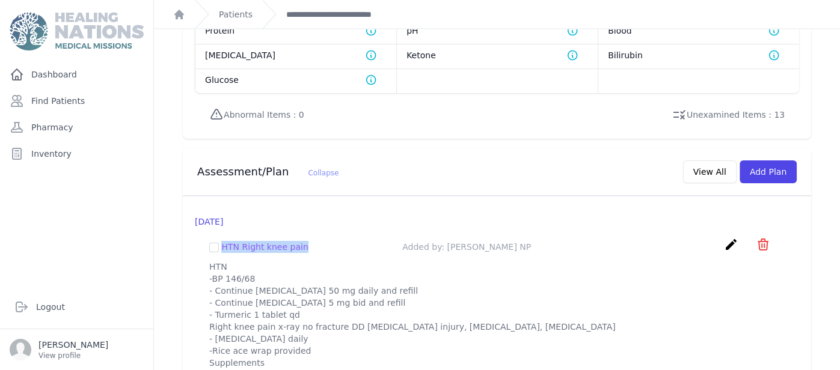
drag, startPoint x: 223, startPoint y: 209, endPoint x: 343, endPoint y: 215, distance: 120.4
click at [343, 238] on div "HTN Right knee pain Added by: [PERSON_NAME] NP create ​ Delete plan - HTN Right…" at bounding box center [496, 247] width 575 height 19
copy span "HTN Right knee pain"
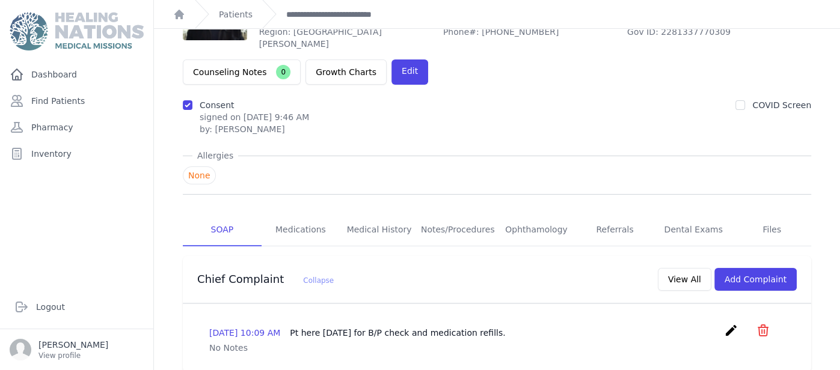
scroll to position [0, 0]
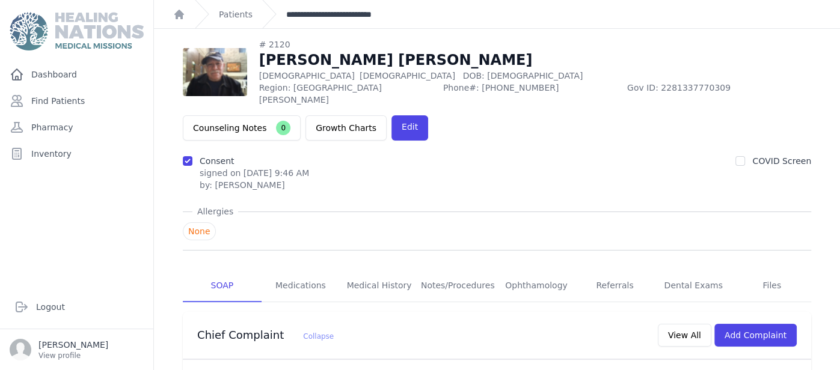
click at [367, 10] on link "**********" at bounding box center [347, 14] width 123 height 12
click at [313, 270] on link "Medications" at bounding box center [301, 286] width 79 height 32
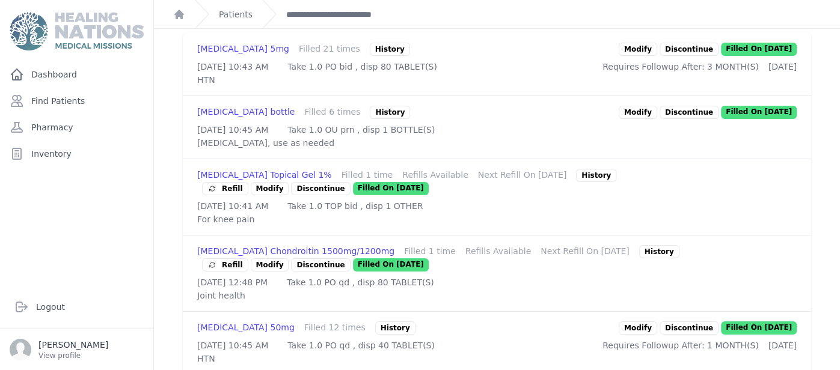
scroll to position [384, 0]
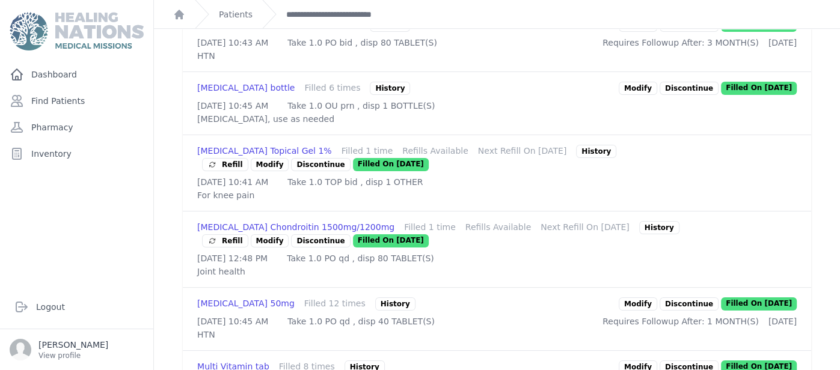
click at [221, 159] on span "Refill" at bounding box center [224, 165] width 35 height 12
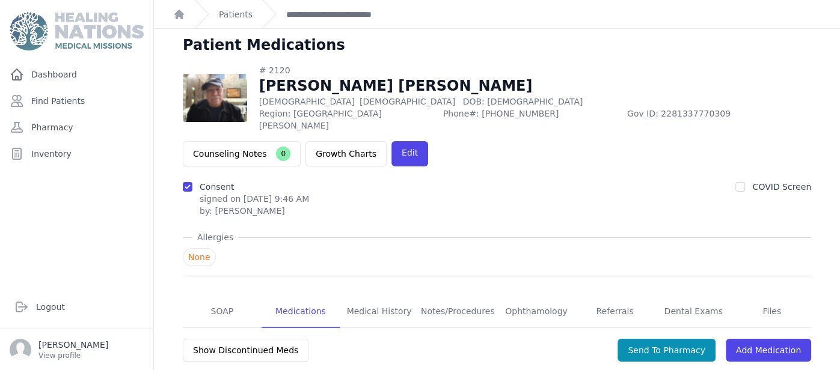
scroll to position [0, 0]
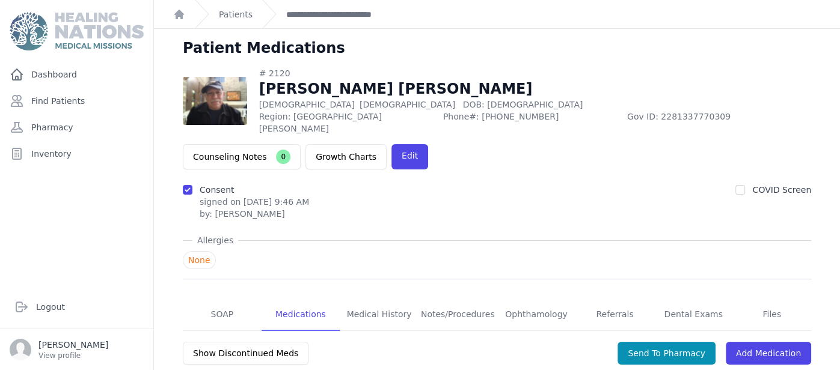
click at [301, 299] on link "Medications" at bounding box center [301, 315] width 79 height 32
click at [676, 342] on button "Send To Pharmacy" at bounding box center [667, 353] width 98 height 23
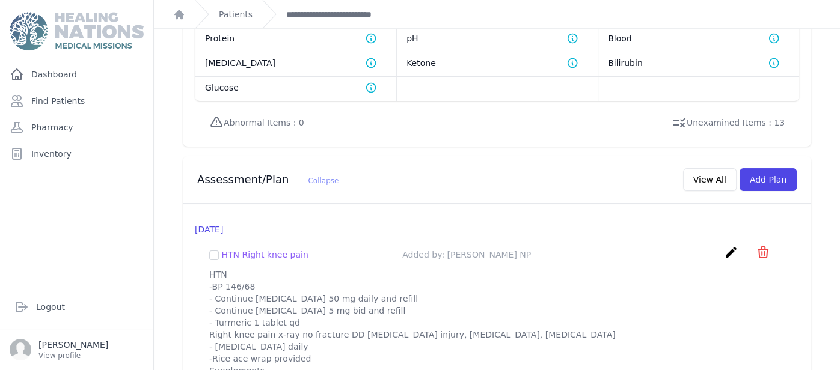
scroll to position [1049, 0]
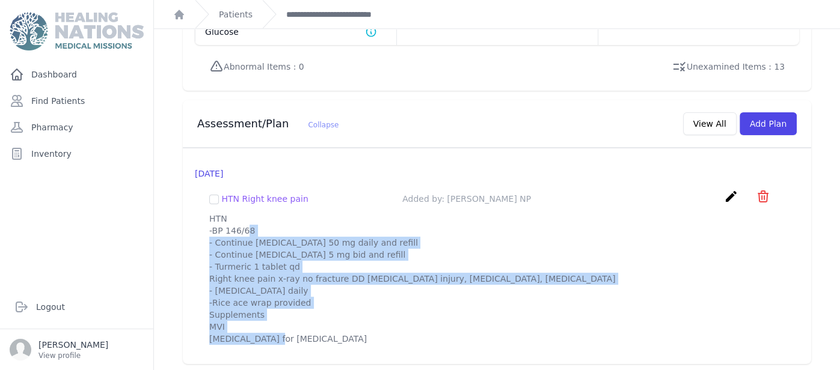
drag, startPoint x: 326, startPoint y: 324, endPoint x: 199, endPoint y: 186, distance: 186.8
click at [199, 186] on div "HTN Right knee pain Added by: [PERSON_NAME] NP create ​ Delete plan - HTN Right…" at bounding box center [497, 267] width 604 height 175
copy p "HTN -BP 146/68 - Continue [MEDICAL_DATA] 50 mg daily and refill - Continue [MED…"
click at [764, 112] on button "Add Plan" at bounding box center [768, 123] width 57 height 23
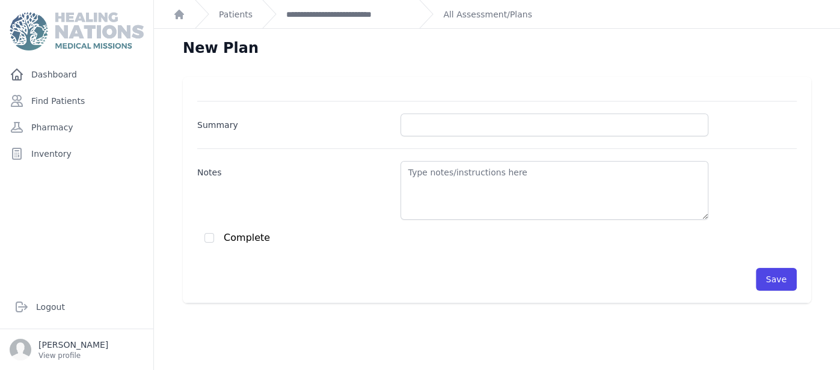
scroll to position [23, 0]
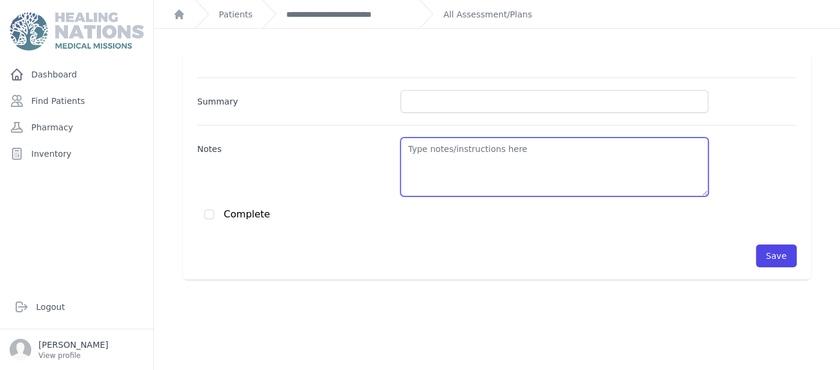
click at [494, 177] on textarea "Notes" at bounding box center [554, 167] width 308 height 59
paste textarea "HTN -BP 146/68 - Continue losartan 50 mg daily and refill - Continue amlodipine…"
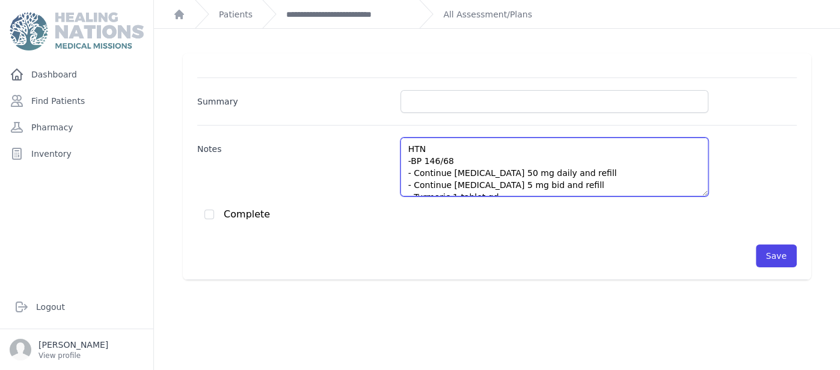
scroll to position [90, 0]
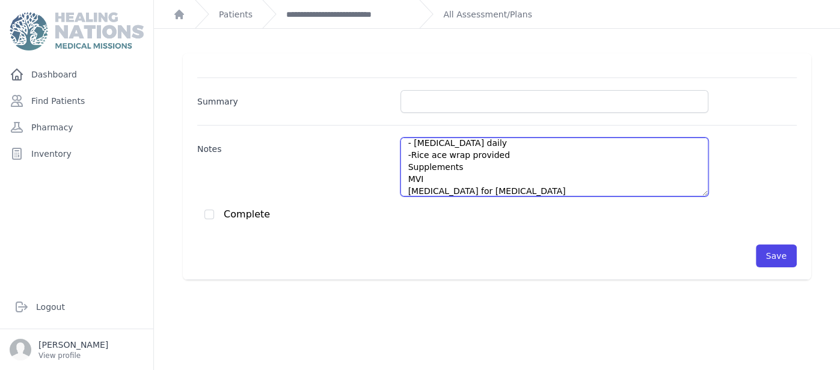
type textarea "HTN -BP 146/68 - Continue losartan 50 mg daily and refill - Continue amlodipine…"
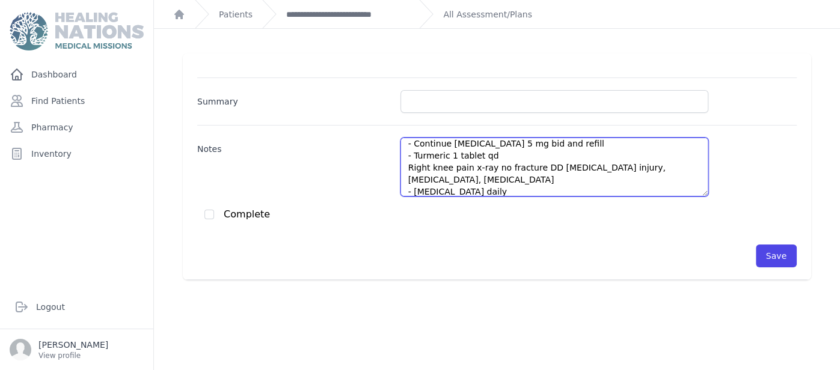
scroll to position [5, 0]
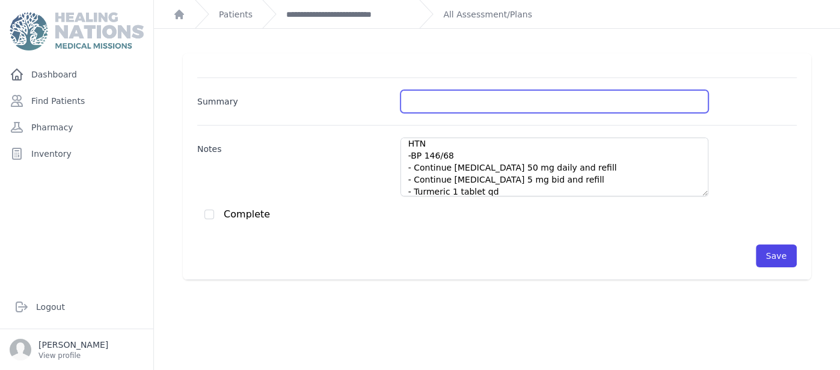
click at [520, 97] on input "Summary" at bounding box center [554, 101] width 308 height 23
paste input "HTN Right knee pain"
click at [450, 102] on input "HTN/HTN Right knee pain" at bounding box center [554, 101] width 308 height 23
type input "HTN/Right knee pain"
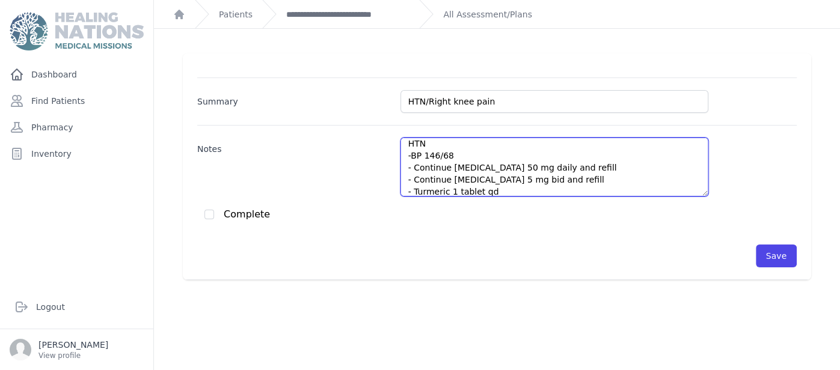
click at [448, 168] on textarea "HTN -BP 146/68 - Continue losartan 50 mg daily and refill - Continue amlodipine…" at bounding box center [554, 167] width 308 height 59
click at [454, 150] on textarea "HTN -BP 146/68 - Continue losartan 50 mg daily and refill - Continue amlodipine…" at bounding box center [554, 167] width 308 height 59
click at [569, 167] on textarea "HTN -BP 142/78 - Continue losartan 50 mg daily and refill - Continue amlodipine…" at bounding box center [554, 167] width 308 height 59
click at [564, 183] on textarea "HTN -BP 142/78 - Continue losartan 50 mg daily - Continue amlodipine 5 mg bid a…" at bounding box center [554, 167] width 308 height 59
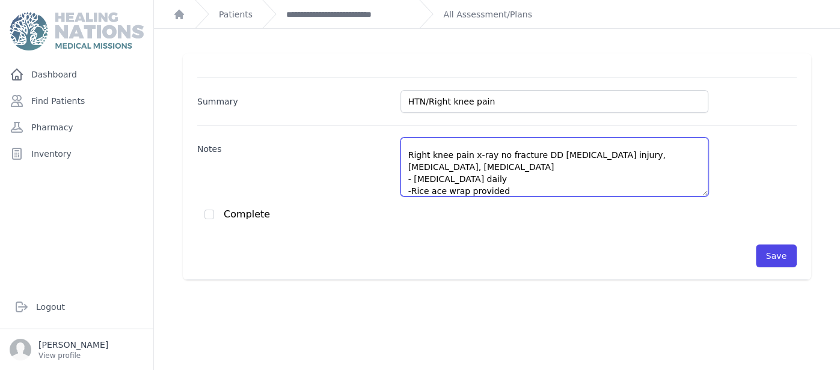
scroll to position [78, 0]
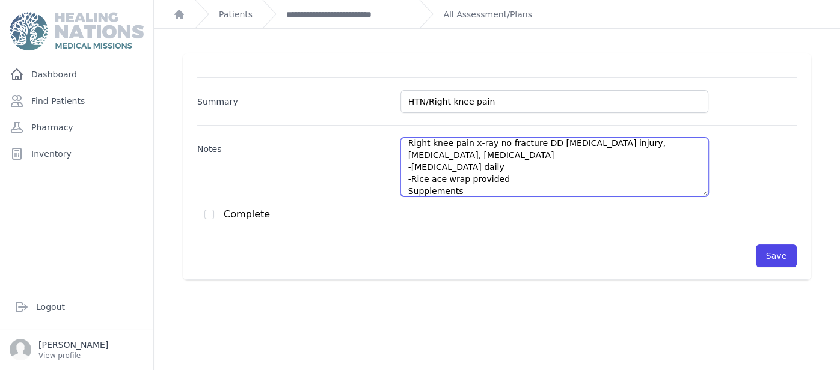
drag, startPoint x: 411, startPoint y: 163, endPoint x: 515, endPoint y: 165, distance: 104.6
click at [515, 165] on textarea "HTN -BP 142/78 - Continue losartan 50 mg daily - Continue amlodipine 5 mg bid -…" at bounding box center [554, 167] width 308 height 59
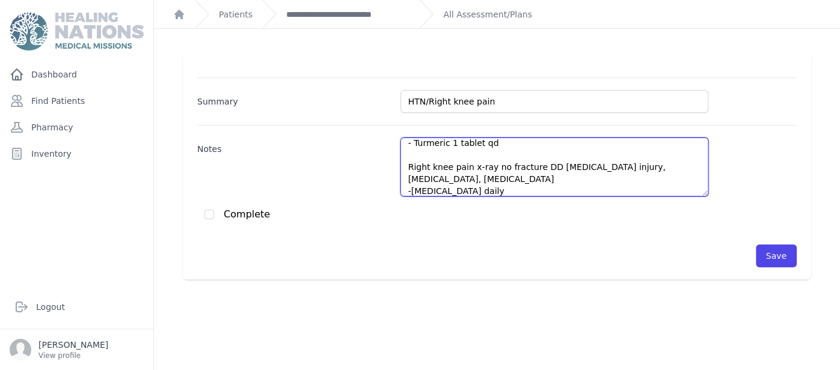
scroll to position [66, 0]
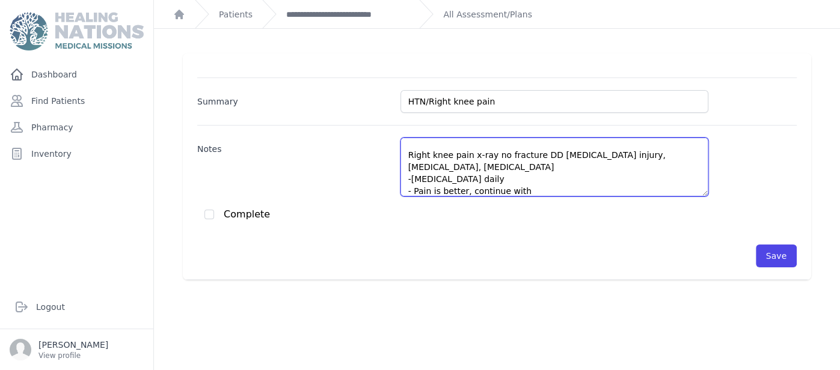
paste textarea "exercise"
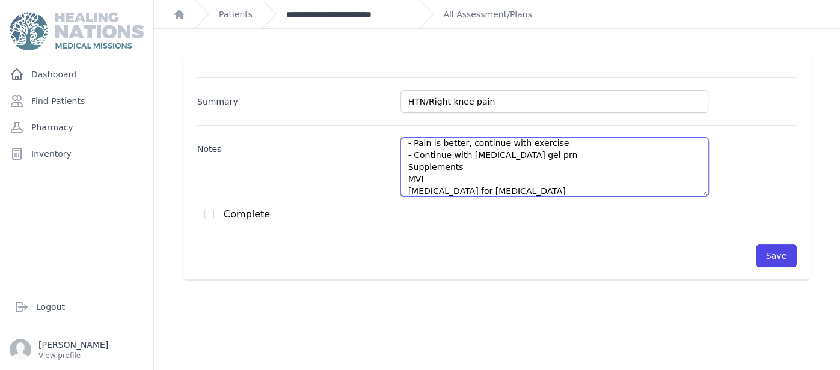
scroll to position [126, 0]
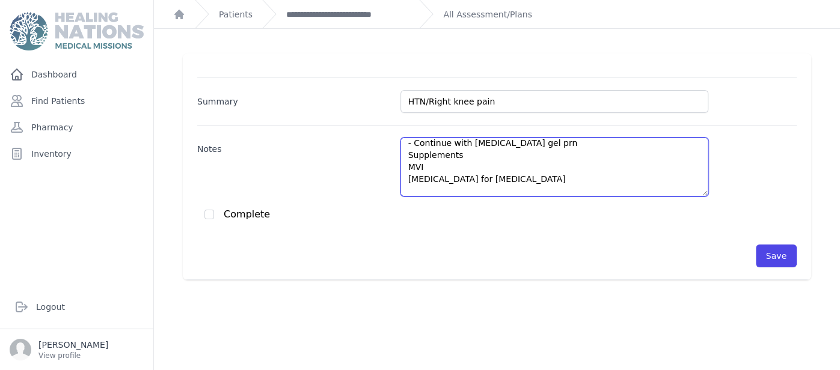
type textarea "HTN -BP 142/78 - Continue losartan 50 mg daily - Continue amlodipine 5 mg bid -…"
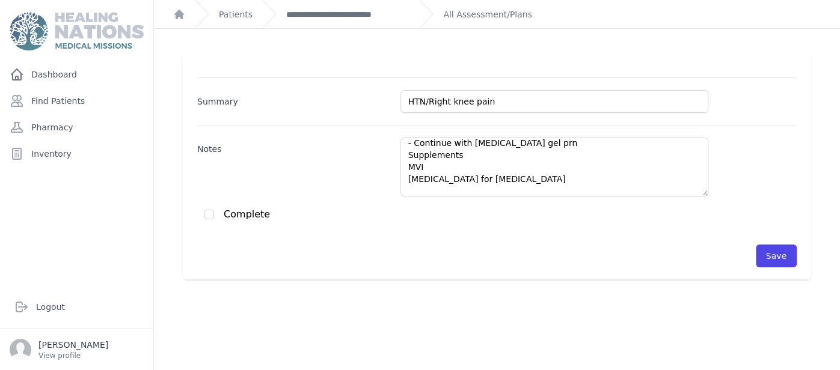
click at [215, 212] on div "Complete" at bounding box center [500, 215] width 592 height 12
click at [209, 212] on input "checkbox" at bounding box center [209, 215] width 10 height 10
checkbox input "true"
click at [787, 253] on button "Save" at bounding box center [776, 256] width 41 height 23
checkbox input "false"
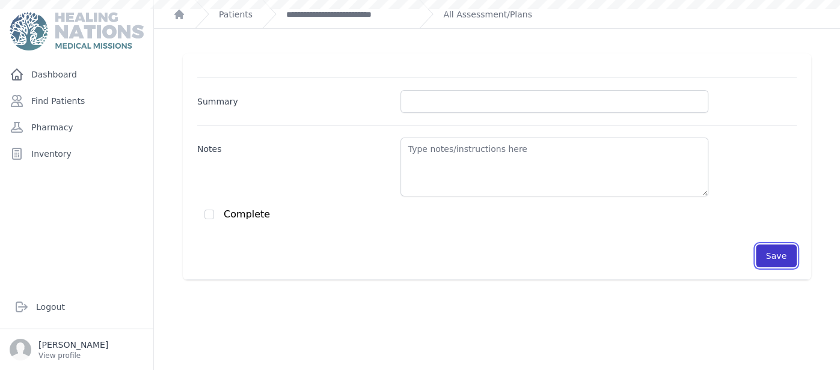
scroll to position [0, 0]
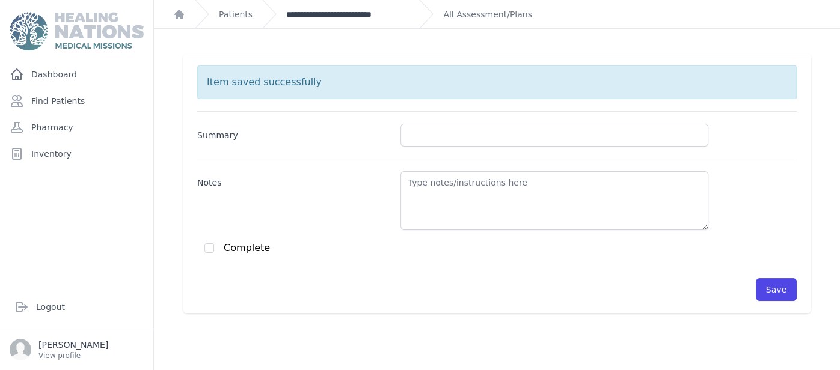
click at [386, 17] on link "**********" at bounding box center [347, 14] width 123 height 12
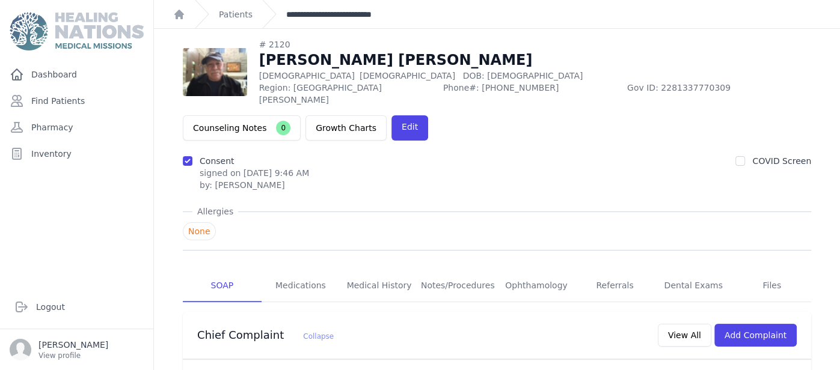
click at [356, 11] on link "**********" at bounding box center [347, 14] width 123 height 12
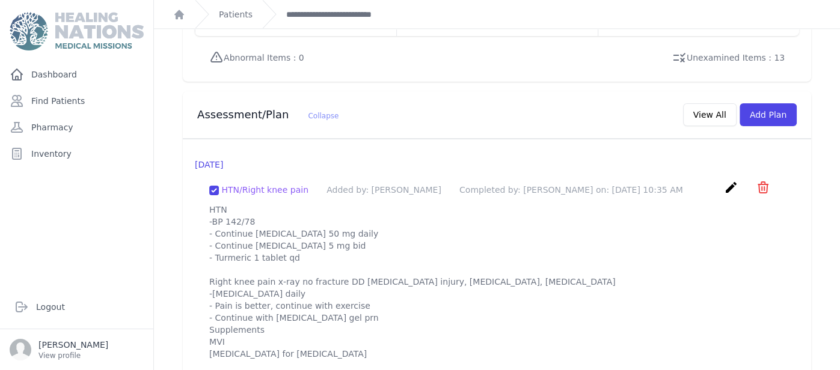
scroll to position [1073, 0]
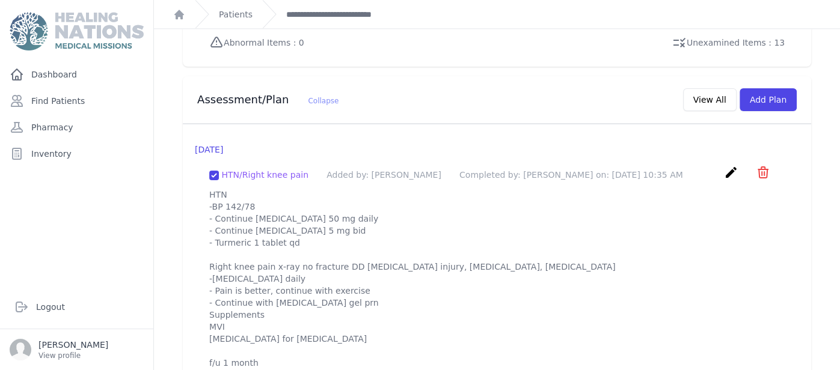
click at [88, 87] on div "Dashboard Find Patients Pharmacy Inventory" at bounding box center [76, 169] width 153 height 213
click at [80, 73] on link "Dashboard" at bounding box center [77, 75] width 144 height 24
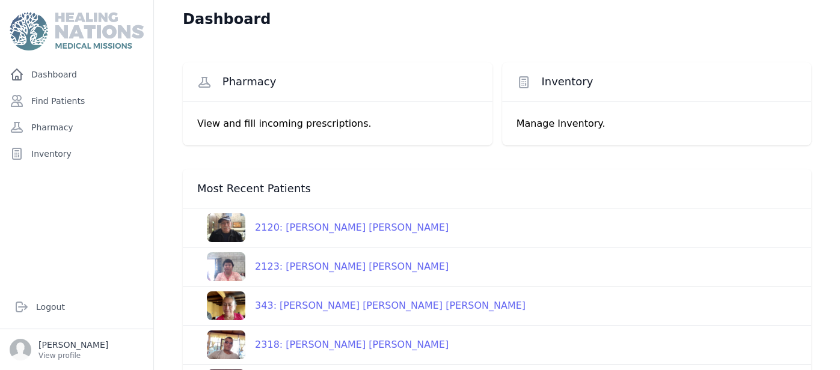
click at [176, 262] on div "Pharmacy View and fill incoming prescriptions. Inventory Manage Inventory. Most…" at bounding box center [497, 318] width 667 height 560
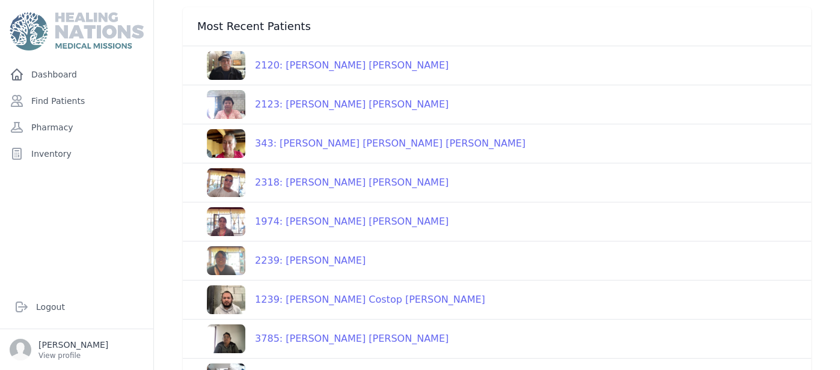
scroll to position [168, 0]
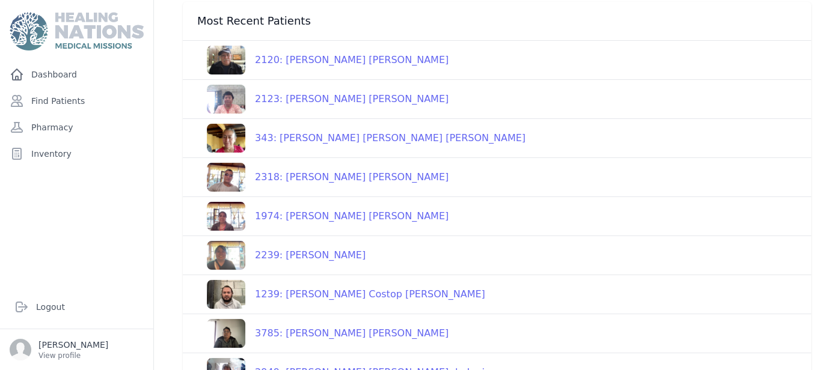
click at [333, 219] on div "1974: [PERSON_NAME] [PERSON_NAME]" at bounding box center [346, 216] width 203 height 14
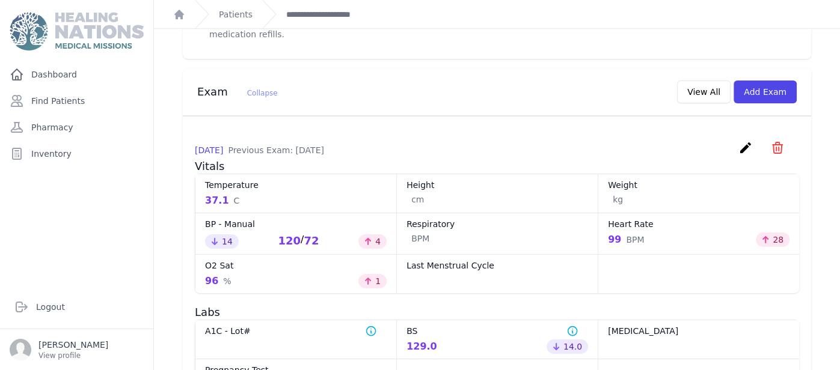
scroll to position [553, 0]
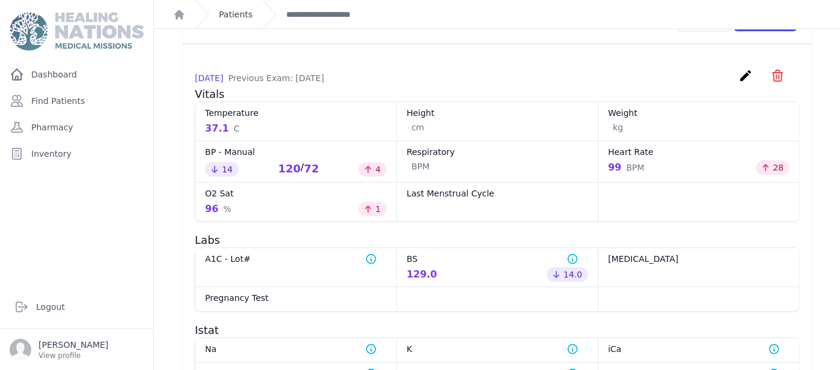
click at [236, 19] on link "Patients" at bounding box center [236, 14] width 34 height 12
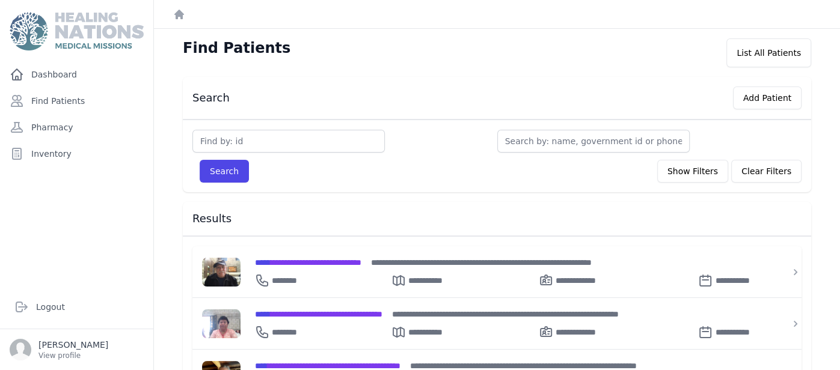
click at [554, 122] on div "Search Show Filters Clear Filters Filter By Age [DEMOGRAPHIC_DATA] 21-40 41-60 …" at bounding box center [497, 156] width 628 height 73
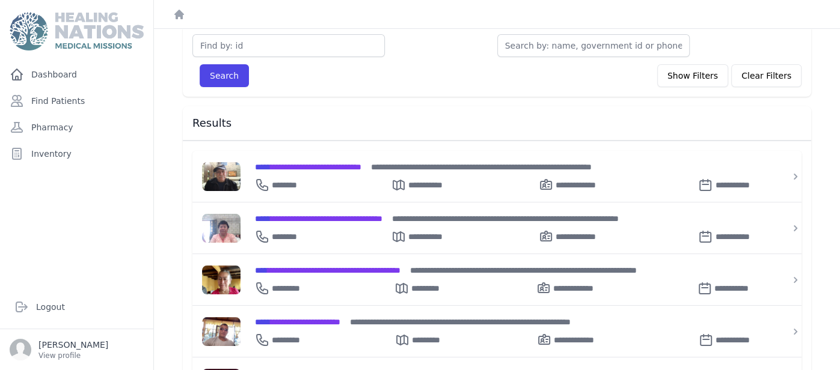
scroll to position [96, 0]
click at [295, 268] on span "**********" at bounding box center [328, 270] width 146 height 8
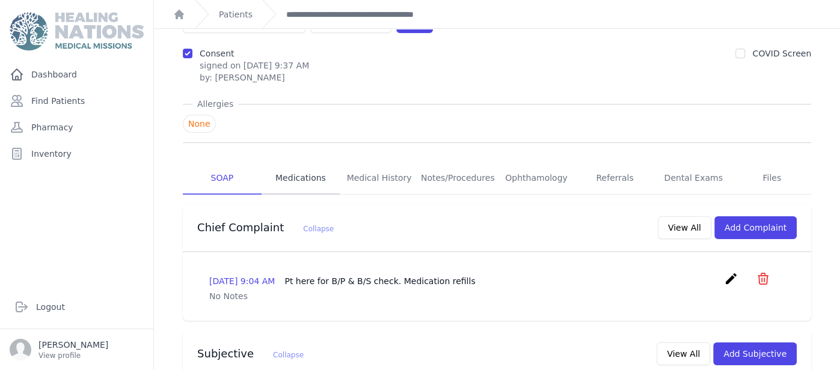
click at [307, 162] on link "Medications" at bounding box center [301, 178] width 79 height 32
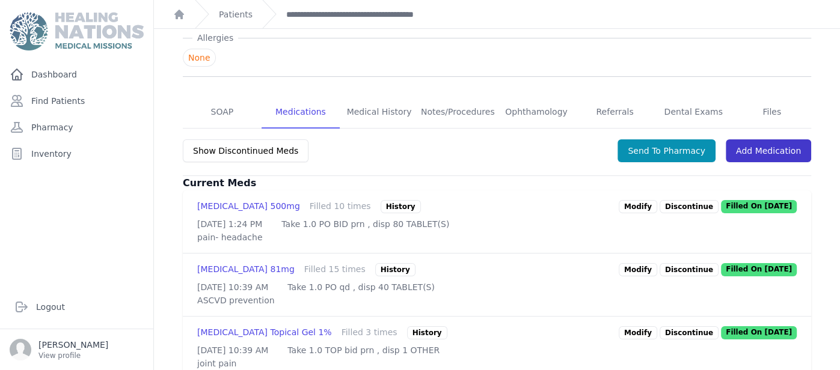
scroll to position [192, 0]
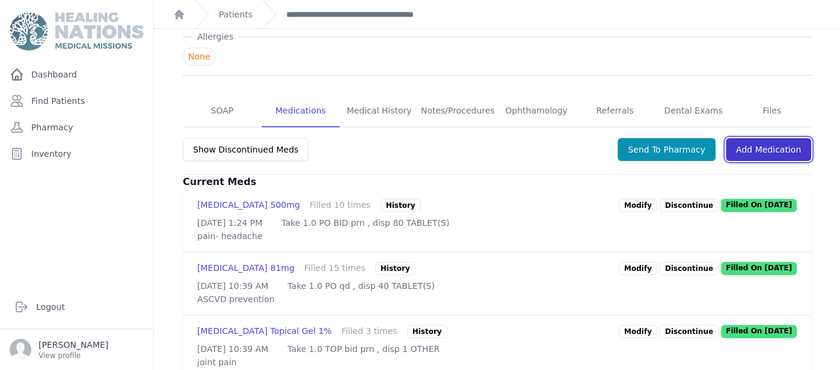
click at [791, 138] on link "Add Medication" at bounding box center [768, 149] width 85 height 23
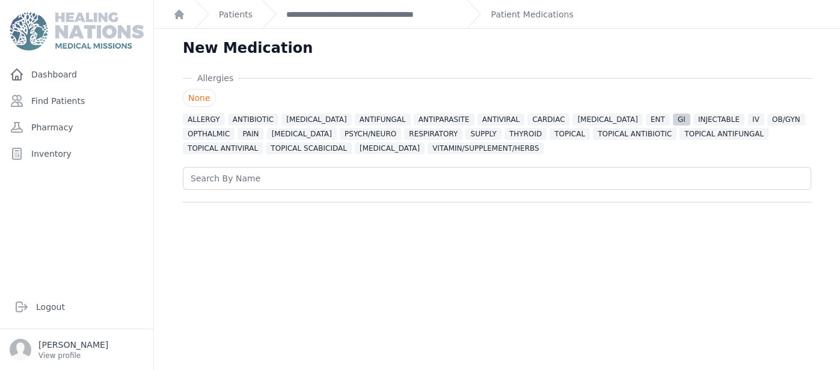
click at [673, 119] on span "GI" at bounding box center [681, 120] width 17 height 12
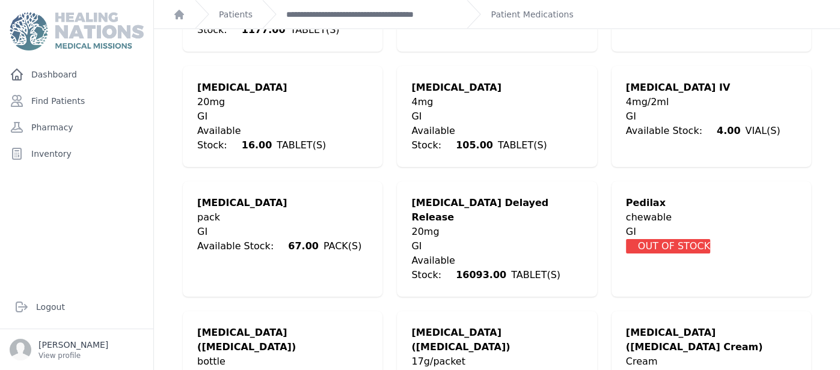
scroll to position [922, 0]
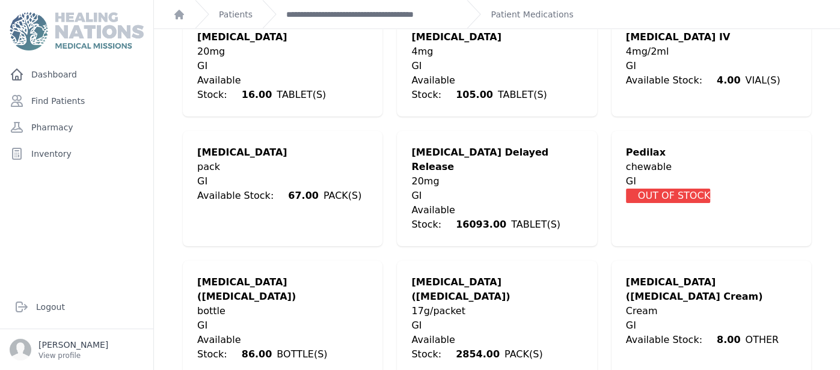
click at [478, 319] on div "GI" at bounding box center [496, 326] width 171 height 14
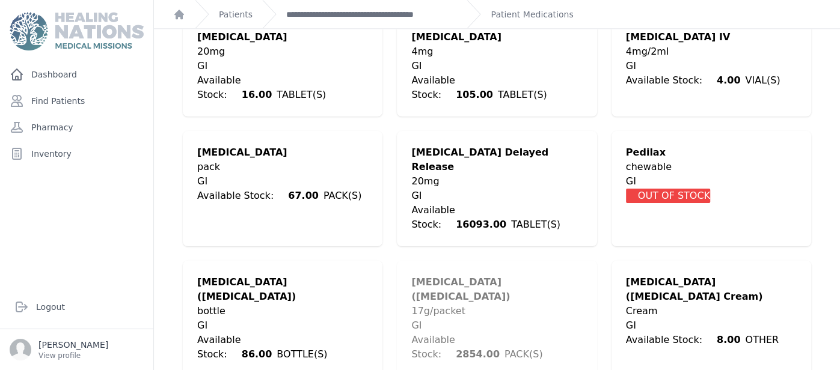
scroll to position [432, 0]
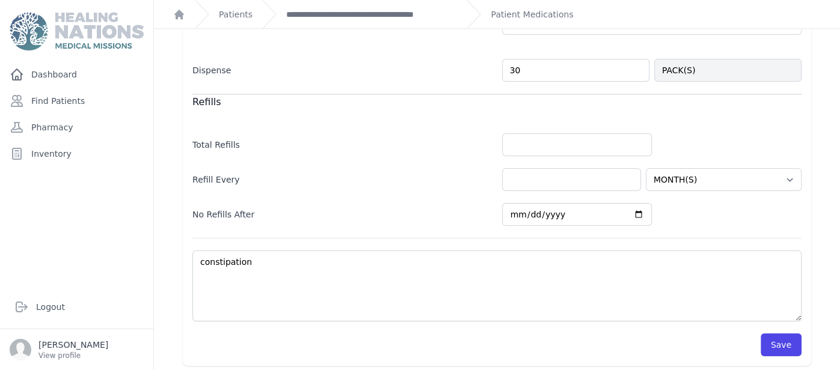
click at [829, 179] on div "Allergies None ALLERGY ANTIBIOTIC ANTICONVULSANT ANTIFUNGAL ANTIPARASITE ANTIVI…" at bounding box center [497, 3] width 667 height 726
click at [773, 343] on button "Save" at bounding box center [781, 345] width 41 height 23
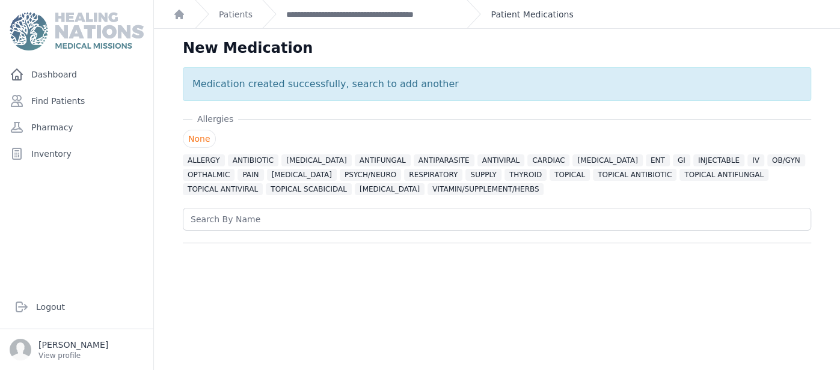
click at [533, 9] on link "Patient Medications" at bounding box center [532, 14] width 82 height 12
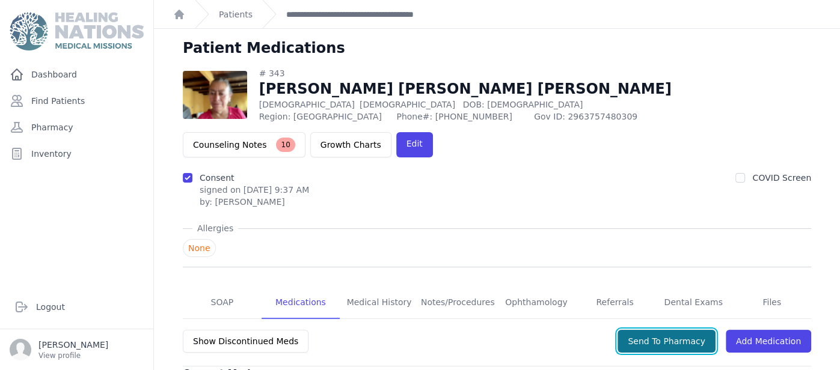
click at [678, 330] on button "Send To Pharmacy" at bounding box center [667, 341] width 98 height 23
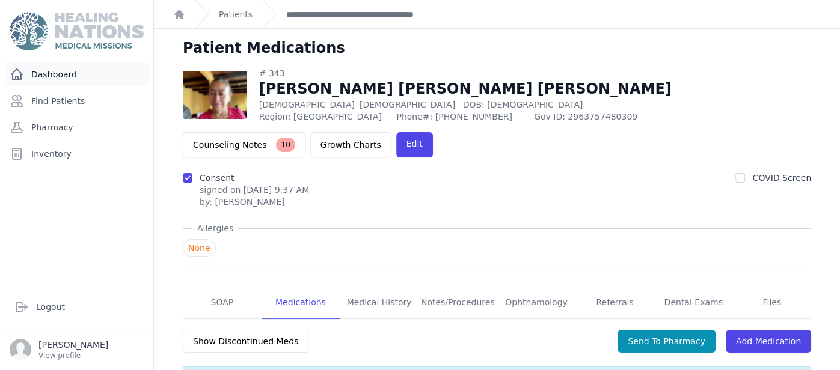
click at [60, 72] on link "Dashboard" at bounding box center [77, 75] width 144 height 24
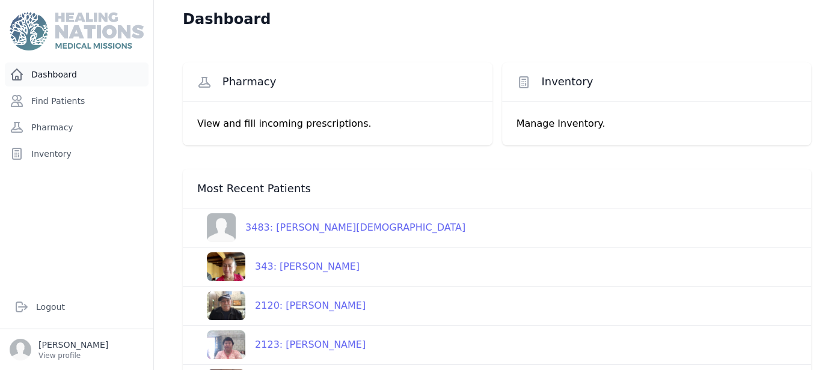
click at [66, 79] on link "Dashboard" at bounding box center [77, 75] width 144 height 24
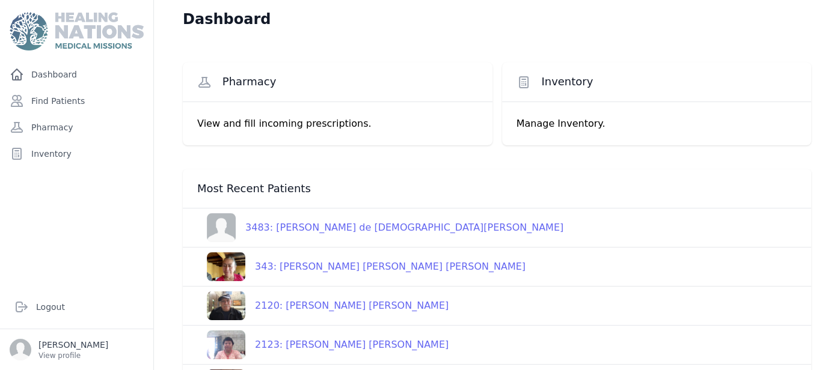
click at [331, 228] on div "3483: [PERSON_NAME] de [DEMOGRAPHIC_DATA][PERSON_NAME]" at bounding box center [400, 228] width 328 height 14
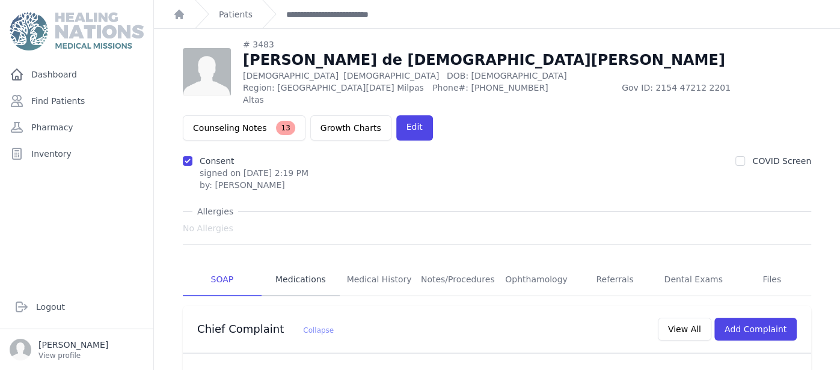
click at [311, 279] on link "Medications" at bounding box center [301, 280] width 79 height 32
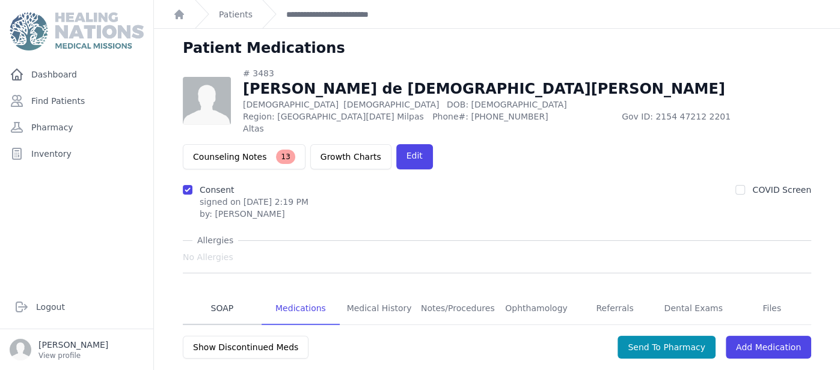
click at [212, 294] on link "SOAP" at bounding box center [222, 309] width 79 height 32
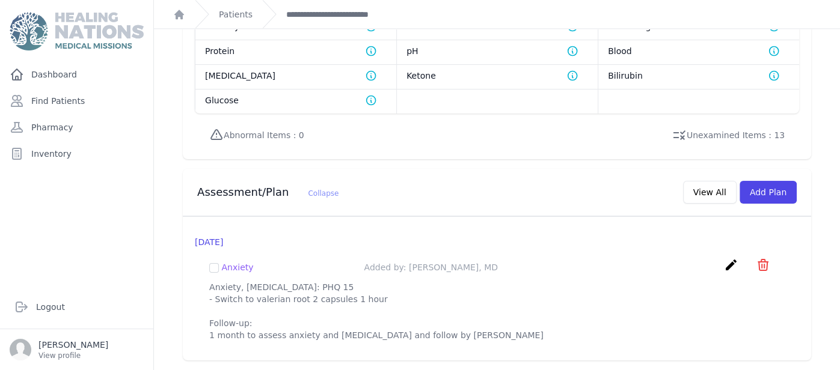
scroll to position [1035, 0]
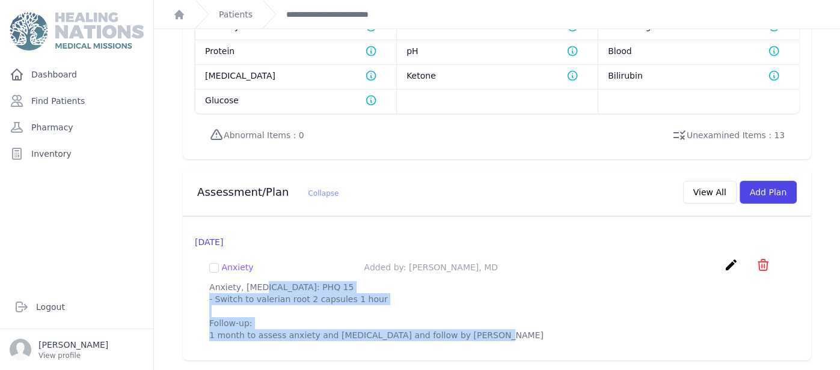
drag, startPoint x: 210, startPoint y: 289, endPoint x: 559, endPoint y: 399, distance: 365.7
click at [559, 370] on html "Close sidebar Dashboard Find Patients Pharmacy Inventory Logout Karen Pineda" at bounding box center [420, 185] width 840 height 370
copy p "Anxiety, [MEDICAL_DATA]: PHQ 15 - Switch to valerian root 2 capsules 1 hour Fol…"
click at [767, 182] on button "Add Plan" at bounding box center [768, 192] width 57 height 23
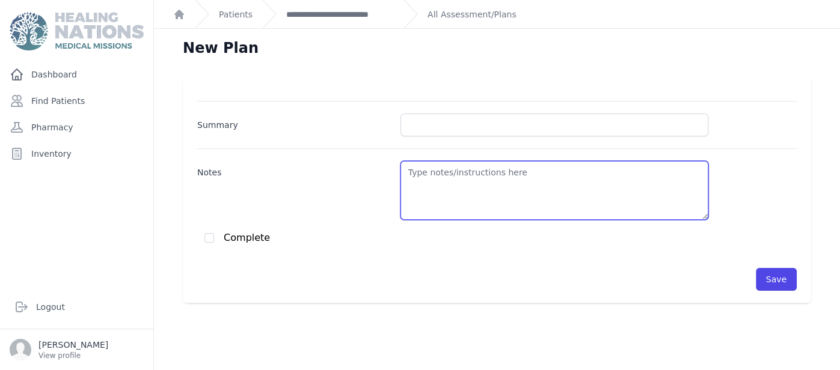
click at [474, 188] on textarea "Notes" at bounding box center [554, 190] width 308 height 59
paste textarea "Anxiety, Insomnia: PHQ 15 - Switch to valerian root 2 capsules 1 hour Follow-up…"
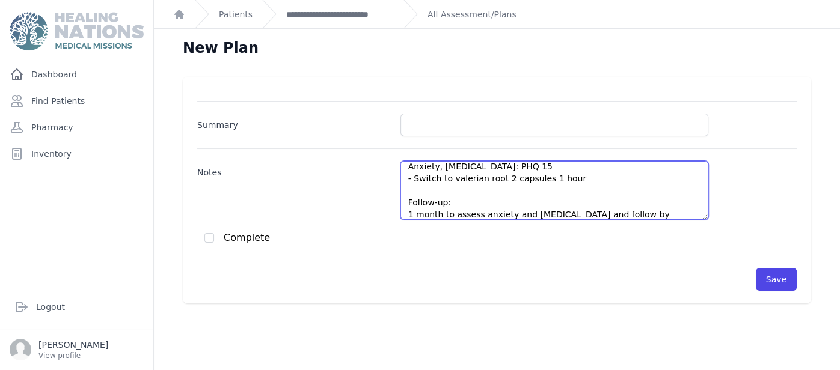
scroll to position [5, 0]
type textarea "Anxiety, Insomnia: PHQ 15 - Switch to valerian root 2 capsules 1 hour Follow-up…"
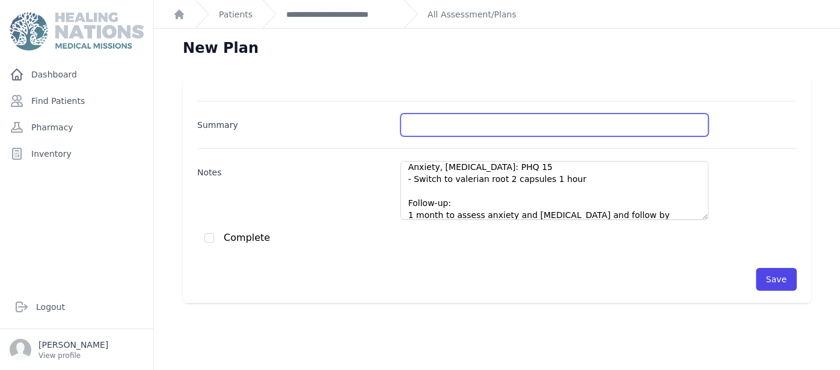
click at [416, 129] on input "Summary" at bounding box center [554, 125] width 308 height 23
paste input "Anxiety"
type input "Anxiety"
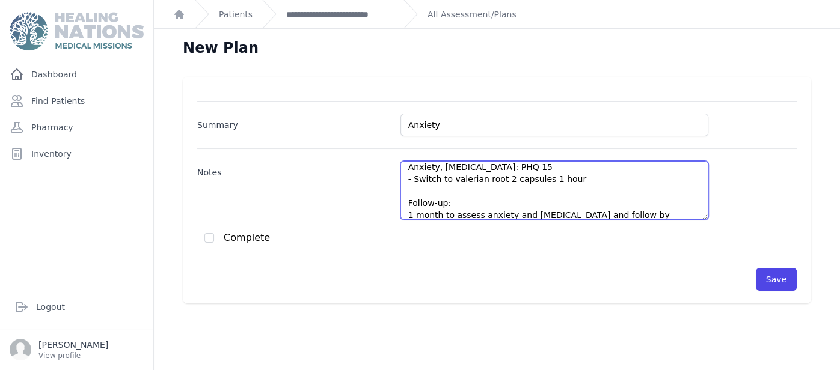
click at [497, 172] on textarea "Anxiety, Insomnia: PHQ 15 - Switch to valerian root 2 capsules 1 hour Follow-up…" at bounding box center [554, 190] width 308 height 59
click at [455, 189] on textarea "Anxiety, Insomnia: PHQ 15 - Switch to valerian root 2 capsules Follow-up: 1 mon…" at bounding box center [554, 190] width 308 height 59
click at [550, 179] on textarea "Anxiety, Insomnia: PHQ 15 - Switch to valerian root 2 capsules Follow-up: 1 mon…" at bounding box center [554, 190] width 308 height 59
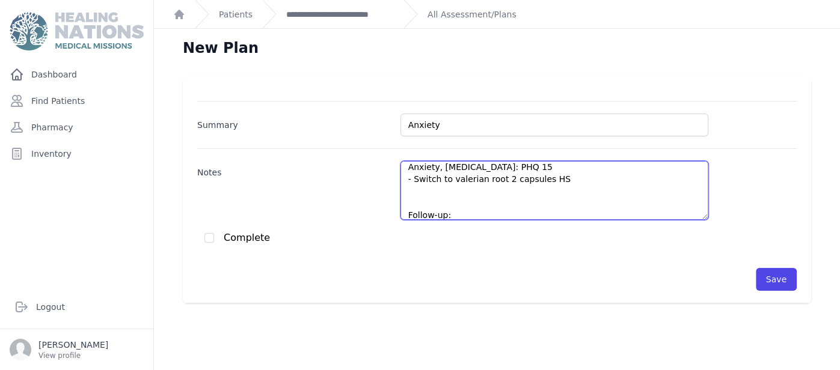
drag, startPoint x: 413, startPoint y: 176, endPoint x: 569, endPoint y: 182, distance: 156.5
click at [569, 182] on textarea "Anxiety, Insomnia: PHQ 15 - Switch to valerian root 2 capsules HS Follow-up: 1 …" at bounding box center [554, 190] width 308 height 59
click at [453, 183] on textarea "Anxiety, Insomnia: PHQ 15 - Switch to valerian root 2 capsules HS Follow-up: 1 …" at bounding box center [554, 190] width 308 height 59
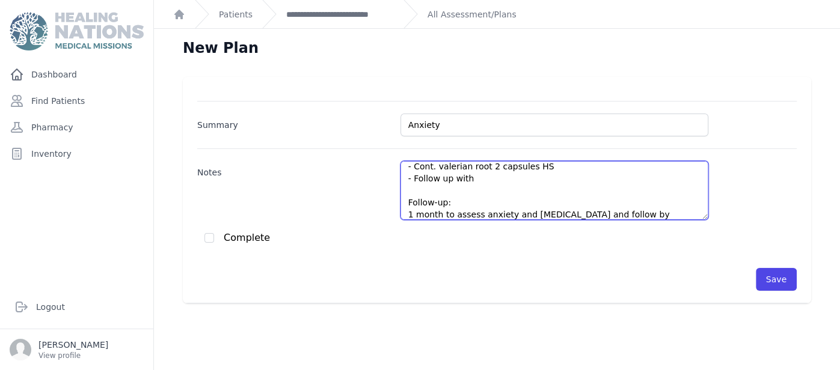
click at [506, 178] on textarea "Anxiety, Insomnia: PHQ 15 - Cont. valerian root 2 capsules HS - Follow up with …" at bounding box center [554, 190] width 308 height 59
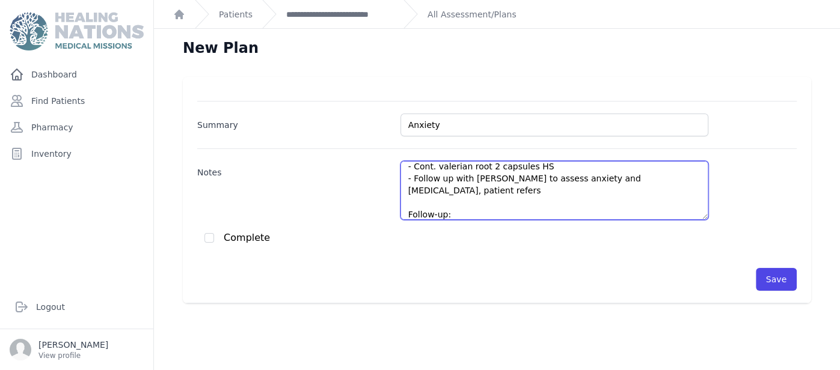
paste textarea "indicates missing the appointment with Daniela, pending rescheduling"
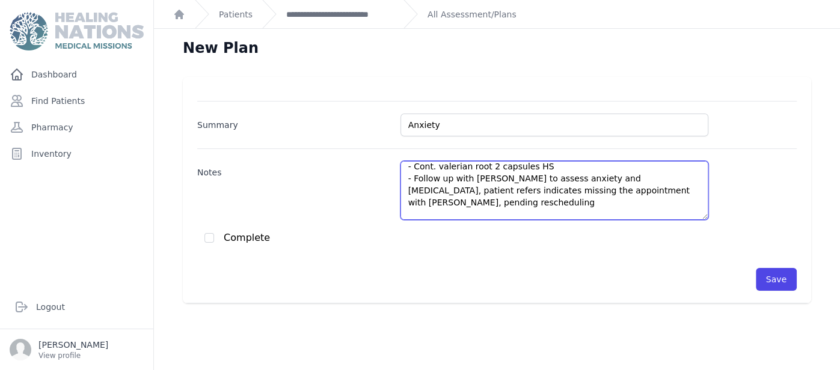
click at [682, 177] on textarea "Anxiety, Insomnia: PHQ 15 - Cont. valerian root 2 capsules HS - Follow up with …" at bounding box center [554, 190] width 308 height 59
click at [548, 190] on textarea "Anxiety, Insomnia: PHQ 15 - Cont. valerian root 2 capsules HS - Follow up with …" at bounding box center [554, 190] width 308 height 59
click at [462, 210] on textarea "Anxiety, Insomnia: PHQ 15 - Cont. valerian root 2 capsules HS - Follow up with …" at bounding box center [554, 190] width 308 height 59
paste textarea "It is recommended to continue with physical activity, stretching and breathing …"
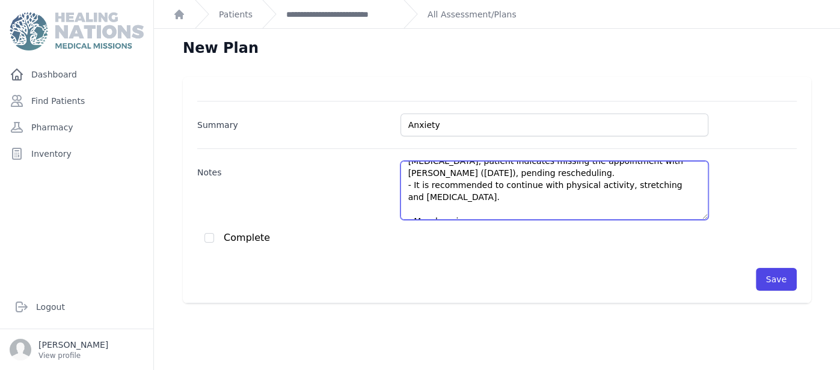
scroll to position [54, 0]
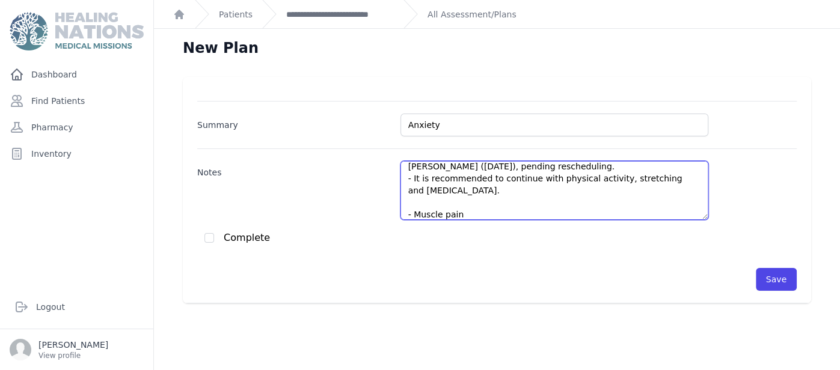
type textarea "Anxiety, Insomnia: PHQ 15 - Cont. valerian root 2 capsules HS - Follow up with …"
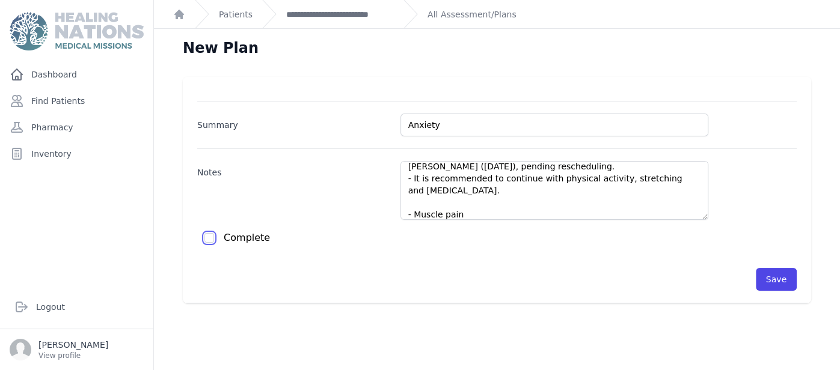
click at [211, 238] on input "checkbox" at bounding box center [209, 238] width 10 height 10
checkbox input "true"
click at [562, 236] on div "Complete" at bounding box center [500, 238] width 592 height 12
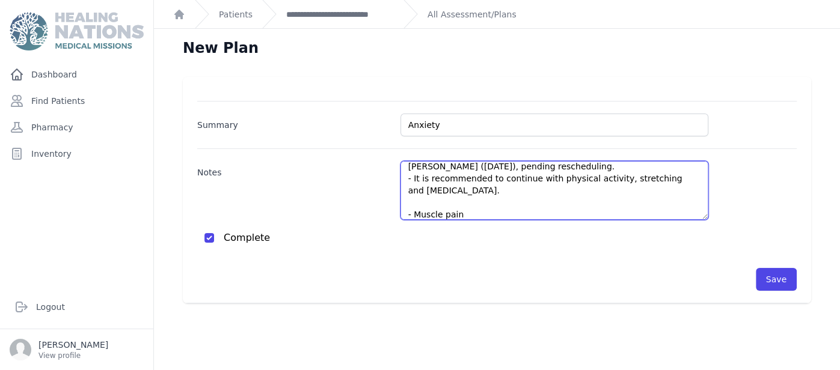
click at [583, 183] on textarea "Anxiety, Insomnia: PHQ 15 - Cont. valerian root 2 capsules HS - Follow up with …" at bounding box center [554, 190] width 308 height 59
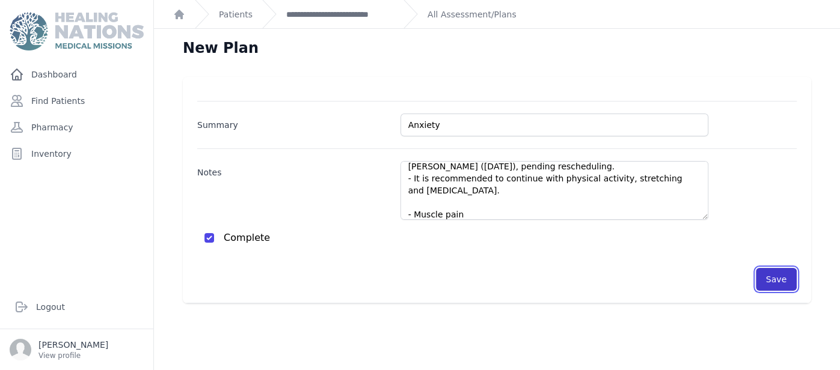
click at [767, 276] on button "Save" at bounding box center [776, 279] width 41 height 23
checkbox input "false"
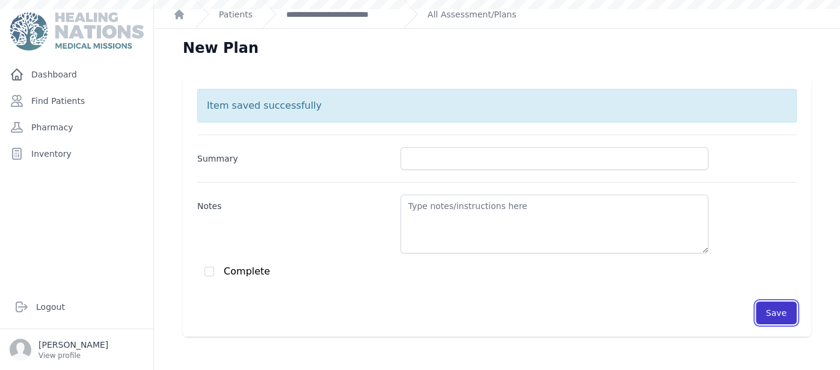
scroll to position [0, 0]
click at [336, 12] on link "**********" at bounding box center [340, 14] width 108 height 12
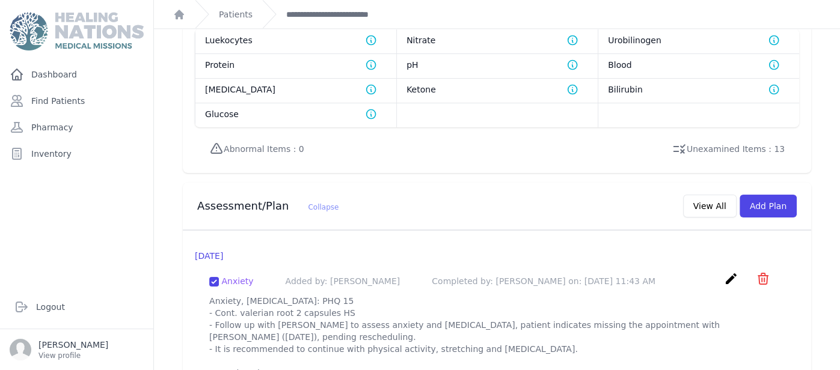
scroll to position [1030, 0]
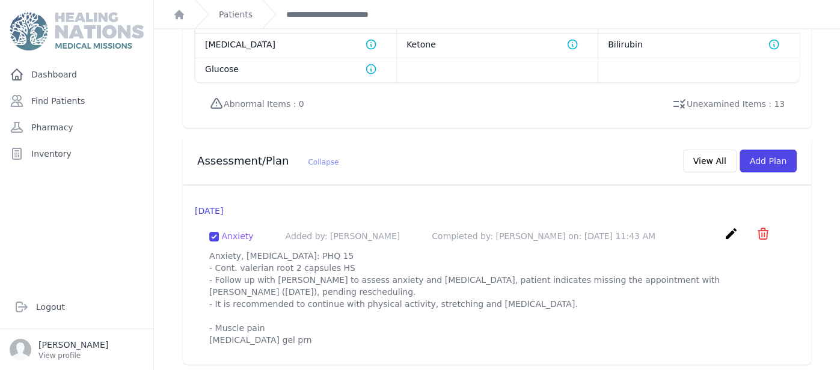
click at [732, 234] on icon "create" at bounding box center [731, 234] width 14 height 14
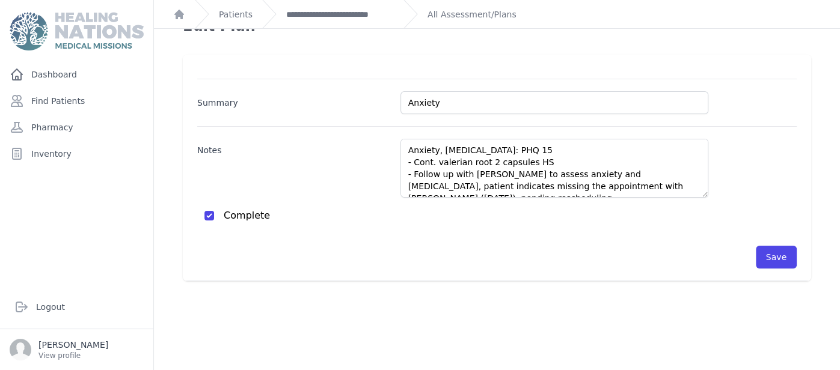
scroll to position [23, 0]
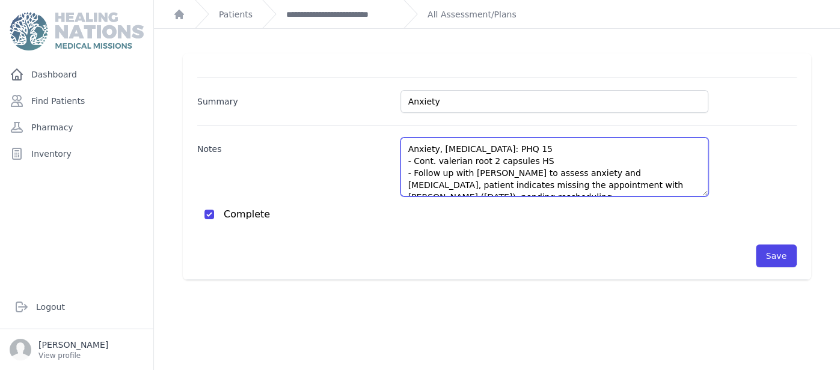
click at [579, 164] on textarea "Anxiety, Insomnia: PHQ 15 - Cont. valerian root 2 capsules HS - Follow up with …" at bounding box center [554, 167] width 308 height 59
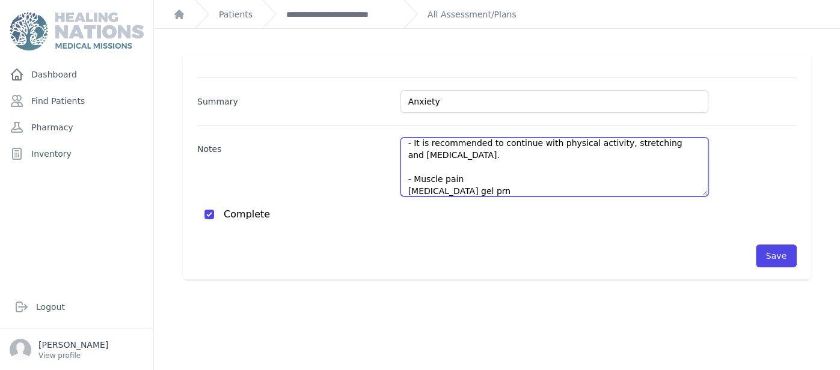
scroll to position [78, 0]
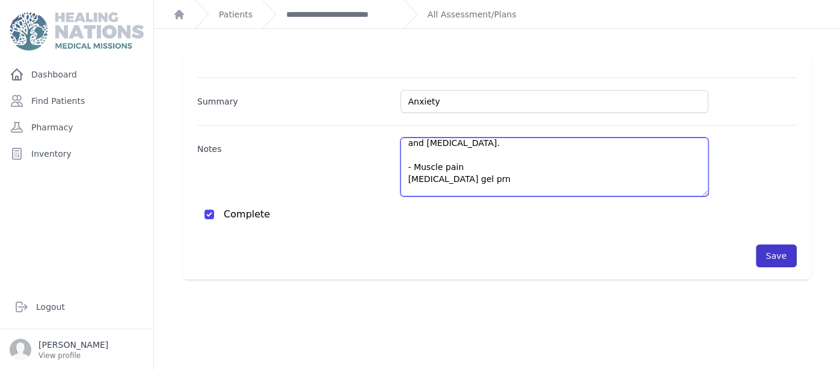
type textarea "Anxiety, Insomnia: PHQ 15 - Cont. valerian root 2 capsules HS - Follow up with …"
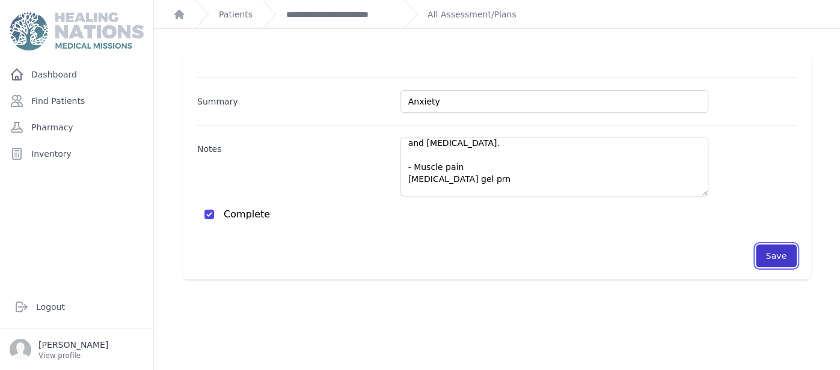
click at [770, 257] on button "Save" at bounding box center [776, 256] width 41 height 23
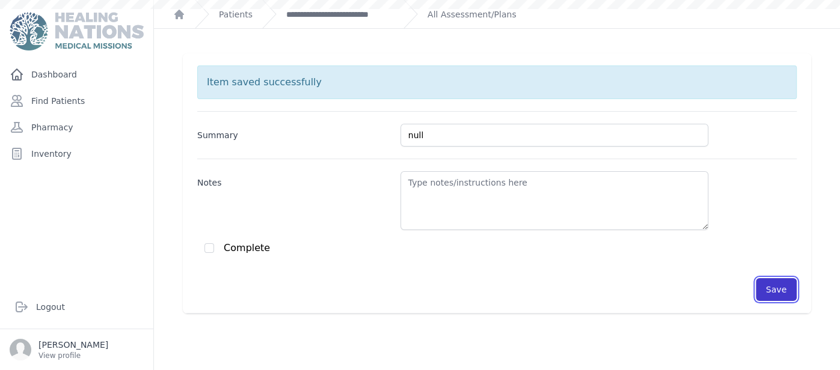
scroll to position [0, 0]
click at [380, 11] on link "**********" at bounding box center [340, 14] width 108 height 12
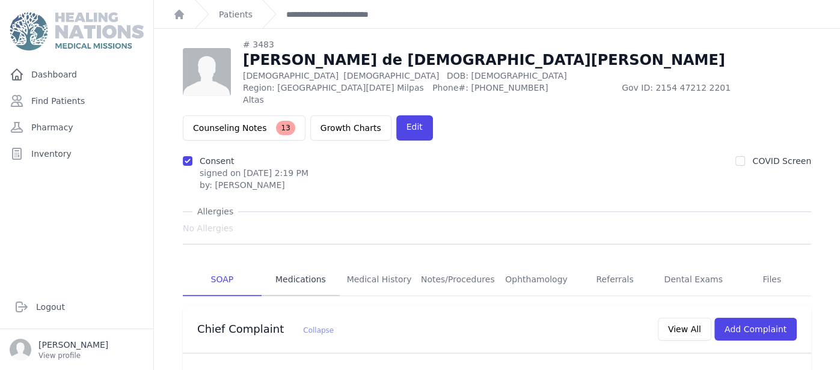
click at [302, 264] on link "Medications" at bounding box center [301, 280] width 79 height 32
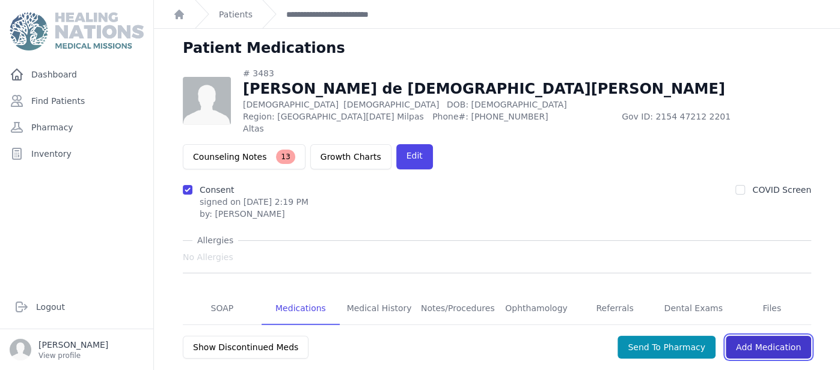
click at [756, 336] on link "Add Medication" at bounding box center [768, 347] width 85 height 23
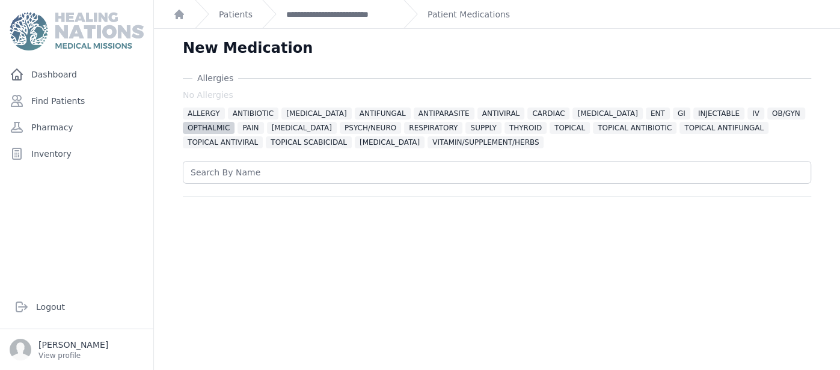
click at [235, 122] on span "OPTHALMIC" at bounding box center [209, 128] width 52 height 12
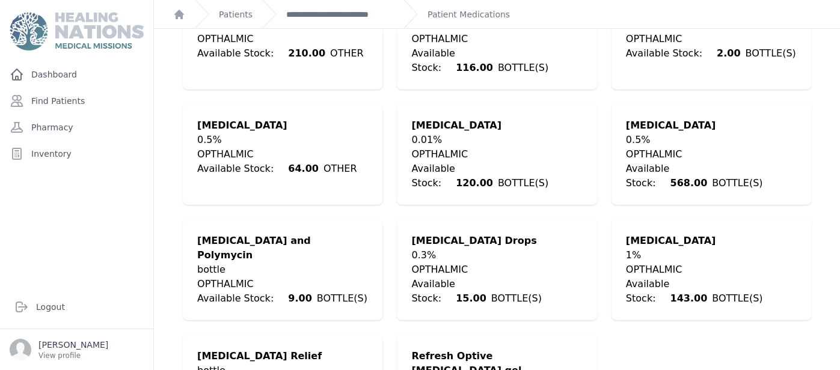
scroll to position [325, 0]
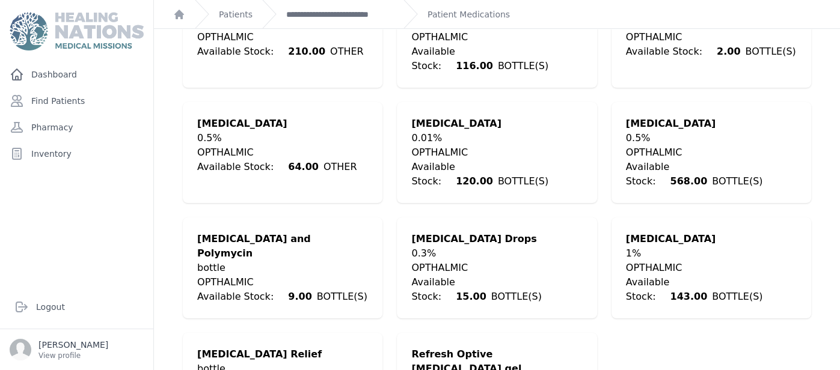
click at [756, 117] on div "MOXIFLOXACIN" at bounding box center [711, 124] width 171 height 14
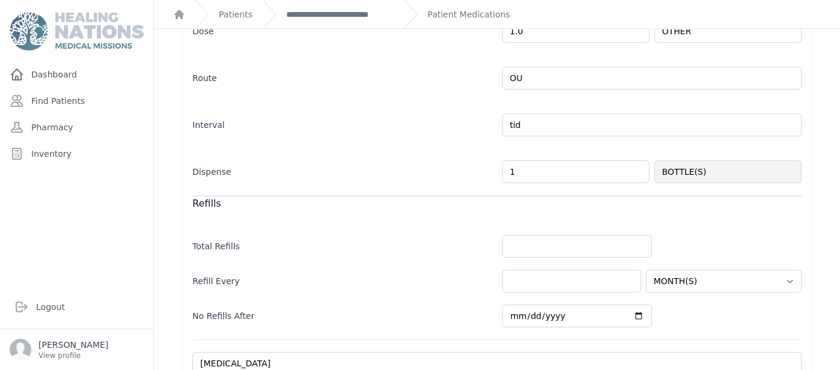
click at [427, 161] on label "Dispense" at bounding box center [342, 169] width 300 height 17
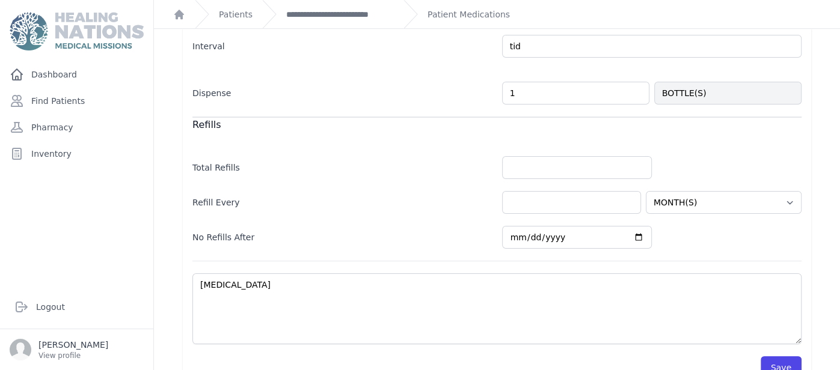
scroll to position [427, 0]
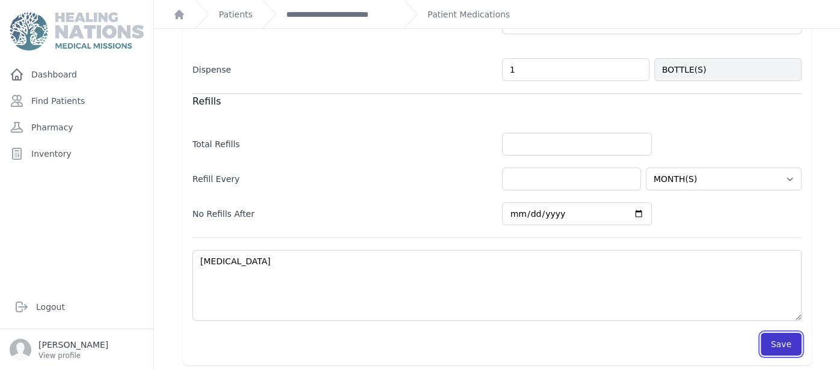
click at [788, 346] on button "Save" at bounding box center [781, 344] width 41 height 23
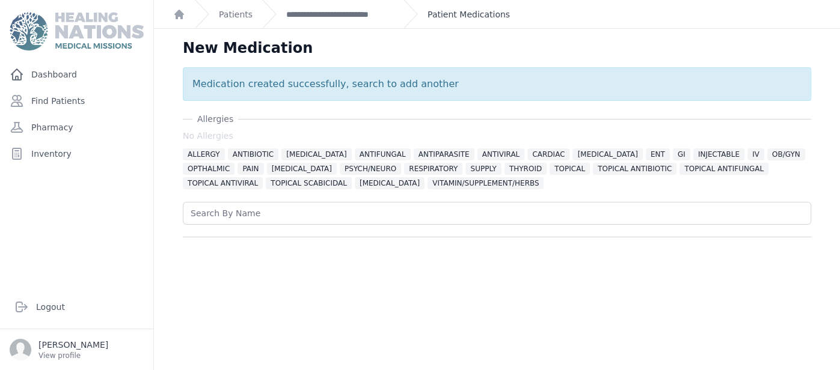
click at [469, 10] on link "Patient Medications" at bounding box center [469, 14] width 82 height 12
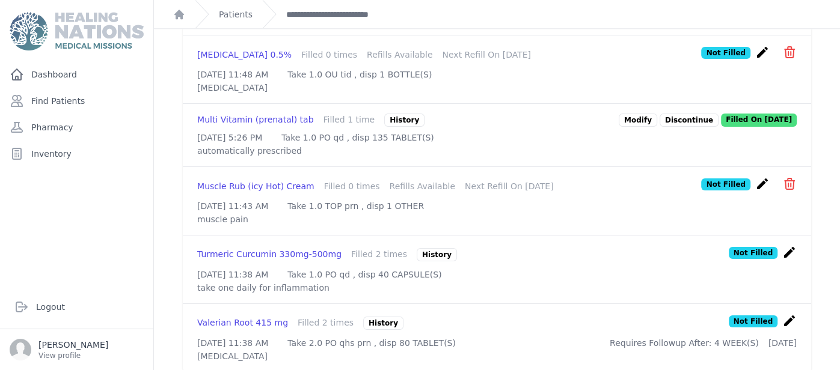
scroll to position [913, 0]
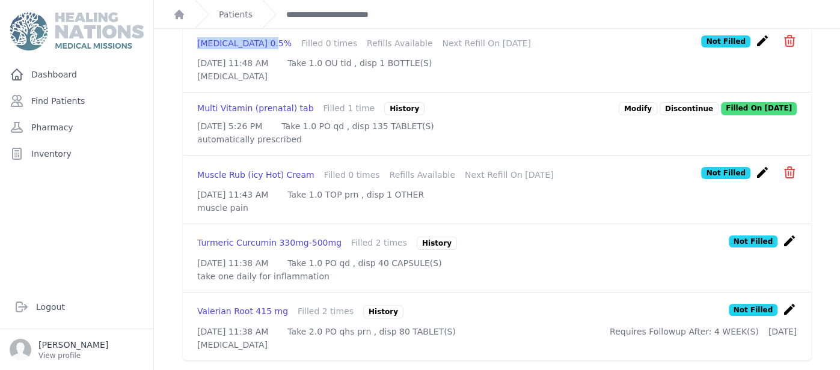
drag, startPoint x: 198, startPoint y: 76, endPoint x: 266, endPoint y: 82, distance: 68.2
click at [266, 49] on div "Moxifloxacin 0.5% Filled 0 times Refills Available Next Refill On 2025-Aug-13" at bounding box center [368, 43] width 343 height 12
copy div "Moxifloxacin 0.5%"
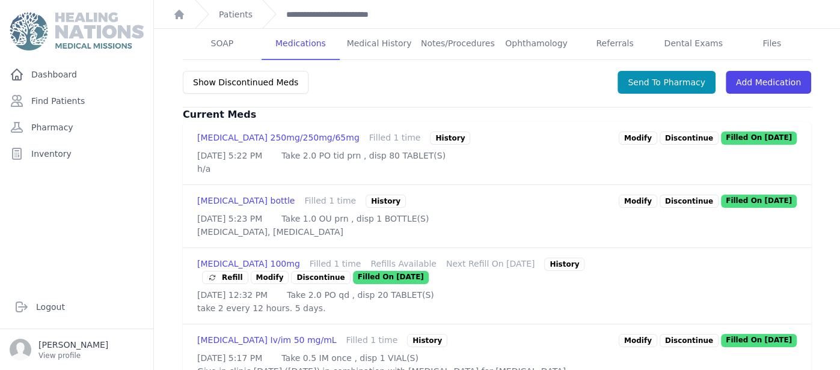
scroll to position [256, 0]
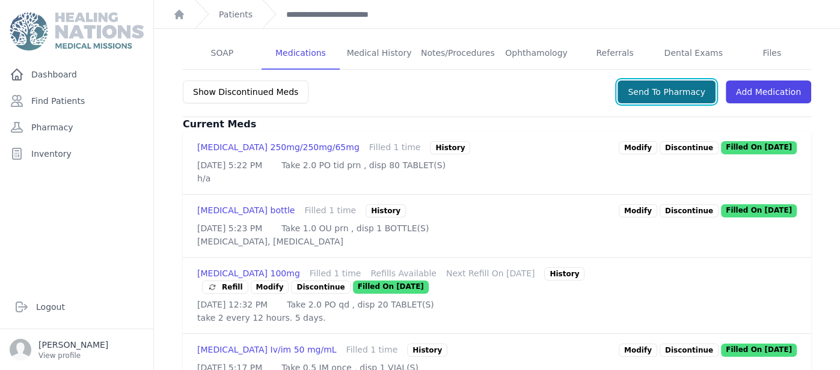
click at [701, 81] on button "Send To Pharmacy" at bounding box center [667, 92] width 98 height 23
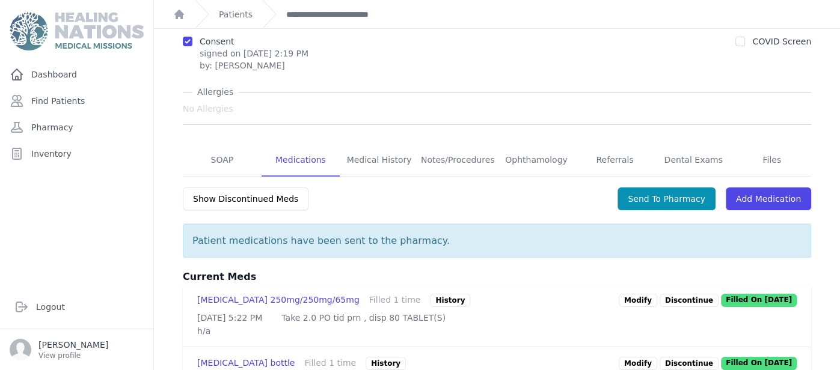
scroll to position [138, 0]
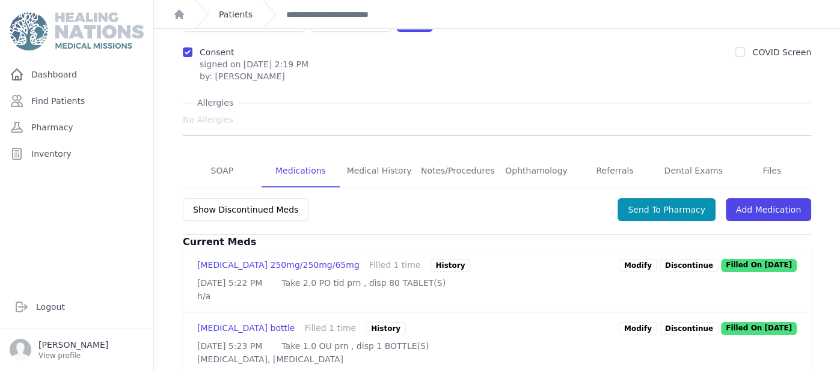
click at [227, 11] on link "Patients" at bounding box center [236, 14] width 34 height 12
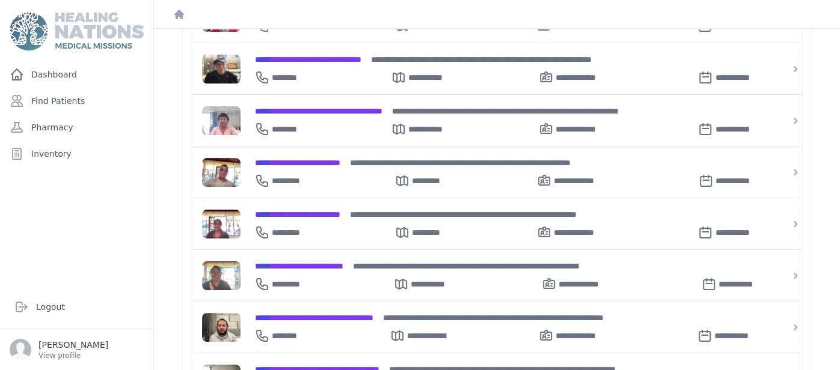
scroll to position [312, 0]
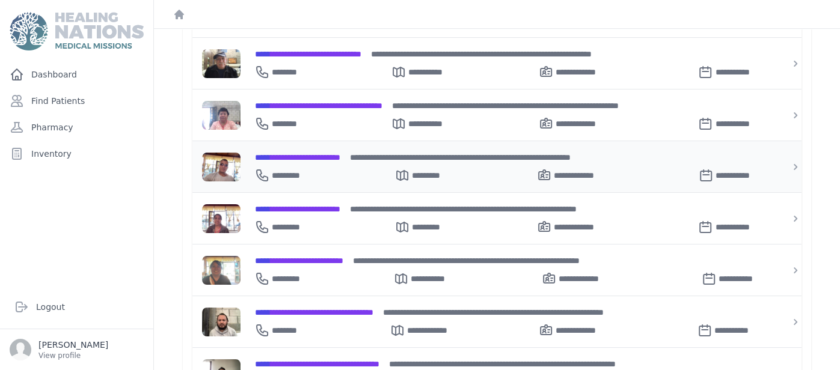
click at [331, 155] on span "**********" at bounding box center [297, 157] width 85 height 8
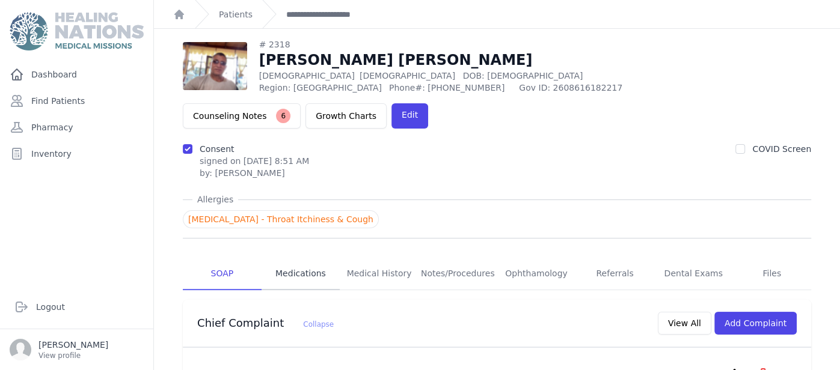
click at [300, 258] on link "Medications" at bounding box center [301, 274] width 79 height 32
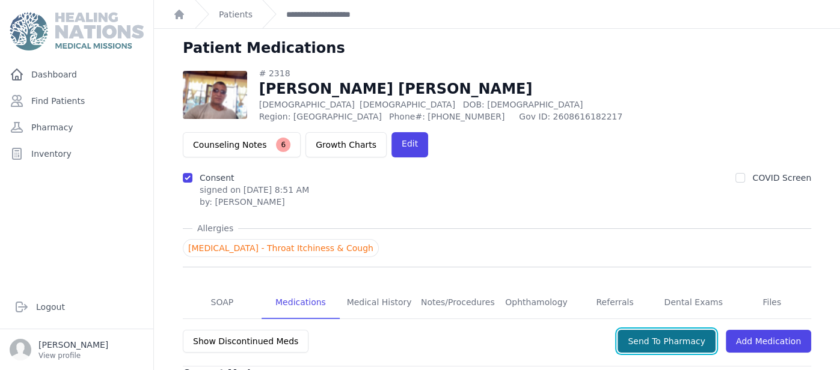
click at [673, 330] on button "Send To Pharmacy" at bounding box center [667, 341] width 98 height 23
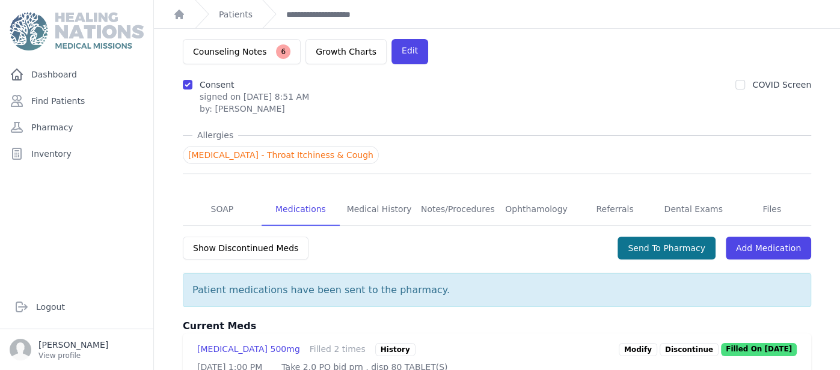
scroll to position [96, 0]
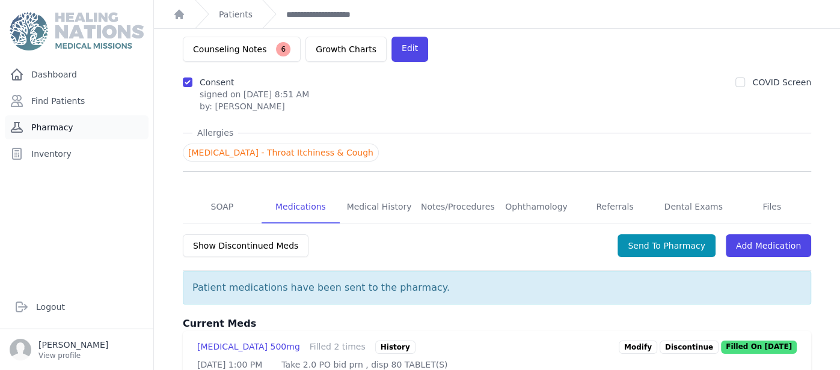
click at [99, 121] on link "Pharmacy" at bounding box center [77, 127] width 144 height 24
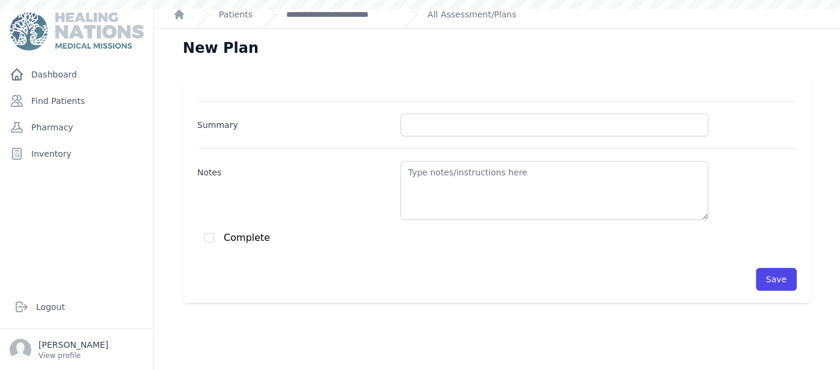
click at [308, 12] on link "**********" at bounding box center [340, 14] width 108 height 12
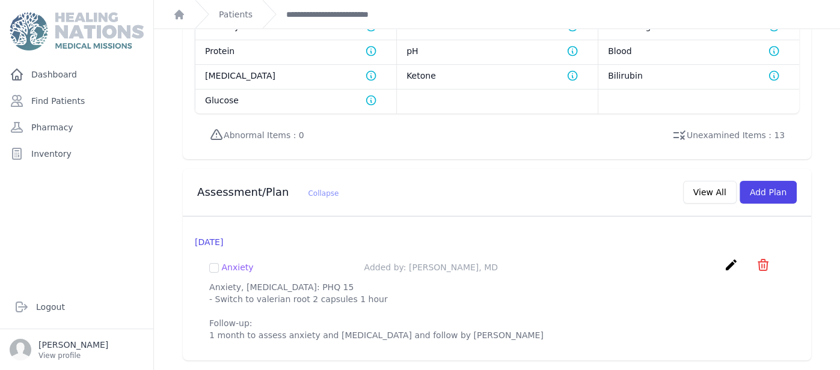
scroll to position [1006, 0]
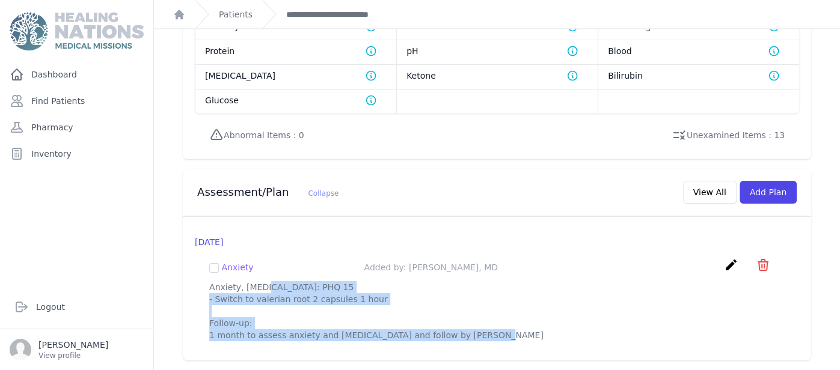
drag, startPoint x: 212, startPoint y: 291, endPoint x: 456, endPoint y: 346, distance: 250.2
click at [456, 346] on div "Anxiety Added by: [PERSON_NAME], MD create ​ Delete plan - Anxiety Are you sure…" at bounding box center [497, 299] width 604 height 103
click at [455, 346] on div "Anxiety Added by: Willy Menendez, MD create ​ Delete plan - Anxiety Are you sur…" at bounding box center [497, 299] width 604 height 103
drag, startPoint x: 209, startPoint y: 285, endPoint x: 512, endPoint y: 337, distance: 307.4
click at [512, 337] on p "Anxiety, Insomnia: PHQ 15 - Switch to valerian root 2 capsules 1 hour Follow-up…" at bounding box center [496, 311] width 575 height 60
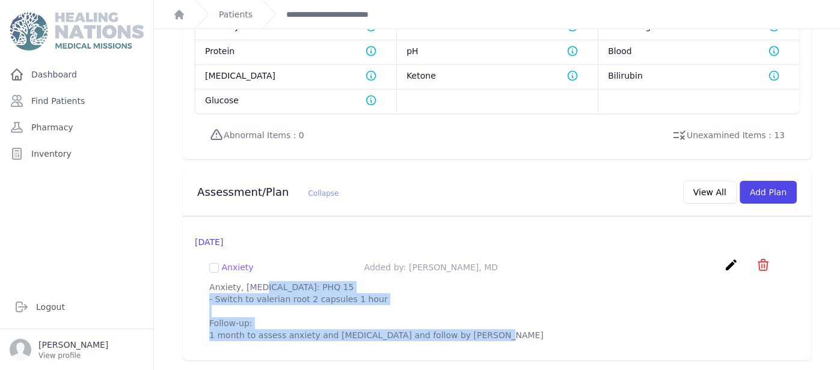
copy p "Anxiety, Insomnia: PHQ 15 - Switch to valerian root 2 capsules 1 hour Follow-up…"
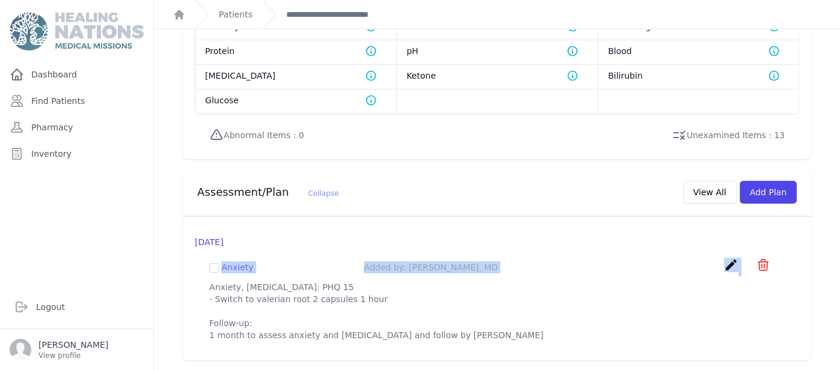
drag, startPoint x: 222, startPoint y: 253, endPoint x: 257, endPoint y: 269, distance: 38.5
click at [257, 269] on div "Anxiety Added by: Willy Menendez, MD create ​ Delete plan - Anxiety Are you sur…" at bounding box center [497, 299] width 604 height 103
drag, startPoint x: 224, startPoint y: 257, endPoint x: 253, endPoint y: 260, distance: 29.0
click at [253, 260] on div "Anxiety Added by: Willy Menendez, MD create ​ Delete plan - Anxiety Are you sur…" at bounding box center [496, 267] width 575 height 19
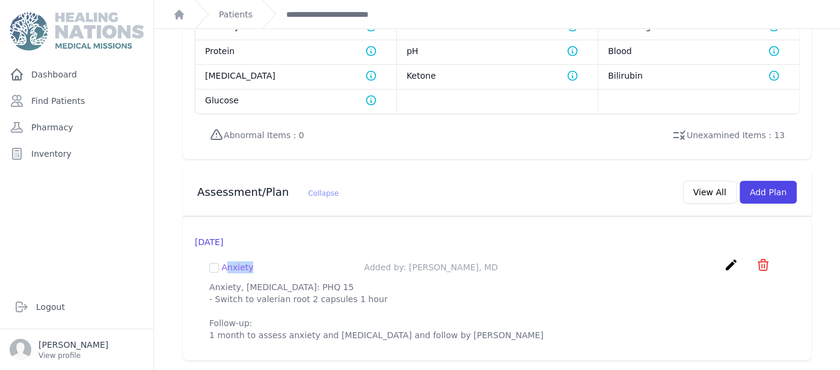
click at [242, 264] on div "Anxiety Added by: Willy Menendez, MD create ​ Delete plan - Anxiety Are you sur…" at bounding box center [496, 267] width 575 height 19
drag, startPoint x: 221, startPoint y: 254, endPoint x: 253, endPoint y: 261, distance: 32.7
click at [253, 261] on div "Anxiety Added by: Willy Menendez, MD create ​ Delete plan - Anxiety Are you sur…" at bounding box center [496, 267] width 575 height 19
copy span "Anxiety"
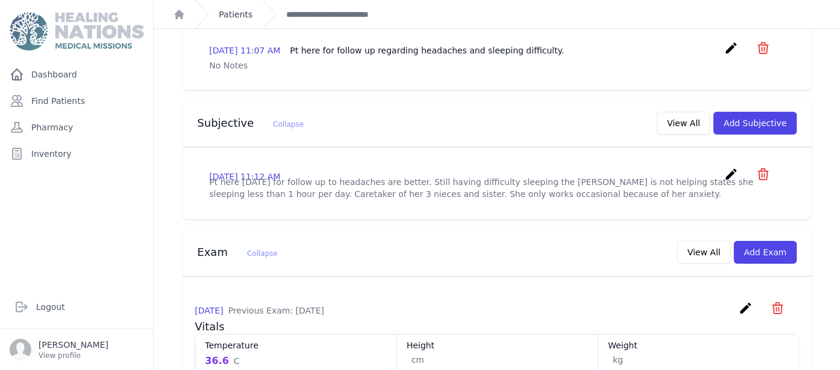
scroll to position [308, 0]
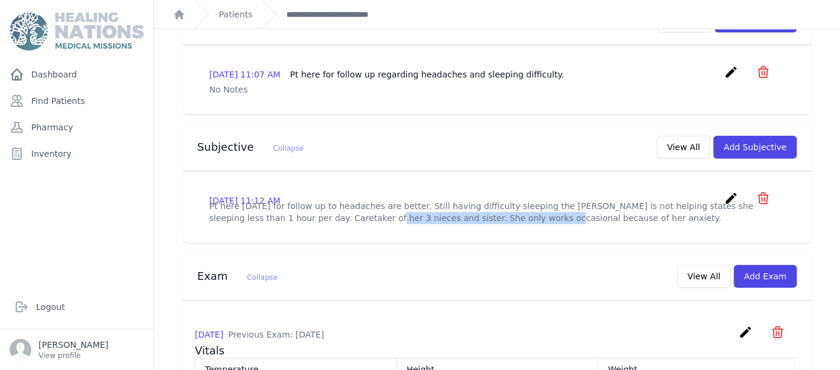
drag, startPoint x: 227, startPoint y: 215, endPoint x: 381, endPoint y: 218, distance: 154.0
click at [381, 218] on p "Pt here [DATE] for follow up to headaches are better. Still having difficulty s…" at bounding box center [496, 212] width 575 height 24
copy p "Caretaker of her 3 nieces and sister. She o"
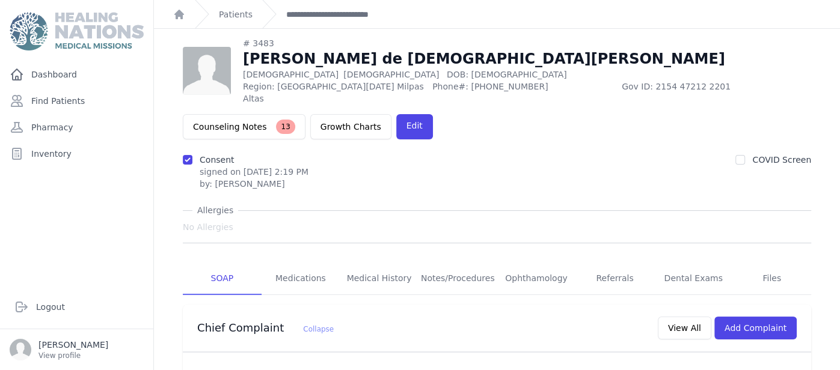
scroll to position [0, 0]
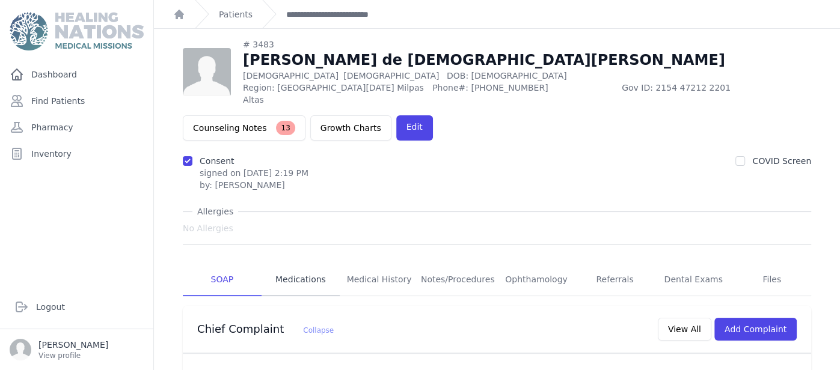
click at [307, 264] on link "Medications" at bounding box center [301, 280] width 79 height 32
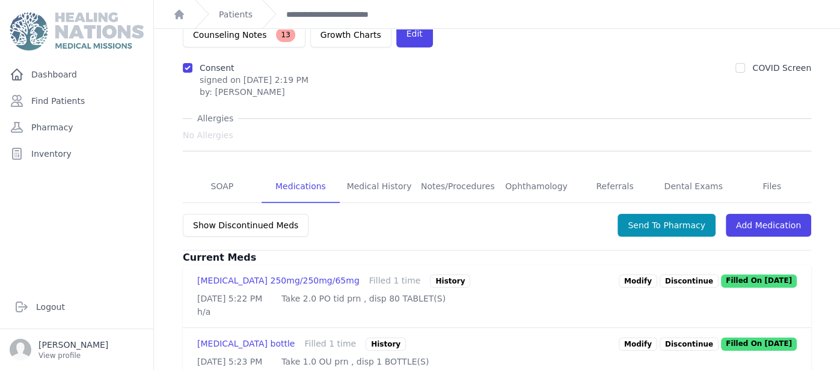
scroll to position [112, 0]
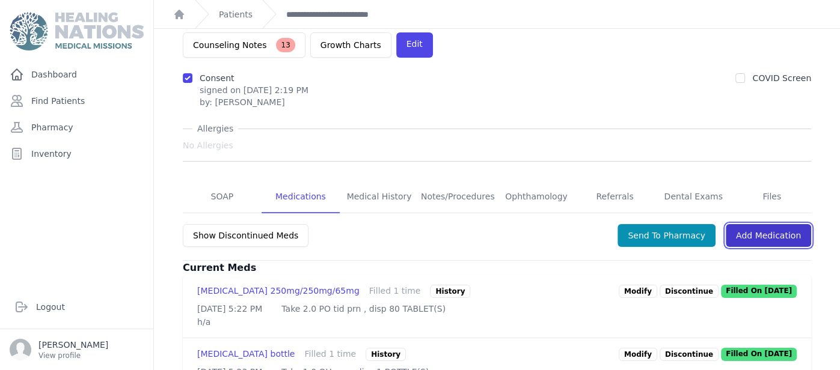
click at [767, 225] on link "Add Medication" at bounding box center [768, 235] width 85 height 23
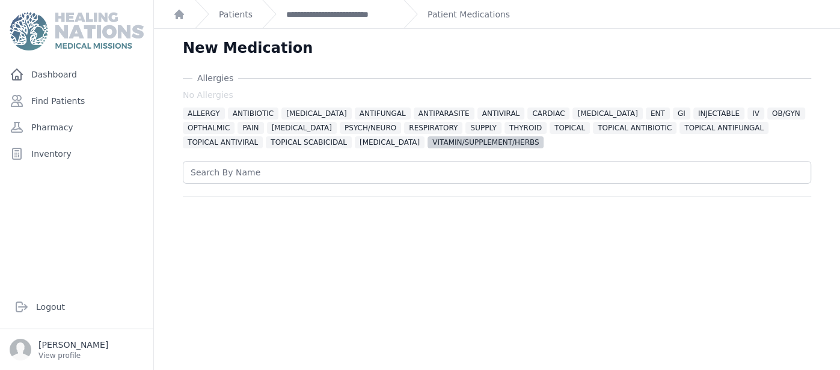
click at [428, 140] on span "VITAMIN/SUPPLEMENT/HERBS" at bounding box center [486, 142] width 116 height 12
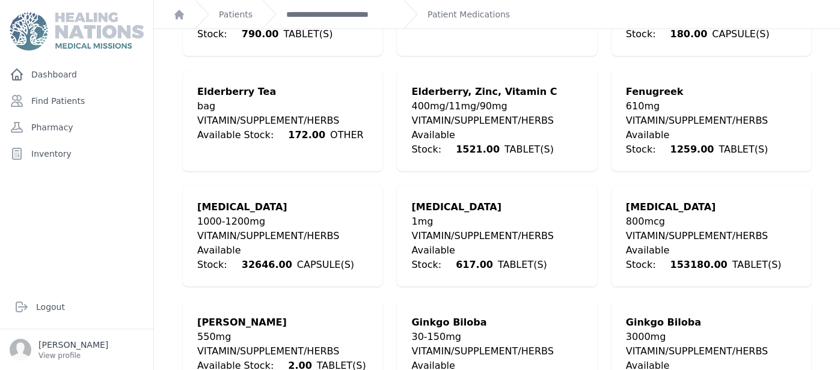
scroll to position [1082, 0]
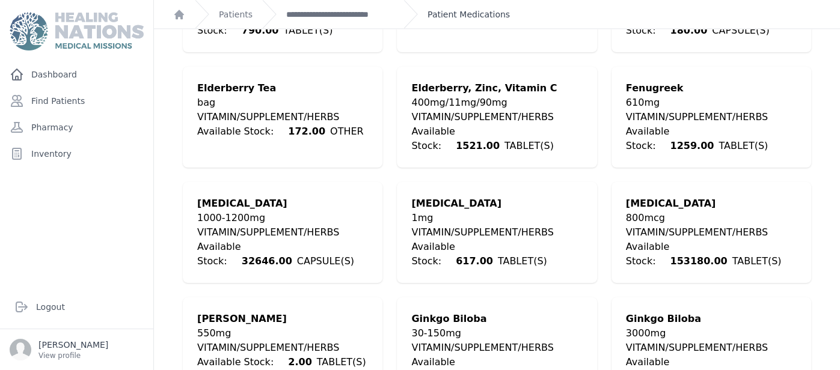
click at [497, 16] on link "Patient Medications" at bounding box center [469, 14] width 82 height 12
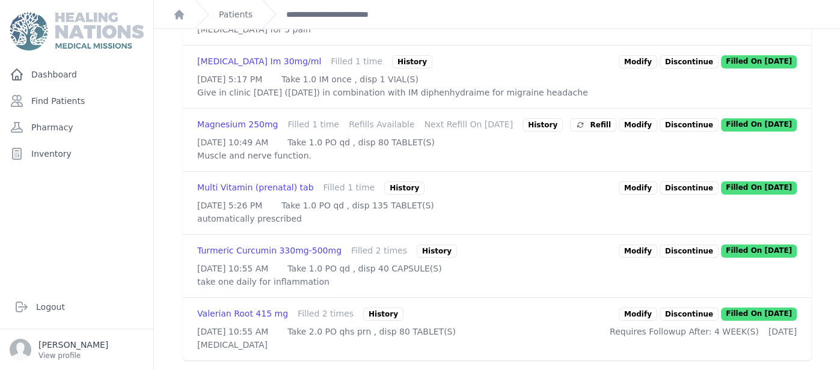
scroll to position [833, 0]
click at [643, 308] on link "Modify" at bounding box center [638, 314] width 38 height 13
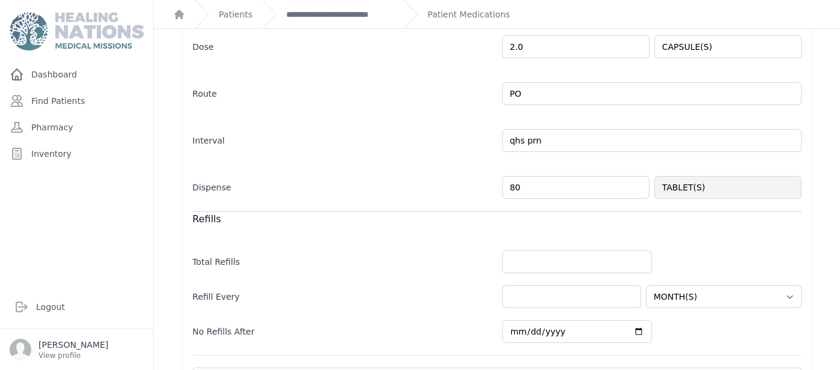
click at [495, 133] on div "Interval qhs prn Every Day Twice Daily 3 Times Daily 4 Times Daily as needed Ev…" at bounding box center [496, 134] width 609 height 35
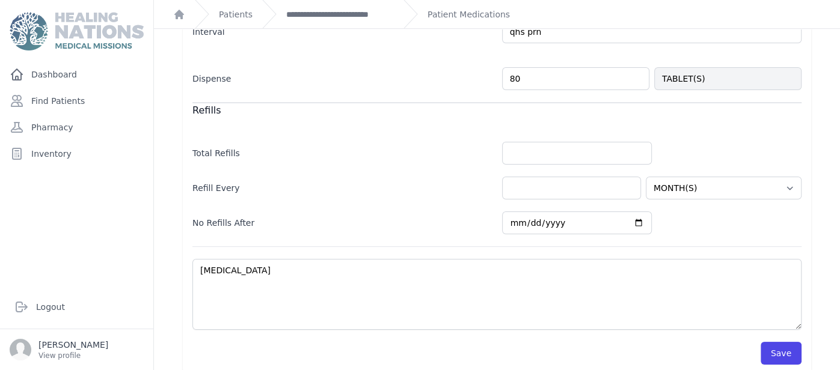
scroll to position [355, 0]
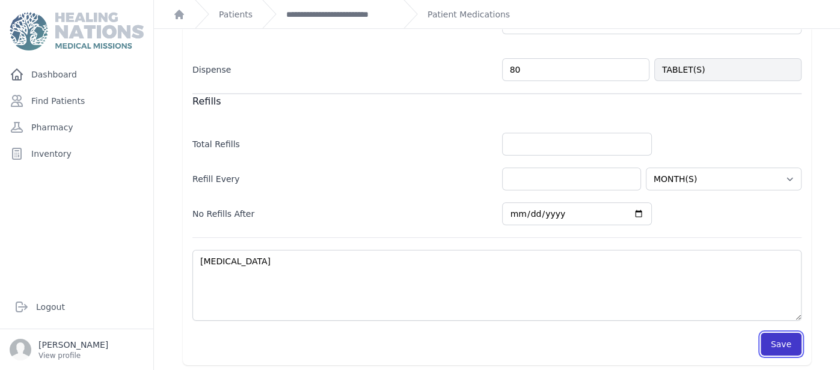
click at [792, 348] on button "Save" at bounding box center [781, 344] width 41 height 23
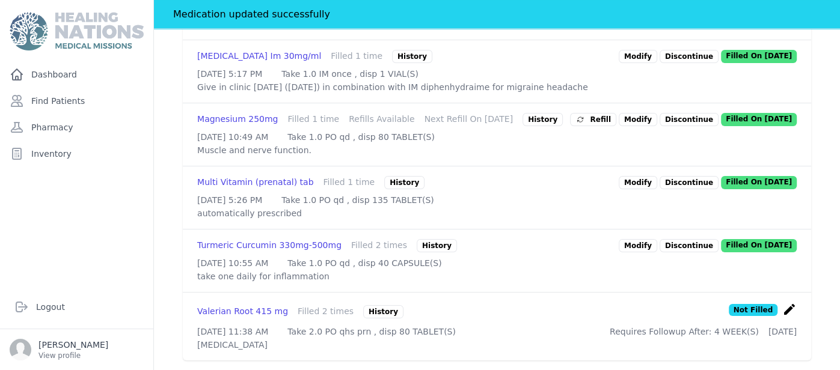
scroll to position [868, 0]
click at [641, 239] on link "Modify" at bounding box center [638, 245] width 38 height 13
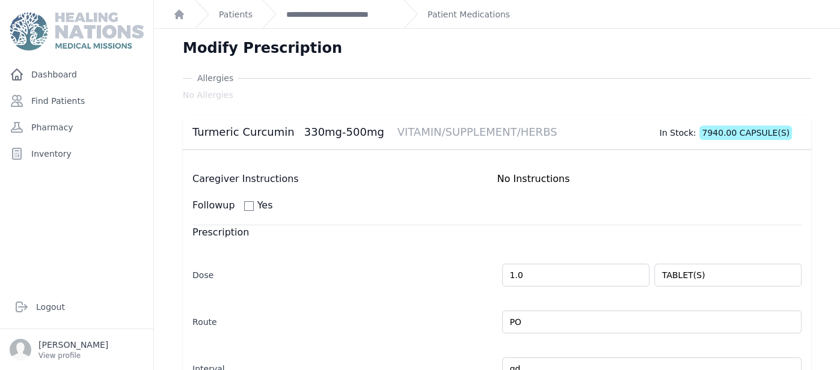
drag, startPoint x: 839, startPoint y: 70, endPoint x: 824, endPoint y: 285, distance: 215.2
click at [824, 285] on main "**********" at bounding box center [497, 185] width 686 height 370
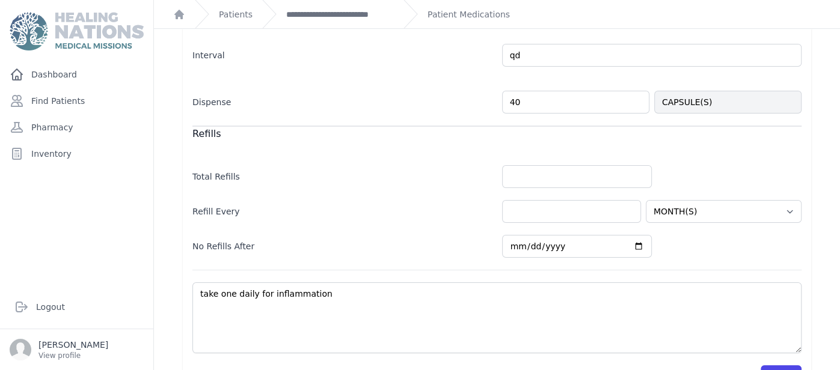
scroll to position [346, 0]
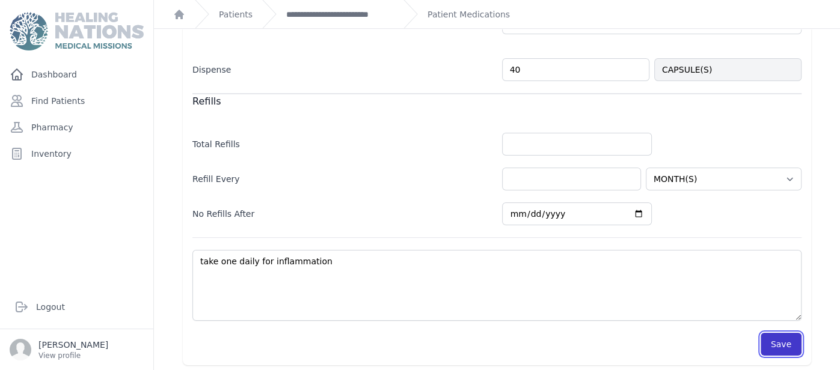
click at [770, 335] on button "Save" at bounding box center [781, 344] width 41 height 23
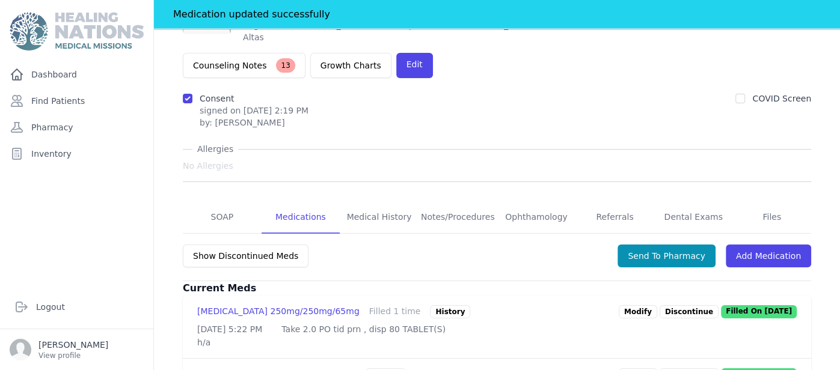
scroll to position [32, 0]
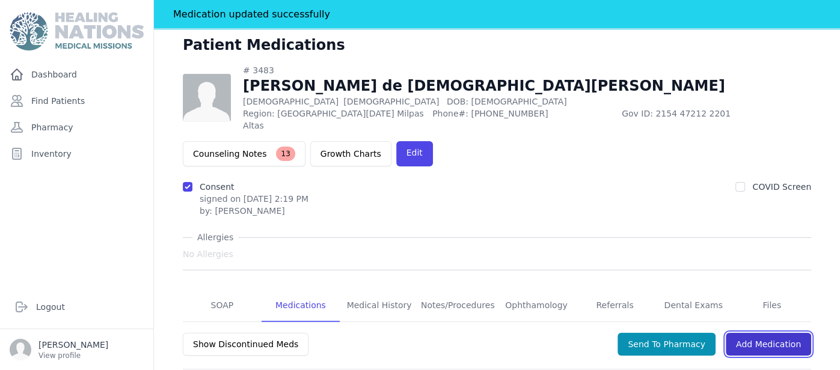
click at [767, 333] on link "Add Medication" at bounding box center [768, 344] width 85 height 23
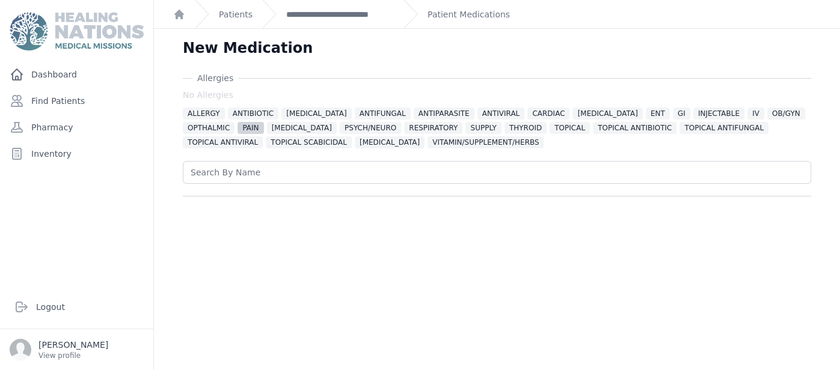
click at [238, 124] on span "PAIN" at bounding box center [251, 128] width 26 height 12
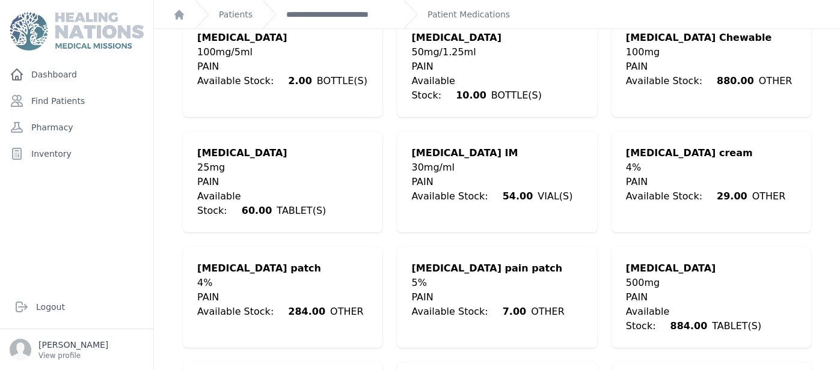
scroll to position [1219, 0]
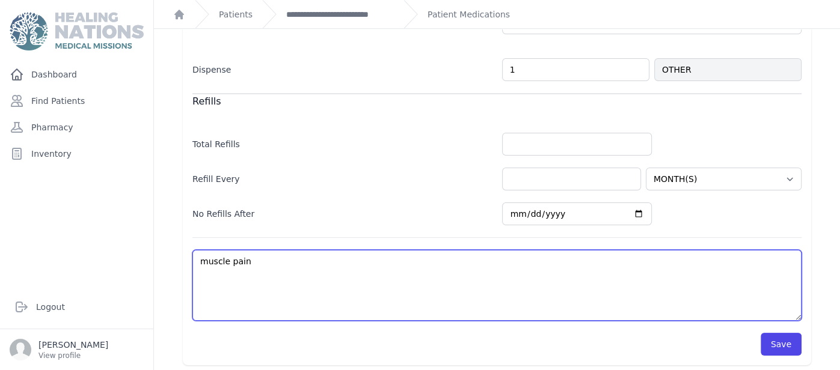
click at [467, 283] on textarea "muscle pain" at bounding box center [496, 285] width 609 height 71
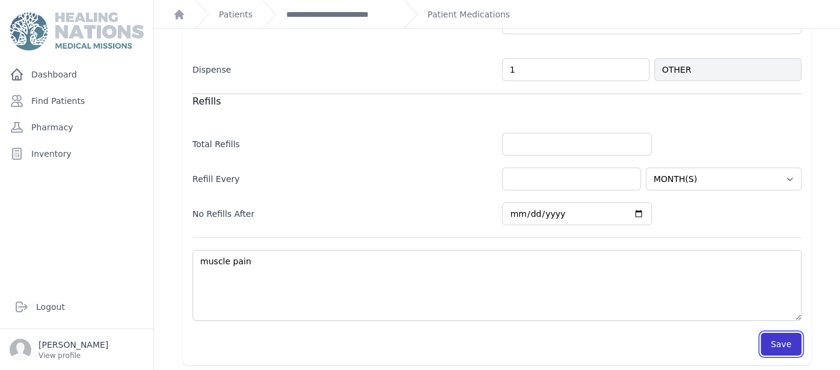
click at [796, 347] on button "Save" at bounding box center [781, 344] width 41 height 23
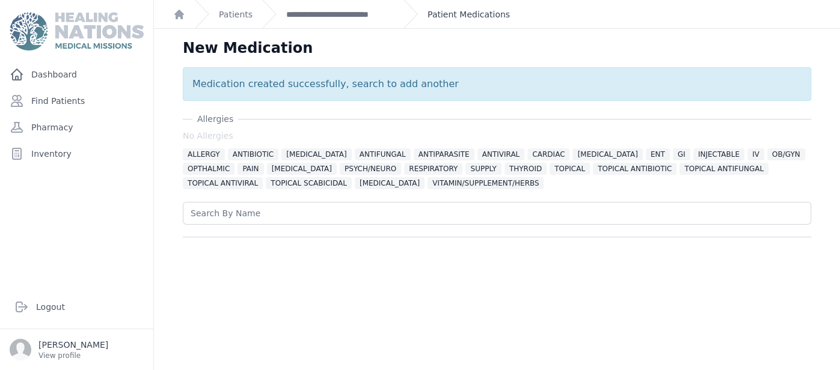
click at [488, 10] on link "Patient Medications" at bounding box center [469, 14] width 82 height 12
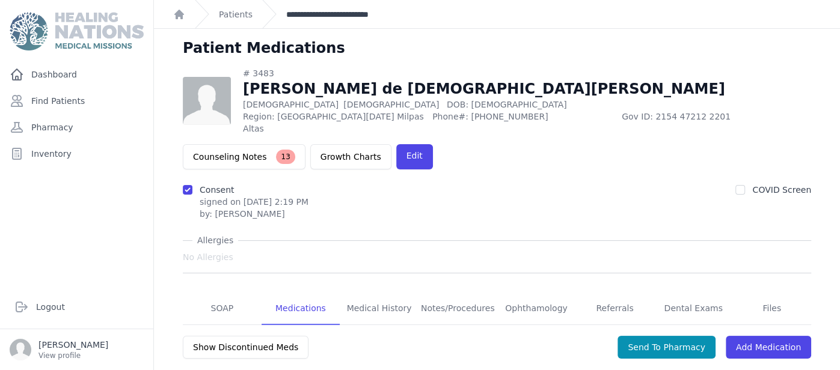
click at [313, 12] on link "**********" at bounding box center [340, 14] width 108 height 12
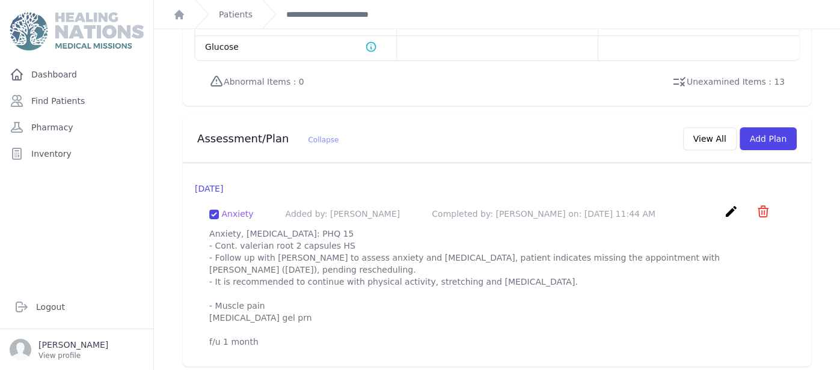
scroll to position [1054, 0]
click at [733, 206] on icon "create" at bounding box center [731, 210] width 14 height 14
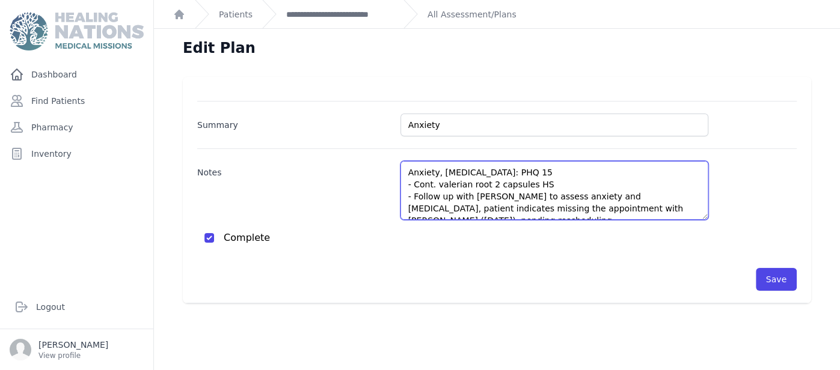
click at [693, 201] on textarea "Anxiety, Insomnia: PHQ 15 - Cont. valerian root 2 capsules HS - Follow up with …" at bounding box center [554, 190] width 308 height 59
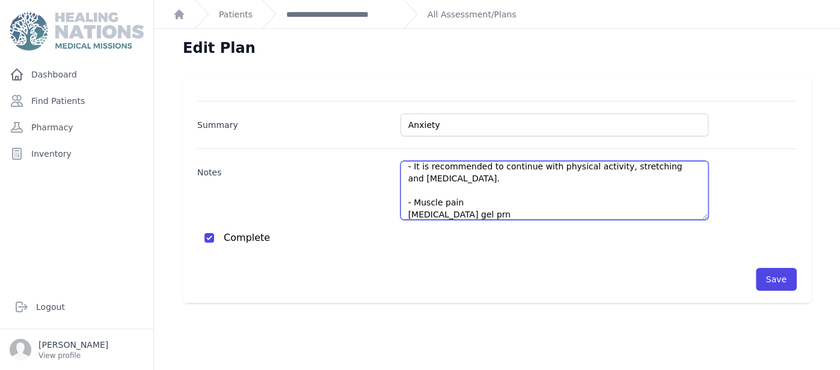
scroll to position [78, 0]
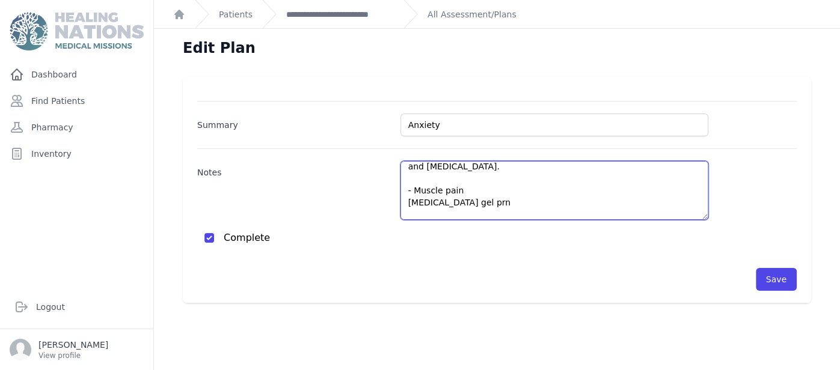
type textarea "Anxiety, Insomnia: PHQ 15 - Cont. valerian root 2 capsules HS - Follow up with …"
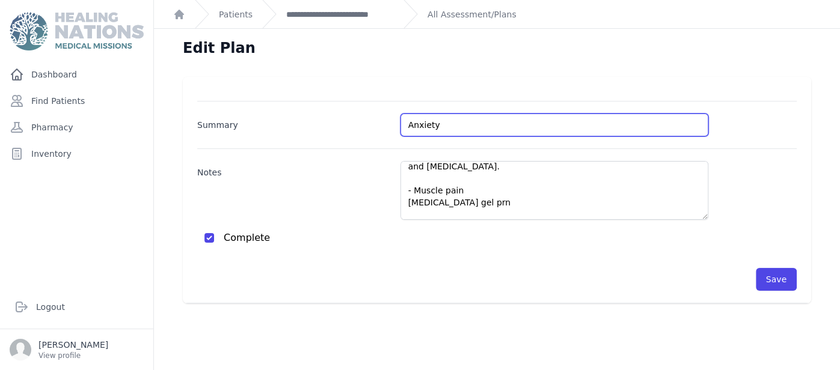
click at [542, 129] on input "Anxiety" at bounding box center [554, 125] width 308 height 23
type input "Anxiety/Conjuntivitis"
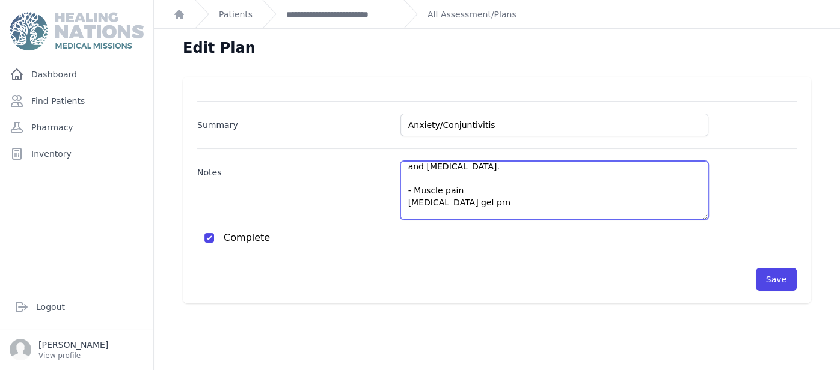
click at [496, 201] on textarea "Anxiety, Insomnia: PHQ 15 - Cont. valerian root 2 capsules HS - Follow up with …" at bounding box center [554, 190] width 308 height 59
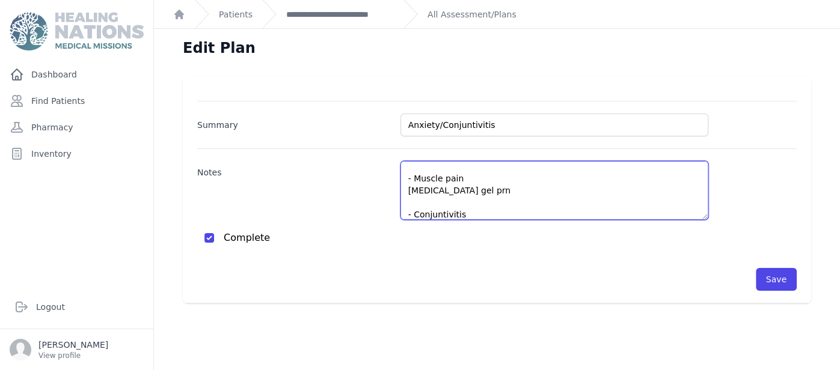
scroll to position [102, 0]
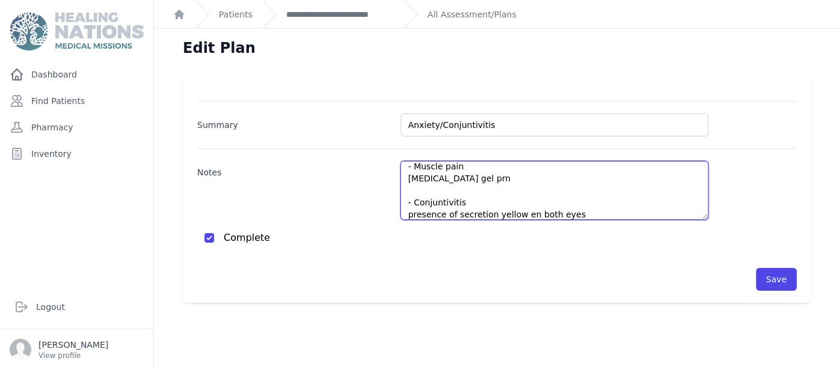
paste textarea "Moxifloxacin 0.5%"
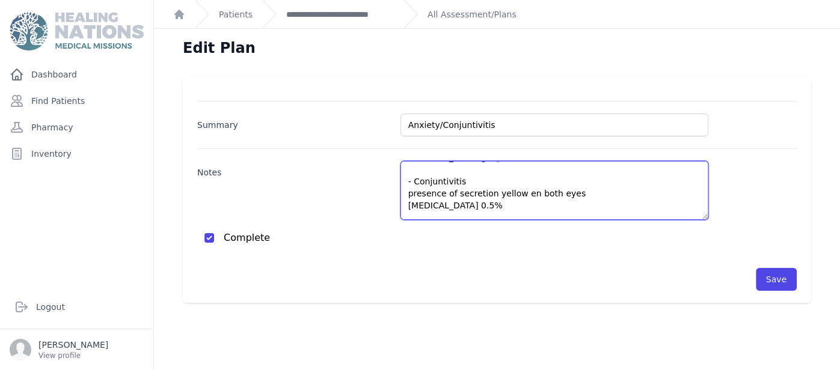
scroll to position [132, 0]
drag, startPoint x: 409, startPoint y: 200, endPoint x: 590, endPoint y: 176, distance: 182.0
click at [590, 176] on textarea "Anxiety, Insomnia: PHQ 15 - Cont. valerian root 2 capsules HS - Follow up with …" at bounding box center [554, 190] width 308 height 59
click at [483, 185] on textarea "Anxiety, Insomnia: PHQ 15 - Cont. valerian root 2 capsules HS - Follow up with …" at bounding box center [554, 190] width 308 height 59
drag, startPoint x: 572, startPoint y: 172, endPoint x: 438, endPoint y: 210, distance: 139.5
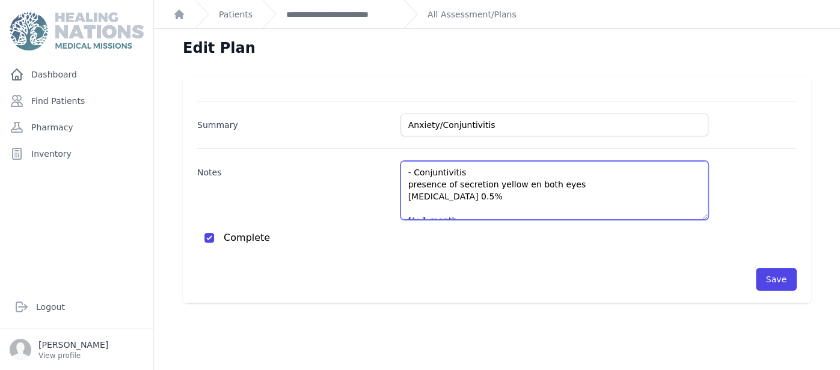
click at [438, 210] on textarea "Anxiety, Insomnia: PHQ 15 - Cont. valerian root 2 capsules HS - Follow up with …" at bounding box center [554, 190] width 308 height 59
click at [618, 173] on textarea "Anxiety, Insomnia: PHQ 15 - Cont. valerian root 2 capsules HS - Follow up with …" at bounding box center [554, 190] width 308 height 59
drag, startPoint x: 618, startPoint y: 173, endPoint x: 409, endPoint y: 174, distance: 208.7
click at [409, 174] on textarea "Anxiety, Insomnia: PHQ 15 - Cont. valerian root 2 capsules HS - Follow up with …" at bounding box center [554, 190] width 308 height 59
paste textarea "Presence of yellow discharge in both eyes 1 week ago"
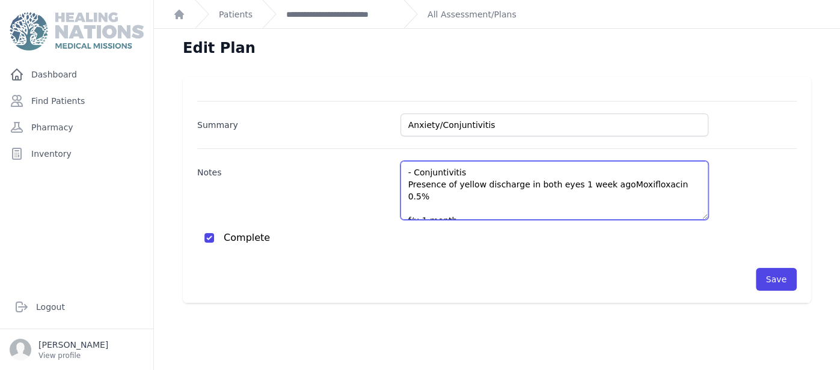
scroll to position [120, 0]
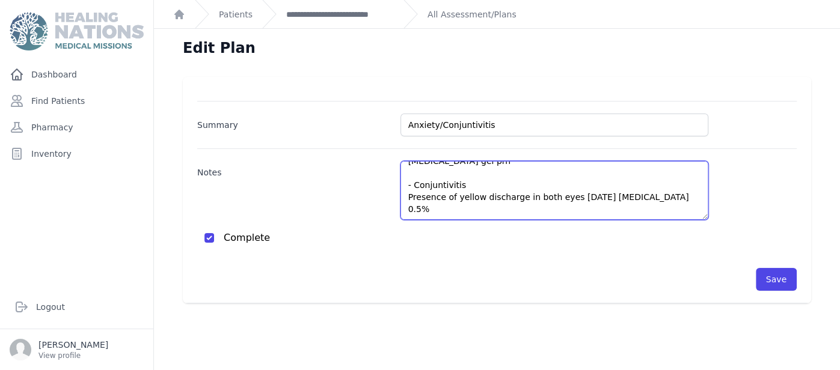
click at [459, 199] on textarea "Anxiety, Insomnia: PHQ 15 - Cont. valerian root 2 capsules HS - Follow up with …" at bounding box center [554, 190] width 308 height 59
type textarea "Anxiety, Insomnia: PHQ 15 - Cont. valerian root 2 capsules HS - Follow up with …"
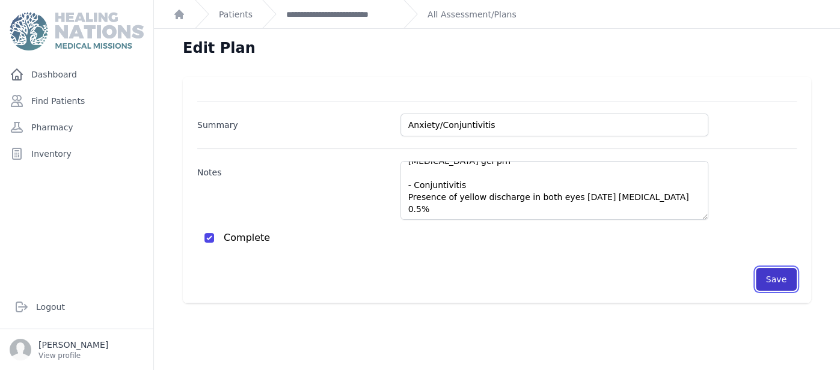
click at [776, 284] on button "Save" at bounding box center [776, 279] width 41 height 23
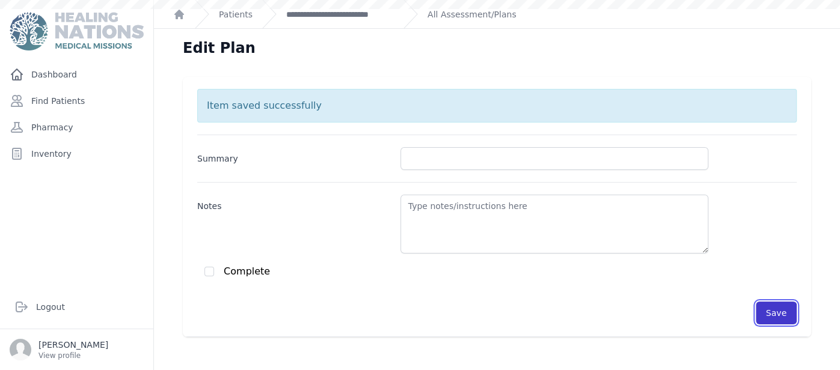
scroll to position [0, 0]
click at [307, 13] on link "**********" at bounding box center [340, 14] width 108 height 12
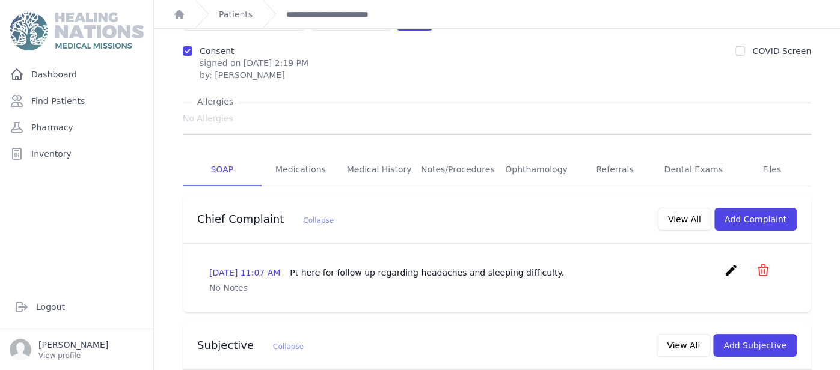
scroll to position [192, 0]
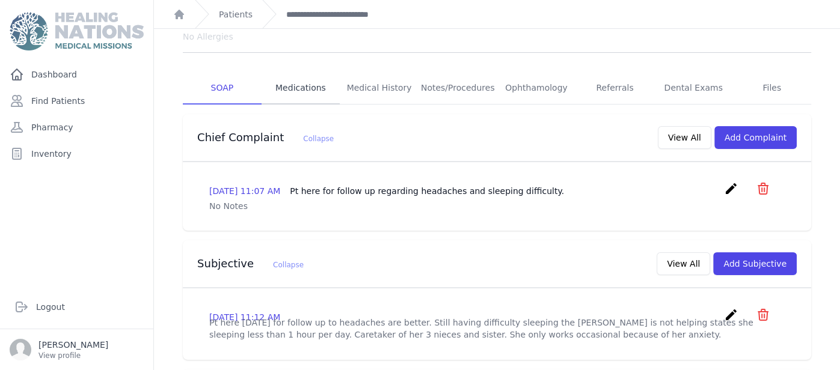
click at [321, 79] on link "Medications" at bounding box center [301, 88] width 79 height 32
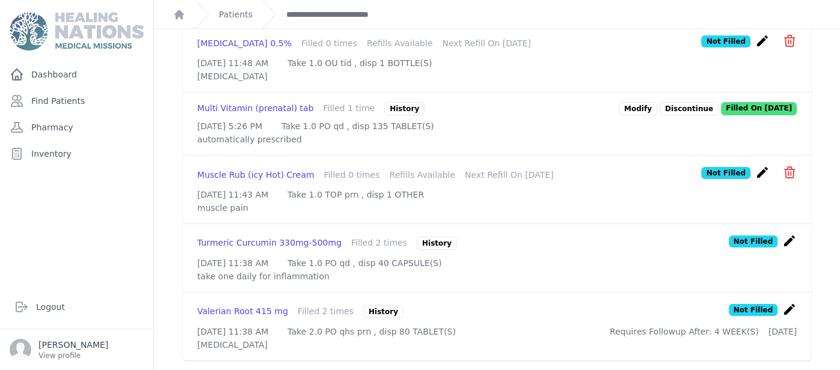
scroll to position [913, 0]
click at [244, 49] on div "Moxifloxacin 0.5%" at bounding box center [244, 43] width 94 height 12
click at [213, 52] on div "Moxifloxacin 0.5% Filled 0 times Refills Available Next Refill On 2025-Aug-13 N…" at bounding box center [497, 43] width 600 height 19
click at [246, 49] on div "Moxifloxacin 0.5%" at bounding box center [244, 43] width 94 height 12
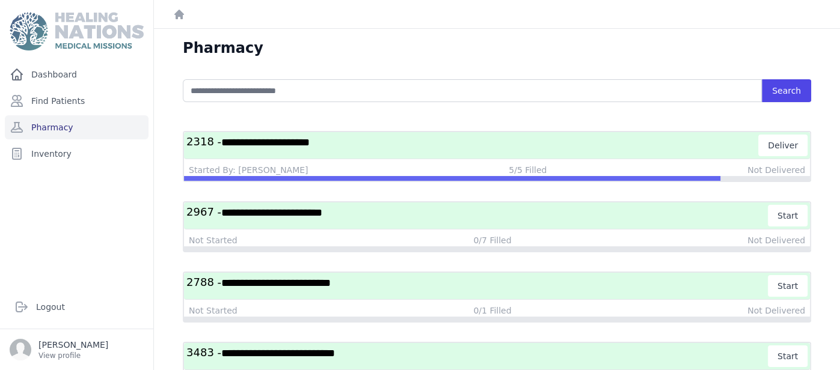
click at [337, 165] on div "Started By: [PERSON_NAME] 5/5 Filled Not Delivered" at bounding box center [497, 170] width 616 height 12
click at [262, 144] on span "**********" at bounding box center [265, 142] width 88 height 11
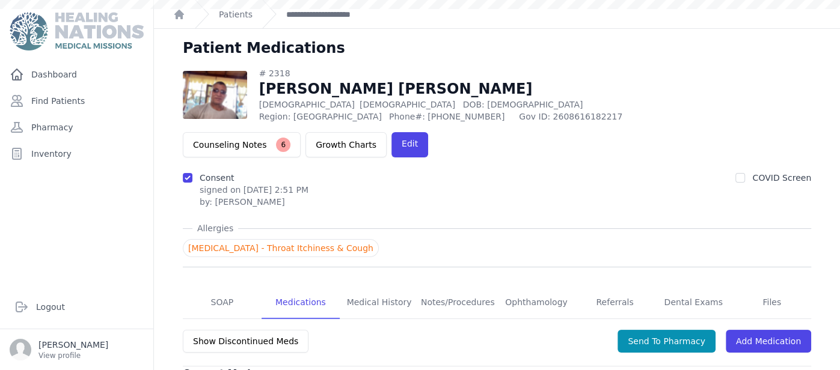
click at [289, 287] on link "Medications" at bounding box center [301, 303] width 79 height 32
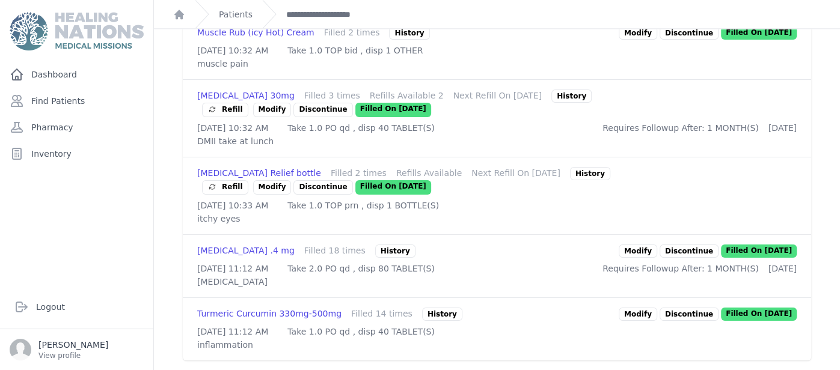
scroll to position [1106, 0]
click at [595, 213] on p "itchy eyes" at bounding box center [497, 219] width 600 height 12
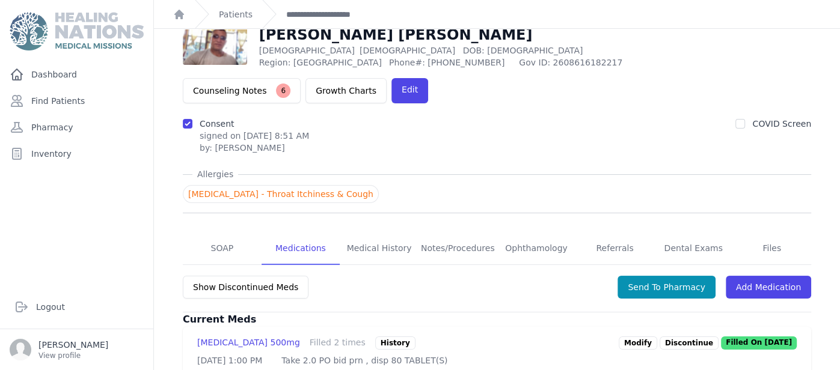
scroll to position [0, 0]
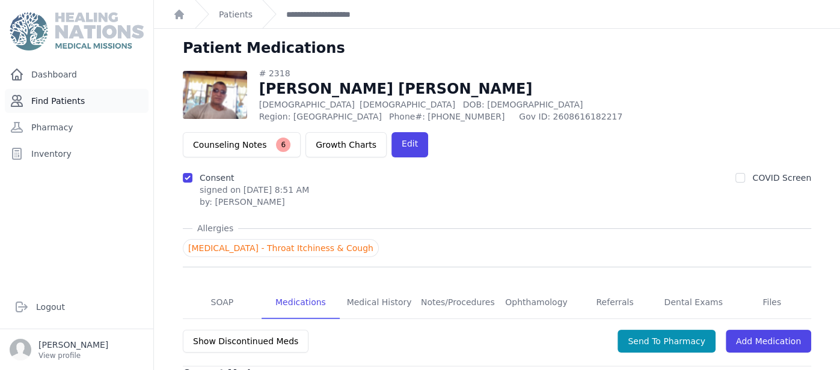
click at [34, 96] on link "Find Patients" at bounding box center [77, 101] width 144 height 24
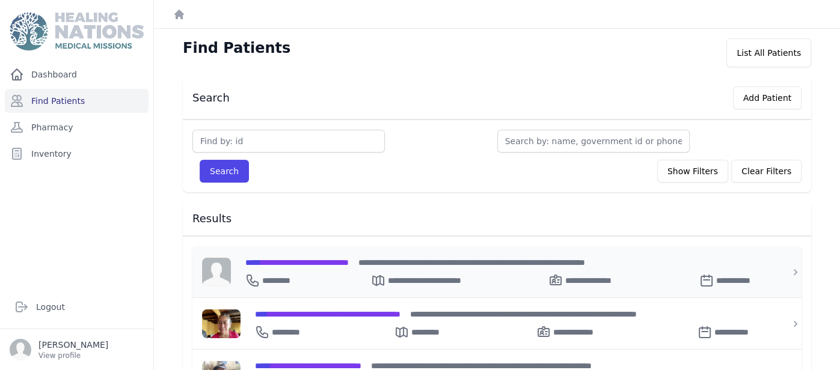
click at [303, 259] on span "**********" at bounding box center [296, 263] width 103 height 8
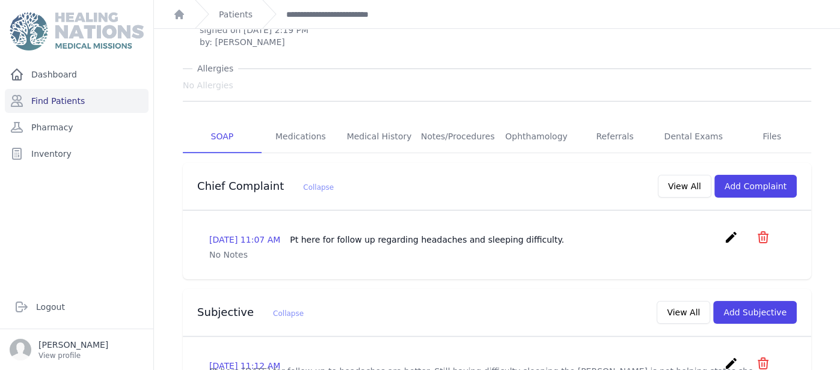
scroll to position [144, 0]
click at [277, 120] on link "Medications" at bounding box center [301, 136] width 79 height 32
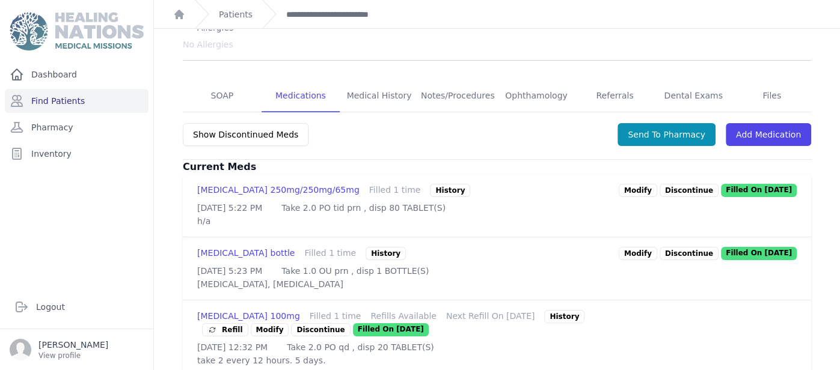
scroll to position [144, 0]
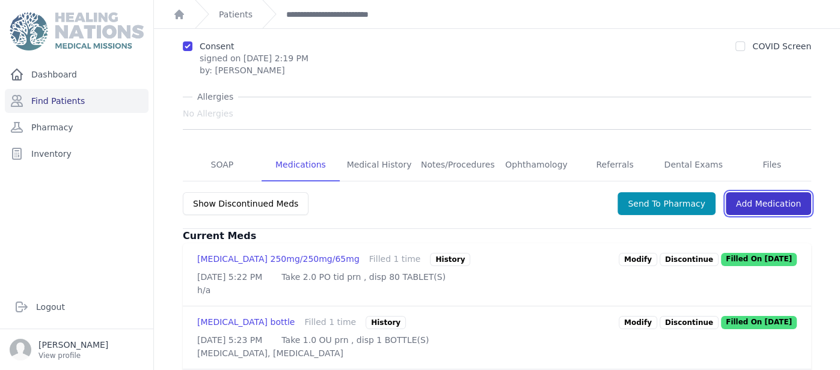
click at [744, 192] on link "Add Medication" at bounding box center [768, 203] width 85 height 23
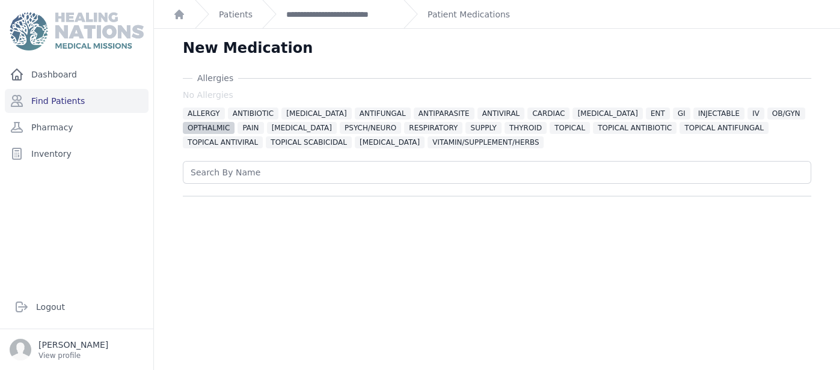
click at [235, 122] on span "OPTHALMIC" at bounding box center [209, 128] width 52 height 12
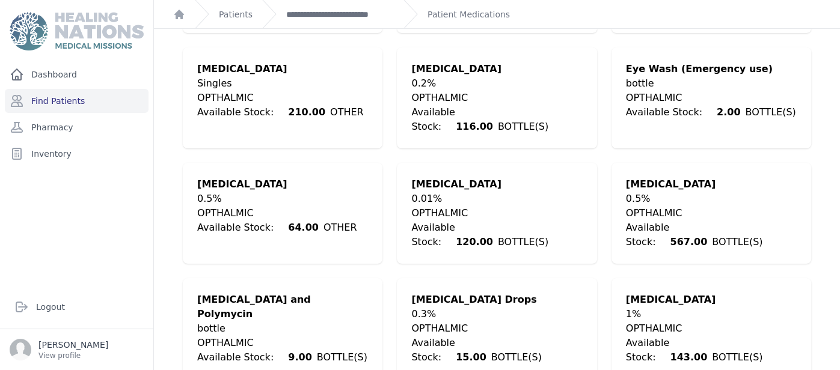
scroll to position [288, 0]
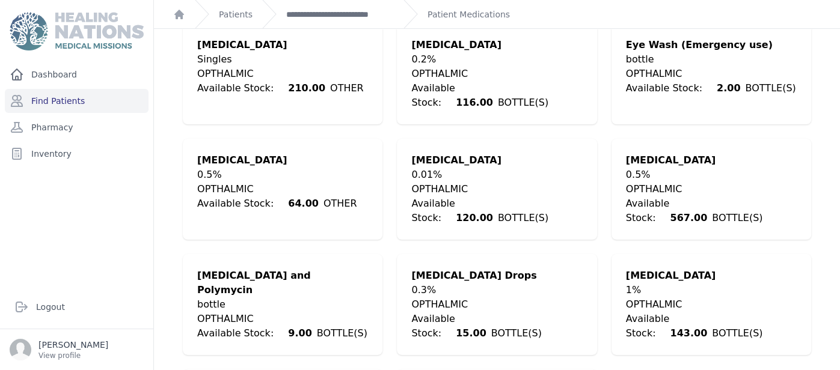
click at [263, 298] on div "bottle" at bounding box center [282, 305] width 171 height 14
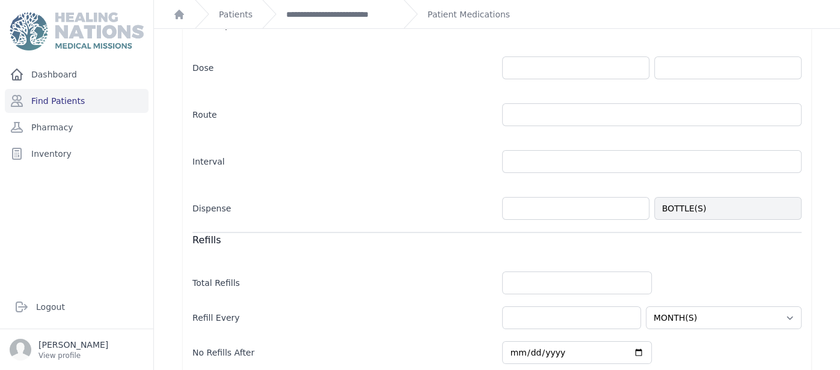
click at [824, 272] on div "Allergies No Allergies ALLERGY ANTIBIOTIC ANTICONVULSANT ANTIFUNGAL ANTIPARASIT…" at bounding box center [497, 144] width 667 height 720
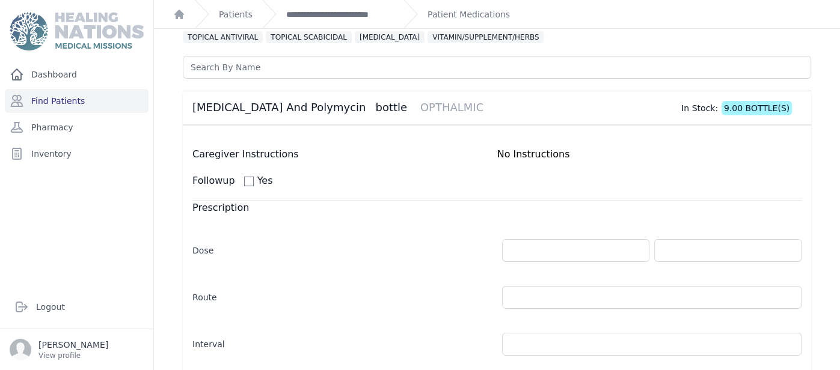
scroll to position [120, 0]
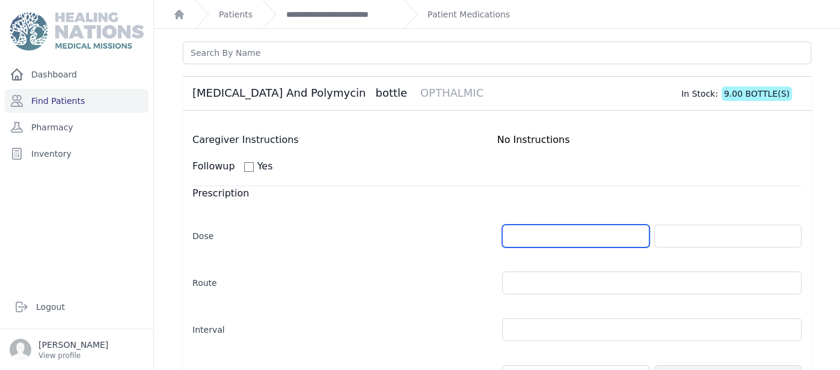
click at [628, 237] on input "number" at bounding box center [575, 236] width 147 height 23
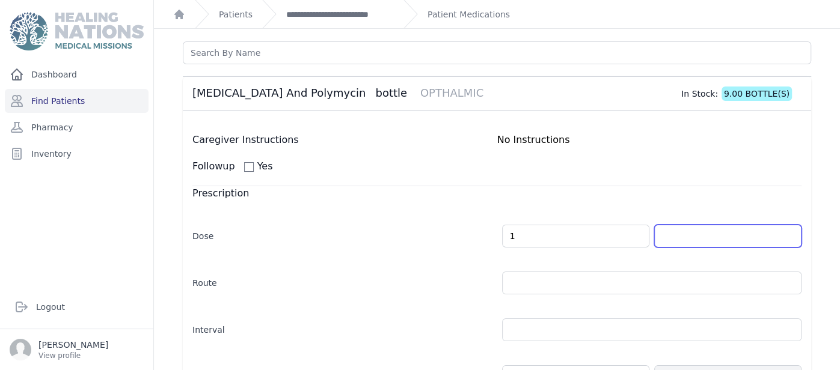
click at [685, 232] on input "text" at bounding box center [727, 236] width 147 height 23
type input "1.0"
select select "MONTH(S)"
click at [685, 232] on input "text" at bounding box center [727, 236] width 147 height 23
click at [549, 303] on div "Dose 1.0 Route" at bounding box center [496, 301] width 609 height 176
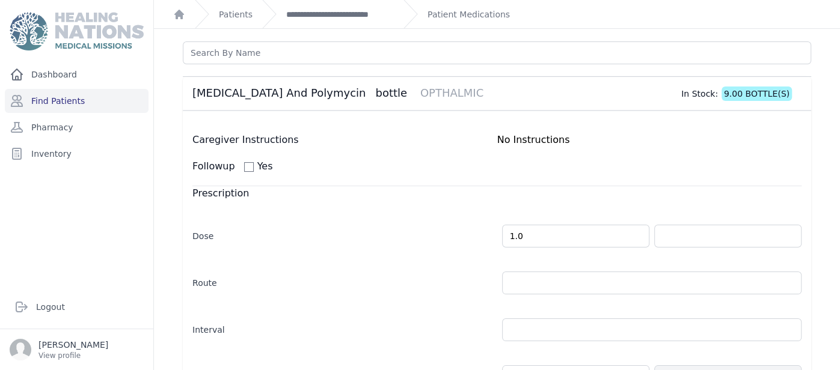
click at [543, 292] on div "Dose 1.0 Route" at bounding box center [496, 301] width 609 height 176
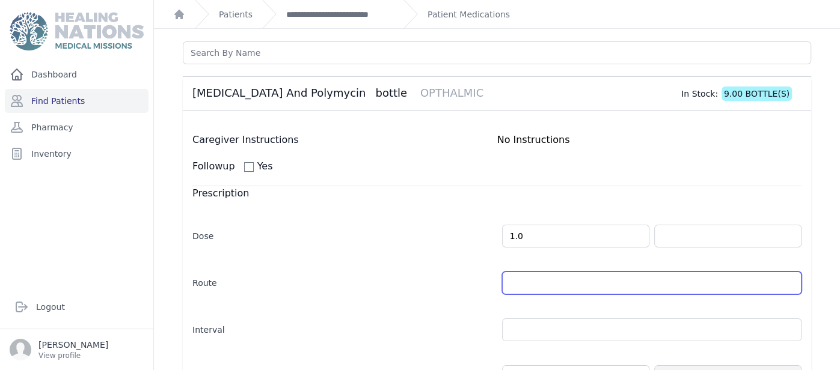
click at [539, 284] on input "text" at bounding box center [652, 283] width 300 height 23
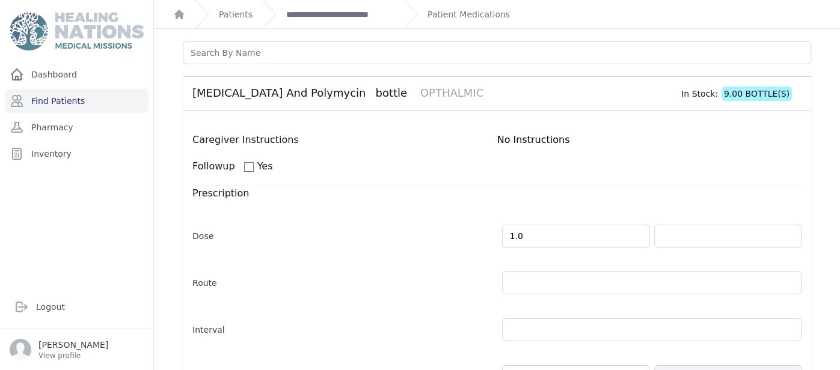
click at [549, 200] on div "Prescription Dose 1.0 Route" at bounding box center [496, 287] width 609 height 203
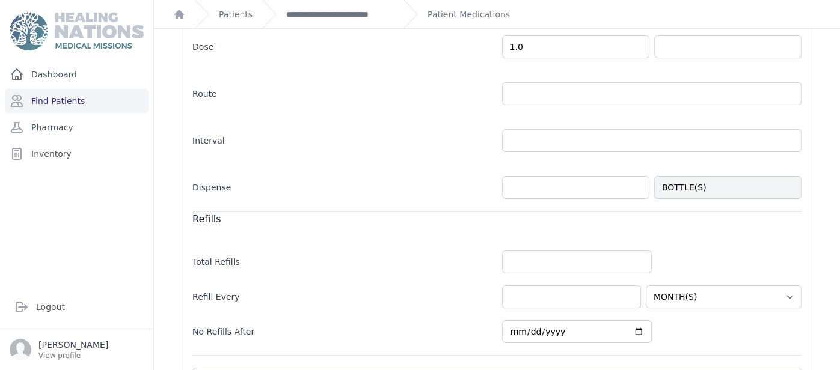
scroll to position [311, 0]
click at [552, 102] on div "Dose 1.0 Route" at bounding box center [496, 109] width 609 height 176
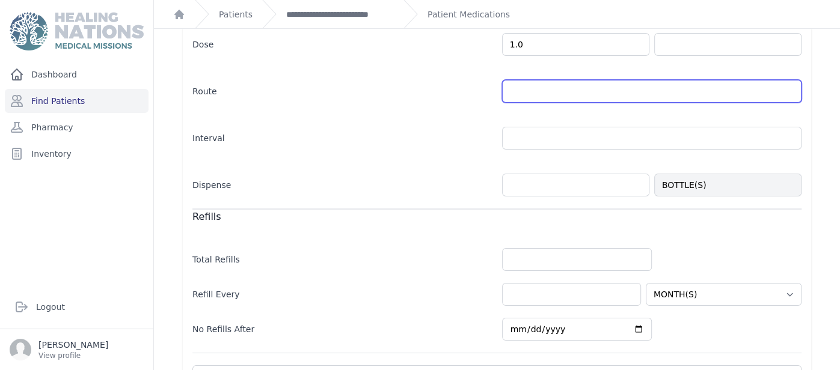
click at [538, 91] on input "text" at bounding box center [652, 91] width 300 height 23
type input "p"
type input "o"
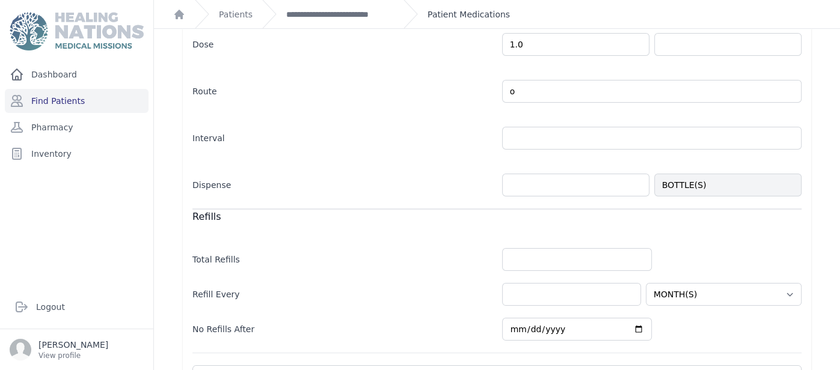
select select "MONTH(S)"
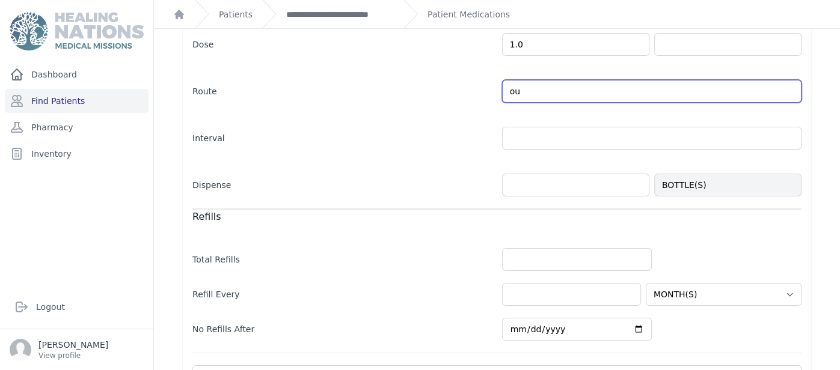
type input "OU"
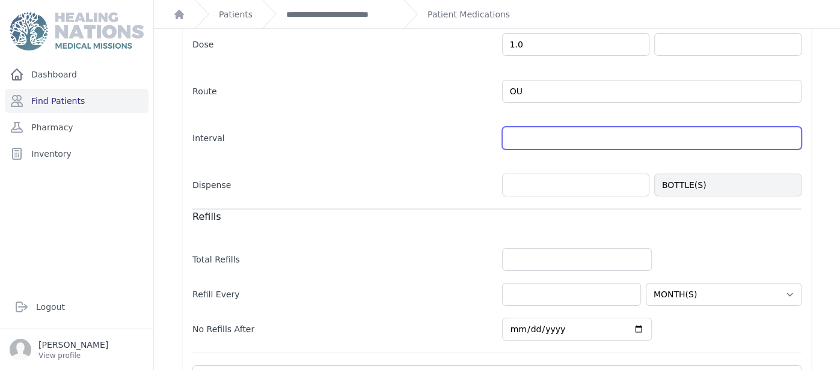
click at [586, 133] on input "text" at bounding box center [652, 138] width 300 height 23
select select "MONTH(S)"
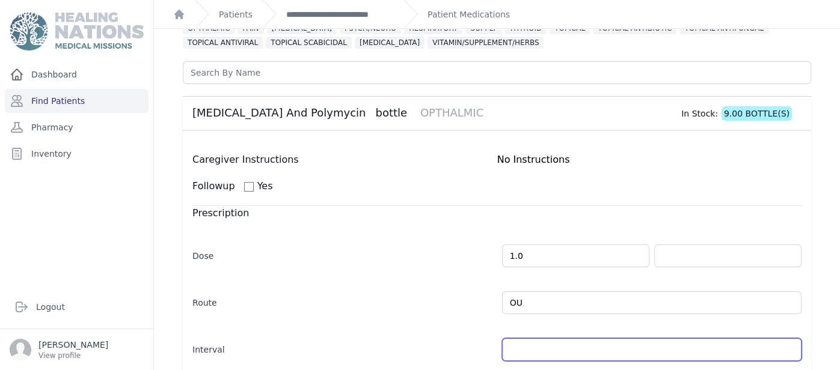
scroll to position [99, 0]
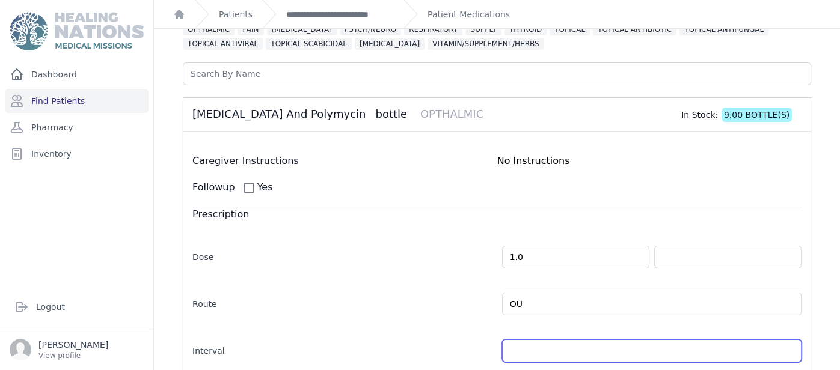
click at [579, 351] on input "text" at bounding box center [652, 351] width 300 height 23
type input "tid"
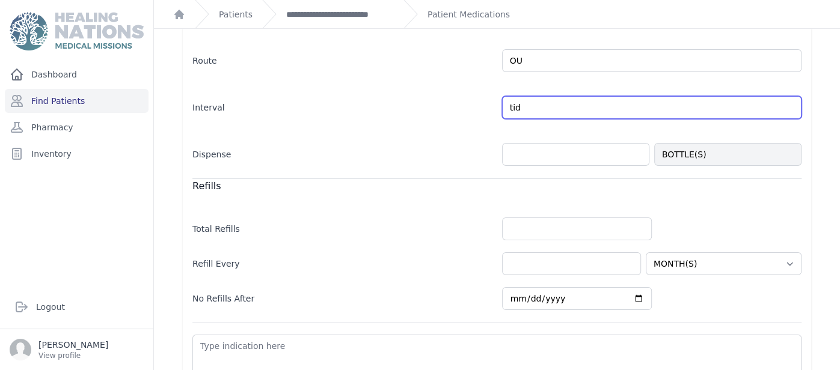
scroll to position [344, 0]
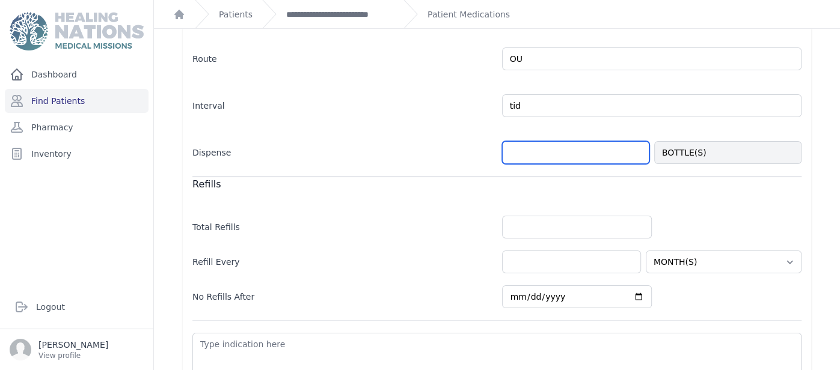
click at [637, 150] on input "number" at bounding box center [575, 152] width 147 height 23
select select "MONTH(S)"
type input "1"
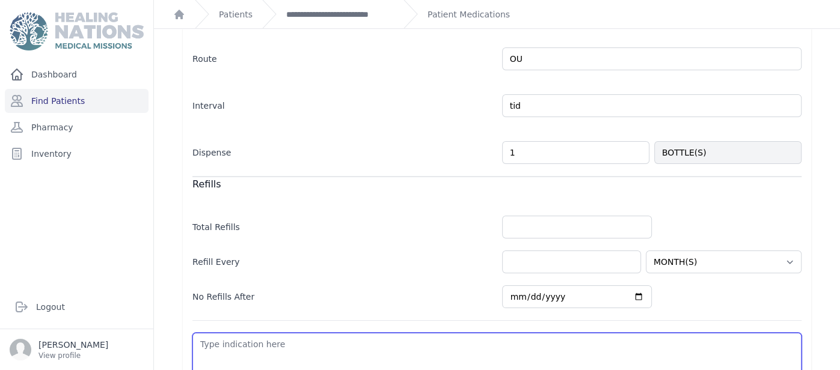
click at [453, 352] on textarea at bounding box center [496, 368] width 609 height 71
select select "MONTH(S)"
type textarea "C"
select select "MONTH(S)"
type textarea "Co"
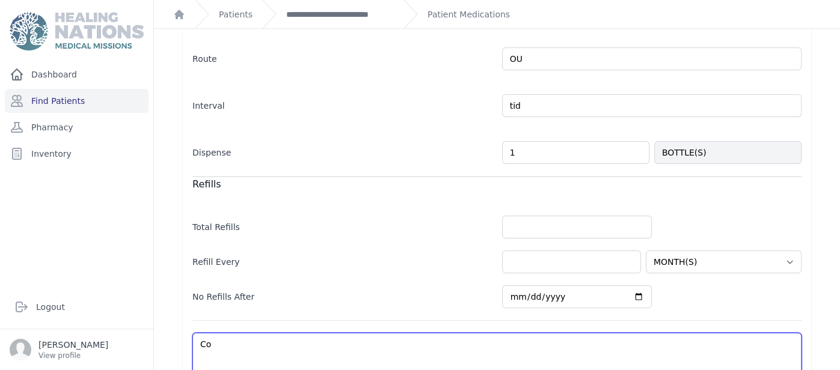
select select "MONTH(S)"
type textarea "Con"
select select "MONTH(S)"
type textarea "Conj"
select select "MONTH(S)"
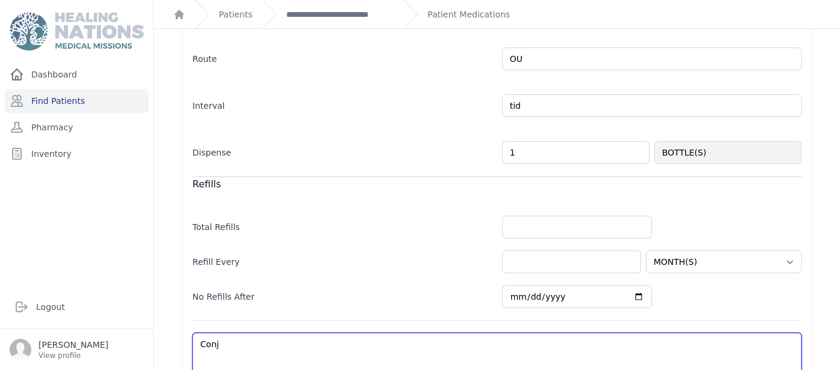
type textarea "Conju"
select select "MONTH(S)"
type textarea "Conjunt"
select select "MONTH(S)"
type textarea "Conjunti"
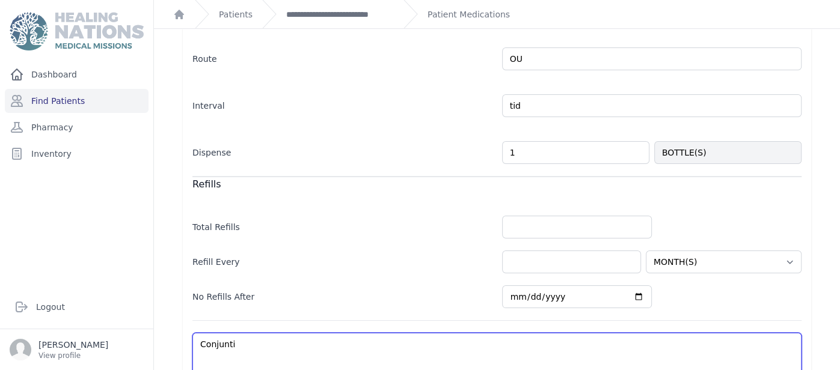
select select "MONTH(S)"
type textarea "Conjuntivi"
select select "MONTH(S)"
type textarea "Conjuntiviti"
select select "MONTH(S)"
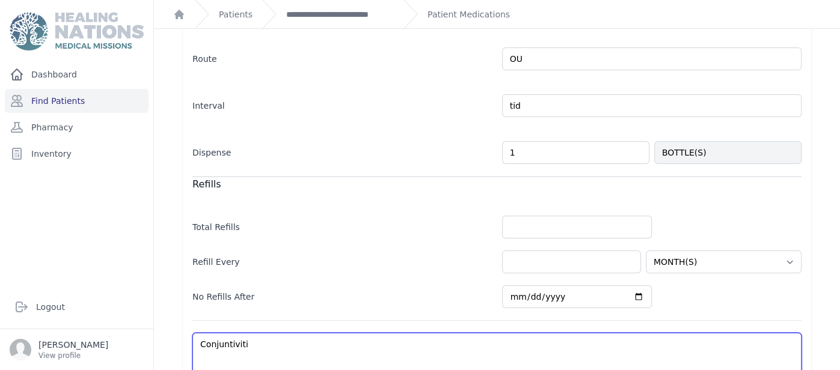
type textarea "Conjuntivitis"
select select "MONTH(S)"
type textarea "Conjuntivitis"
select select "MONTH(S)"
type textarea "Conjuntivitis x"
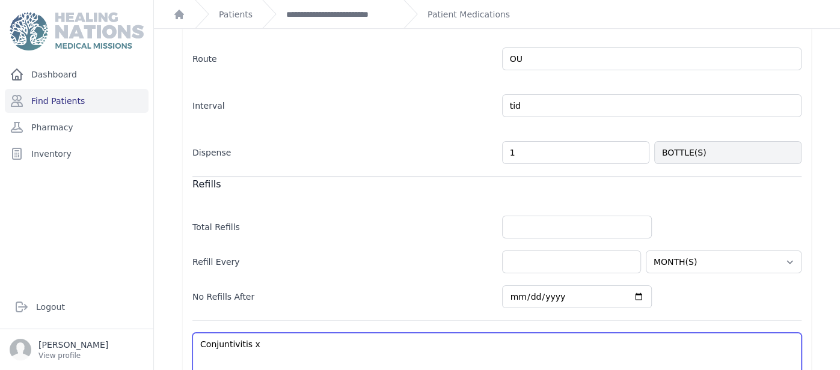
select select "MONTH(S)"
type textarea "Conjuntivitis"
select select "MONTH(S)"
type textarea "Conjuntivitis"
select select "MONTH(S)"
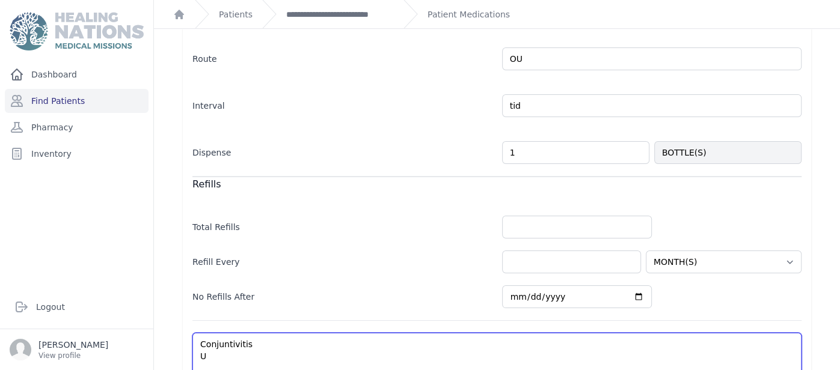
type textarea "Conjuntivitis Us"
select select "MONTH(S)"
type textarea "Conjuntivitis Use"
select select "MONTH(S)"
type textarea "Conjuntivitis Use"
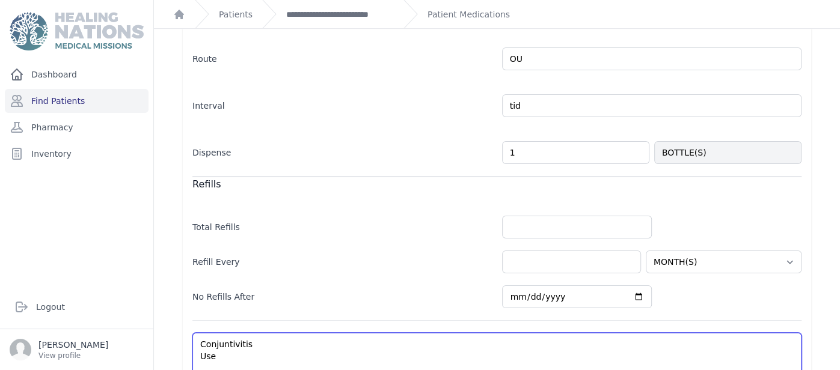
select select "MONTH(S)"
type textarea "Conjuntivitis Use x"
select select "MONTH(S)"
type textarea "Conjuntivitis Use x"
select select "MONTH(S)"
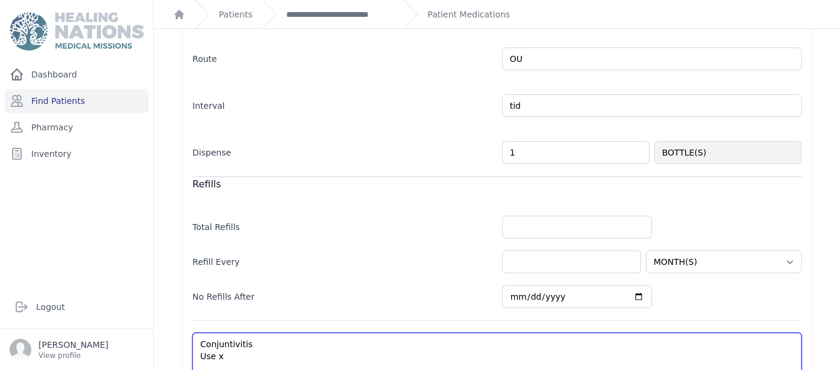
type textarea "Conjuntivitis Use x 7"
select select "MONTH(S)"
type textarea "Conjuntivitis Use x 7 d"
select select "MONTH(S)"
type textarea "Conjuntivitis Use x 7 da"
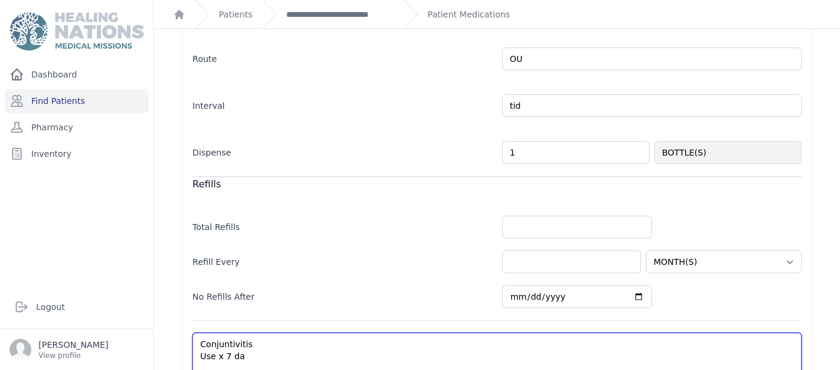
select select "MONTH(S)"
type textarea "Conjuntivitis Use x 7 day"
select select "MONTH(S)"
type textarea "Conjuntivitis Use x 7 days"
select select "MONTH(S)"
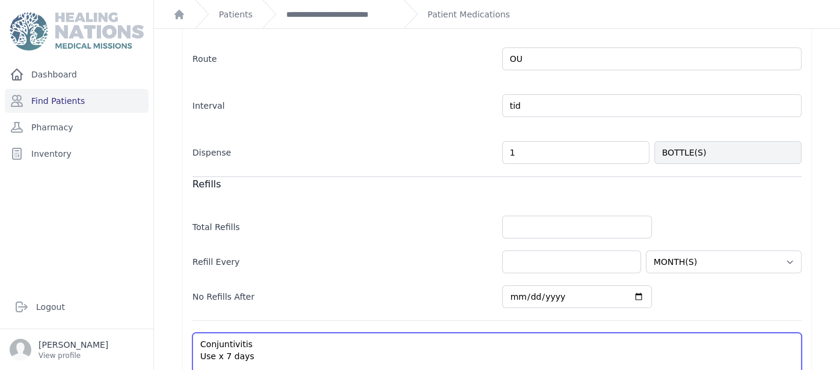
type textarea "Conjuntivitis Use x 7 days"
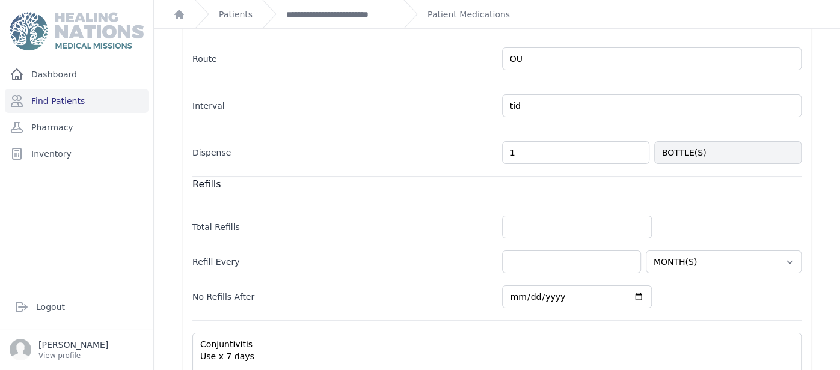
click at [839, 165] on main "**********" at bounding box center [497, 185] width 686 height 370
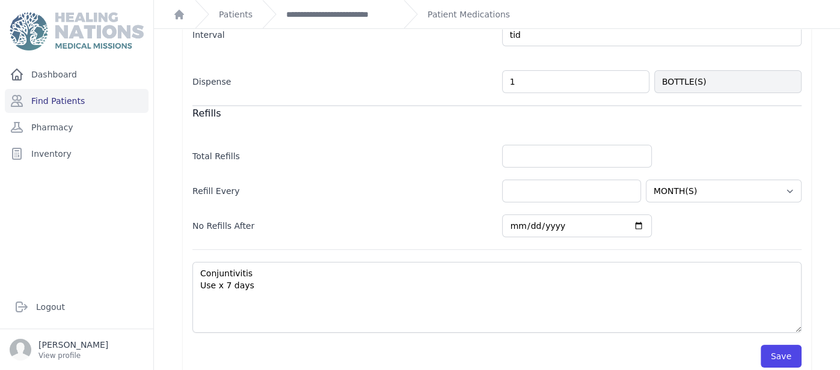
scroll to position [427, 0]
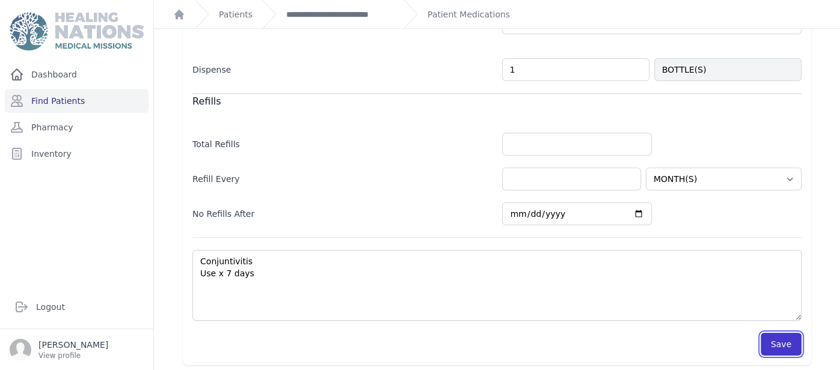
click at [800, 333] on button "Save" at bounding box center [781, 344] width 41 height 23
select select "MONTH(S)"
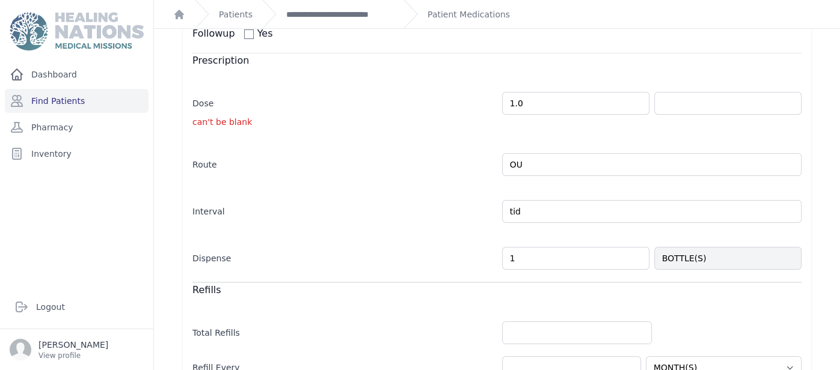
scroll to position [271, 0]
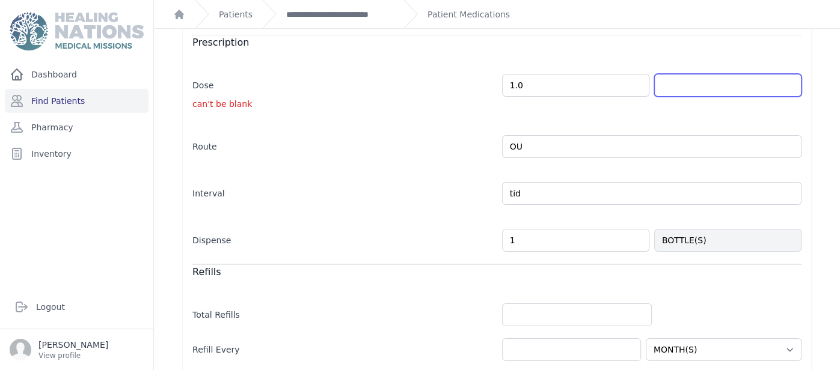
click at [768, 85] on input "text" at bounding box center [727, 85] width 147 height 23
type input "OTHER"
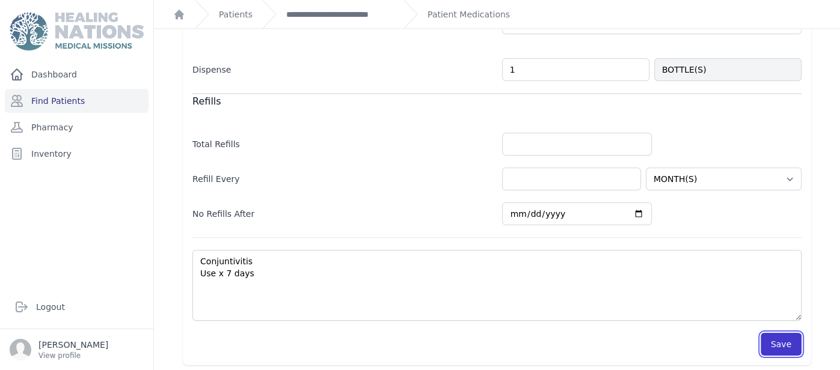
click at [780, 337] on button "Save" at bounding box center [781, 344] width 41 height 23
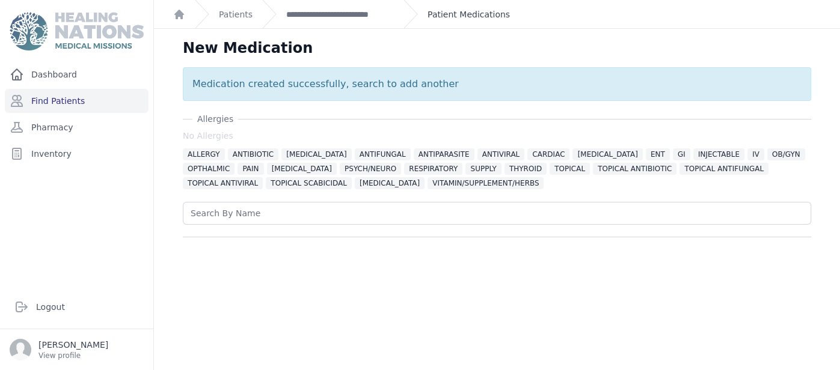
click at [439, 17] on link "Patient Medications" at bounding box center [469, 14] width 82 height 12
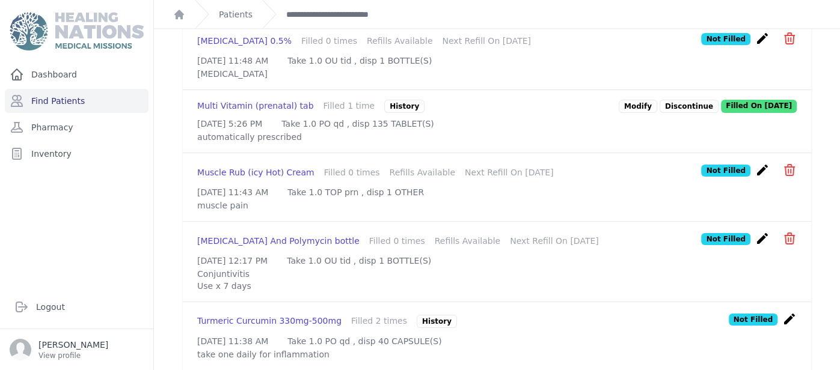
scroll to position [912, 0]
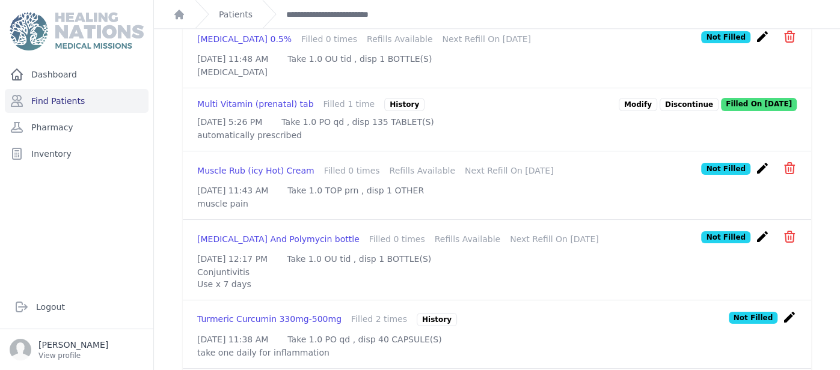
click at [791, 44] on icon "icon" at bounding box center [789, 36] width 14 height 14
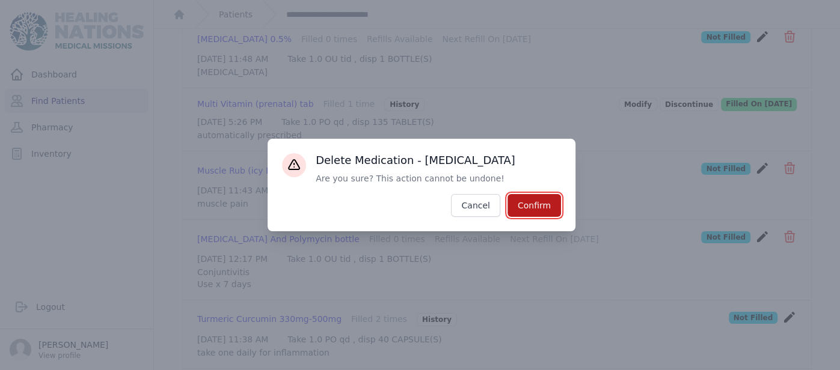
click at [521, 200] on button "Confirm" at bounding box center [535, 205] width 54 height 23
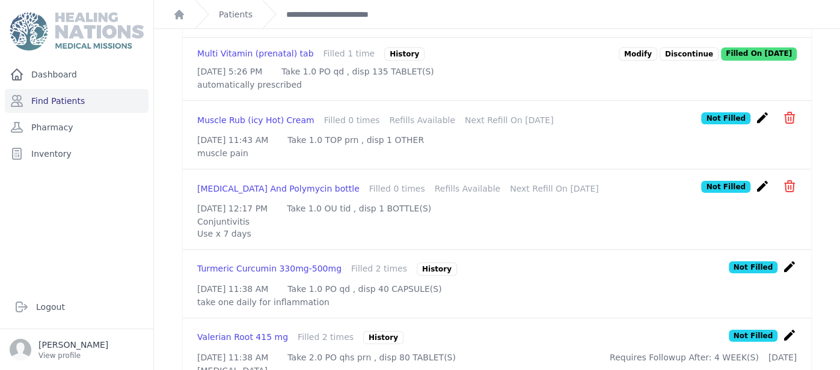
scroll to position [892, 0]
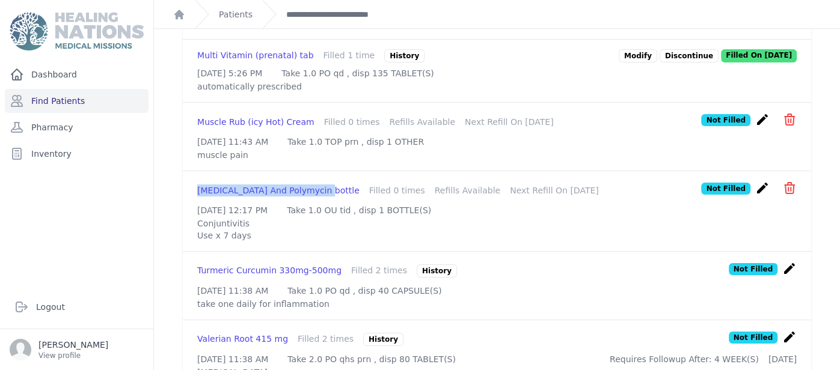
drag, startPoint x: 195, startPoint y: 256, endPoint x: 317, endPoint y: 257, distance: 121.5
click at [317, 251] on div "Neomycin And Polymycin bottle Filled 0 times Refills Available Next Refill On 2…" at bounding box center [497, 211] width 628 height 80
copy div "Neomycin And Polymycin bottle"
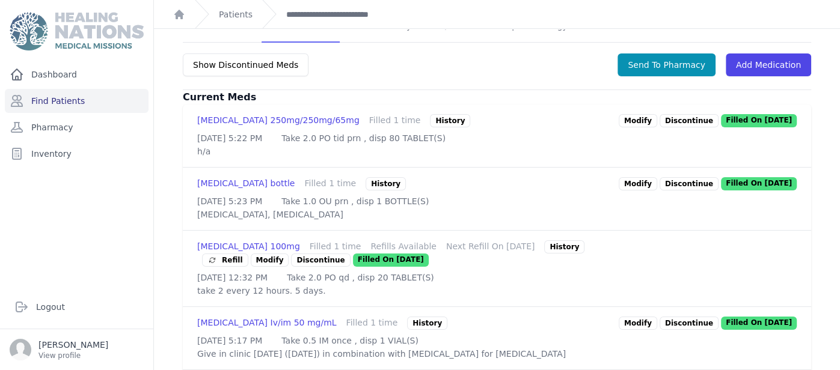
scroll to position [0, 0]
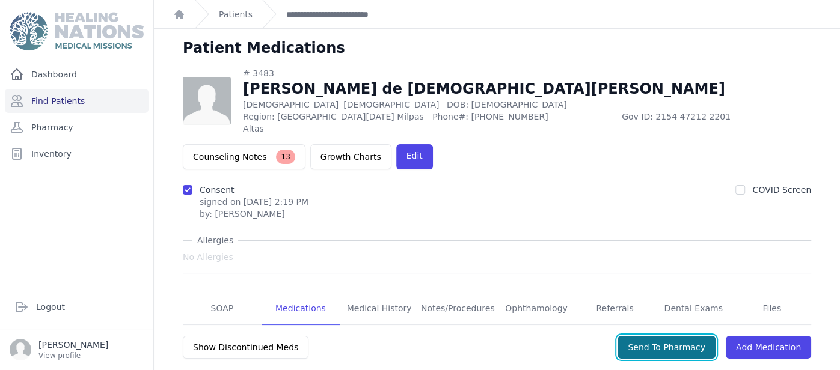
click at [648, 336] on button "Send To Pharmacy" at bounding box center [667, 347] width 98 height 23
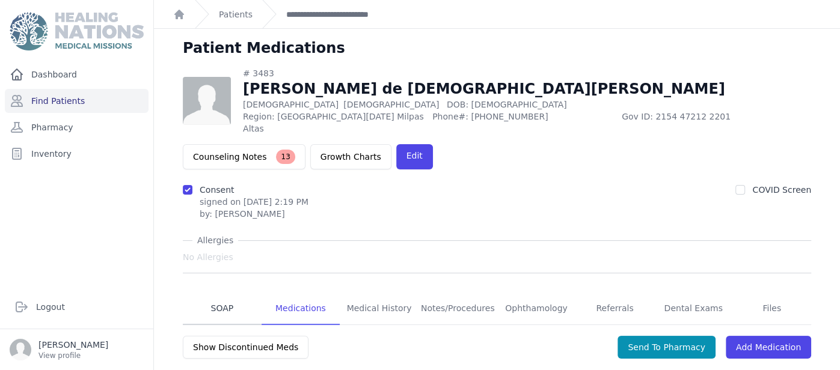
click at [218, 293] on link "SOAP" at bounding box center [222, 309] width 79 height 32
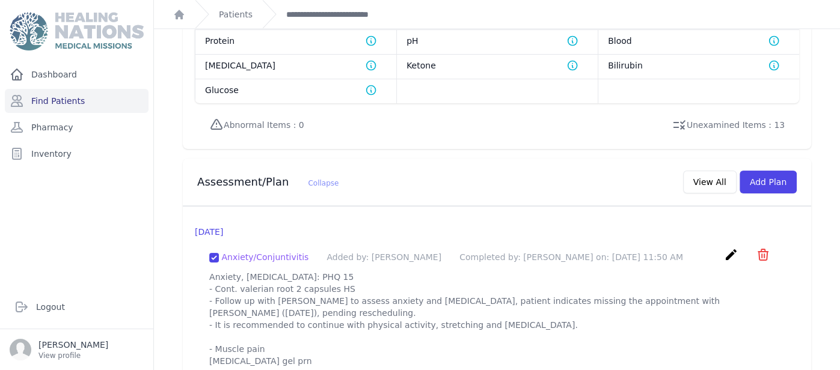
scroll to position [1119, 0]
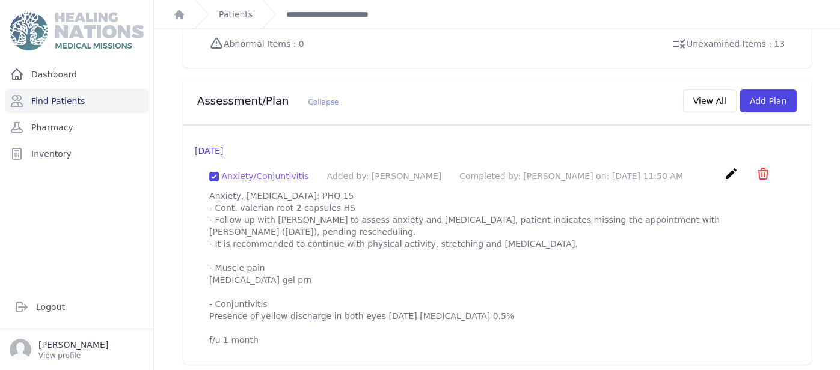
click at [734, 171] on icon "create" at bounding box center [731, 174] width 14 height 14
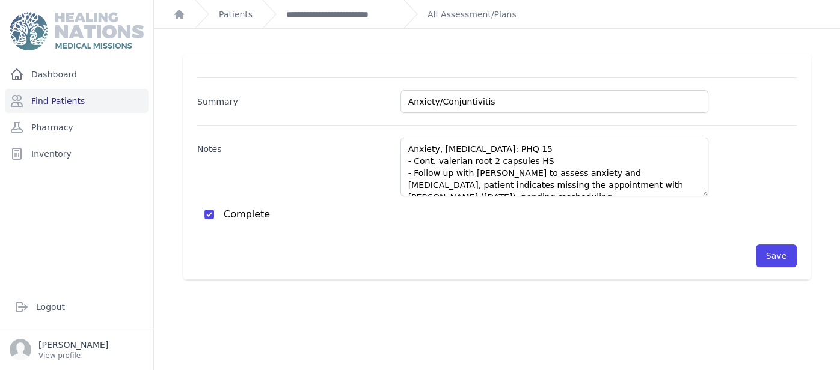
scroll to position [28, 0]
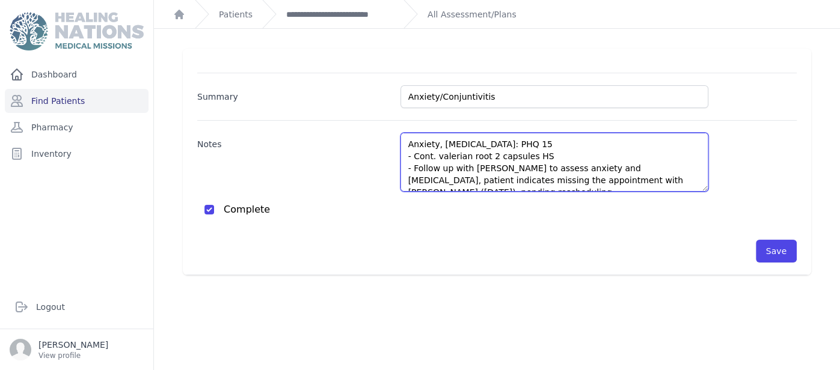
click at [629, 176] on textarea "Anxiety, Insomnia: PHQ 15 - Cont. valerian root 2 capsules HS - Follow up with …" at bounding box center [554, 162] width 308 height 59
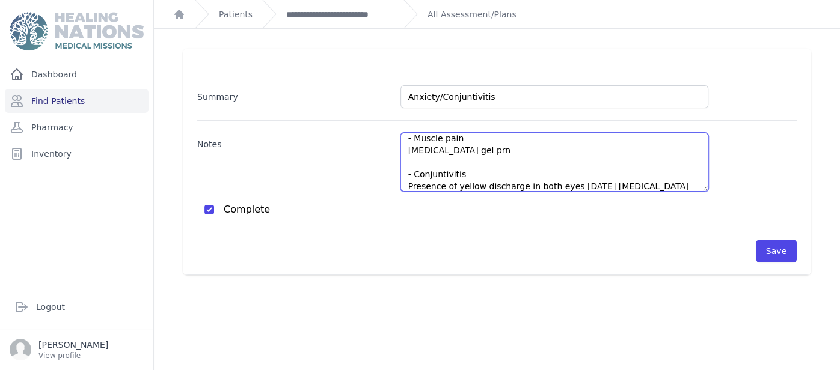
scroll to position [114, 0]
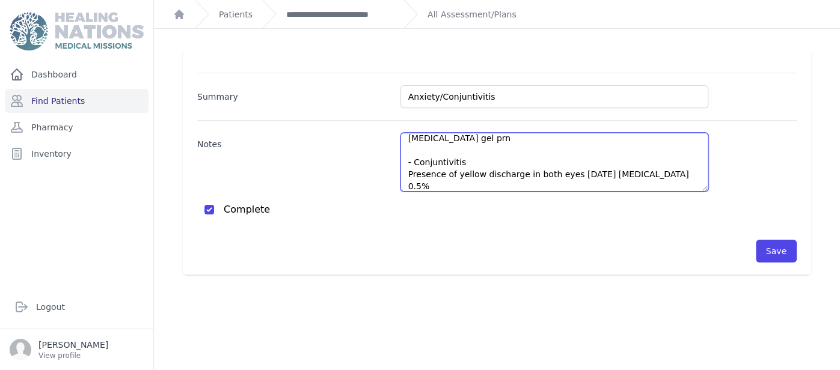
drag, startPoint x: 683, startPoint y: 159, endPoint x: 612, endPoint y: 165, distance: 71.2
click at [612, 165] on textarea "Anxiety, Insomnia: PHQ 15 - Cont. valerian root 2 capsules HS - Follow up with …" at bounding box center [554, 162] width 308 height 59
paste textarea "Neomycin And Polymycin bottle"
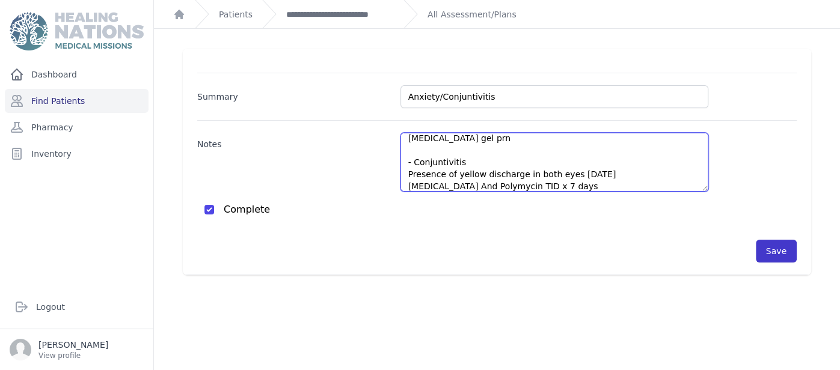
type textarea "Anxiety, Insomnia: PHQ 15 - Cont. valerian root 2 capsules HS - Follow up with …"
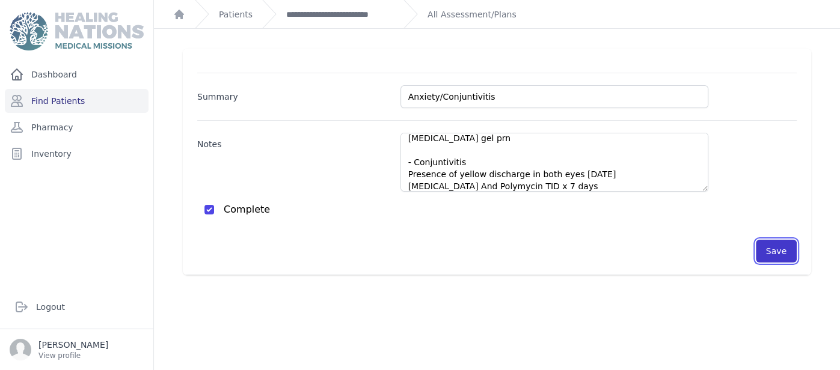
click at [786, 254] on button "Save" at bounding box center [776, 251] width 41 height 23
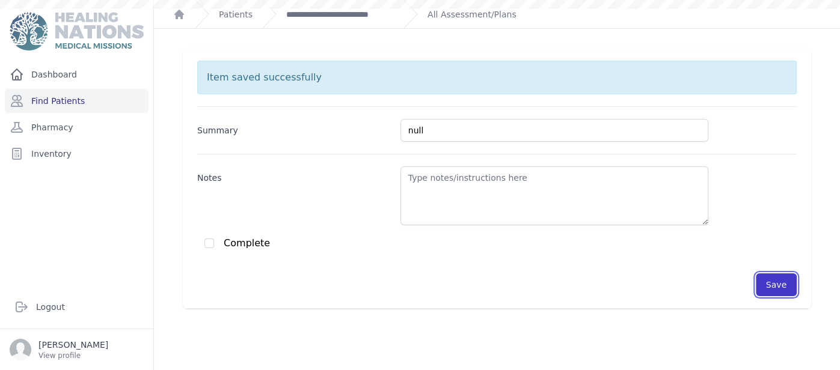
scroll to position [0, 0]
click at [76, 87] on div "Dashboard Find Patients Pharmacy Inventory" at bounding box center [76, 169] width 153 height 213
click at [68, 81] on link "Dashboard" at bounding box center [77, 75] width 144 height 24
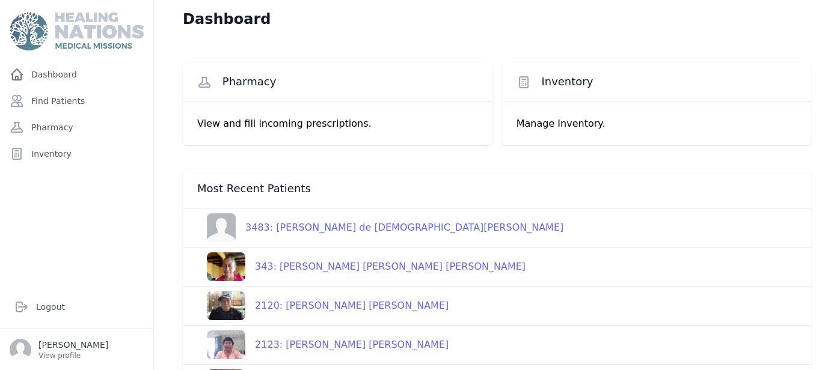
click at [313, 227] on div "3483: [PERSON_NAME] de [DEMOGRAPHIC_DATA][PERSON_NAME]" at bounding box center [400, 228] width 328 height 14
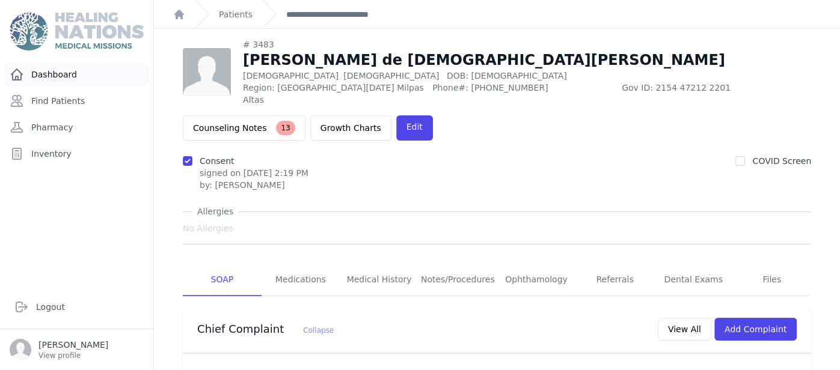
click at [70, 75] on link "Dashboard" at bounding box center [77, 75] width 144 height 24
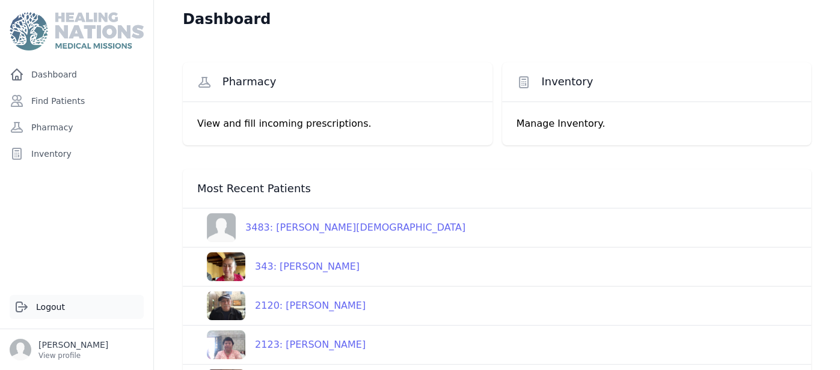
click at [45, 313] on link "Logout" at bounding box center [77, 307] width 134 height 24
